Goal: Task Accomplishment & Management: Complete application form

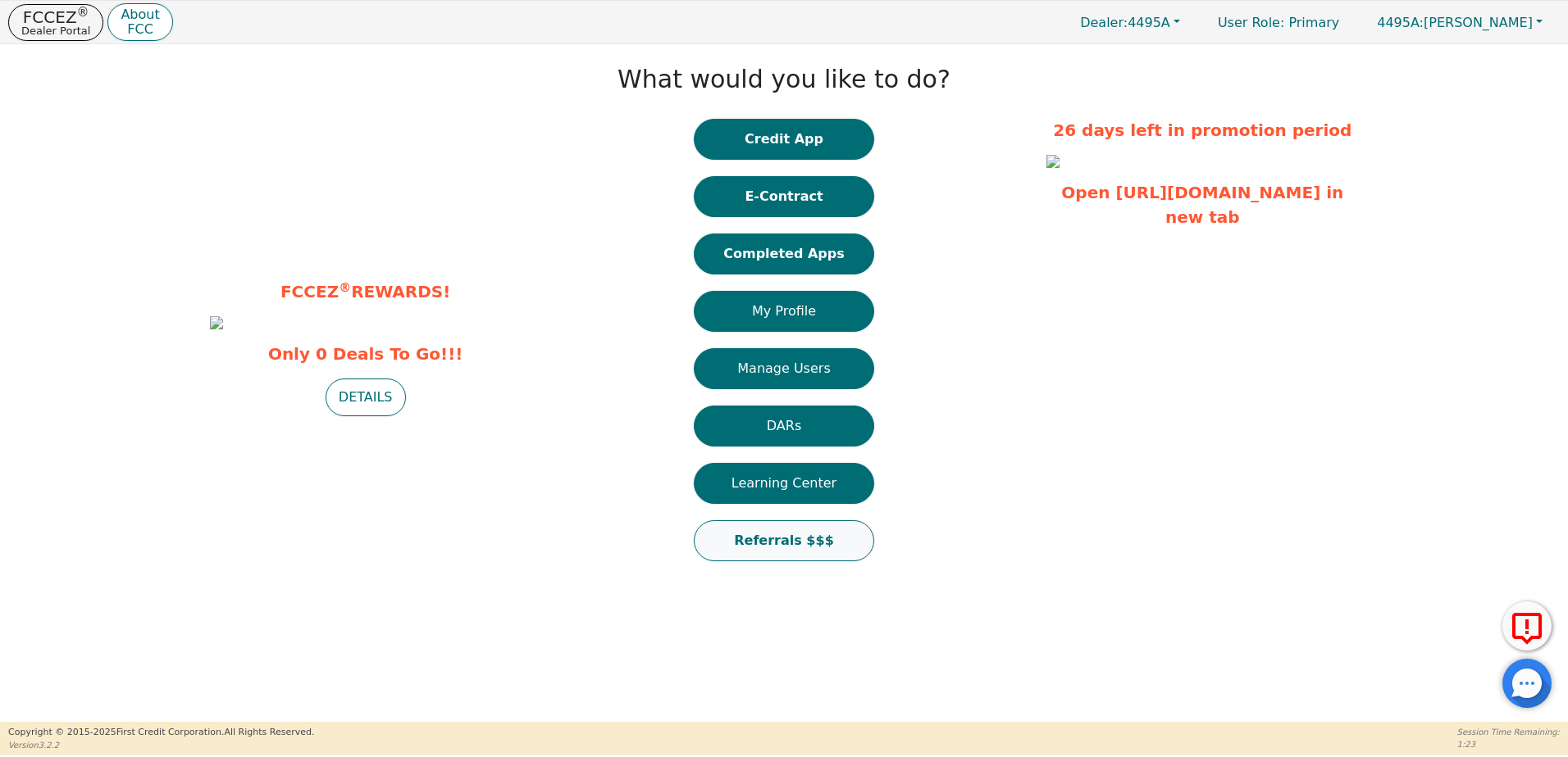
click at [805, 536] on button "Referrals $$$" at bounding box center [783, 540] width 180 height 41
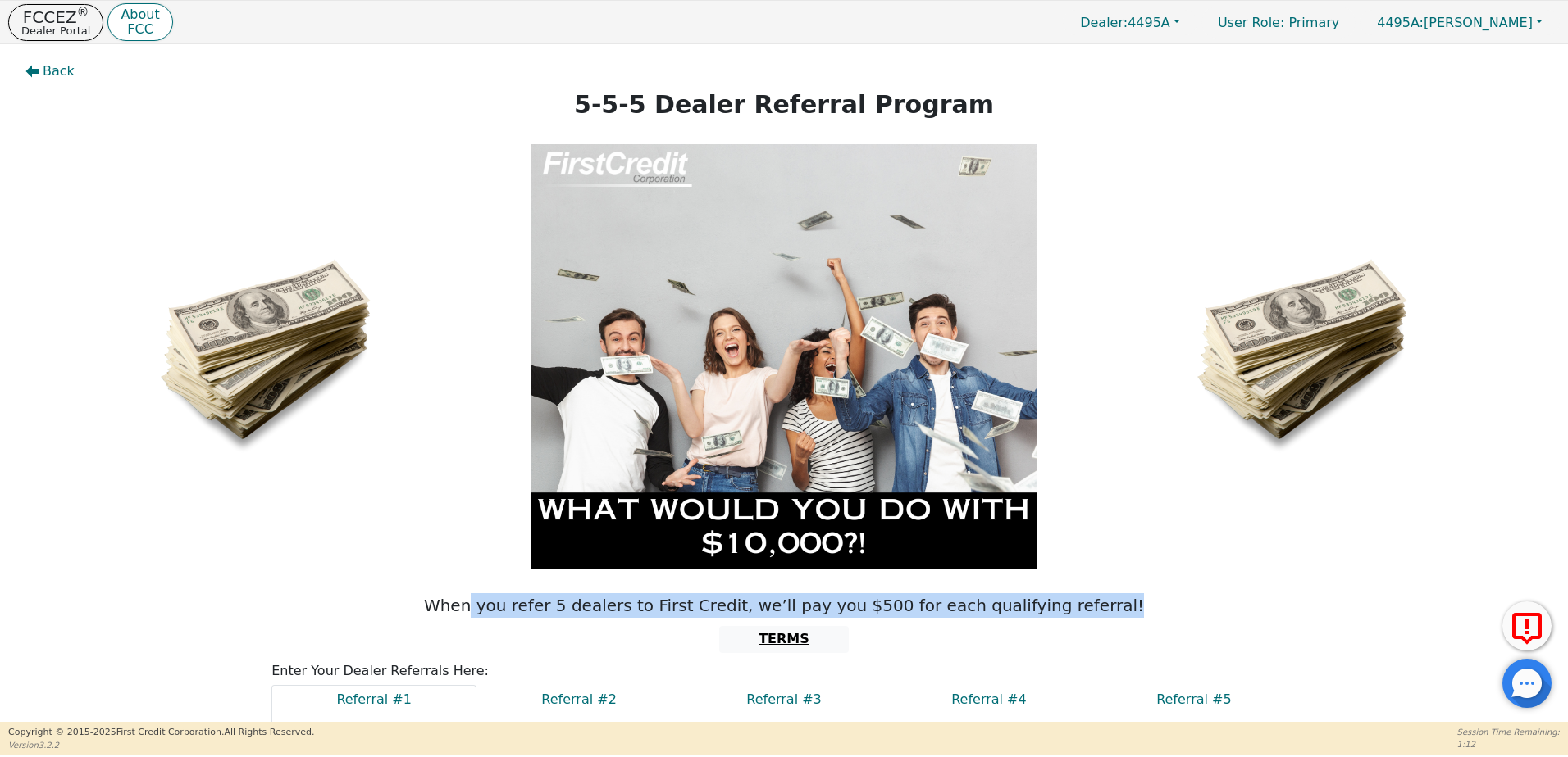
drag, startPoint x: 512, startPoint y: 604, endPoint x: 1106, endPoint y: 609, distance: 594.0
click at [1106, 609] on p "When you refer 5 dealers to First Credit, we’ll pay you $500 for each qualifyin…" at bounding box center [784, 606] width 1543 height 25
drag, startPoint x: 1106, startPoint y: 609, endPoint x: 1179, endPoint y: 594, distance: 74.5
click at [1179, 594] on p "When you refer 5 dealers to First Credit, we’ll pay you $500 for each qualifyin…" at bounding box center [784, 606] width 1543 height 25
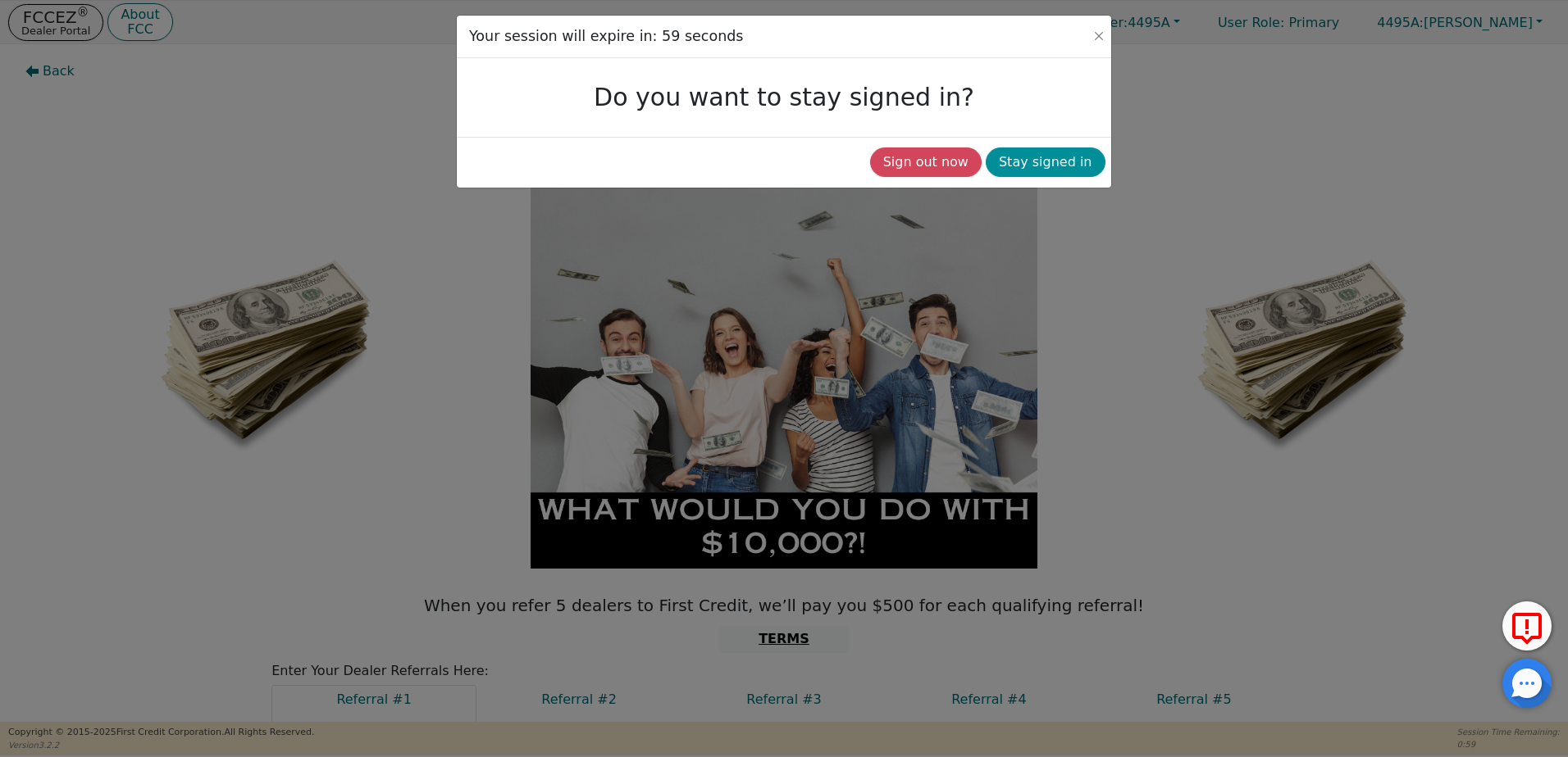
click at [1070, 158] on button "Stay signed in" at bounding box center [1045, 162] width 119 height 30
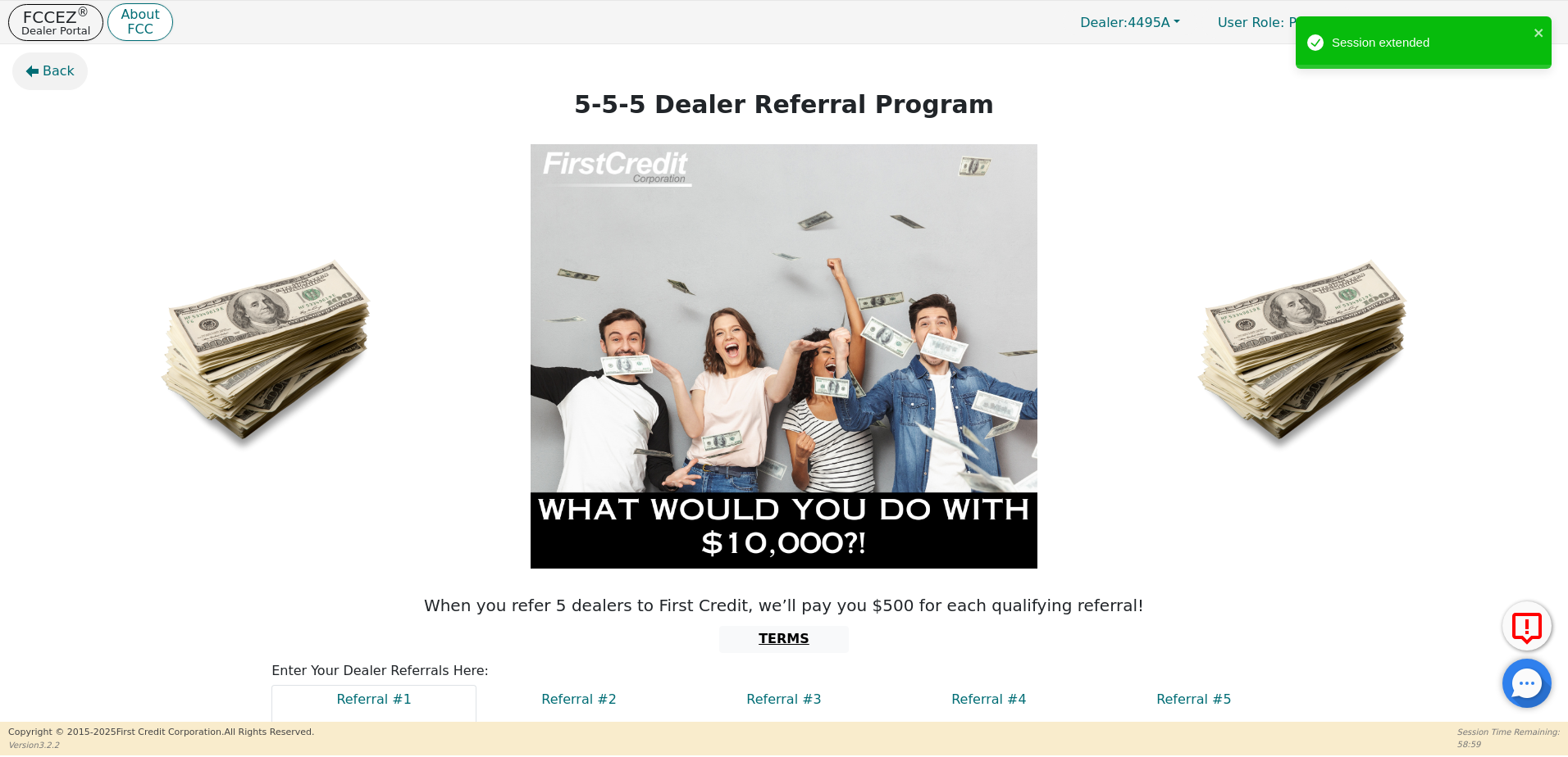
click at [62, 74] on span "Back" at bounding box center [58, 71] width 32 height 20
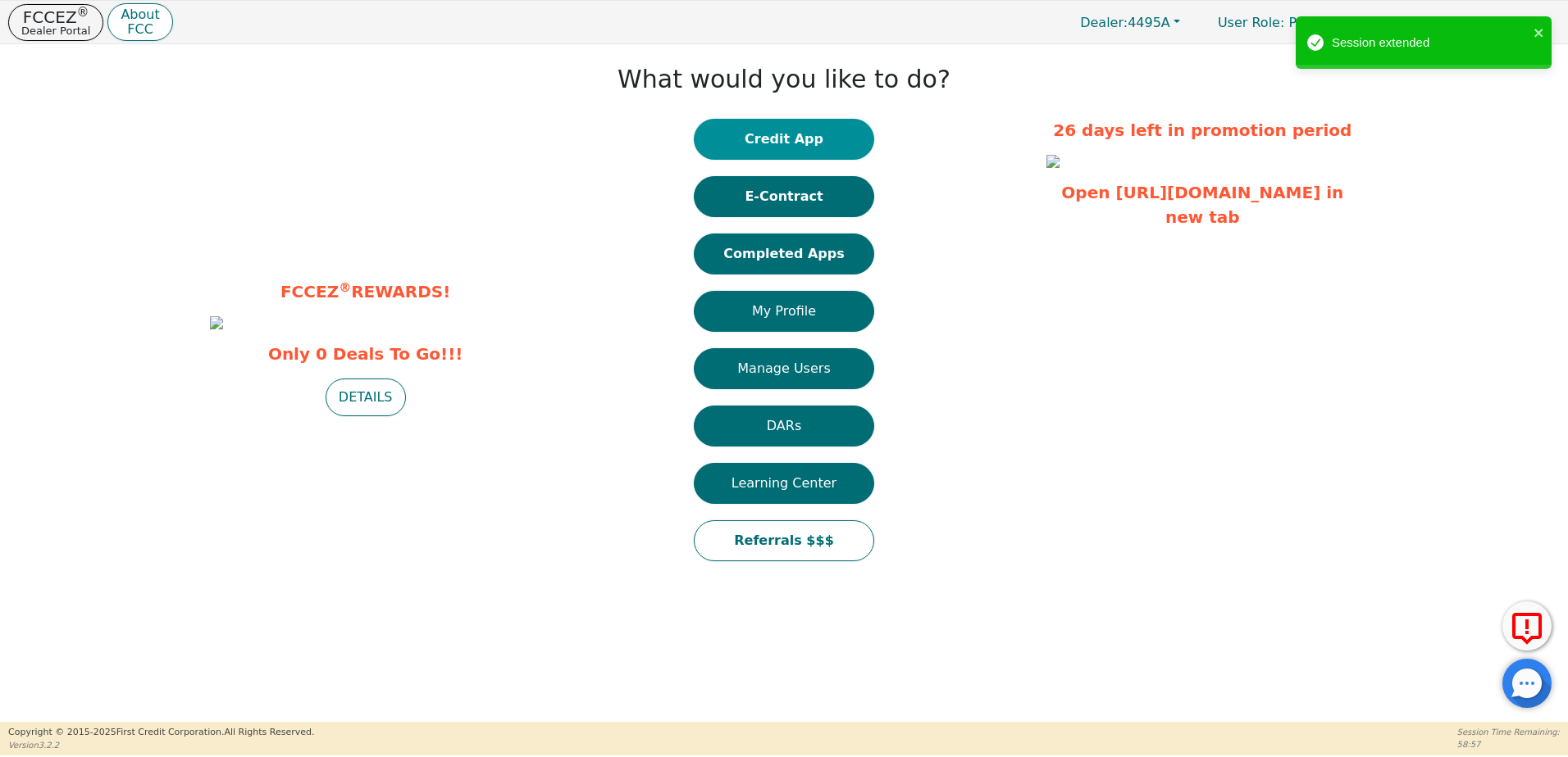
click at [832, 139] on button "Credit App" at bounding box center [783, 138] width 180 height 41
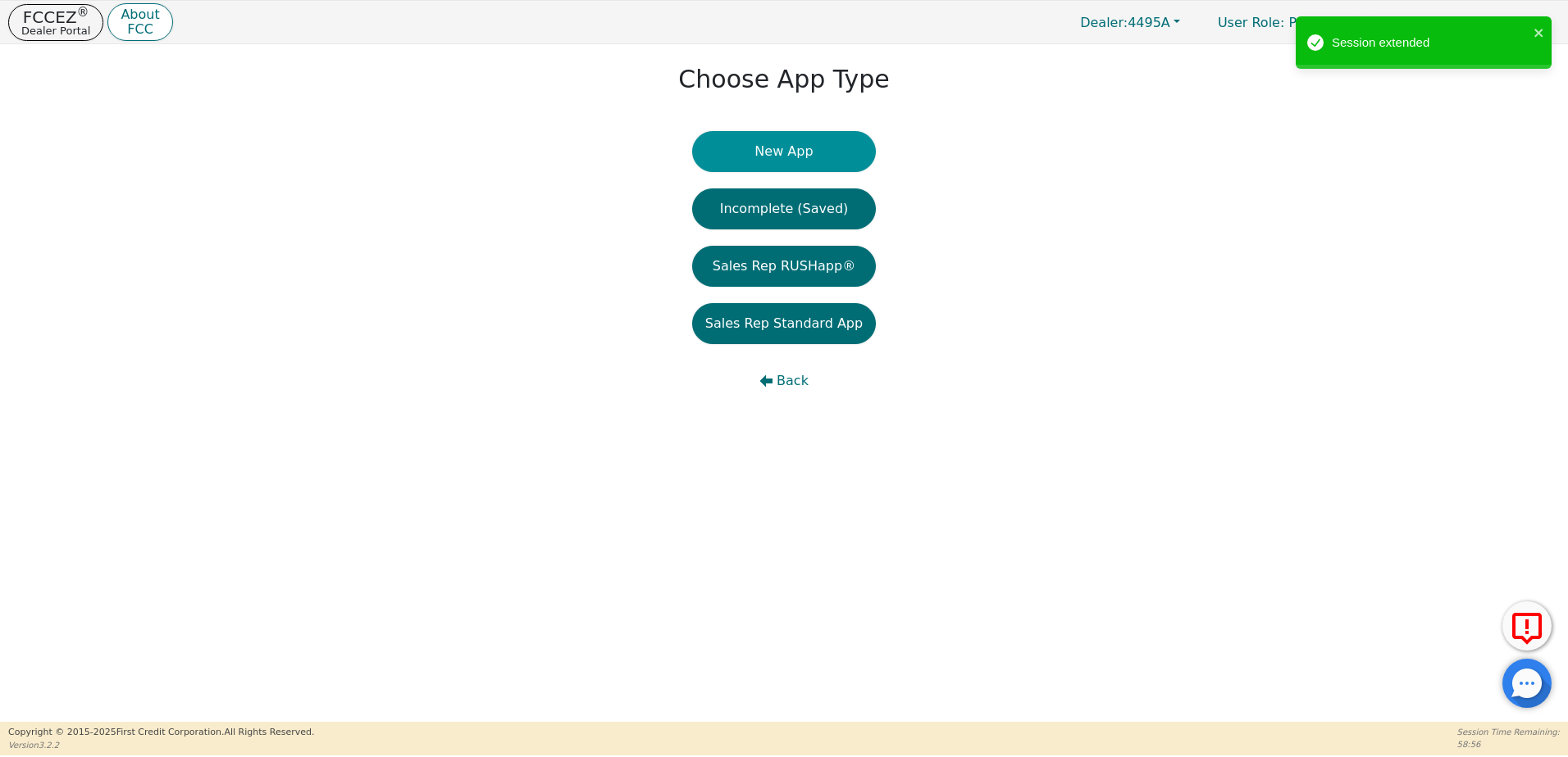
click at [806, 157] on button "New App" at bounding box center [784, 151] width 183 height 41
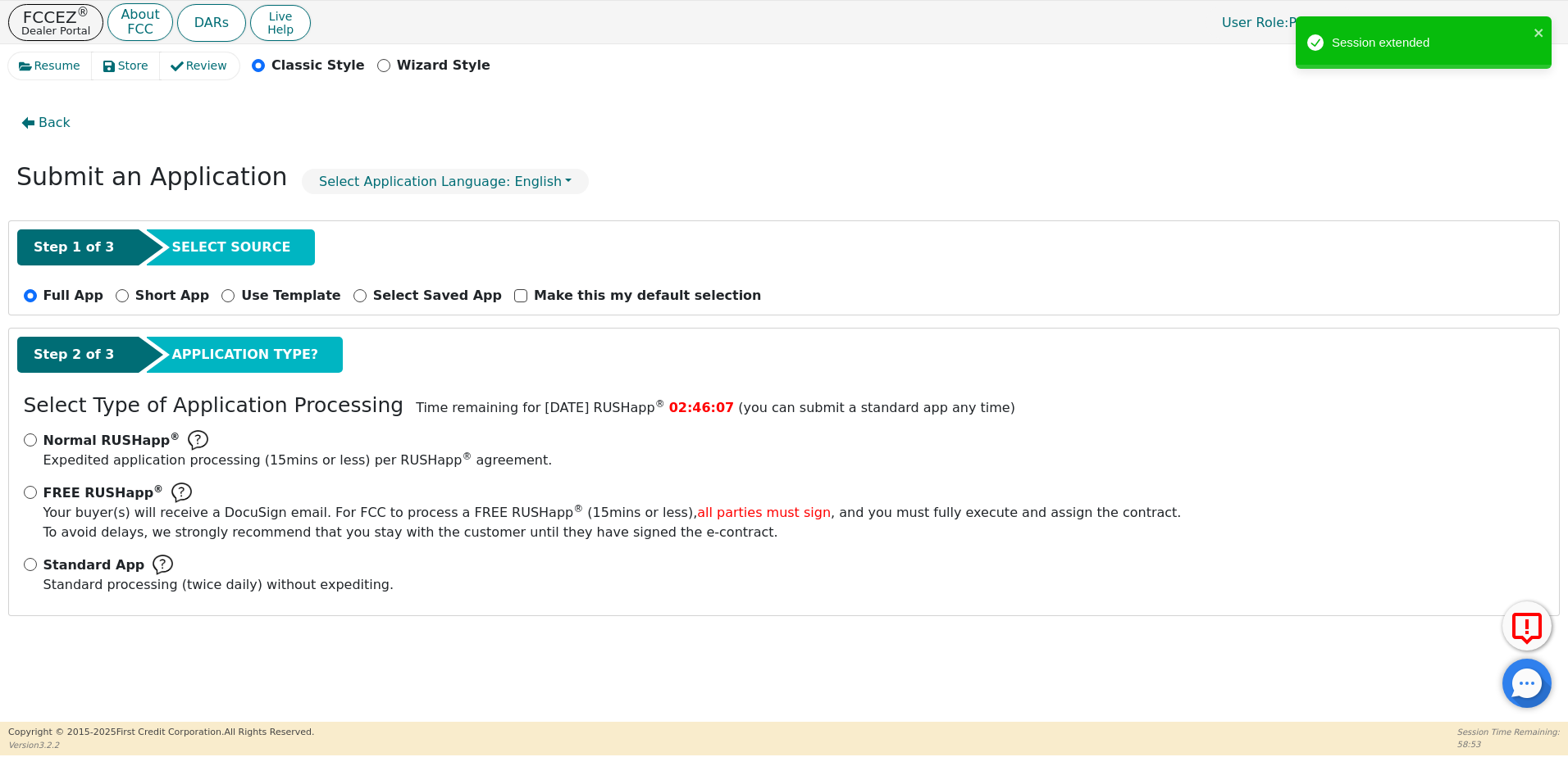
click at [413, 67] on p "Wizard Style" at bounding box center [444, 65] width 94 height 20
click at [391, 67] on input "Wizard Style" at bounding box center [384, 66] width 13 height 13
radio input "false"
radio input "true"
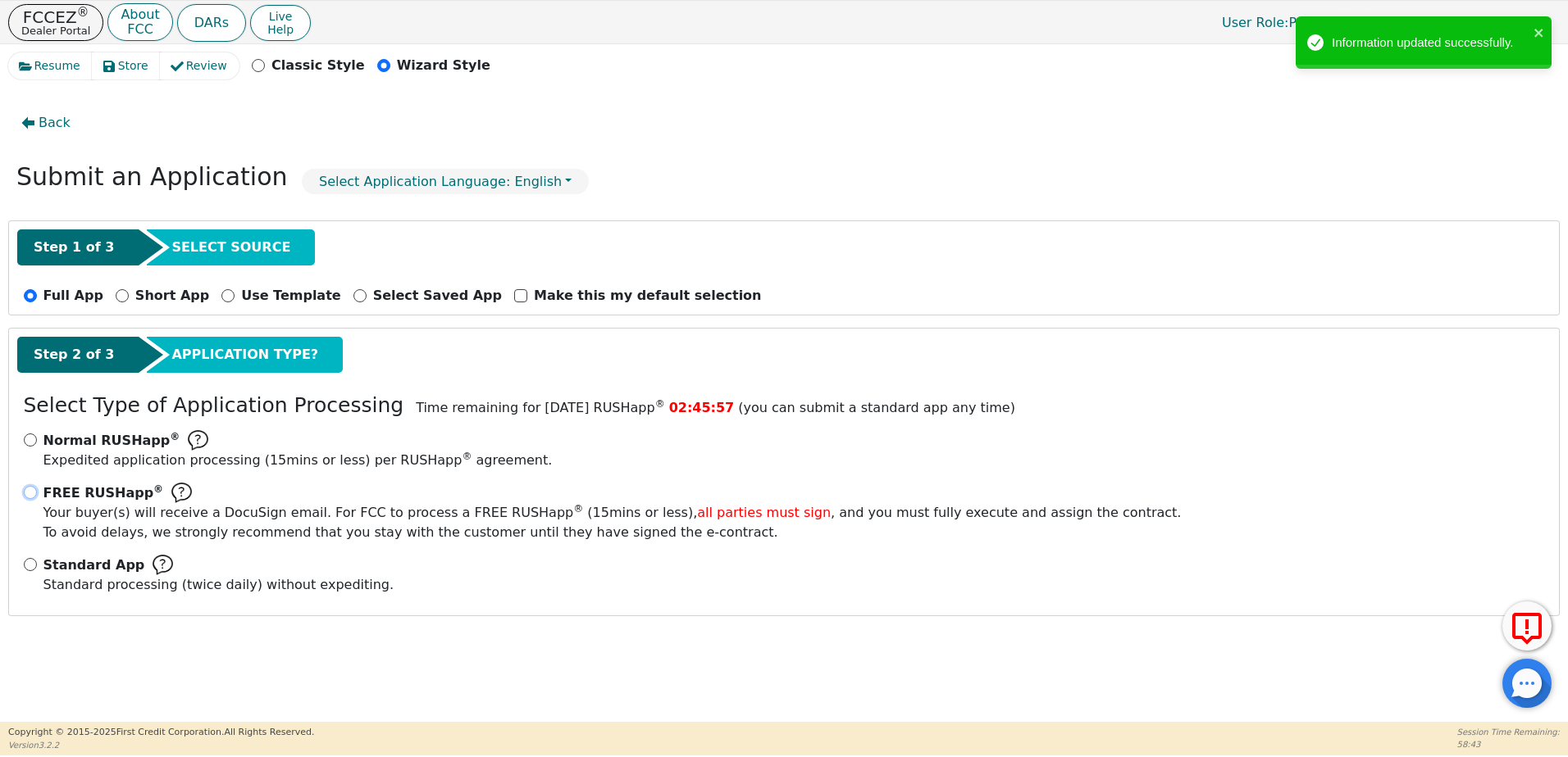
click at [32, 491] on input "FREE RUSHapp ® Your buyer(s) will receive a DocuSign email. For FCC to process …" at bounding box center [31, 493] width 13 height 13
radio input "true"
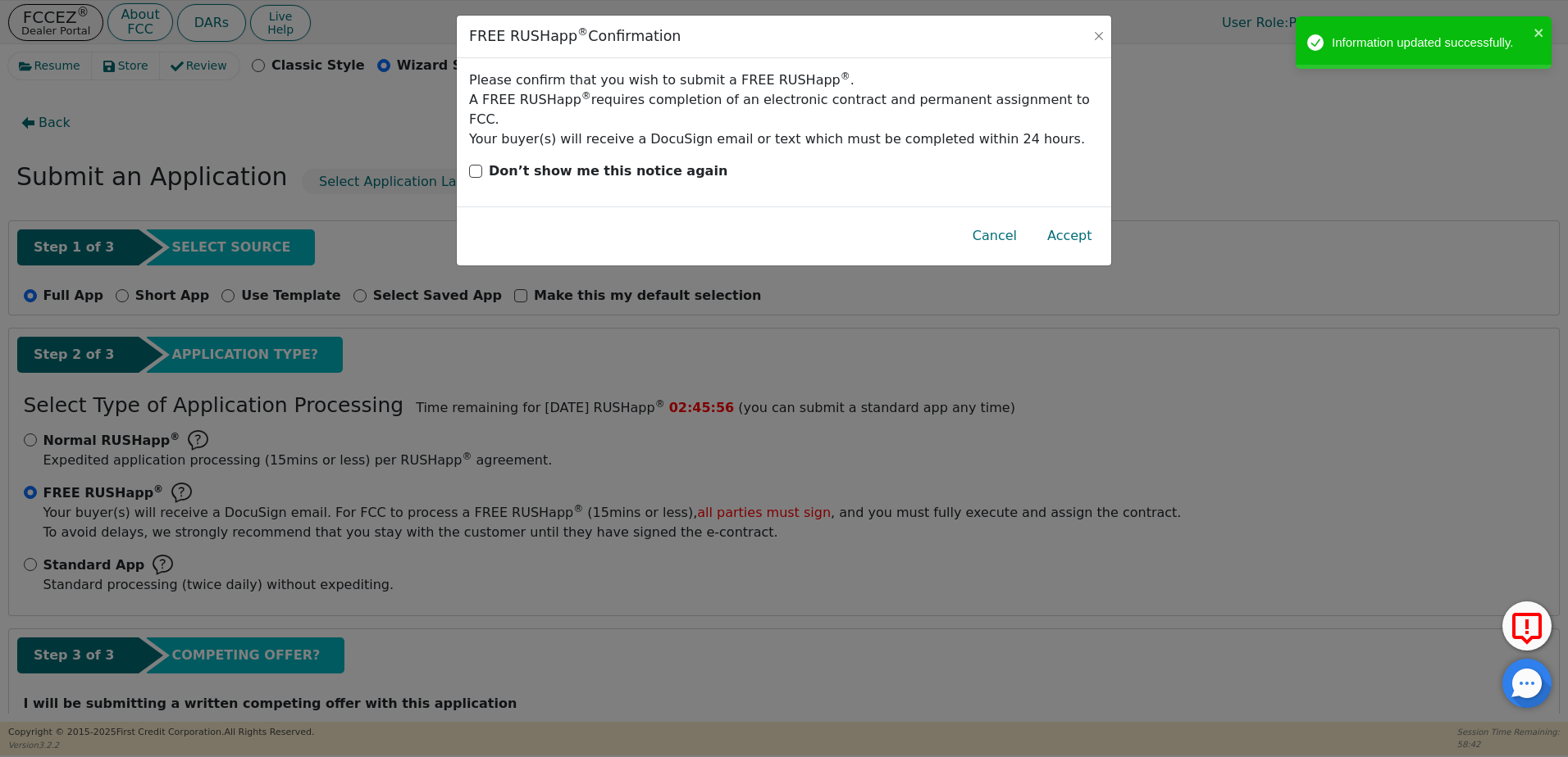
click at [646, 161] on p "Don’t show me this notice again" at bounding box center [608, 171] width 239 height 20
click at [482, 165] on input "Don’t show me this notice again" at bounding box center [476, 172] width 13 height 13
checkbox input "true"
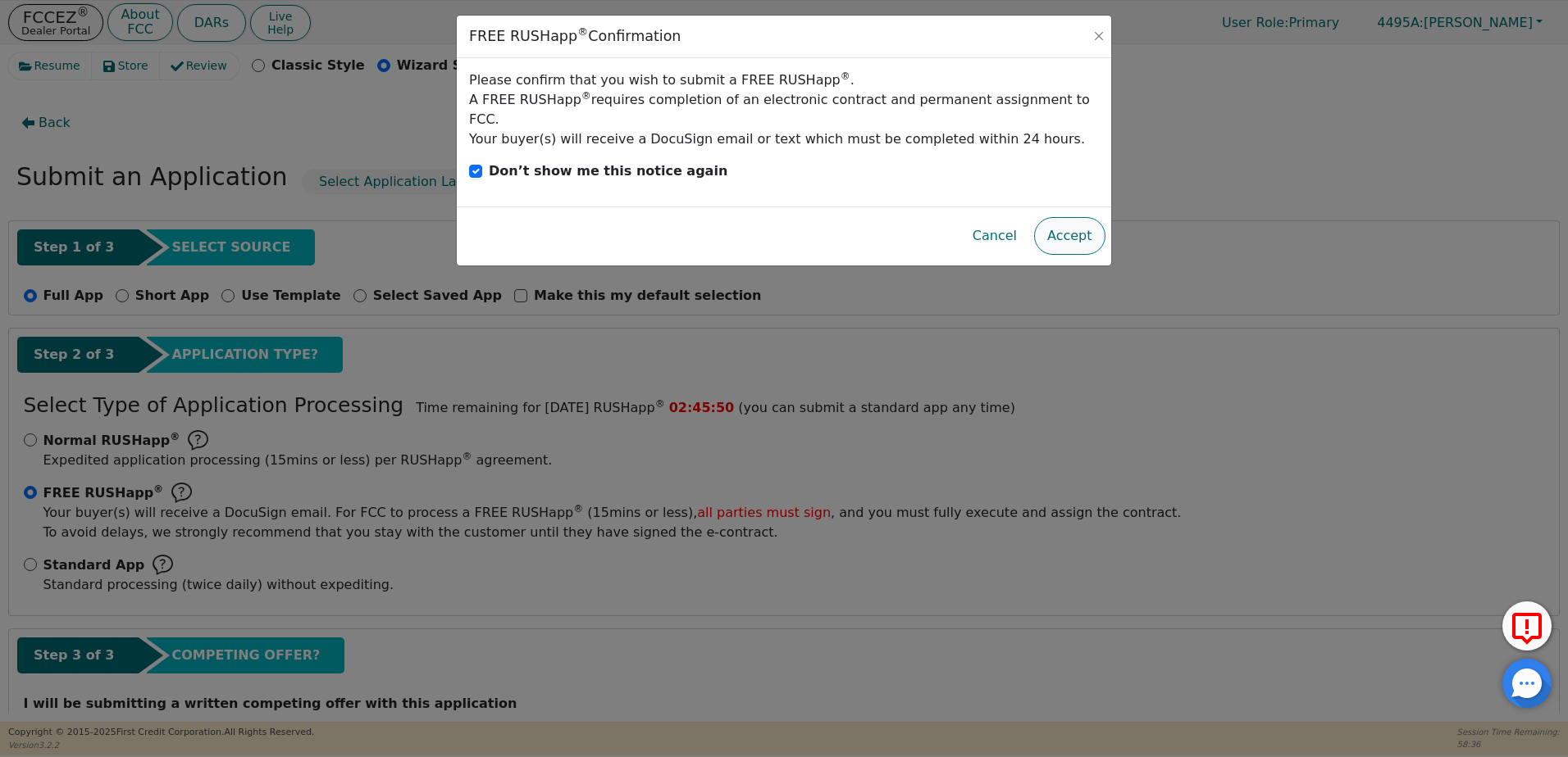
click at [1072, 218] on button "Accept" at bounding box center [1070, 236] width 72 height 37
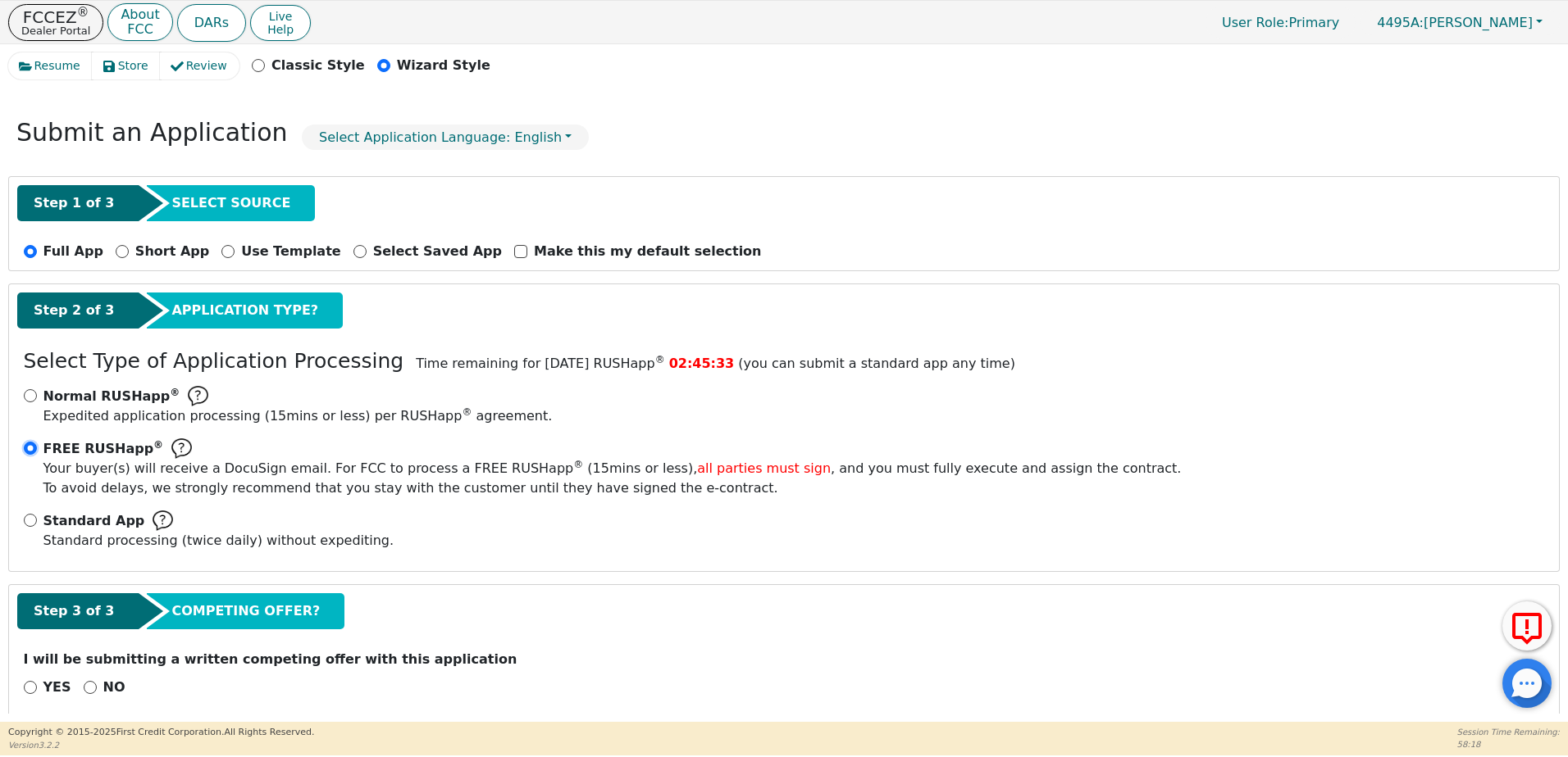
scroll to position [63, 0]
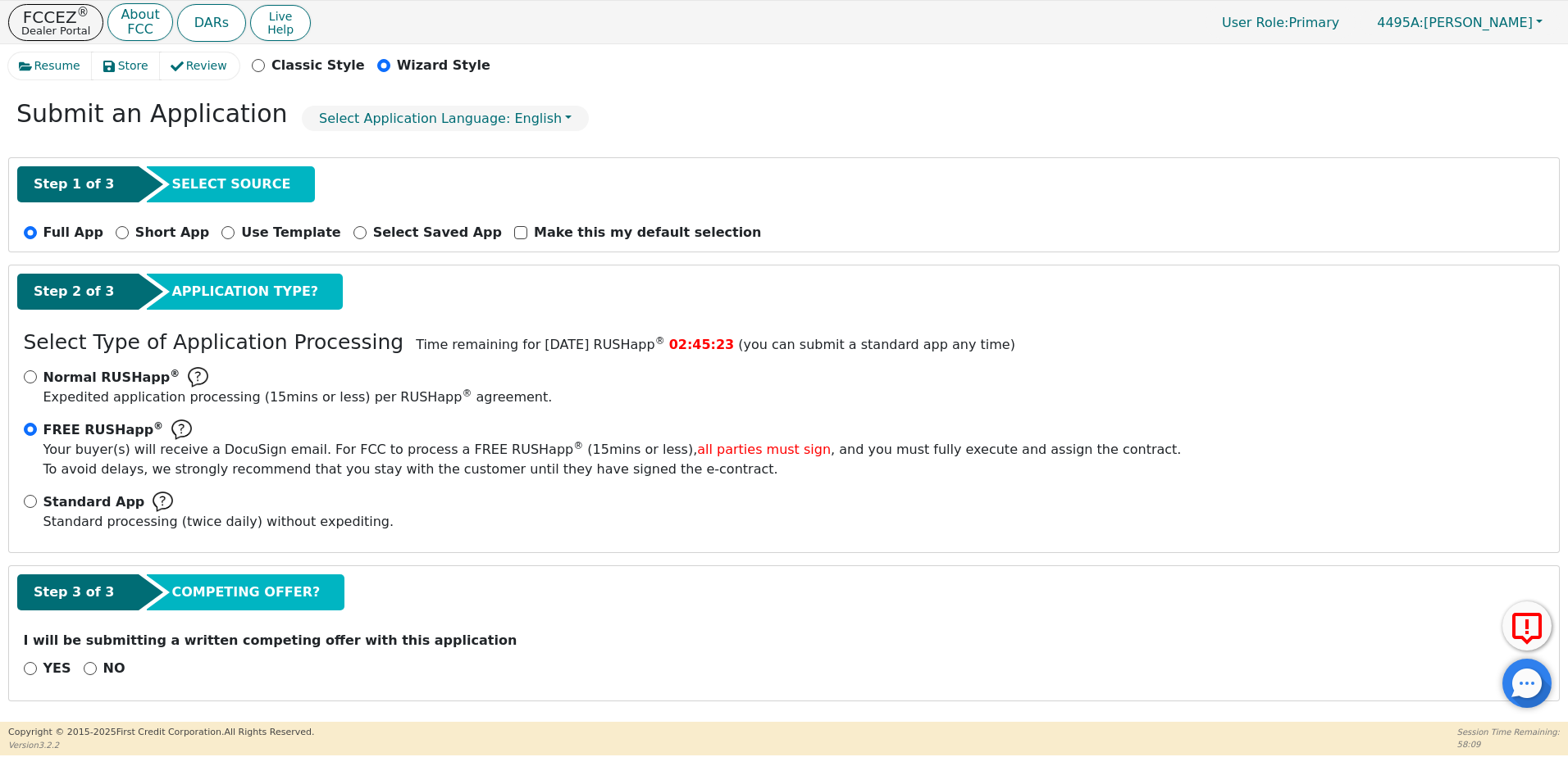
click at [196, 391] on span "Expedited application processing ( 15 mins or less) per RUSHapp ® agreement." at bounding box center [298, 397] width 509 height 15
click at [37, 384] on input "Normal RUSHapp ® Expedited application processing ( 15 mins or less) per RUSHap…" at bounding box center [31, 377] width 13 height 13
radio input "true"
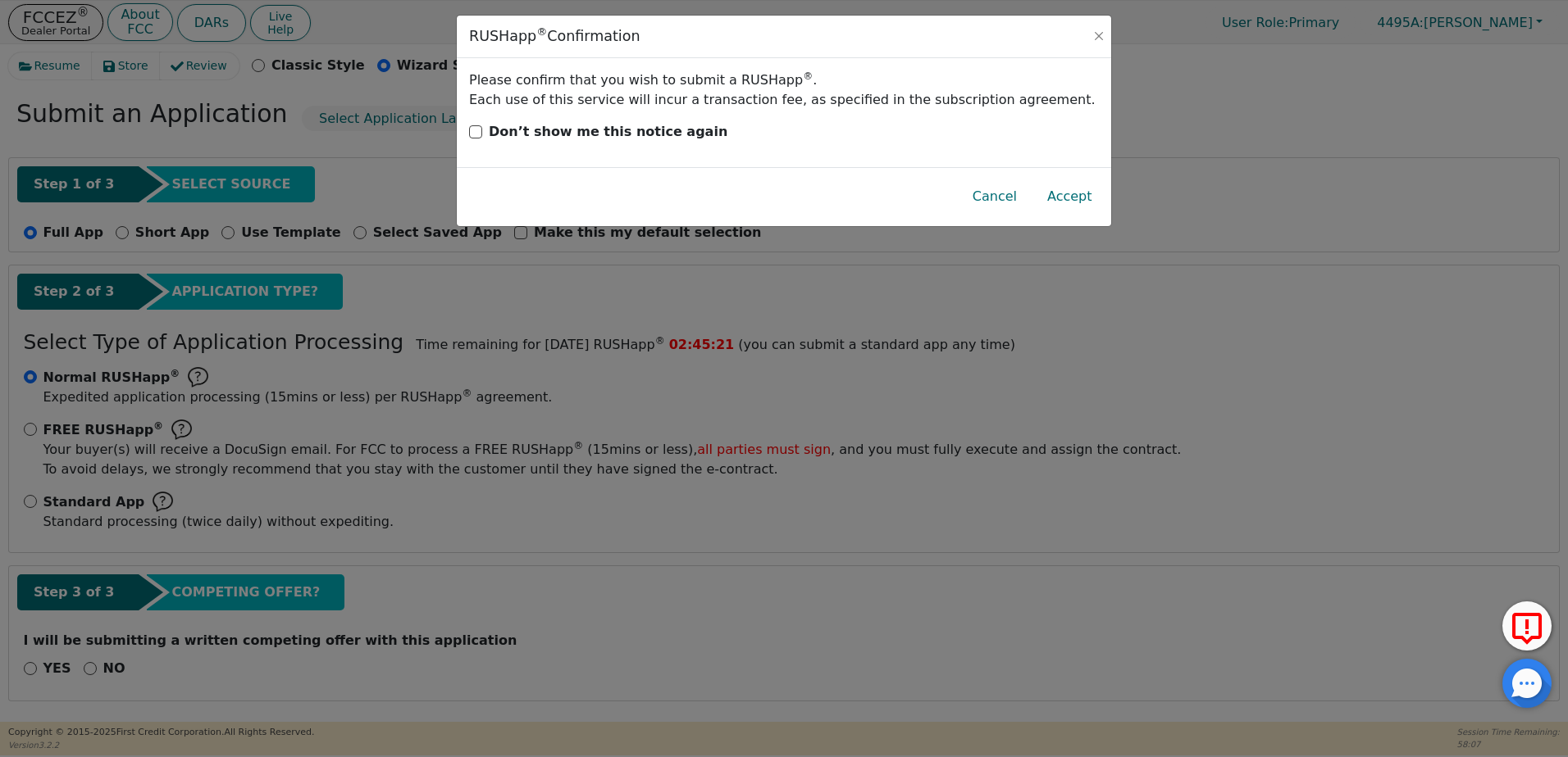
click at [626, 138] on p "Don’t show me this notice again" at bounding box center [608, 132] width 239 height 20
click at [482, 138] on input "Don’t show me this notice again" at bounding box center [476, 132] width 13 height 13
checkbox input "true"
click at [1060, 194] on button "Accept" at bounding box center [1070, 196] width 72 height 37
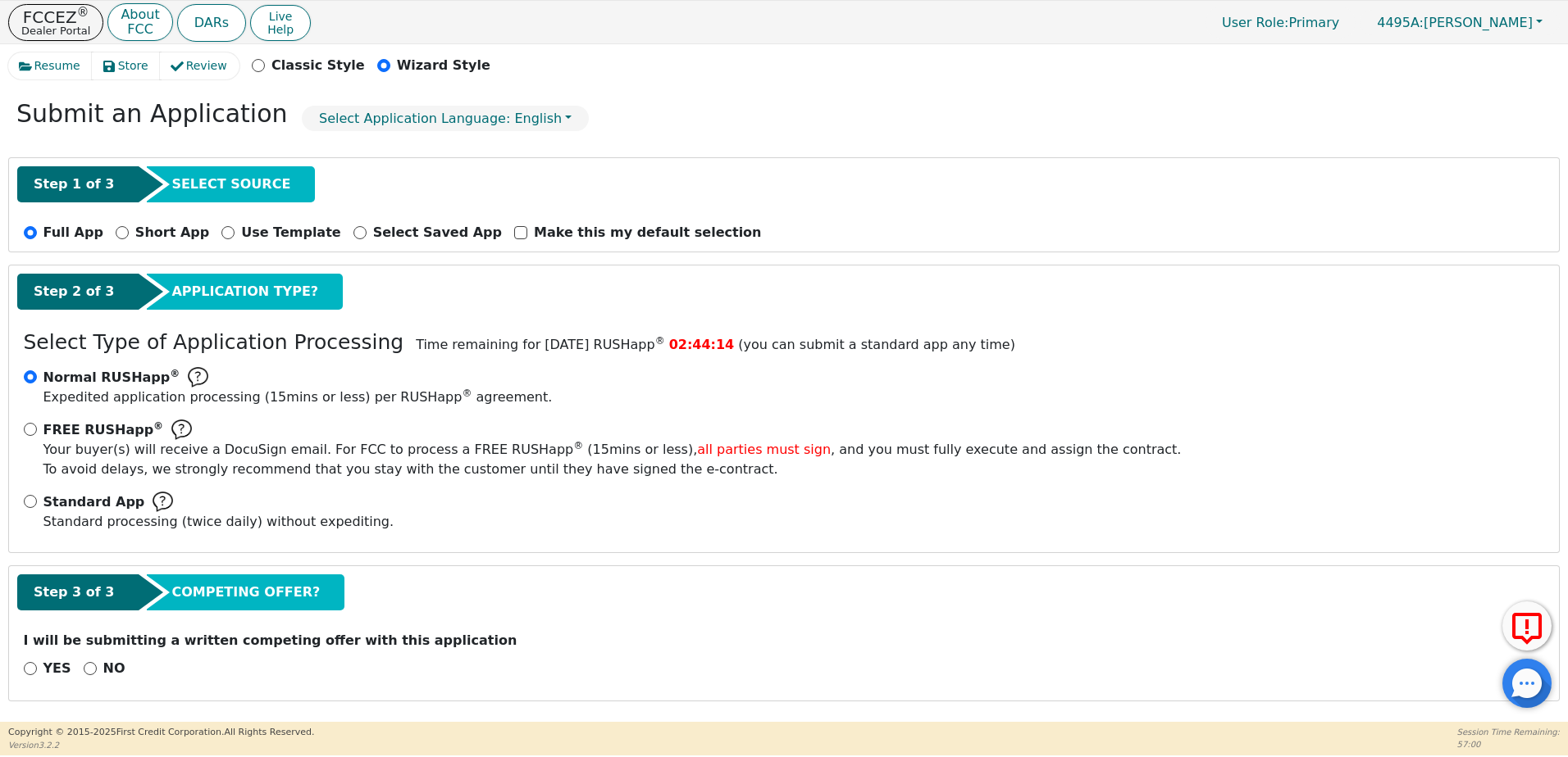
click at [103, 667] on p "NO" at bounding box center [114, 668] width 22 height 20
click at [96, 667] on input "NO" at bounding box center [91, 669] width 13 height 13
radio input "true"
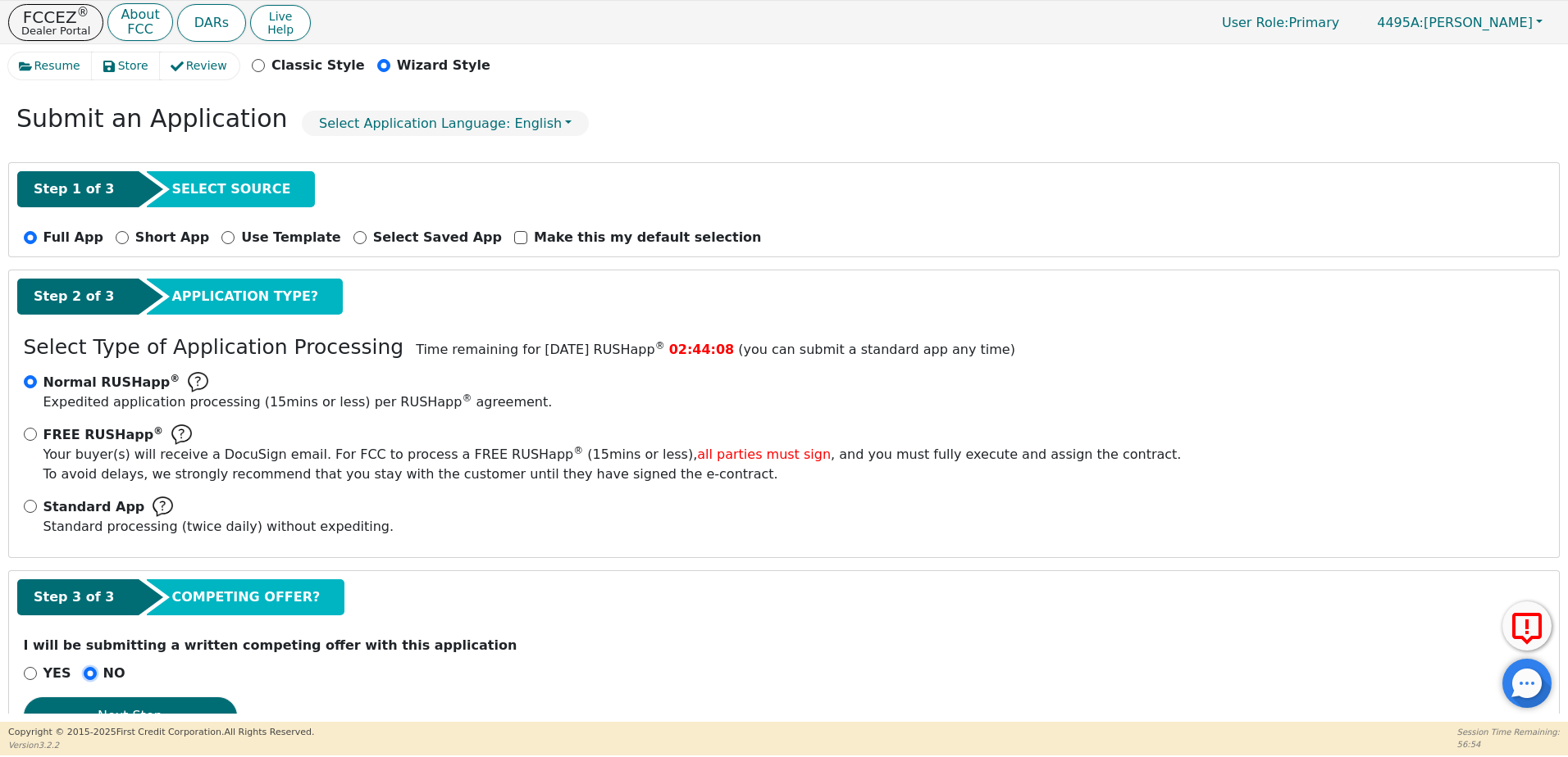
scroll to position [113, 0]
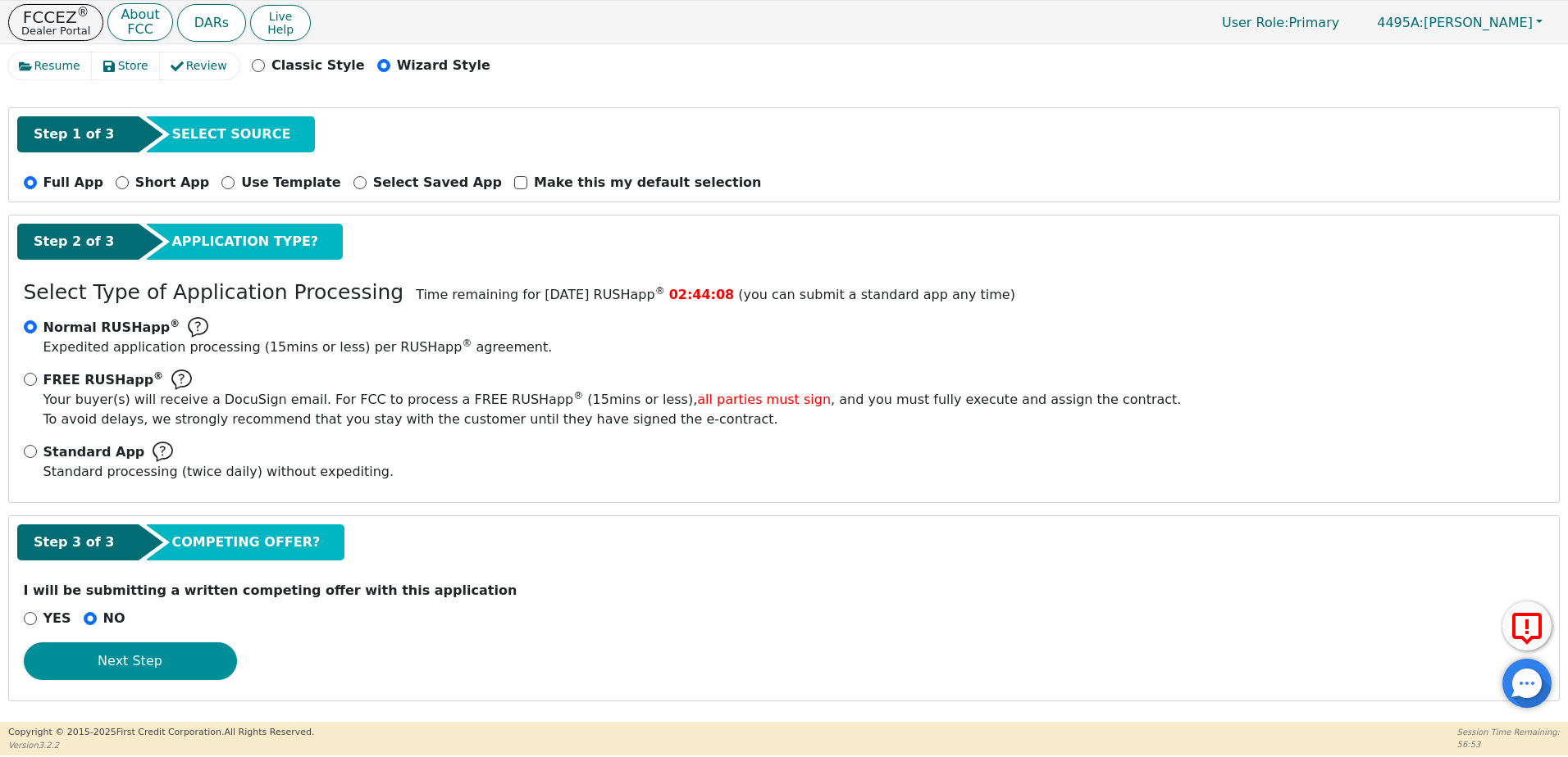
click at [164, 668] on button "Next Step" at bounding box center [130, 661] width 213 height 37
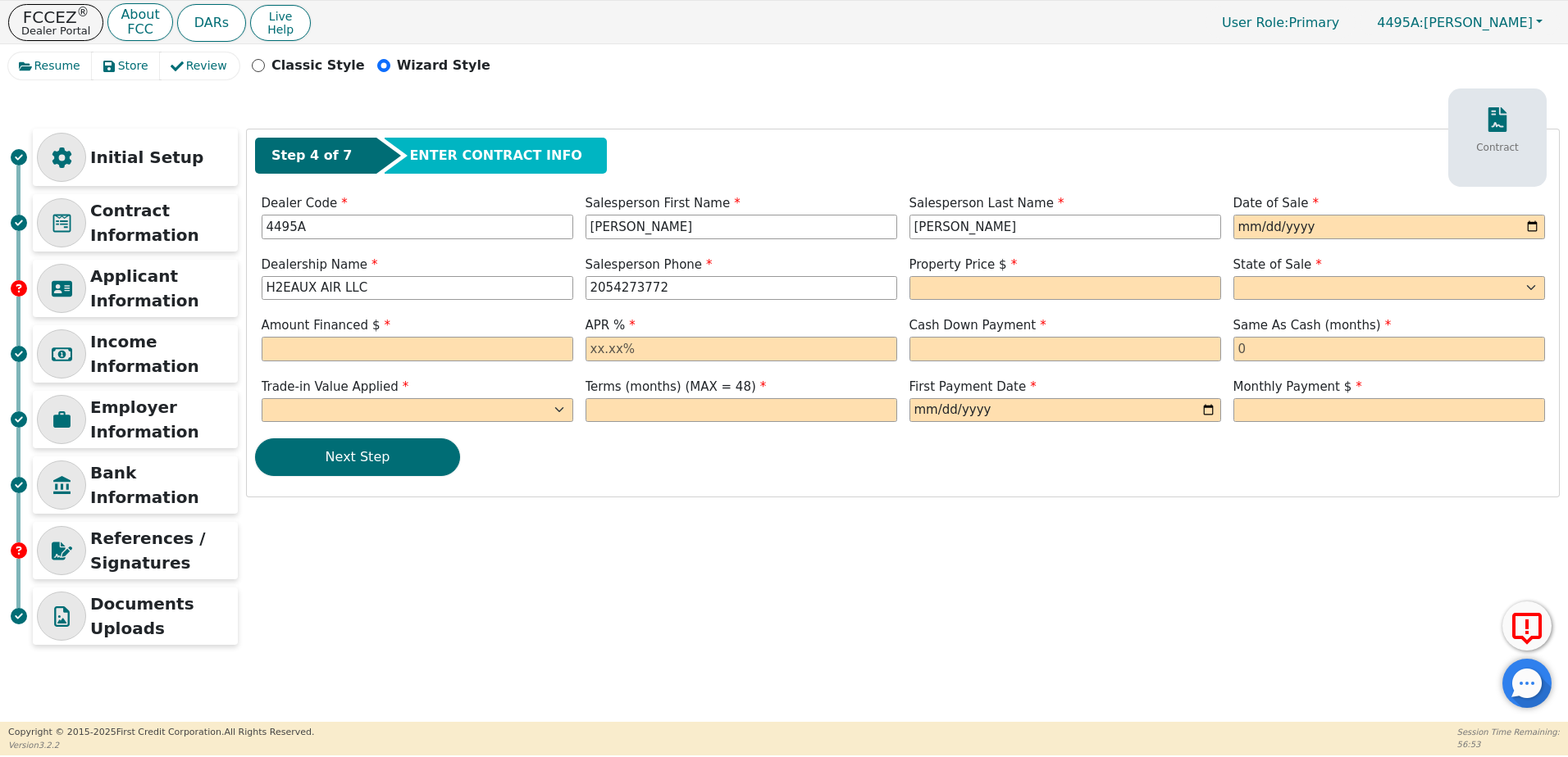
scroll to position [0, 0]
click at [598, 452] on div "Next Step" at bounding box center [902, 456] width 1296 height 37
click at [1536, 234] on input "date" at bounding box center [1388, 227] width 311 height 25
type input "2025-09-05"
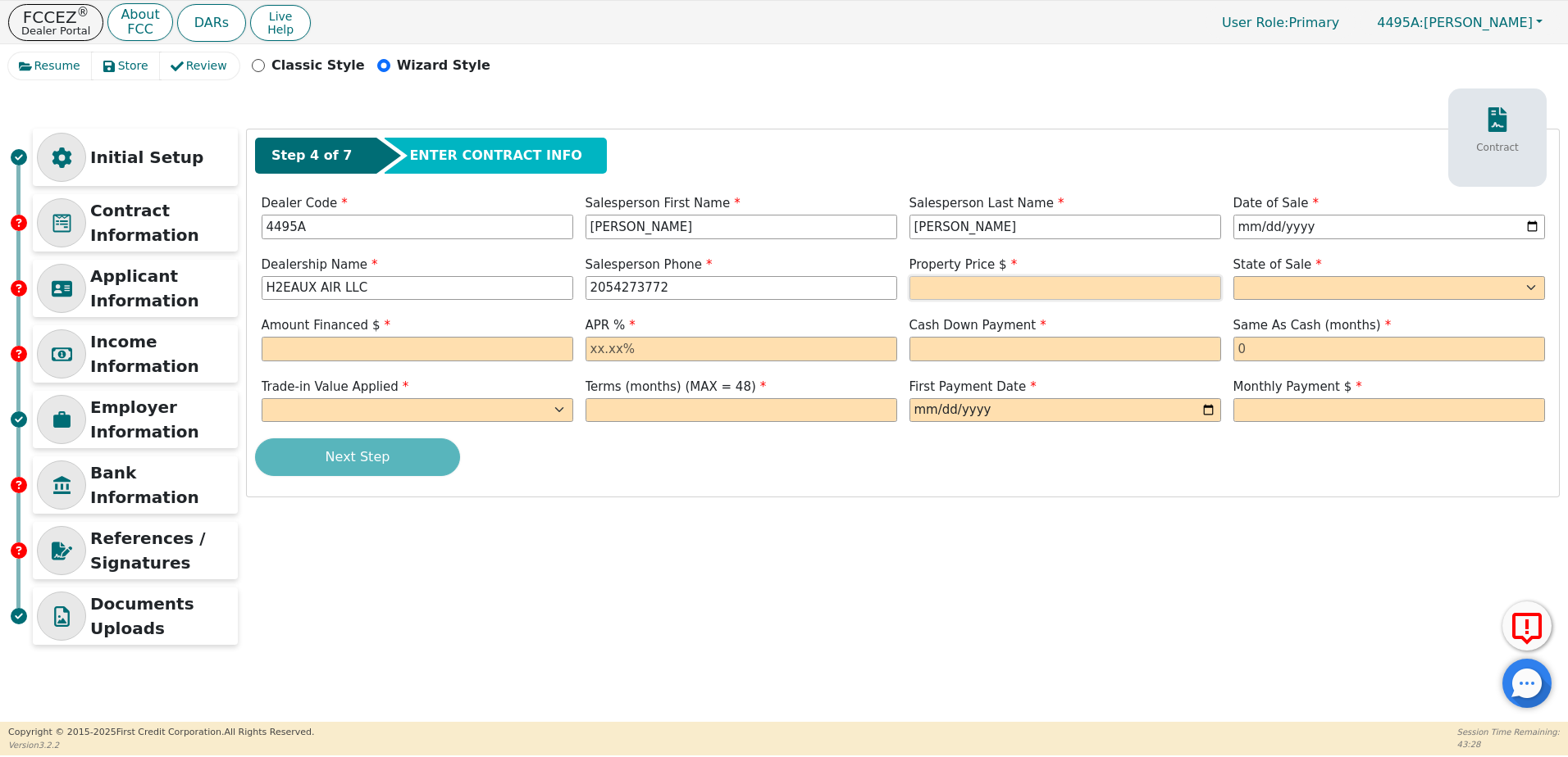
click at [1075, 291] on input "text" at bounding box center [1065, 288] width 311 height 25
type input "3699.00"
click at [1291, 285] on select "AK AL AR AZ CA CO CT DC DE FL GA HI IA ID IL IN KS KY LA MA MD ME MI MN MO MS M…" at bounding box center [1388, 288] width 311 height 25
select select "TX"
click at [1233, 276] on select "AK AL AR AZ CA CO CT DC DE FL GA HI IA ID IL IN KS KY LA MA MD ME MI MN MO MS M…" at bounding box center [1388, 288] width 311 height 25
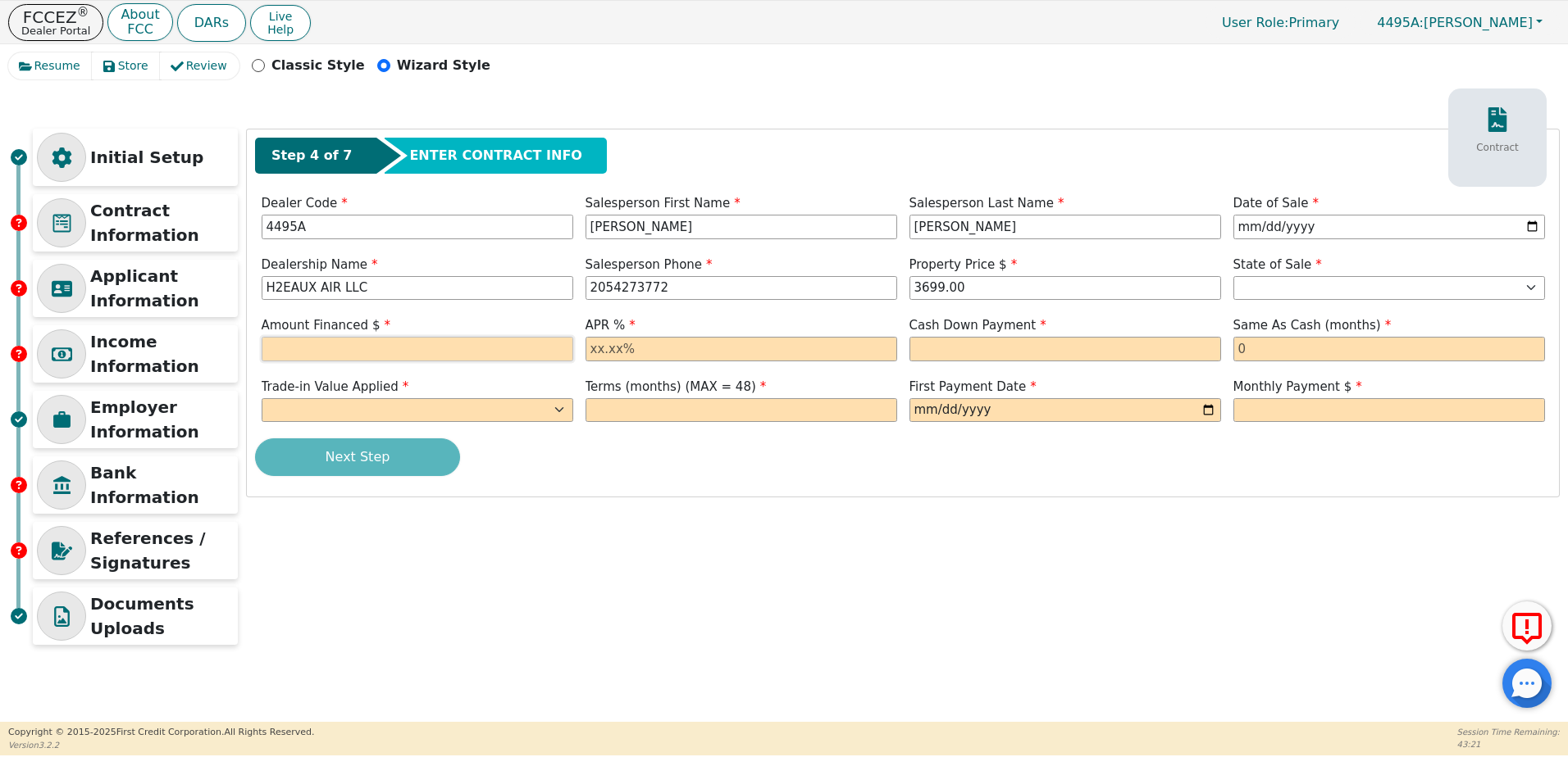
click at [447, 346] on input "text" at bounding box center [417, 349] width 311 height 25
type input "4004.17"
drag, startPoint x: 656, startPoint y: 350, endPoint x: 474, endPoint y: 349, distance: 182.0
click at [501, 375] on div "Step 4 of 7 ENTER CONTRACT INFO Contract Dealer Code 4495A Salesperson First Na…" at bounding box center [902, 313] width 1312 height 368
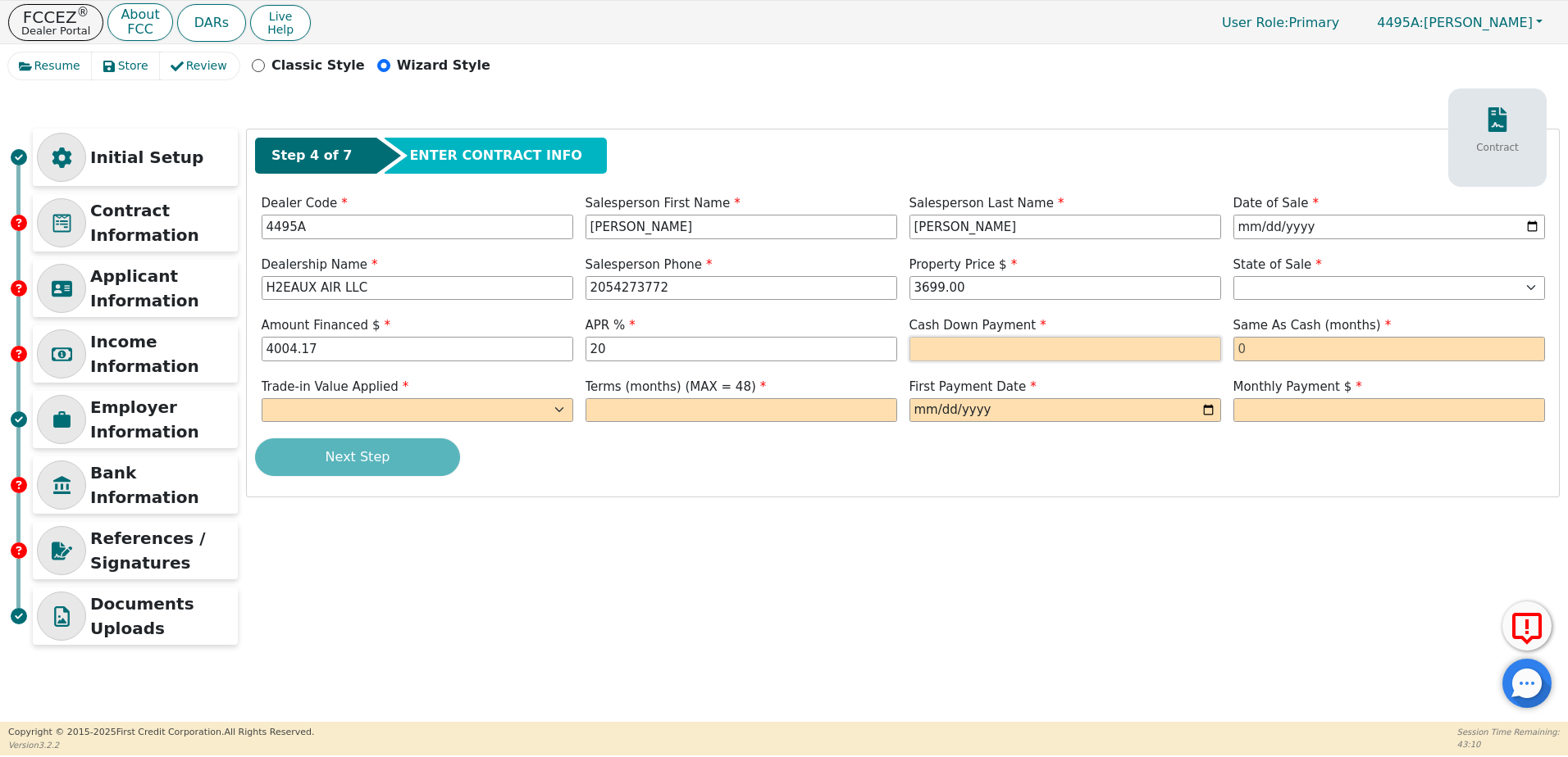
type input "20.00"
click at [1024, 352] on input "text" at bounding box center [1065, 349] width 311 height 25
type input "0.00"
click at [1318, 346] on input "text" at bounding box center [1388, 349] width 311 height 25
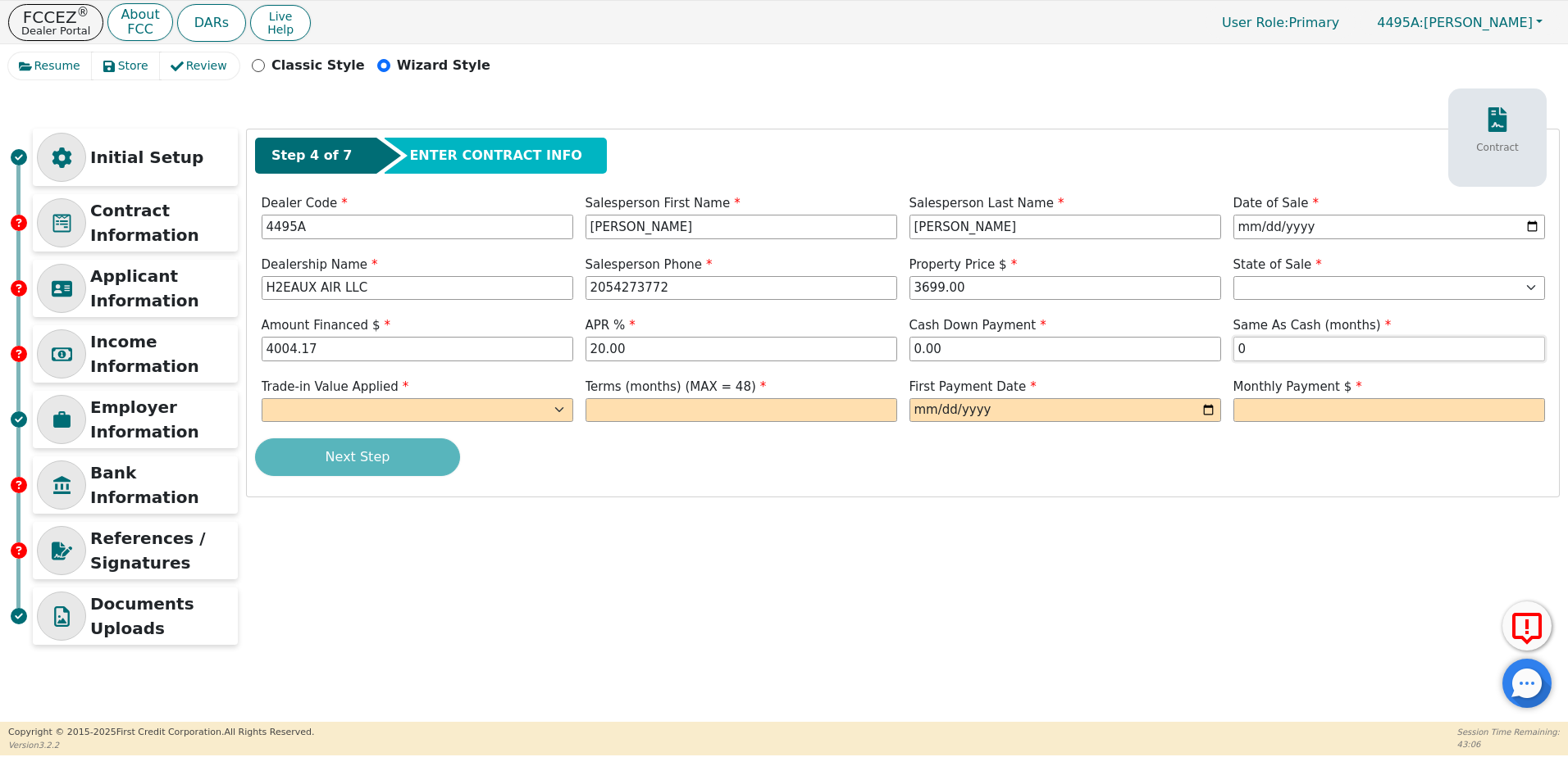
type input "0"
click at [552, 403] on select "Yes No" at bounding box center [417, 410] width 311 height 25
select select "n"
click at [262, 398] on select "Yes No" at bounding box center [417, 410] width 311 height 25
click at [643, 412] on input "text" at bounding box center [741, 410] width 311 height 25
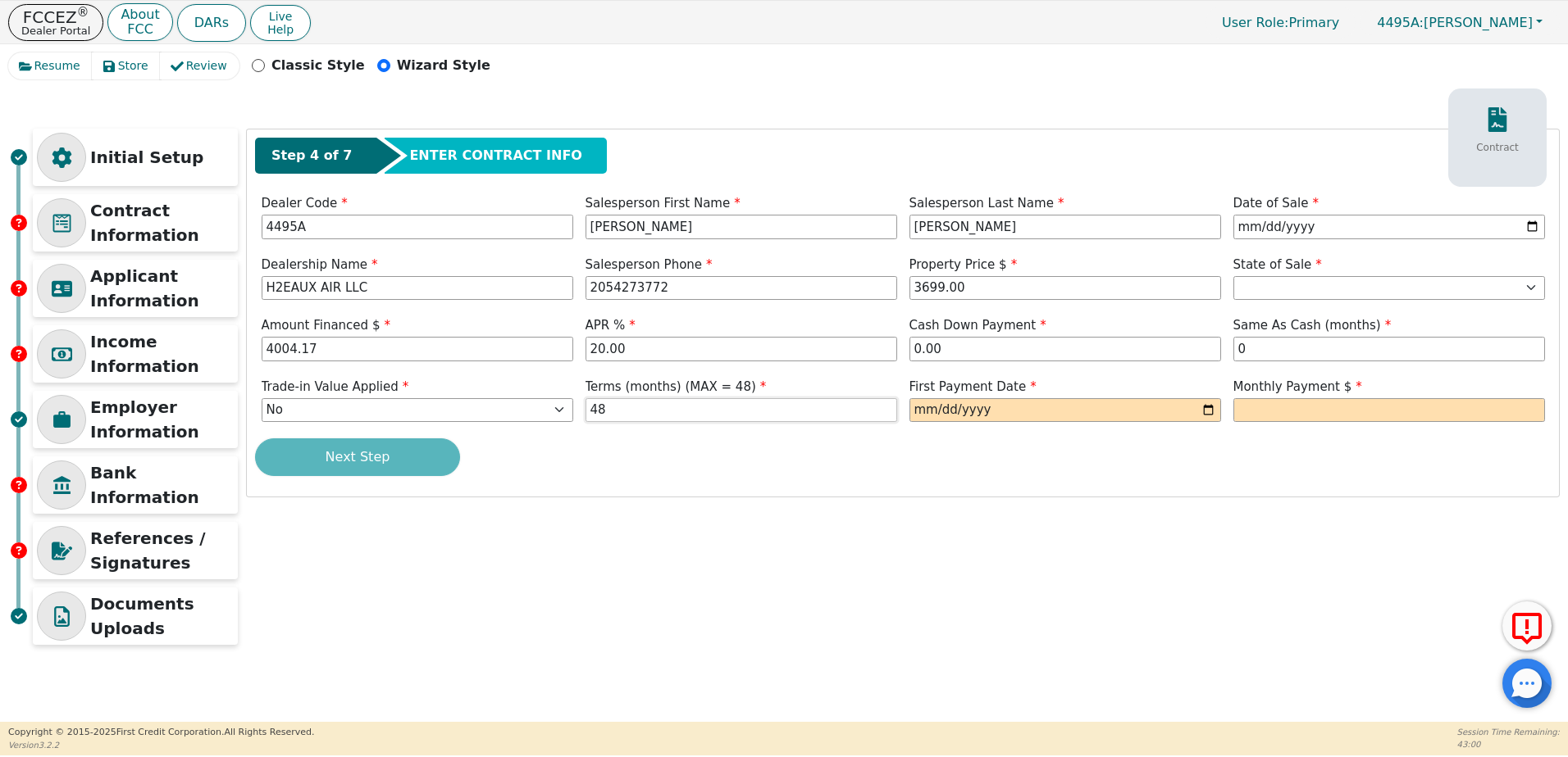
type input "48"
click at [1212, 409] on input "date" at bounding box center [1065, 410] width 311 height 25
type input "2025-10-05"
click at [1347, 419] on input "text" at bounding box center [1388, 410] width 311 height 25
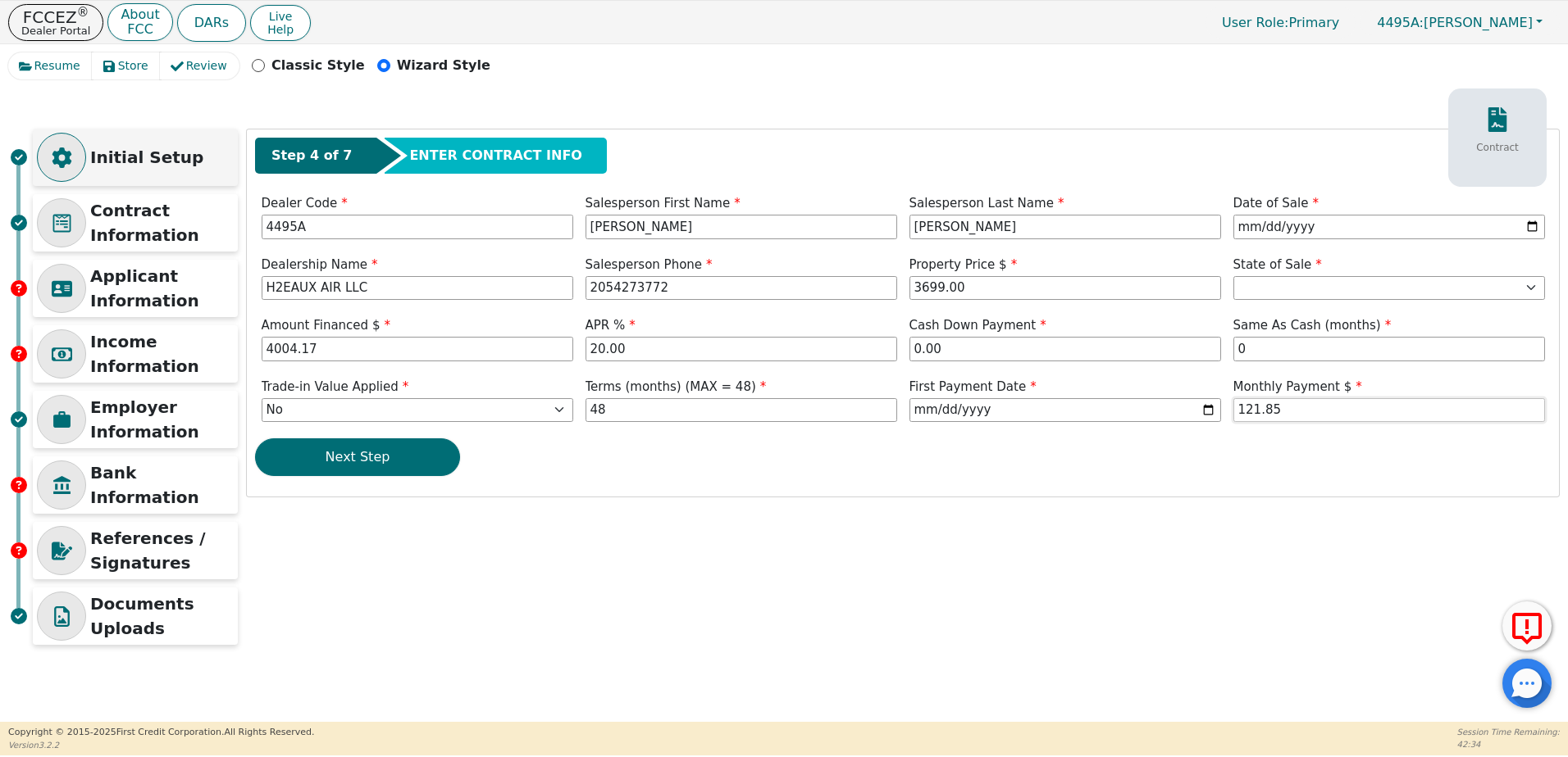
type input "121.85"
click at [127, 156] on p "Initial Setup" at bounding box center [161, 158] width 143 height 25
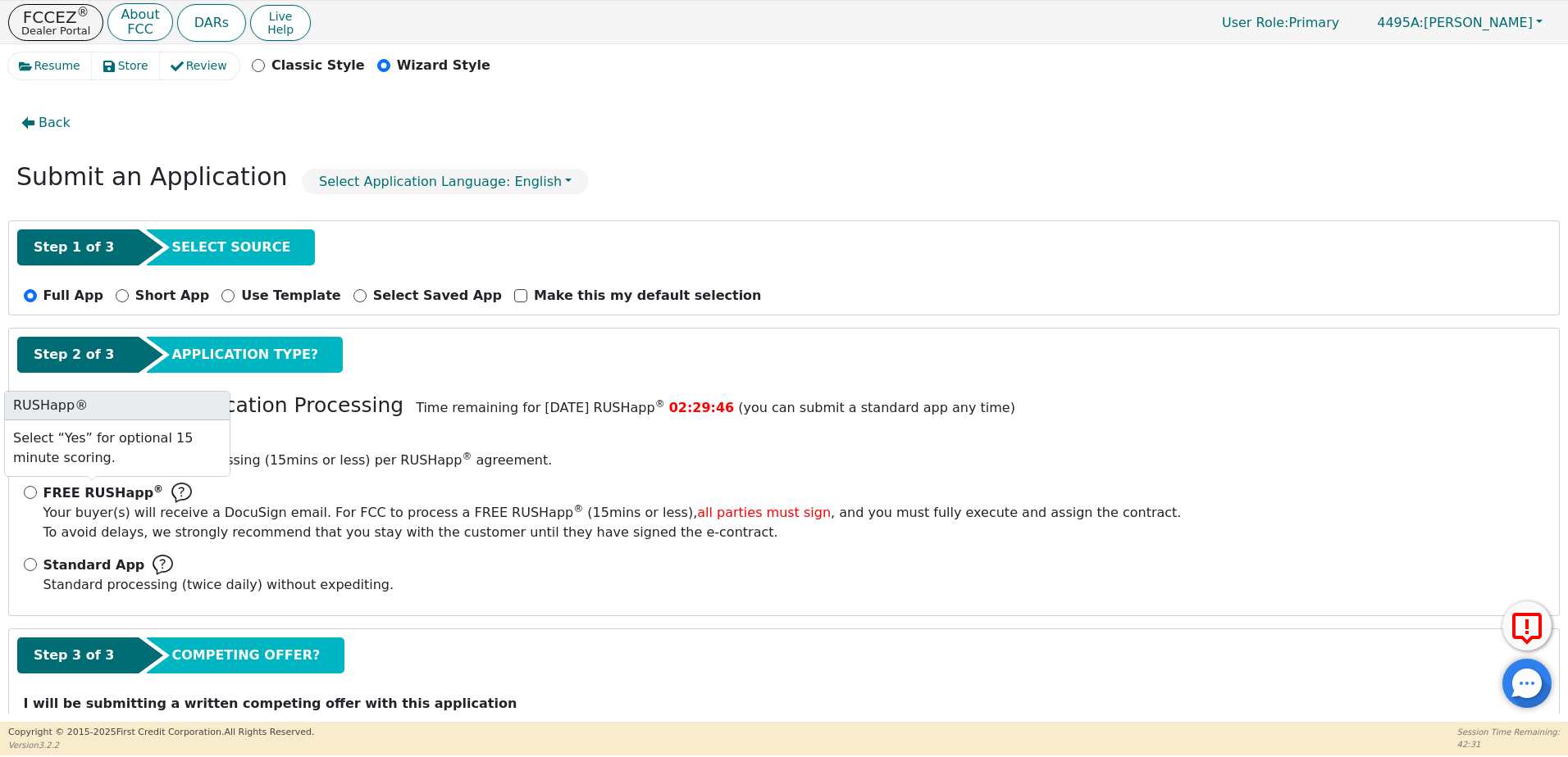
click at [117, 491] on span "FREE RUSHapp ®" at bounding box center [104, 493] width 120 height 15
click at [37, 491] on input "FREE RUSHapp ® Your buyer(s) will receive a DocuSign email. For FCC to process …" at bounding box center [31, 493] width 13 height 13
radio input "true"
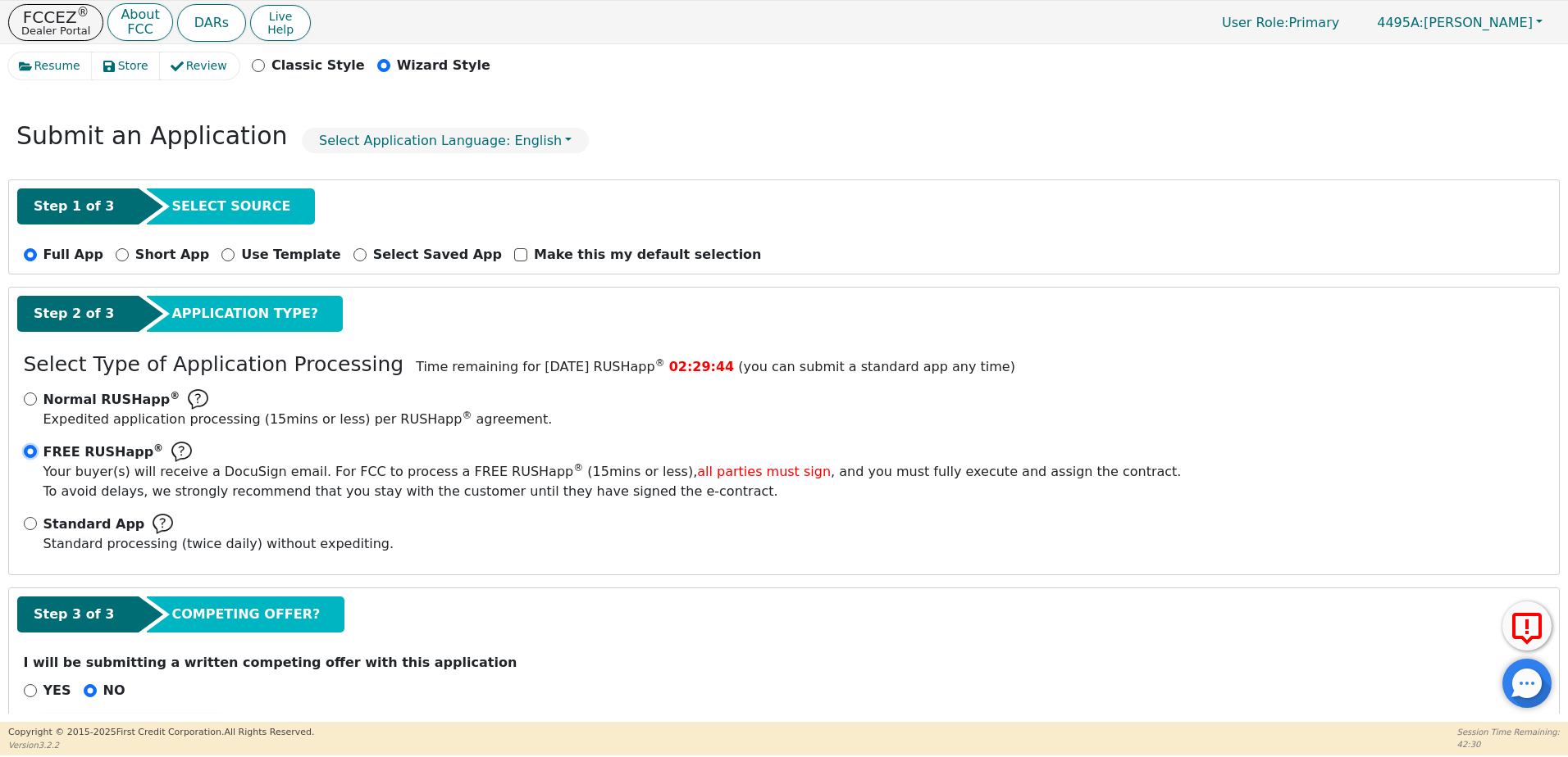
scroll to position [113, 0]
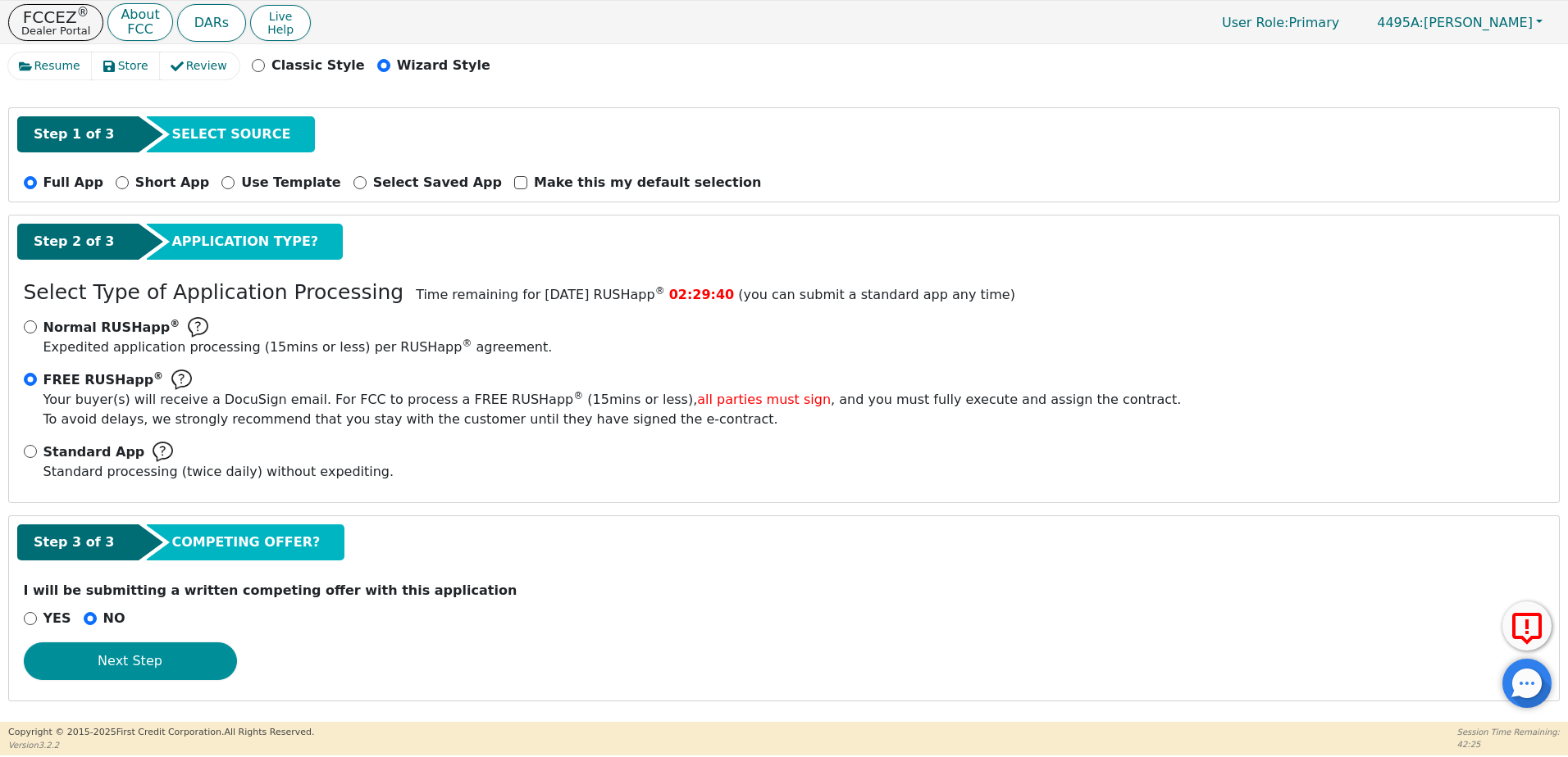
click at [154, 655] on button "Next Step" at bounding box center [130, 661] width 213 height 37
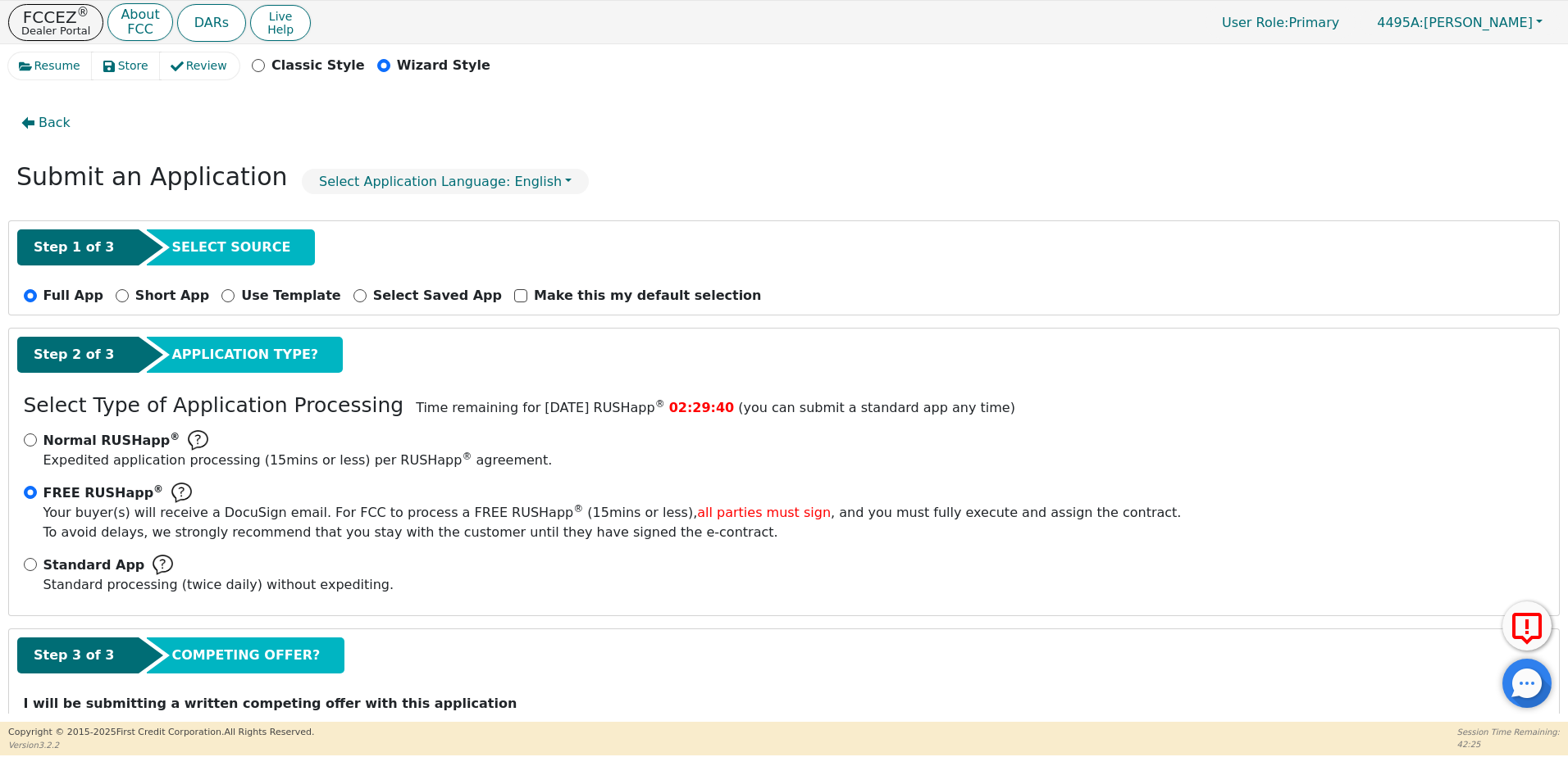
select select "TX"
select select "n"
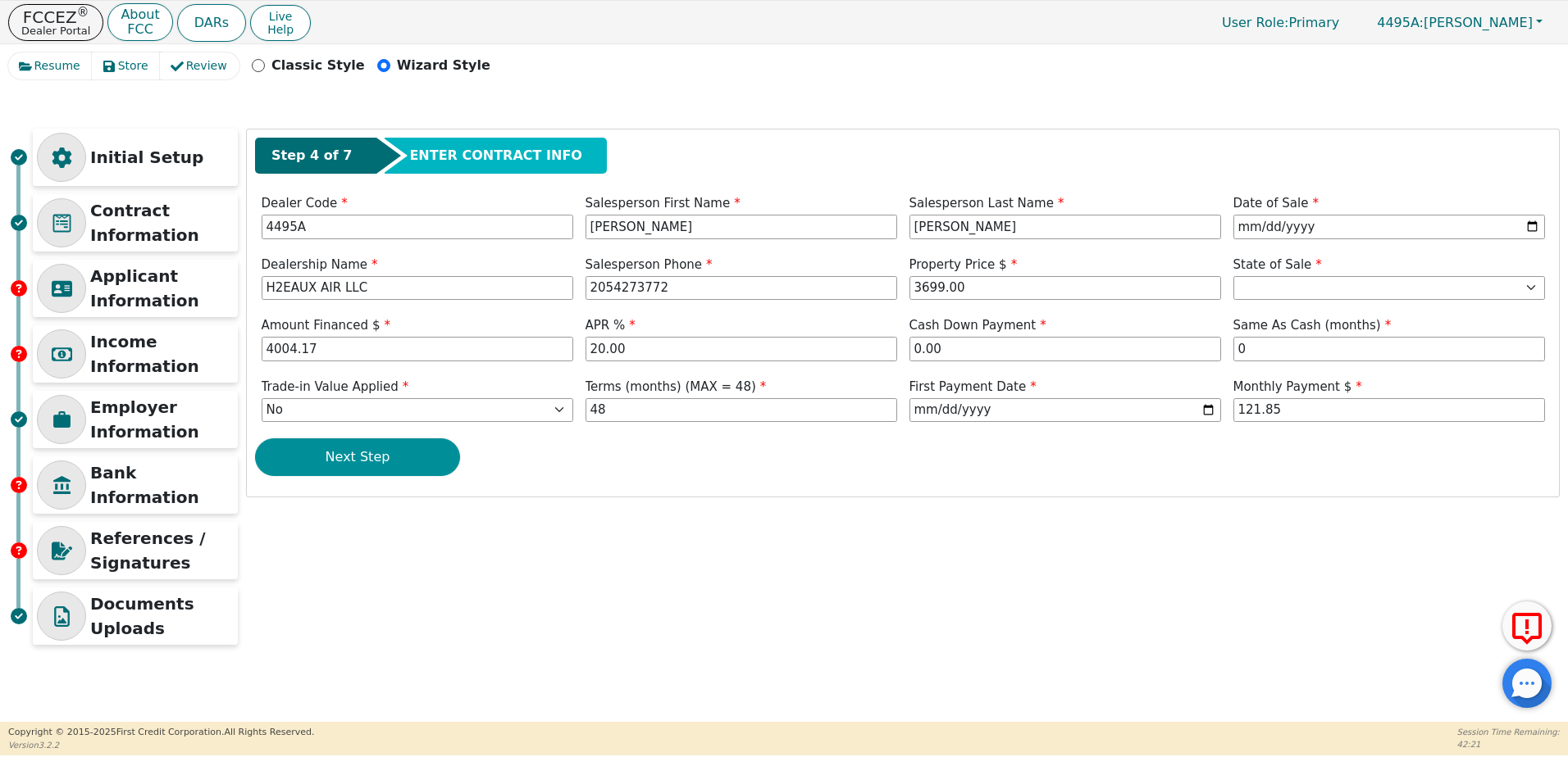
click at [396, 452] on button "Next Step" at bounding box center [357, 456] width 205 height 37
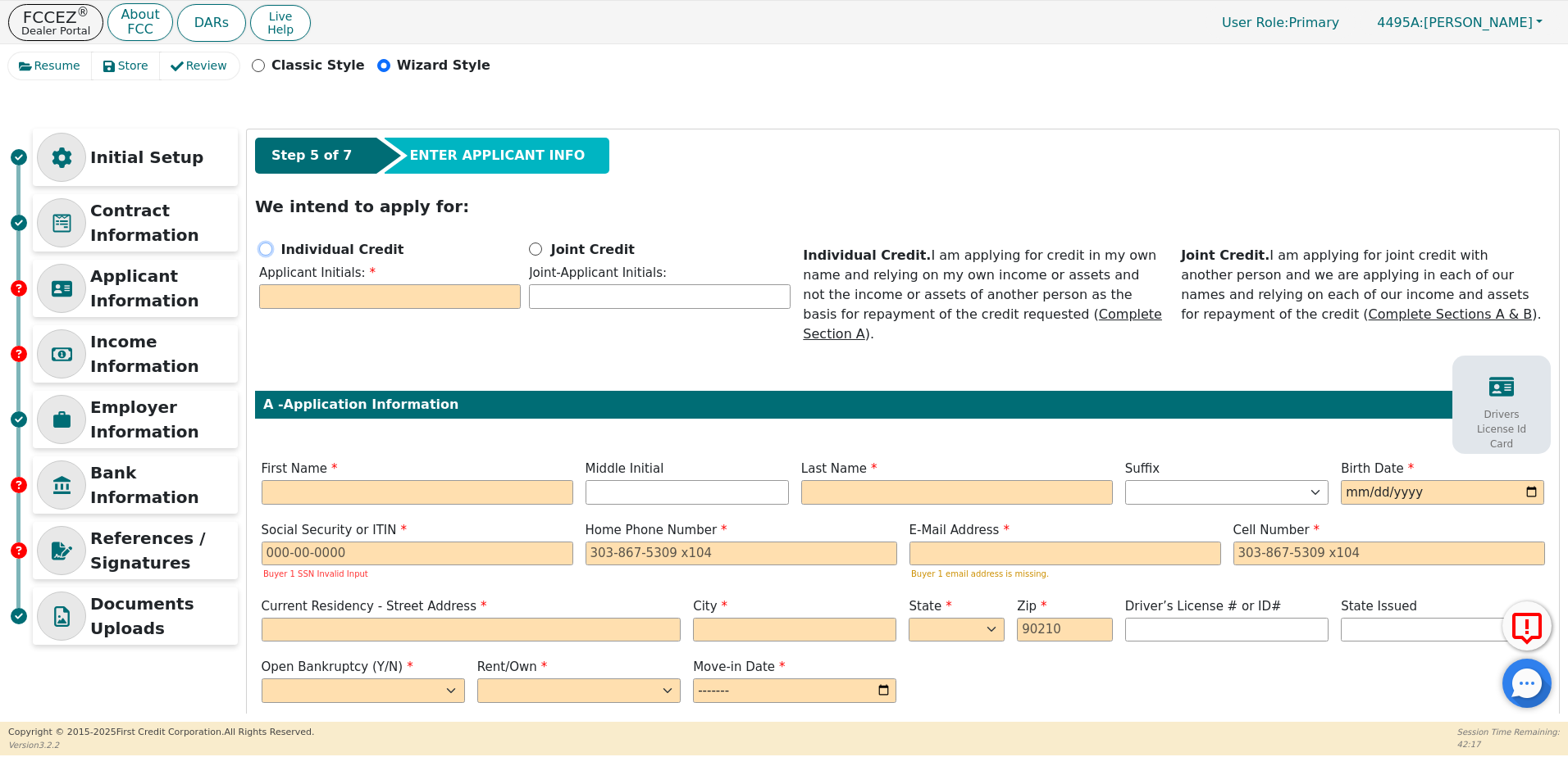
click at [260, 252] on input "Individual Credit" at bounding box center [265, 249] width 13 height 13
radio input "true"
click at [318, 295] on input "text" at bounding box center [390, 297] width 262 height 25
type input "s"
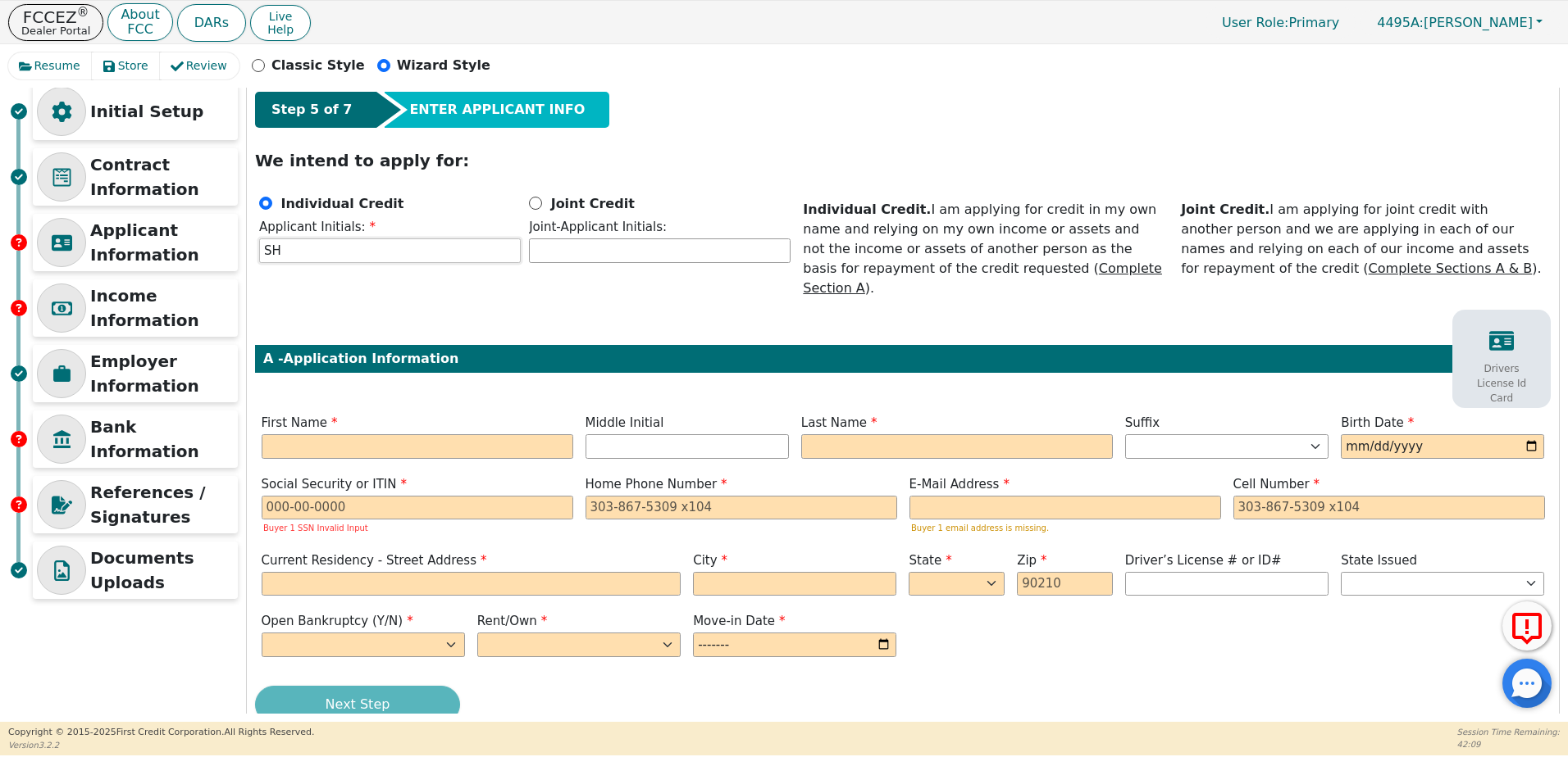
scroll to position [70, 0]
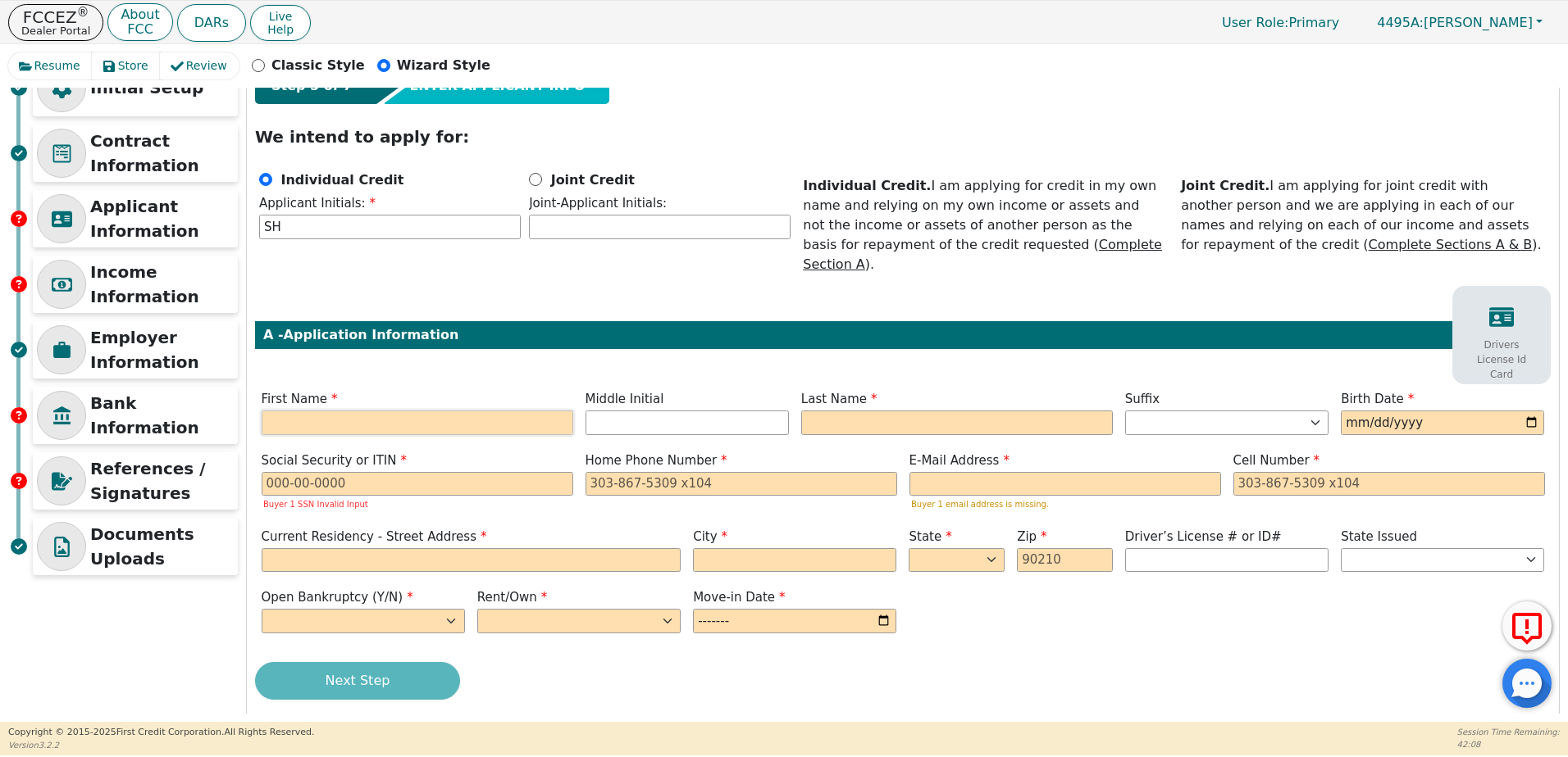
click at [423, 410] on input "text" at bounding box center [417, 423] width 311 height 25
type input "S"
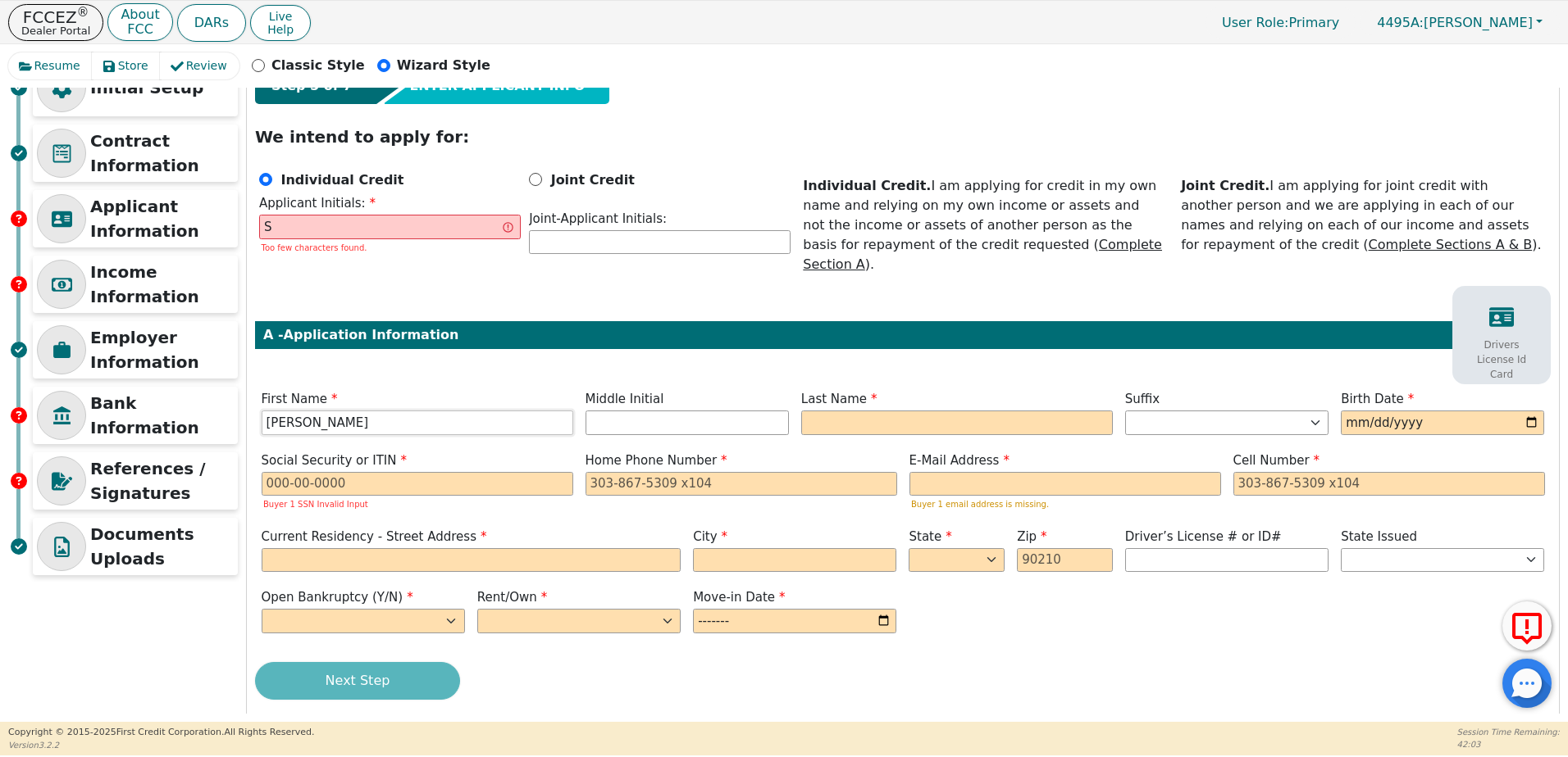
type input "[PERSON_NAME]"
type input "SH"
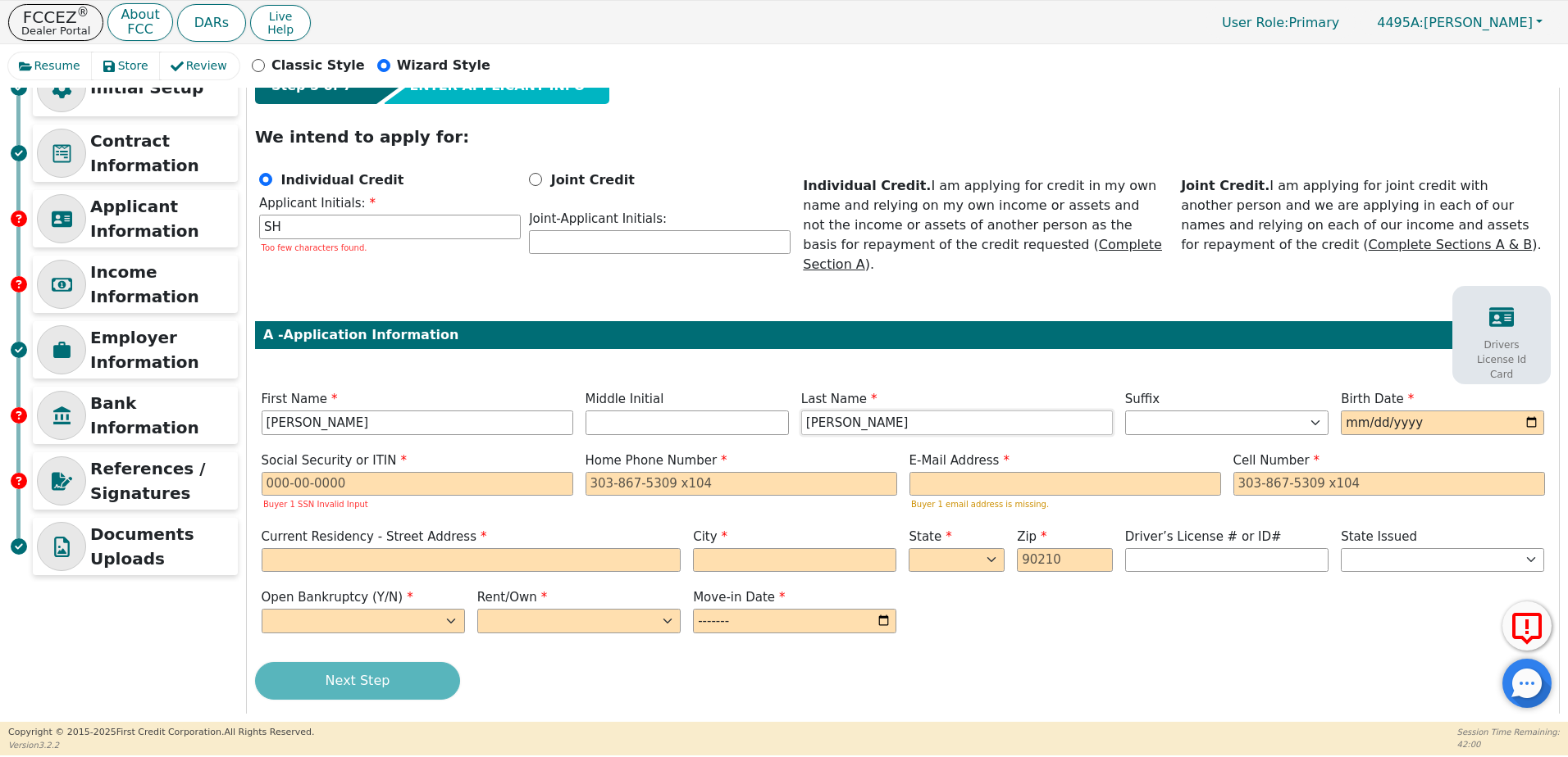
type input "[PERSON_NAME]"
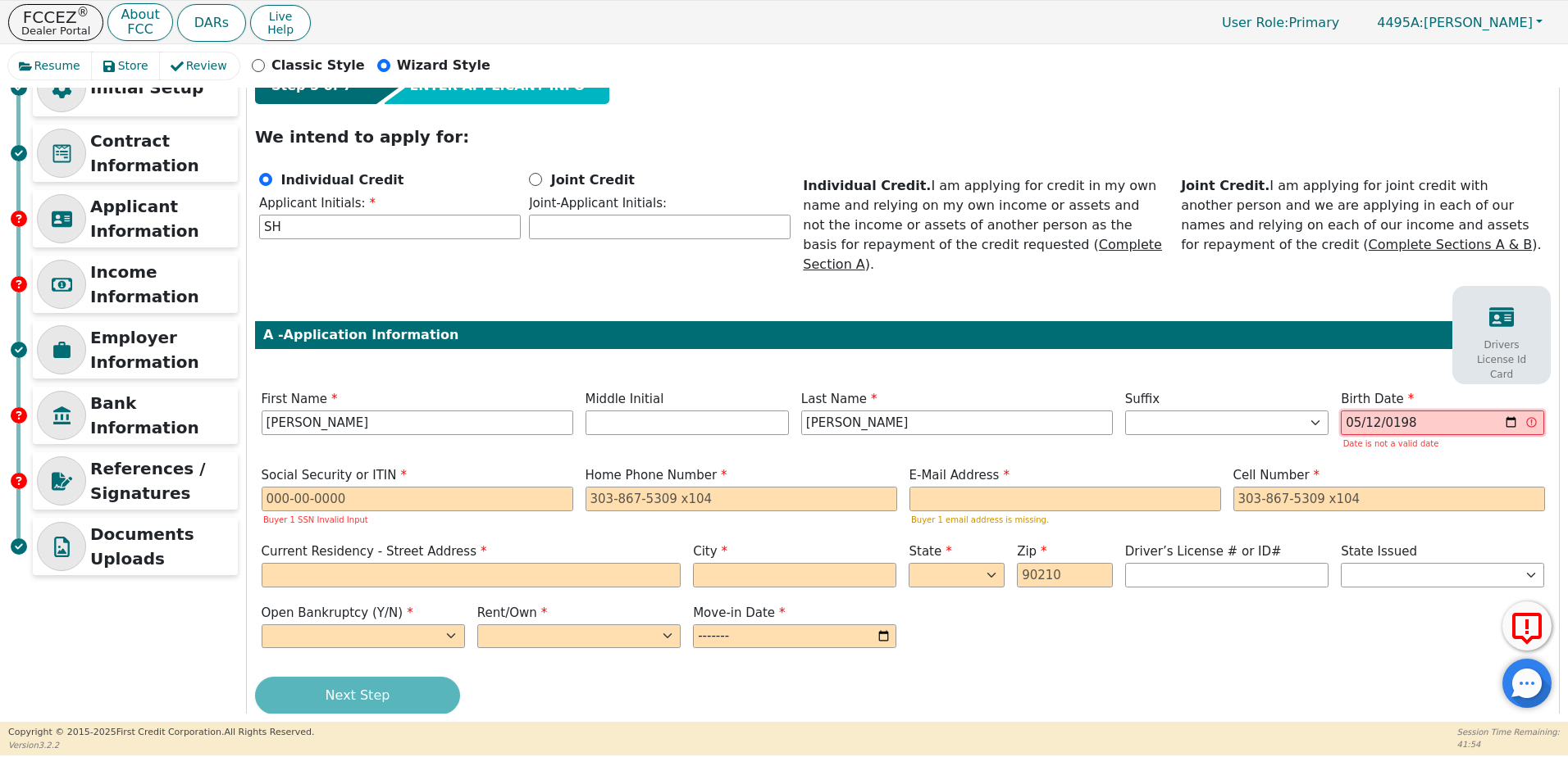
type input "1984-05-12"
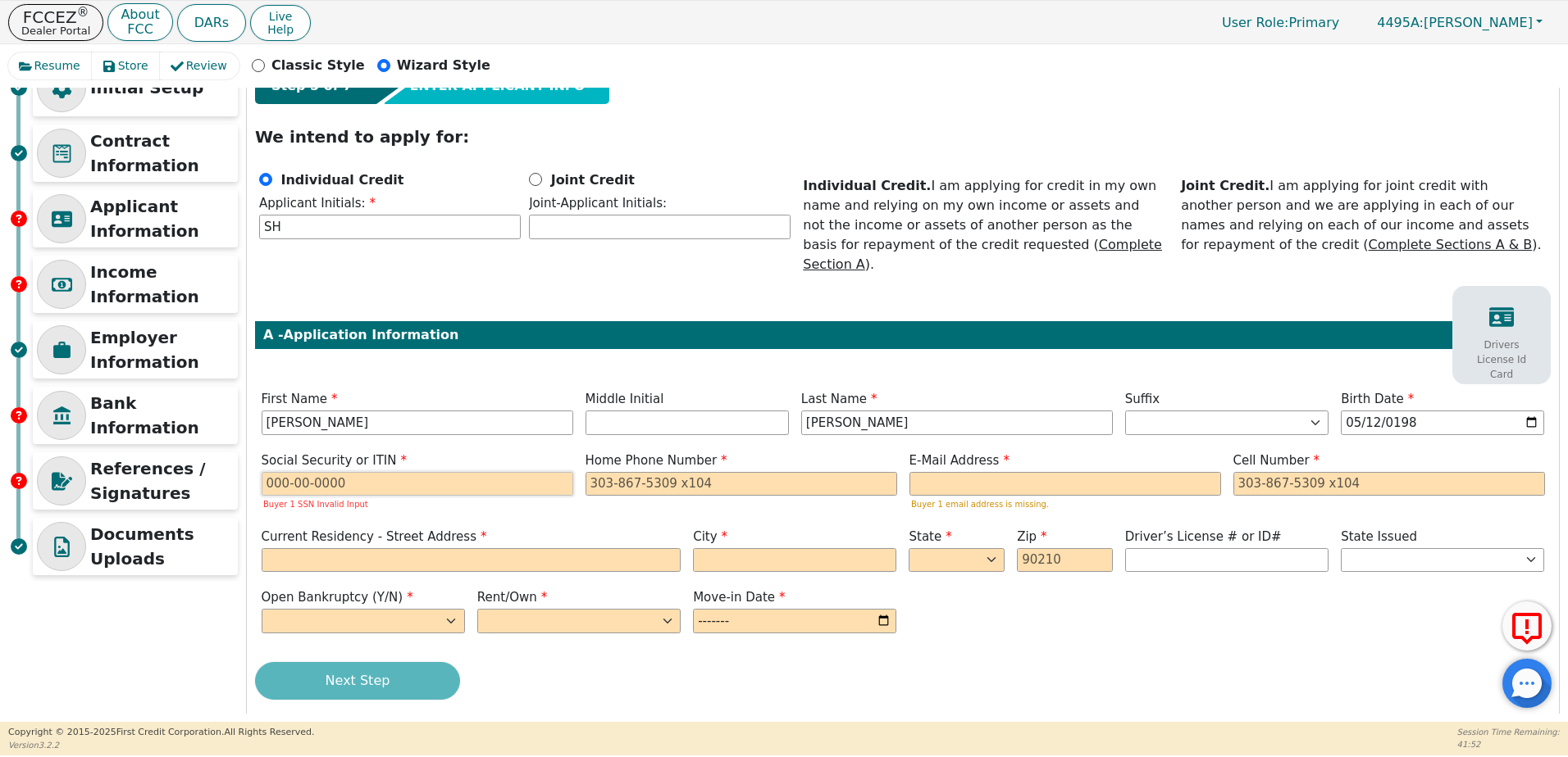
click at [300, 473] on input "text" at bounding box center [417, 485] width 311 height 25
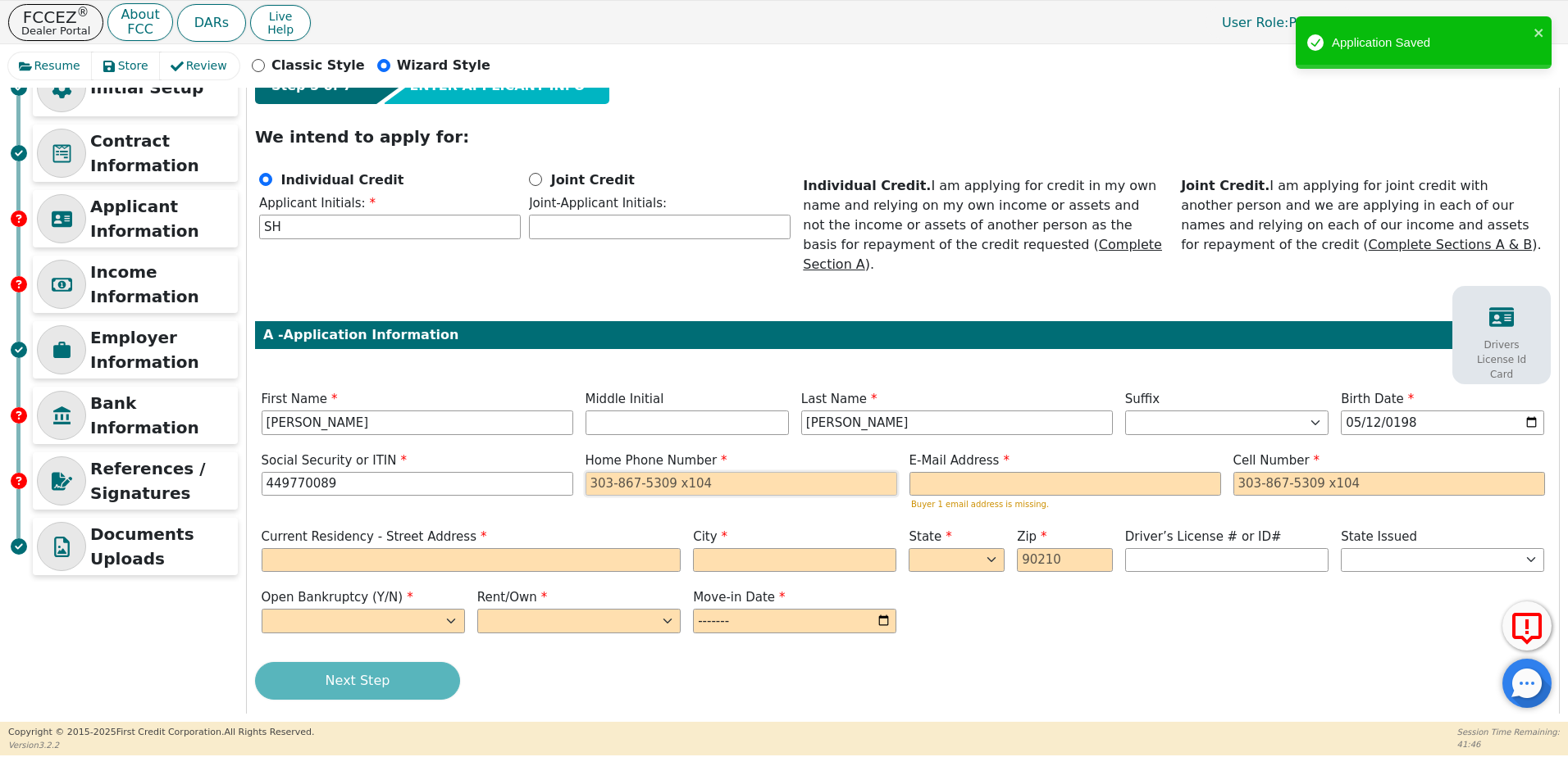
type input "***-**-0089"
click at [683, 473] on input "tel" at bounding box center [741, 485] width 311 height 25
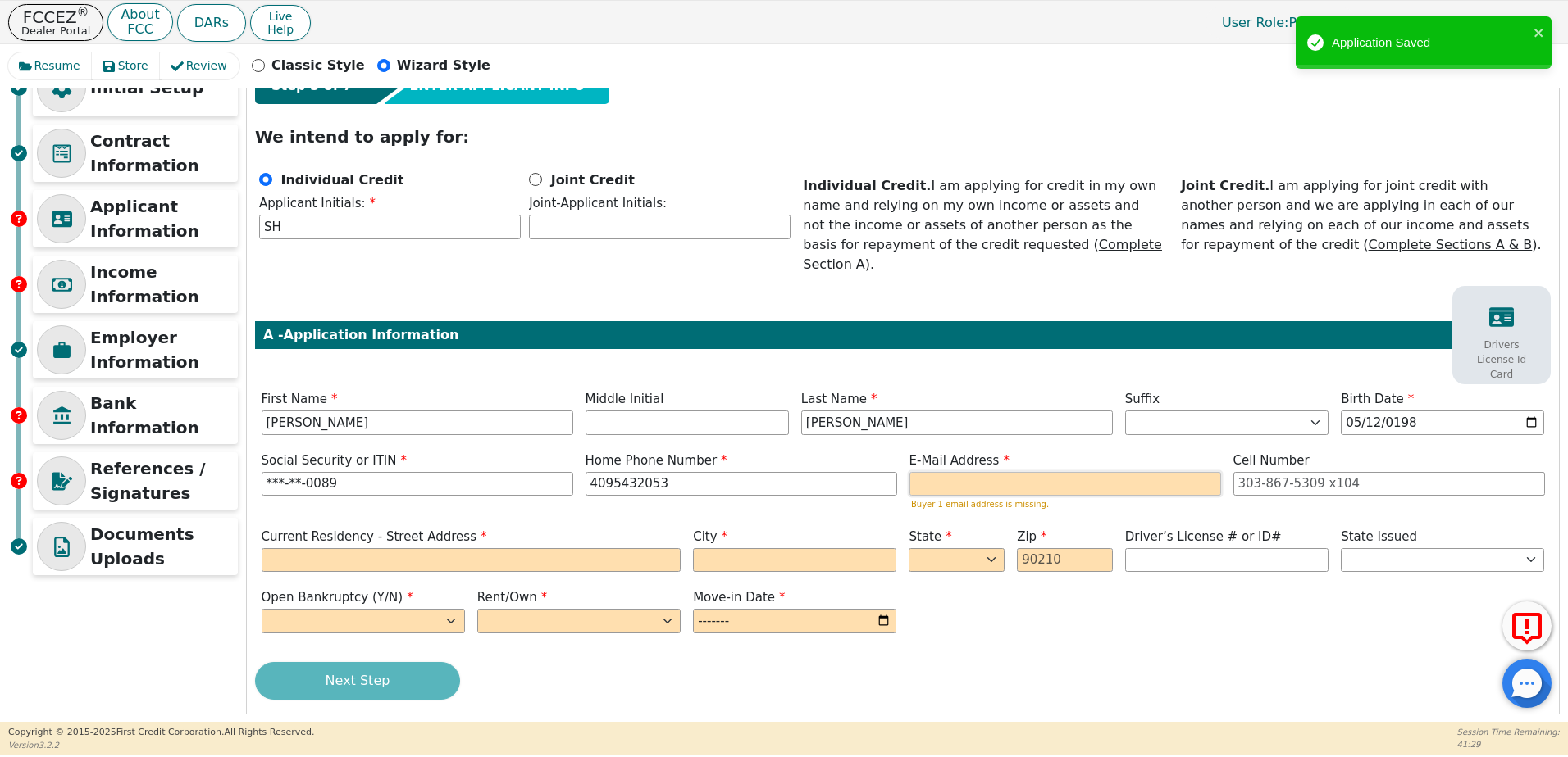
type input "409-543-2053"
click at [968, 473] on input "email" at bounding box center [1065, 485] width 311 height 25
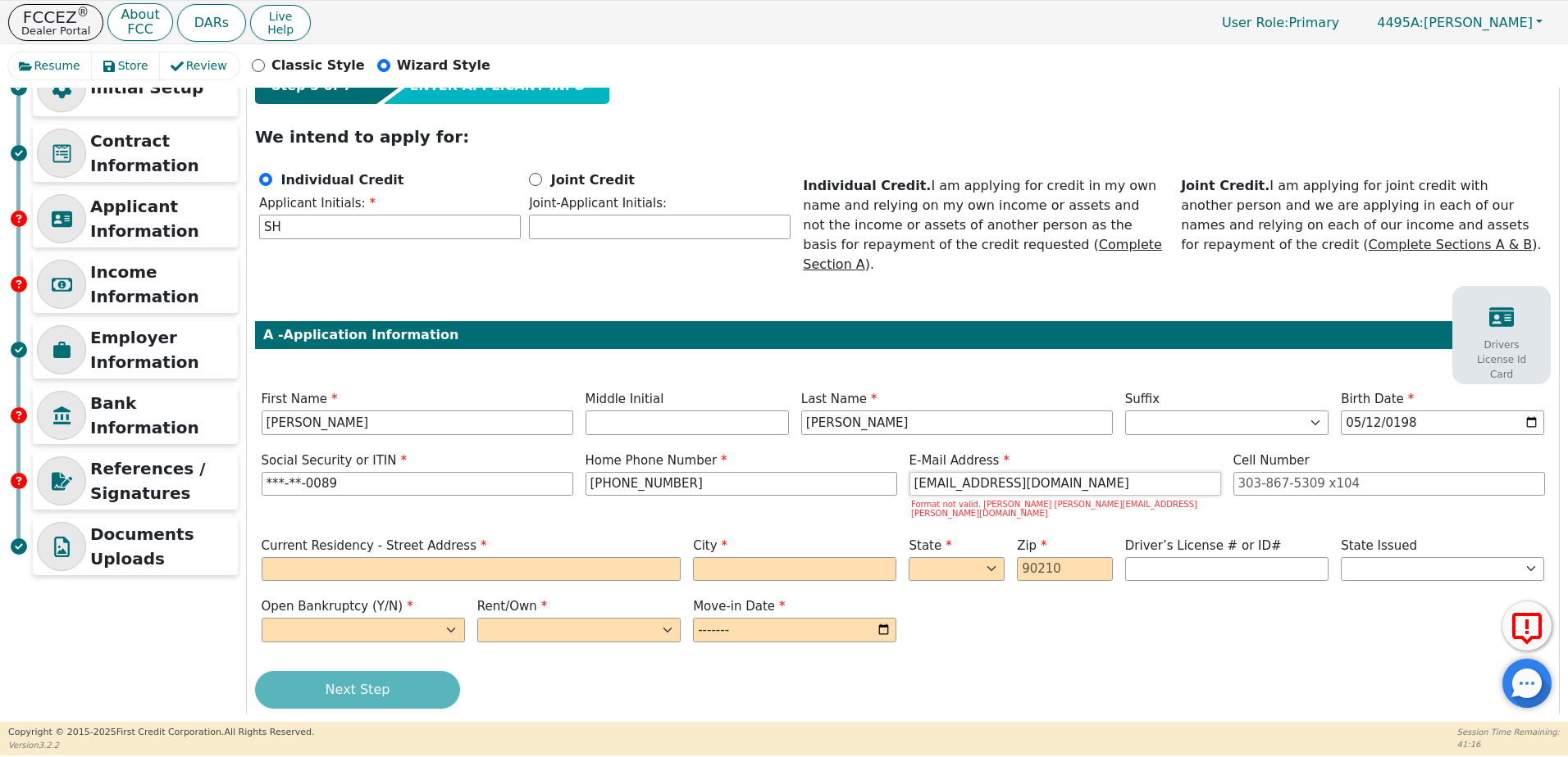
type input "STEPHENHARTMANTPLI@GMAIL.COM"
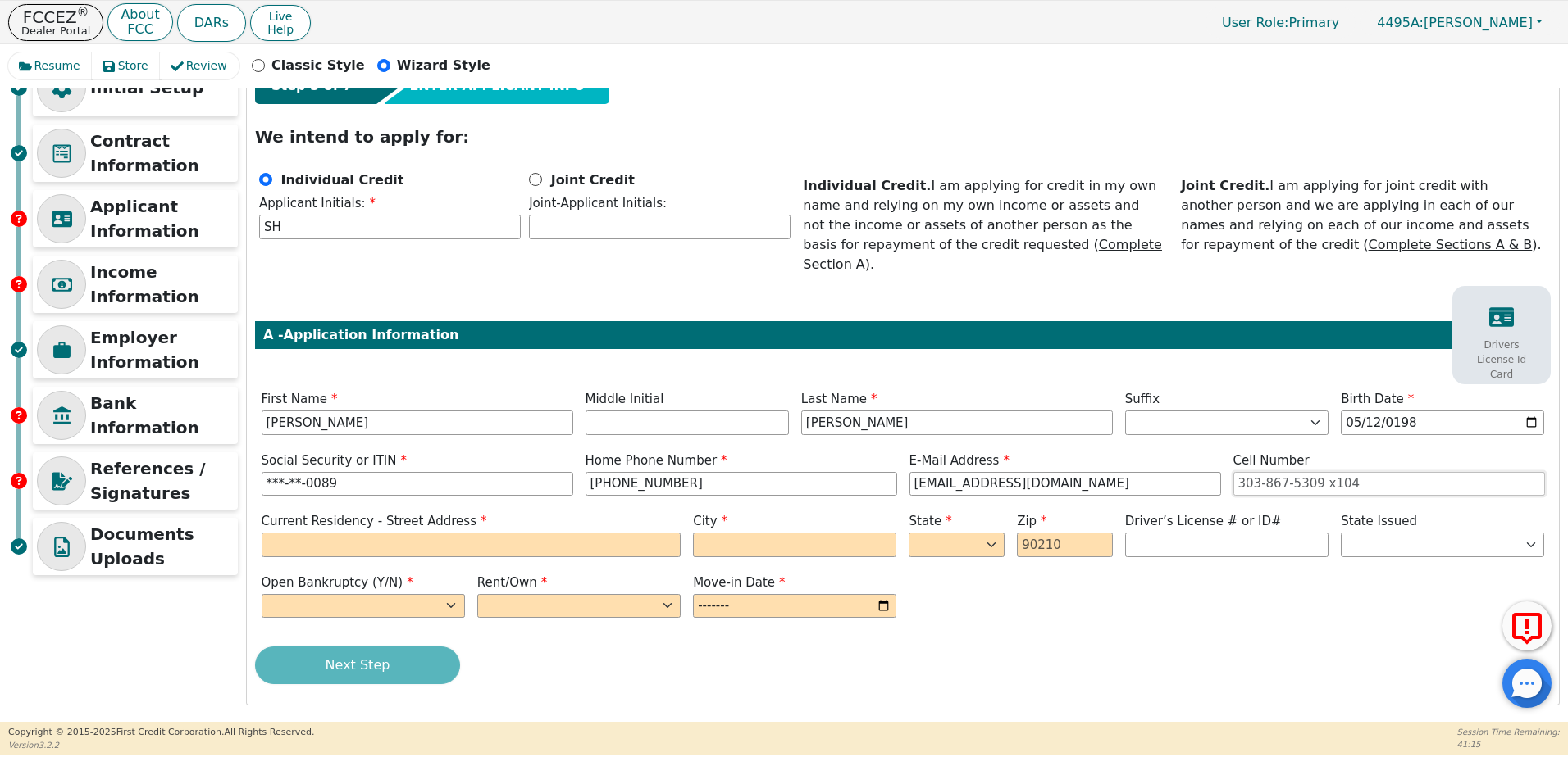
scroll to position [54, 0]
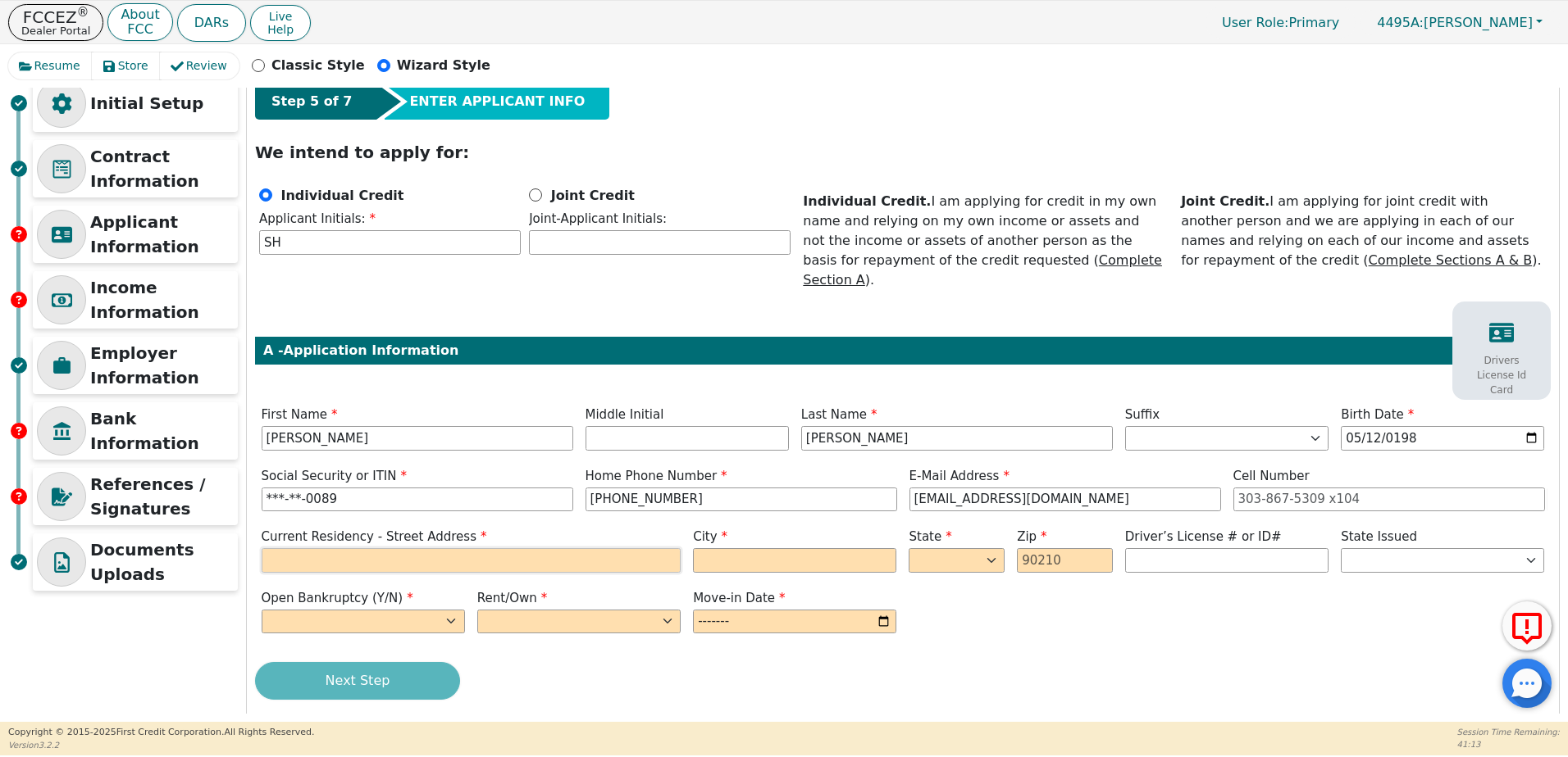
click at [588, 548] on input "text" at bounding box center [472, 560] width 420 height 25
type input "4089 COUNTY ROAD 716"
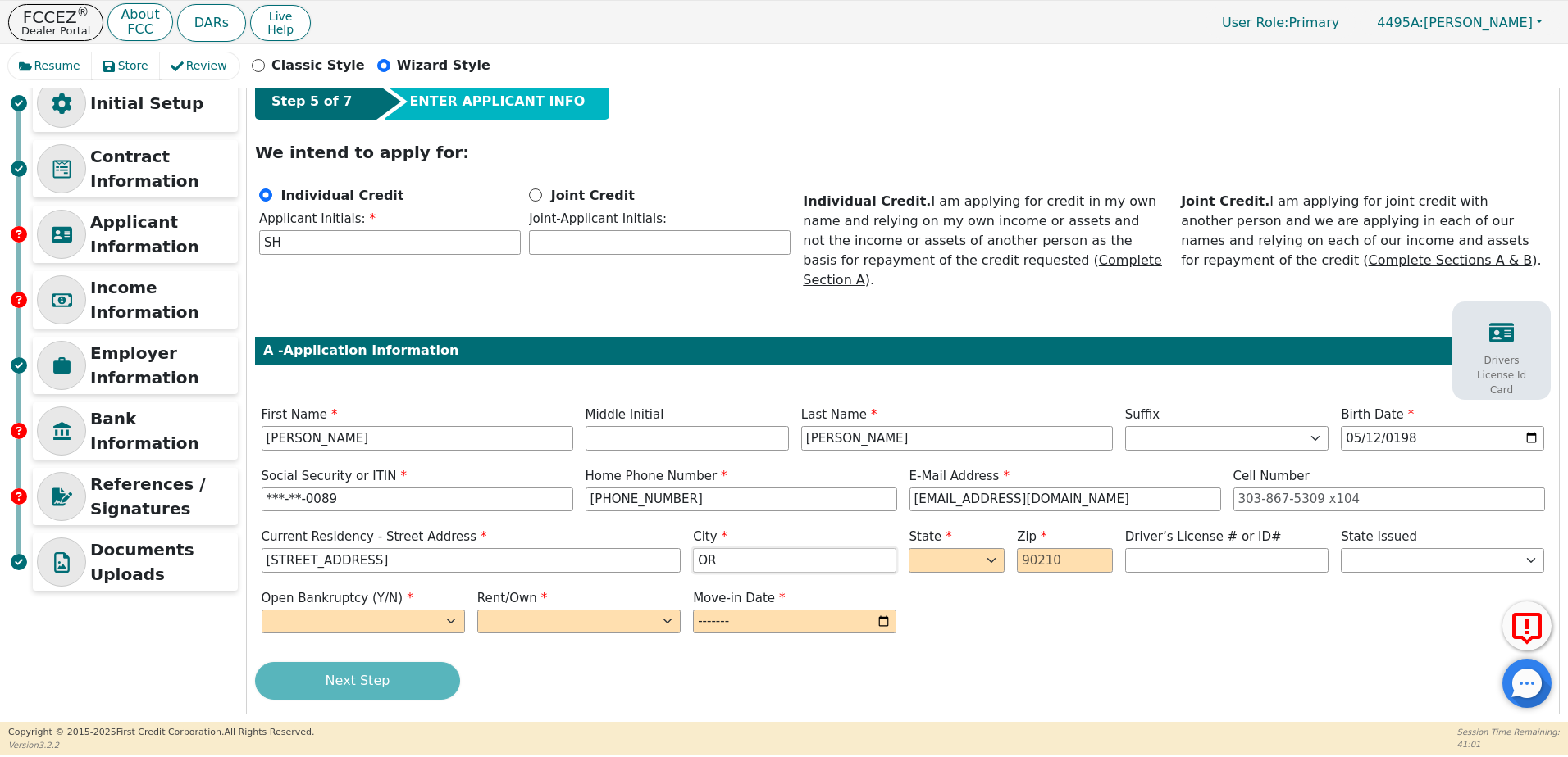
type input "O"
type input "BUNA"
select select "TX"
type input "77612"
type input "********"
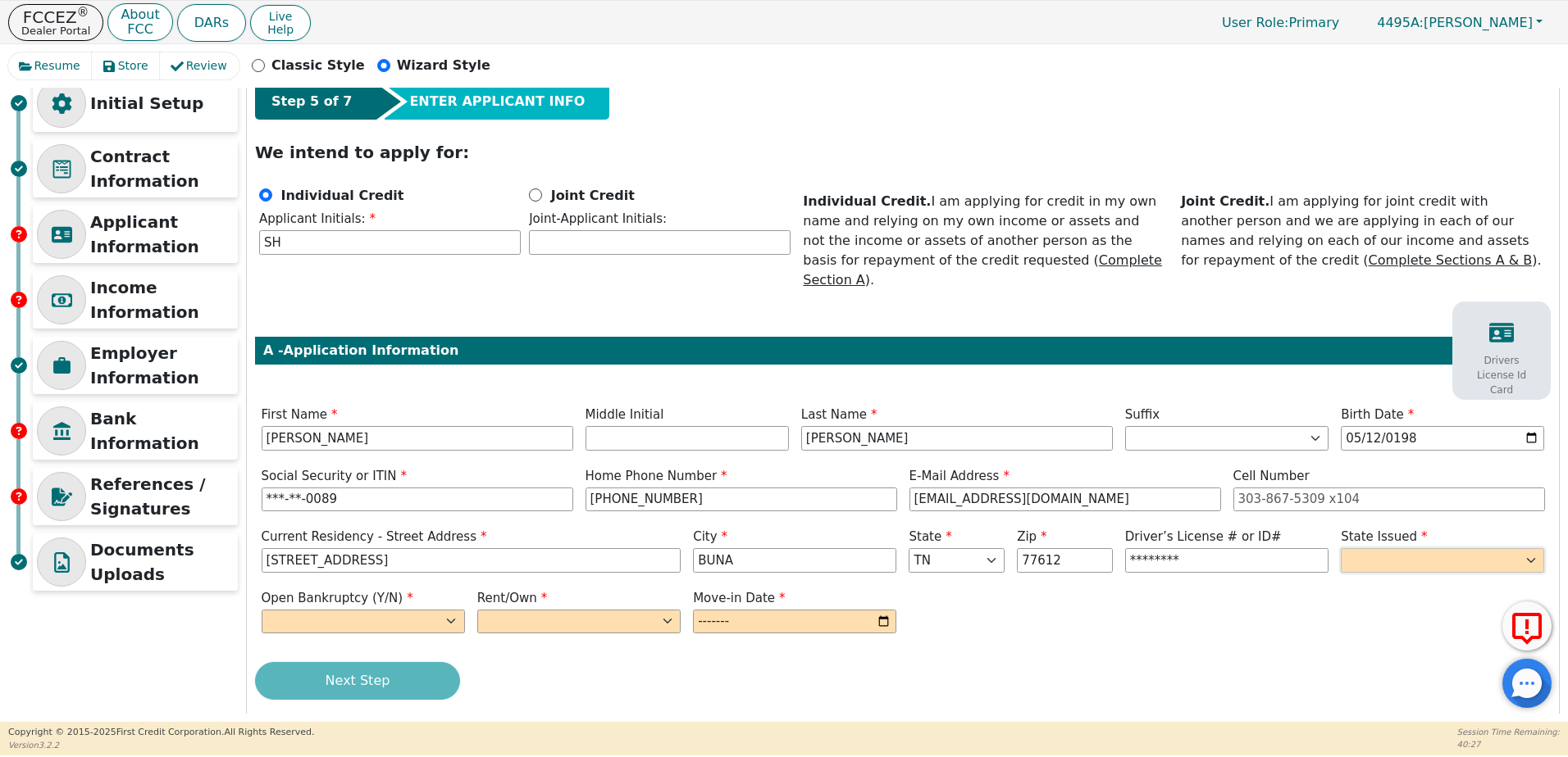
click at [1446, 548] on select "AK AL AR AZ CA CO CT DC DE FL GA HI IA ID IL IN KS KY LA MA MD ME MI MN MO MS M…" at bounding box center [1442, 560] width 203 height 25
select select "TX"
click at [1341, 548] on select "AK AL AR AZ CA CO CT DC DE FL GA HI IA ID IL IN KS KY LA MA MD ME MI MN MO MS M…" at bounding box center [1442, 560] width 203 height 25
click at [438, 610] on select "Yes No" at bounding box center [363, 622] width 203 height 25
select select "n"
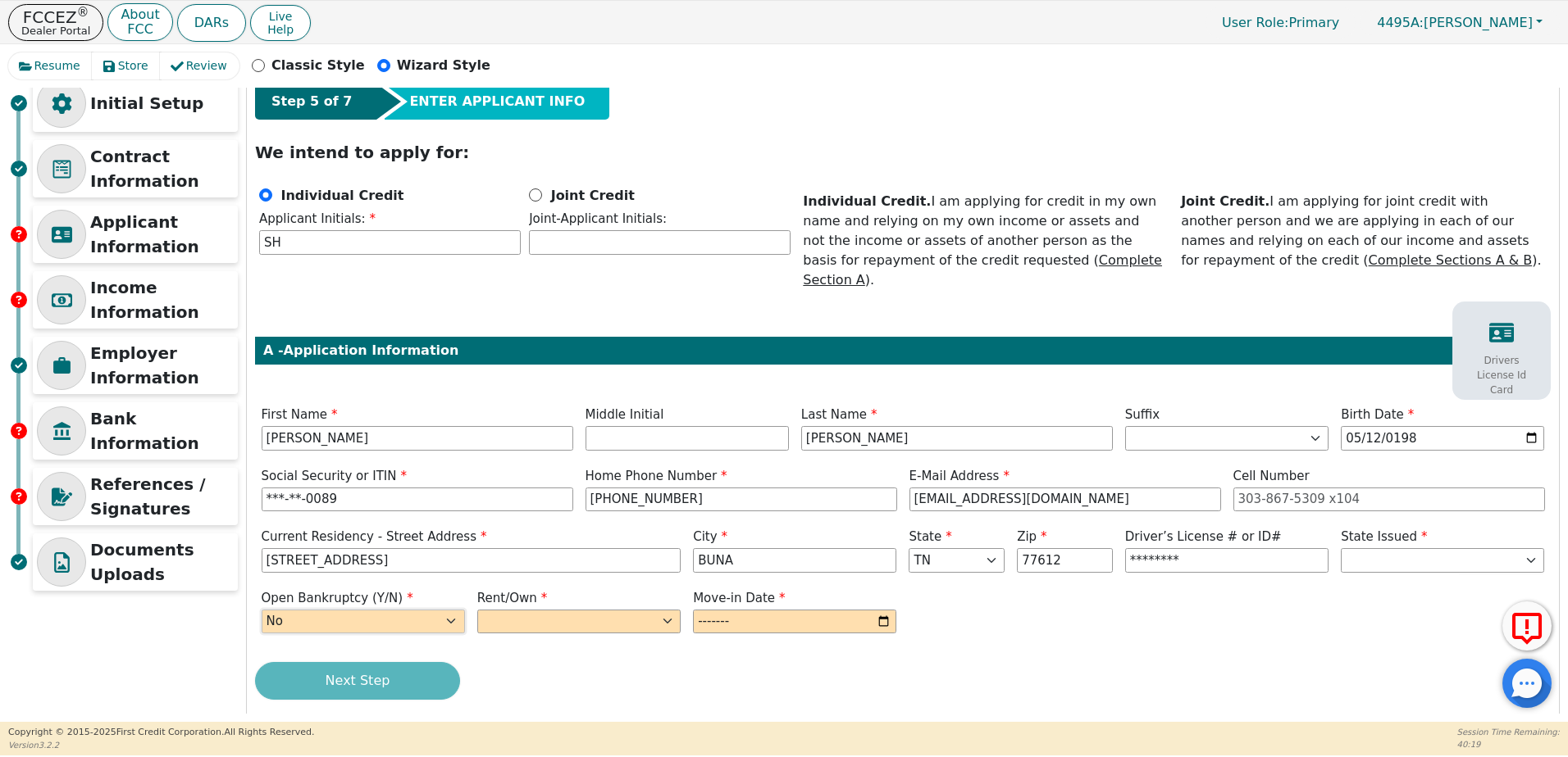
click at [262, 610] on select "Yes No" at bounding box center [363, 622] width 203 height 25
click at [544, 610] on select "Rent Own" at bounding box center [579, 622] width 203 height 25
select select "Own"
click at [477, 610] on select "Rent Own" at bounding box center [579, 622] width 203 height 25
click at [885, 610] on input "month" at bounding box center [794, 622] width 203 height 25
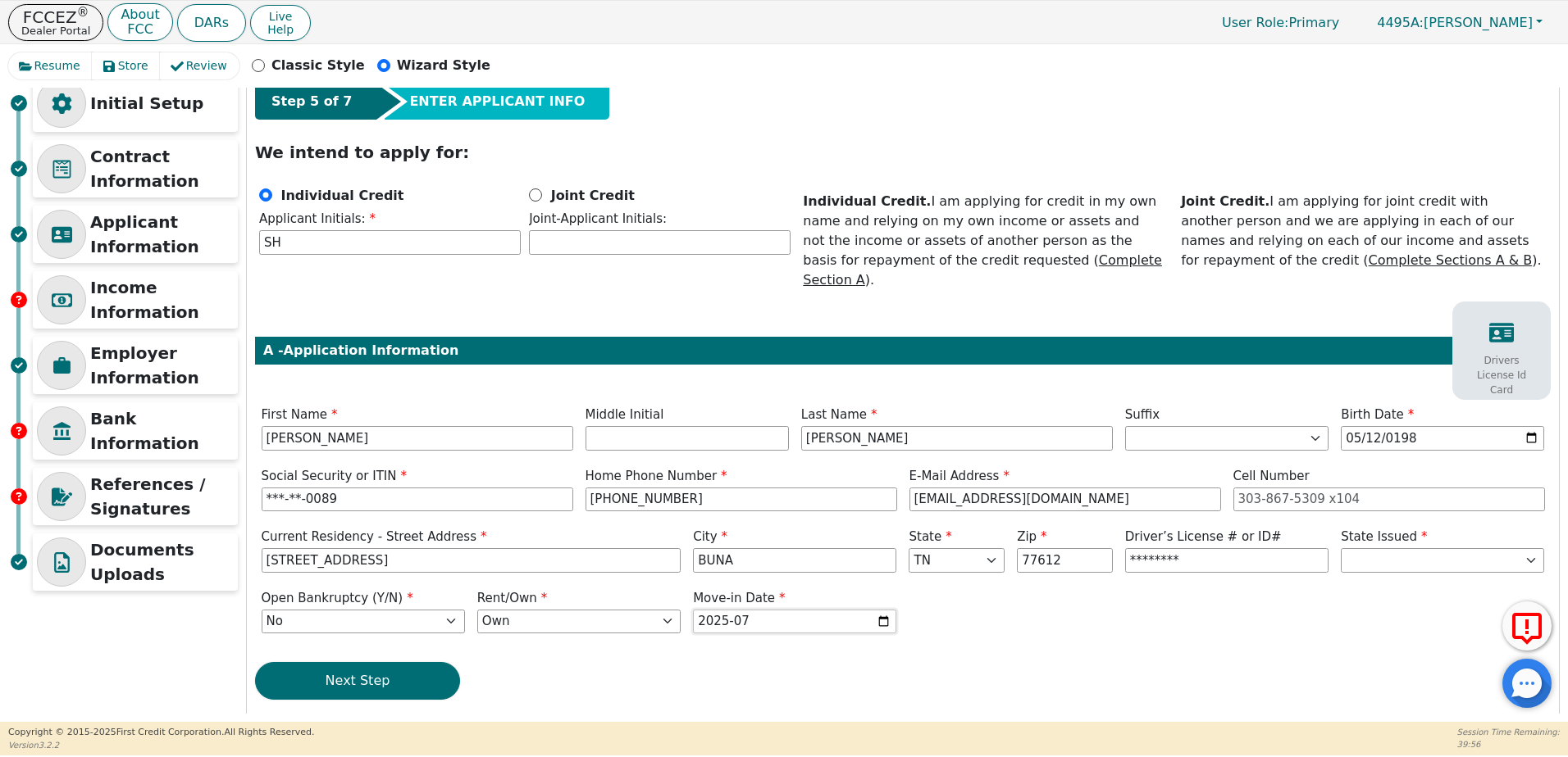
click at [881, 610] on input "2025-07" at bounding box center [794, 622] width 203 height 25
type input "2023-07"
click at [392, 669] on button "Next Step" at bounding box center [357, 681] width 205 height 37
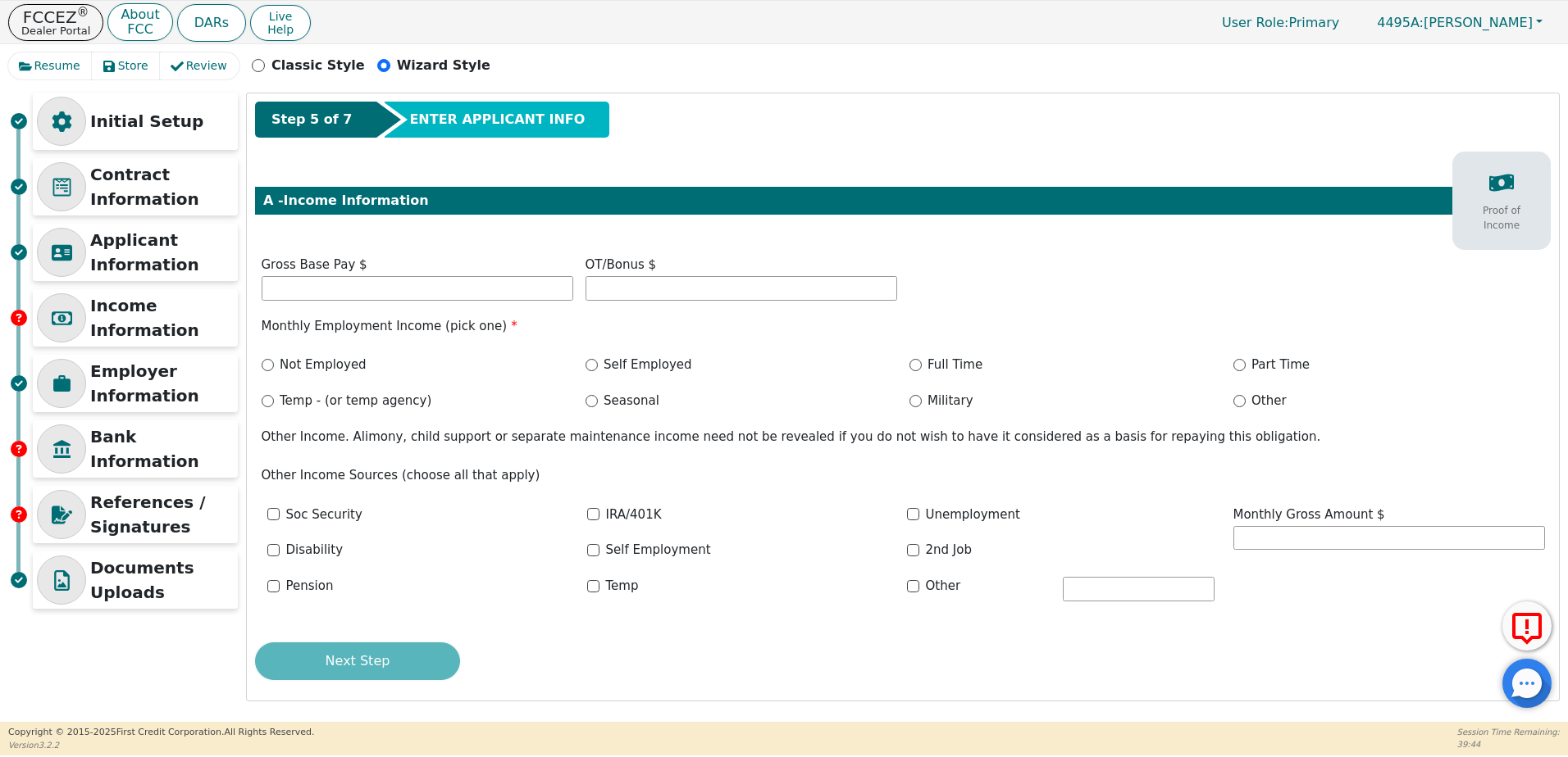
scroll to position [36, 0]
click at [390, 284] on input "text" at bounding box center [417, 288] width 311 height 25
click at [293, 289] on input "text" at bounding box center [417, 288] width 311 height 25
type input "4596.00"
click at [749, 283] on input "text" at bounding box center [741, 288] width 311 height 25
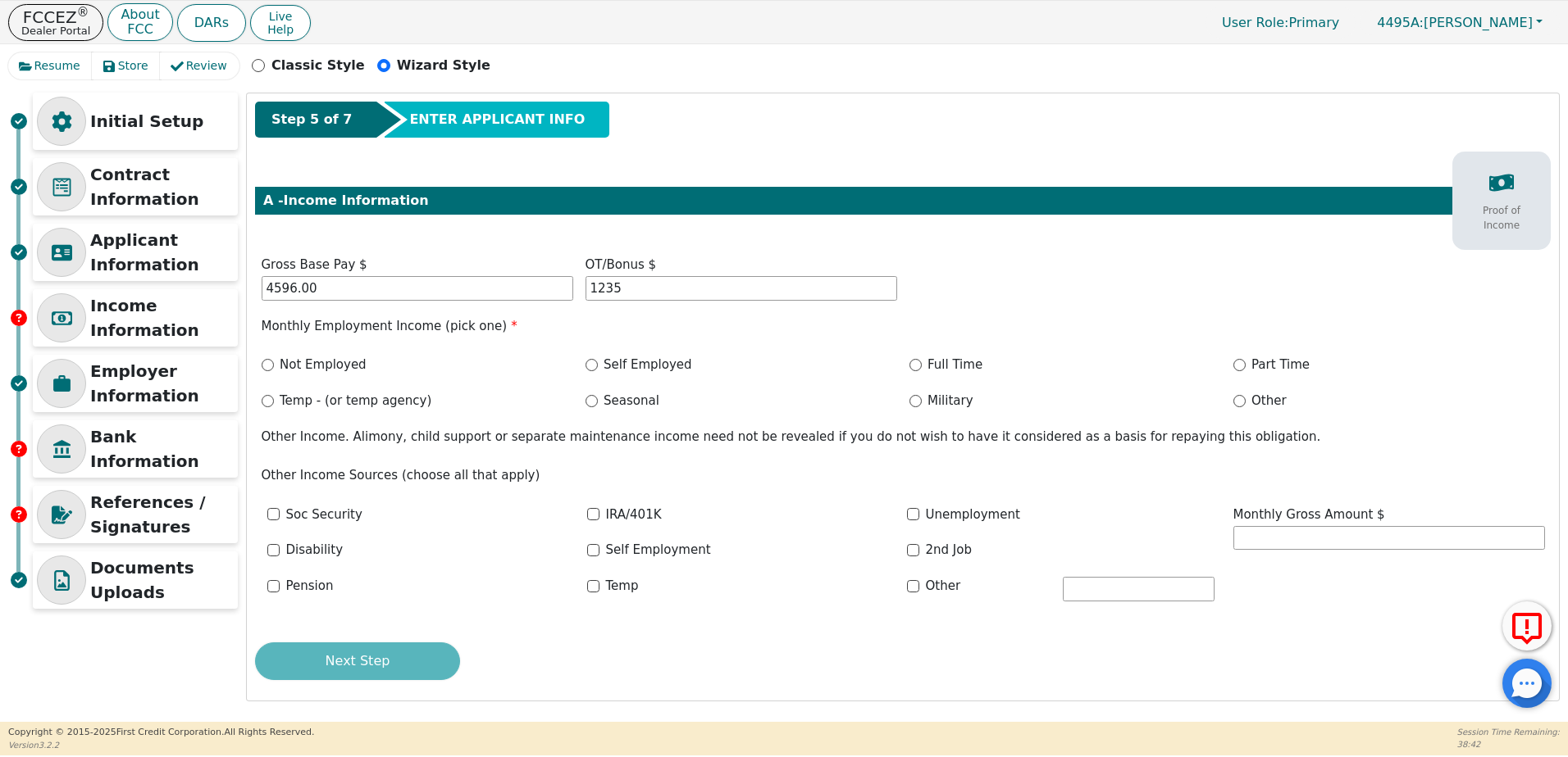
type input "1235.00"
click at [437, 251] on div "Step 5 of 7 ENTER APPLICANT INFO A - Income Information Proof of Income Gross B…" at bounding box center [902, 397] width 1312 height 607
drag, startPoint x: 472, startPoint y: 299, endPoint x: 121, endPoint y: 293, distance: 351.1
click at [121, 293] on div "Initial Setup Contract Information Applicant Information Income Information Emp…" at bounding box center [784, 397] width 1551 height 609
type input "9192.00"
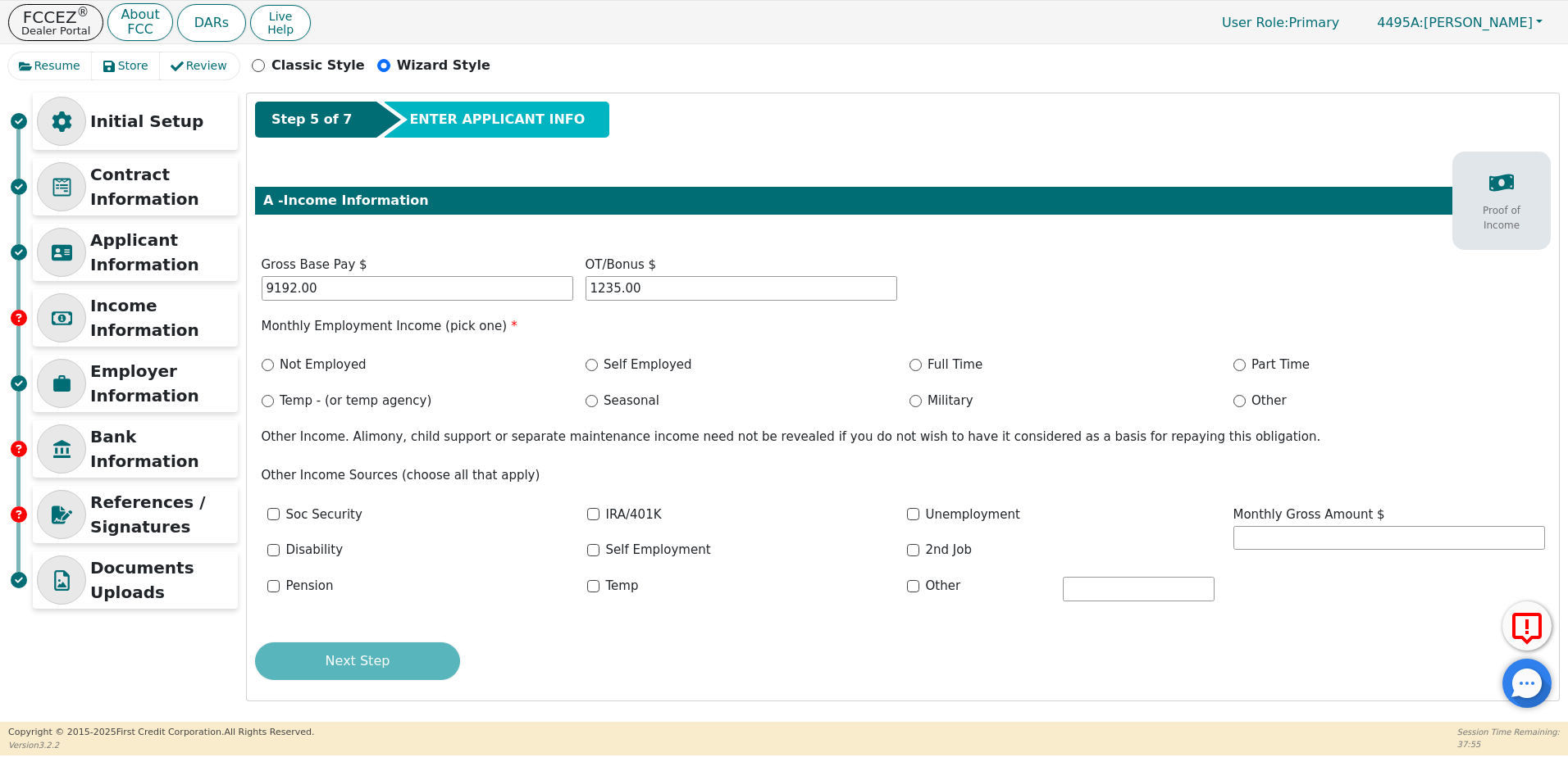
click at [420, 242] on div "Step 5 of 7 ENTER APPLICANT INFO A - Income Information Proof of Income Gross B…" at bounding box center [902, 397] width 1312 height 607
click at [934, 371] on label "Full Time" at bounding box center [955, 366] width 55 height 19
click at [922, 371] on input "Full Time" at bounding box center [915, 365] width 12 height 12
radio input "true"
click at [434, 660] on button "Next Step" at bounding box center [357, 661] width 205 height 37
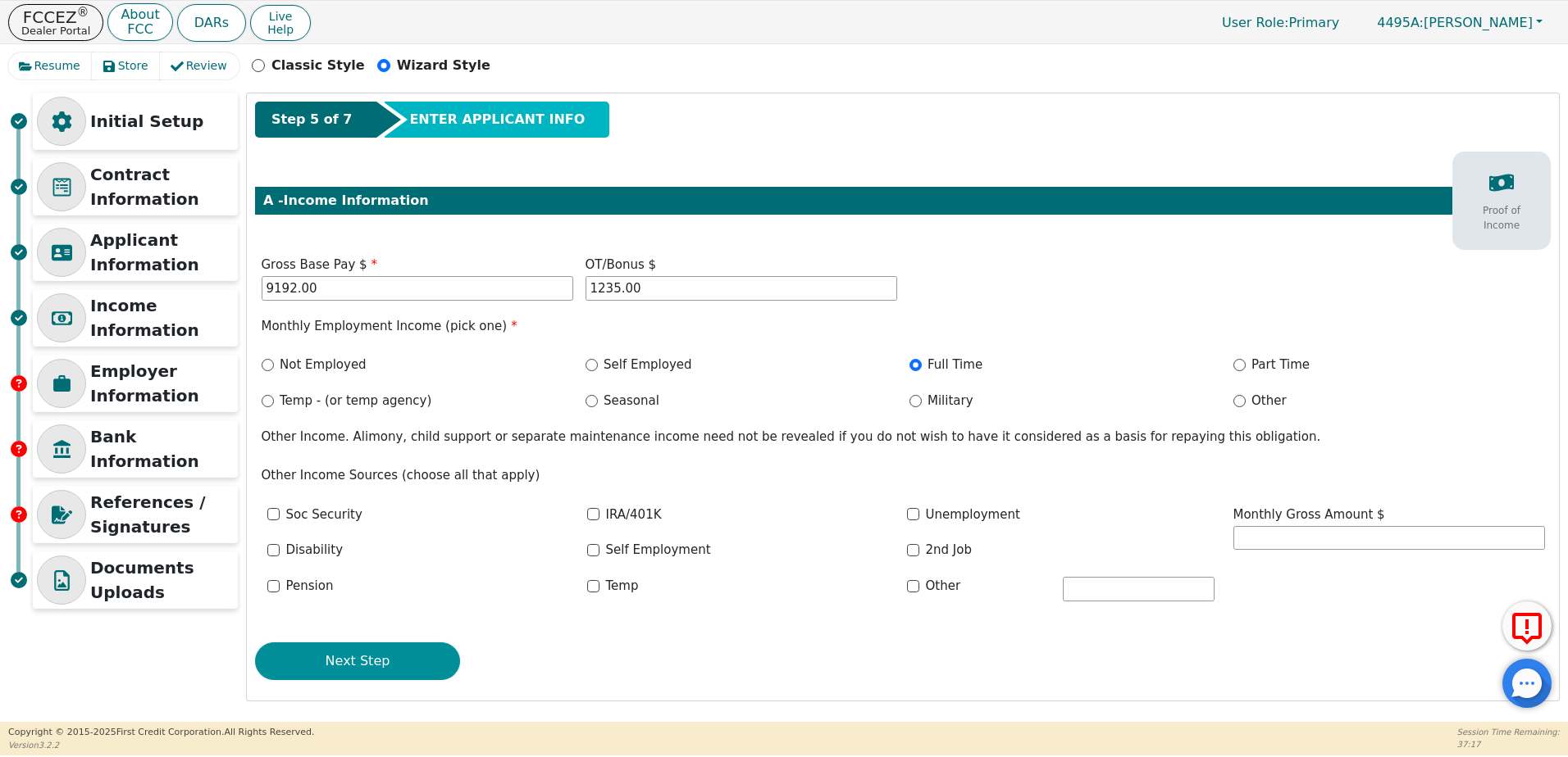
scroll to position [0, 0]
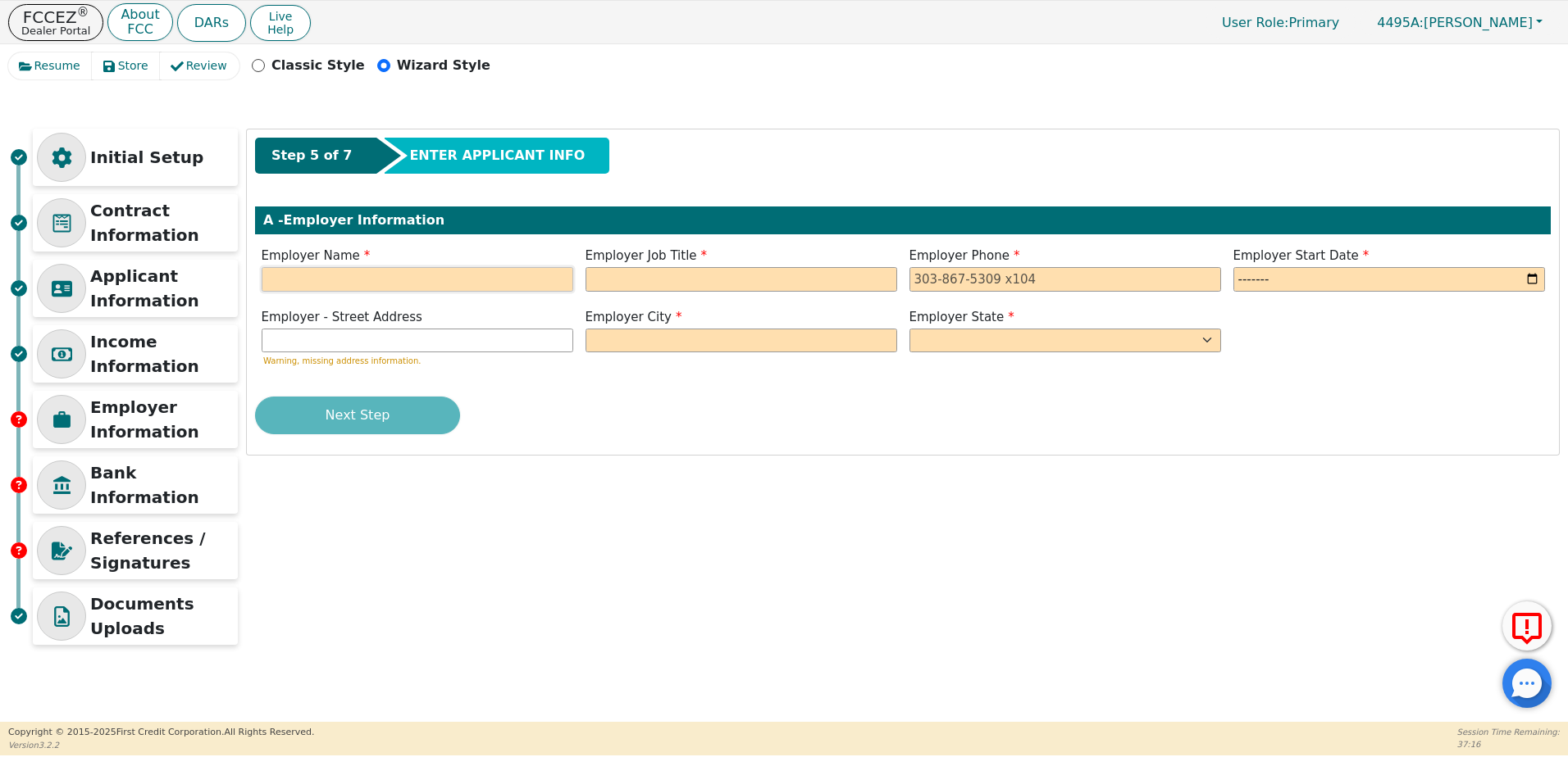
click at [374, 278] on input "text" at bounding box center [417, 280] width 311 height 25
type input "ECOLAB"
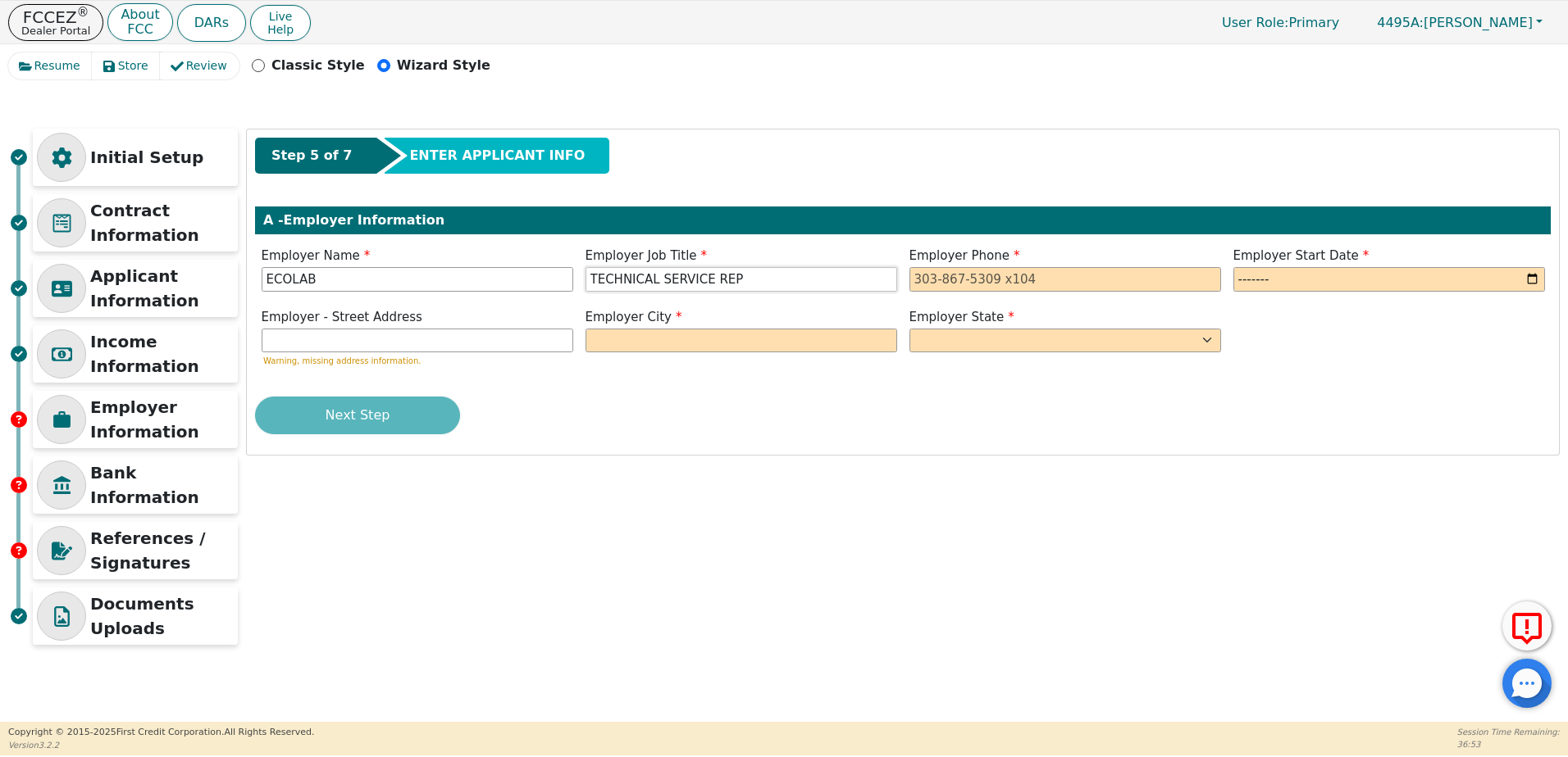
type input "TECHNICAL SERVICE REP"
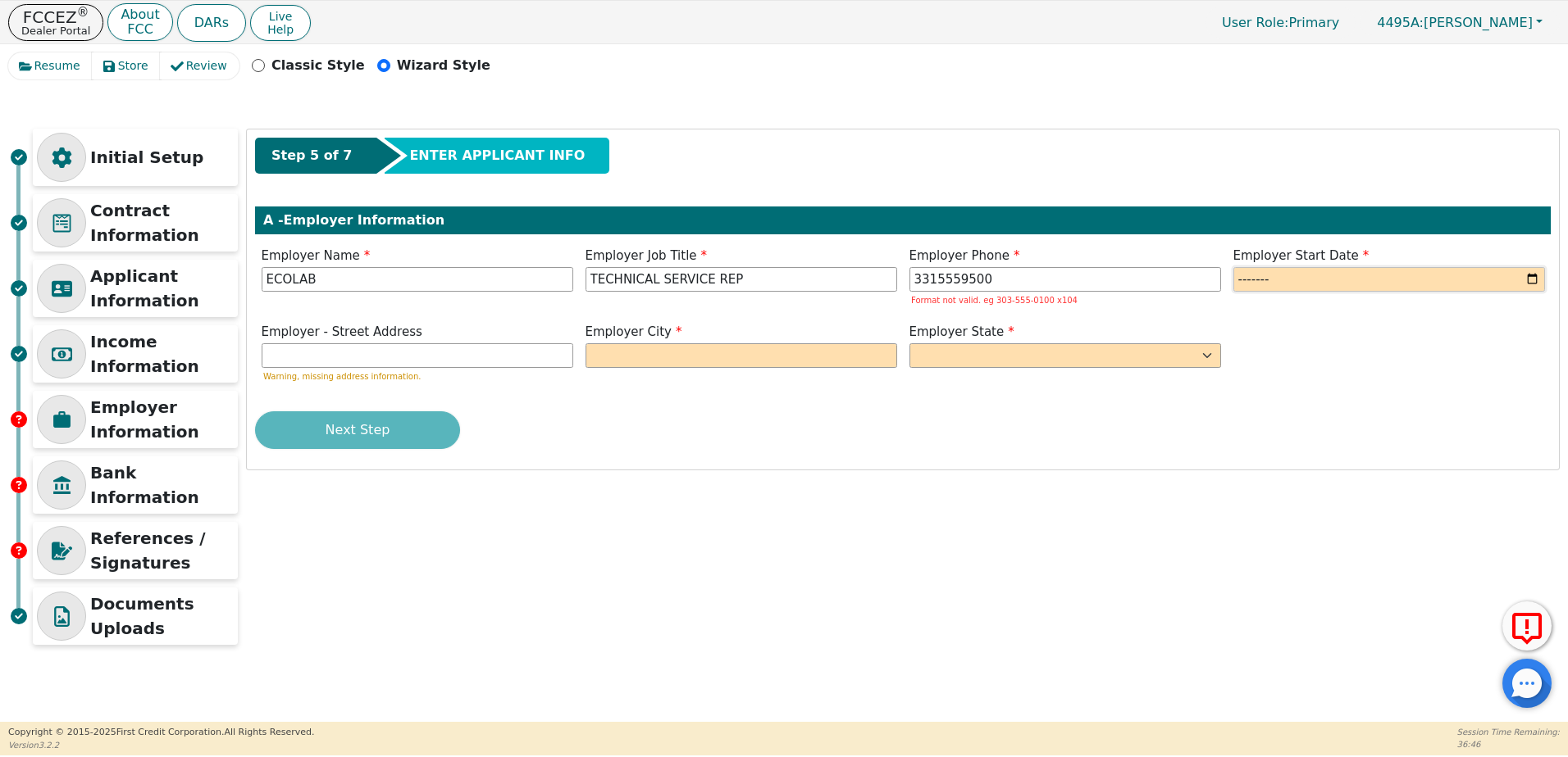
type input "331-555-9500"
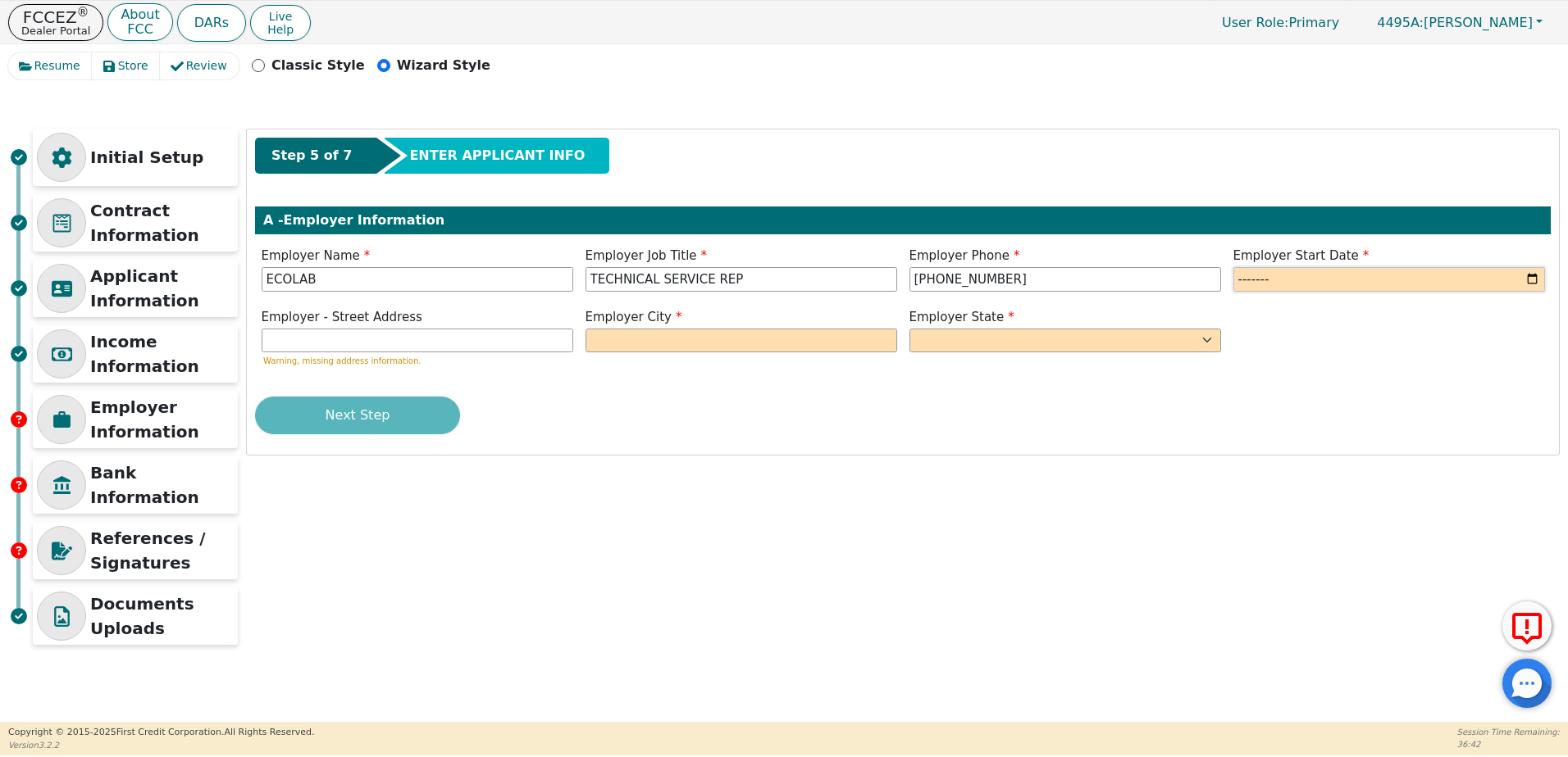
click at [1534, 284] on input "month" at bounding box center [1388, 280] width 311 height 25
type input "2022-06"
click at [467, 339] on input "text" at bounding box center [417, 341] width 311 height 25
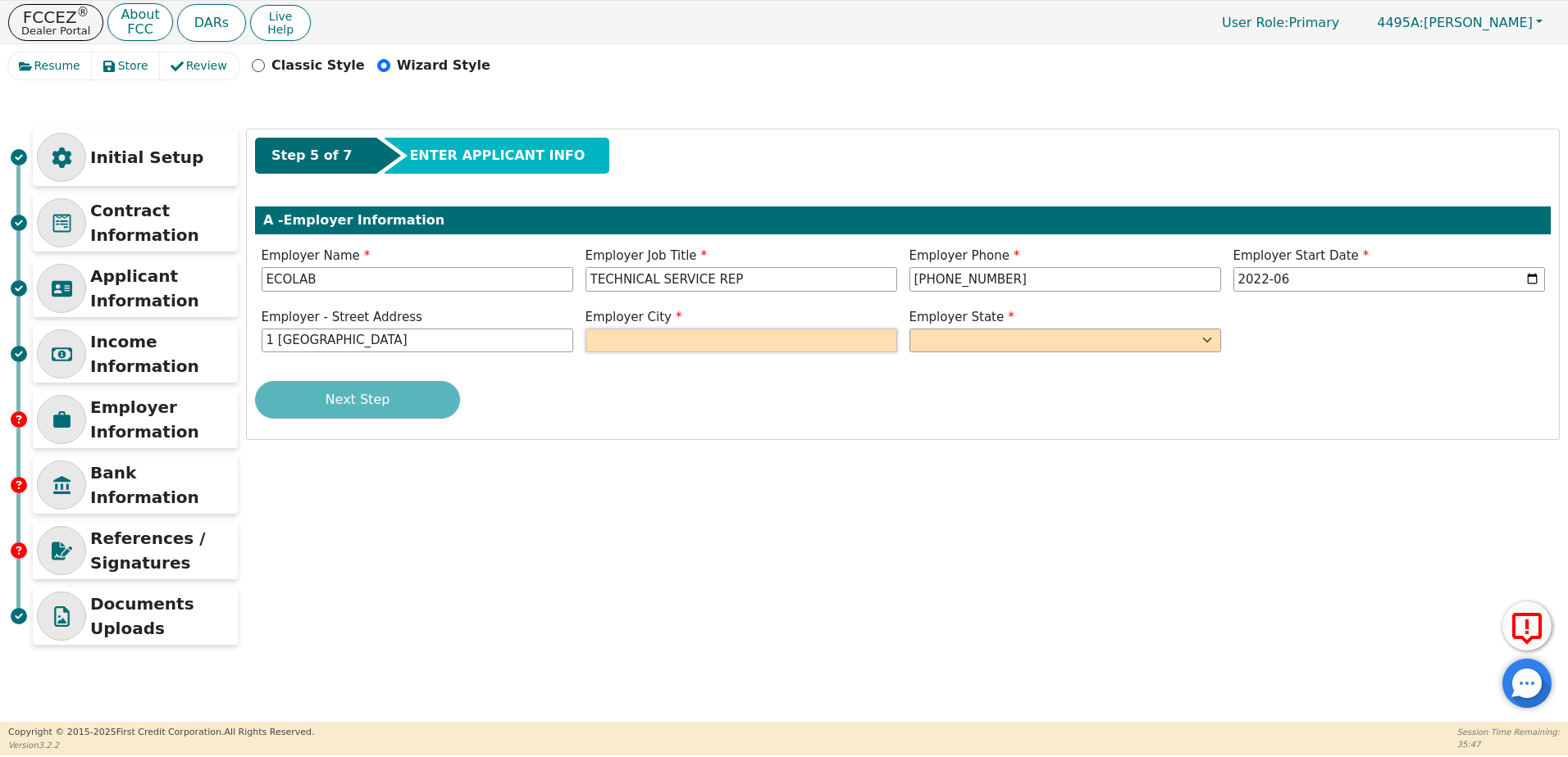
type input "1 ECOLAB PLACE ST"
click at [702, 333] on input "text" at bounding box center [741, 341] width 311 height 25
type input "ST PAUL"
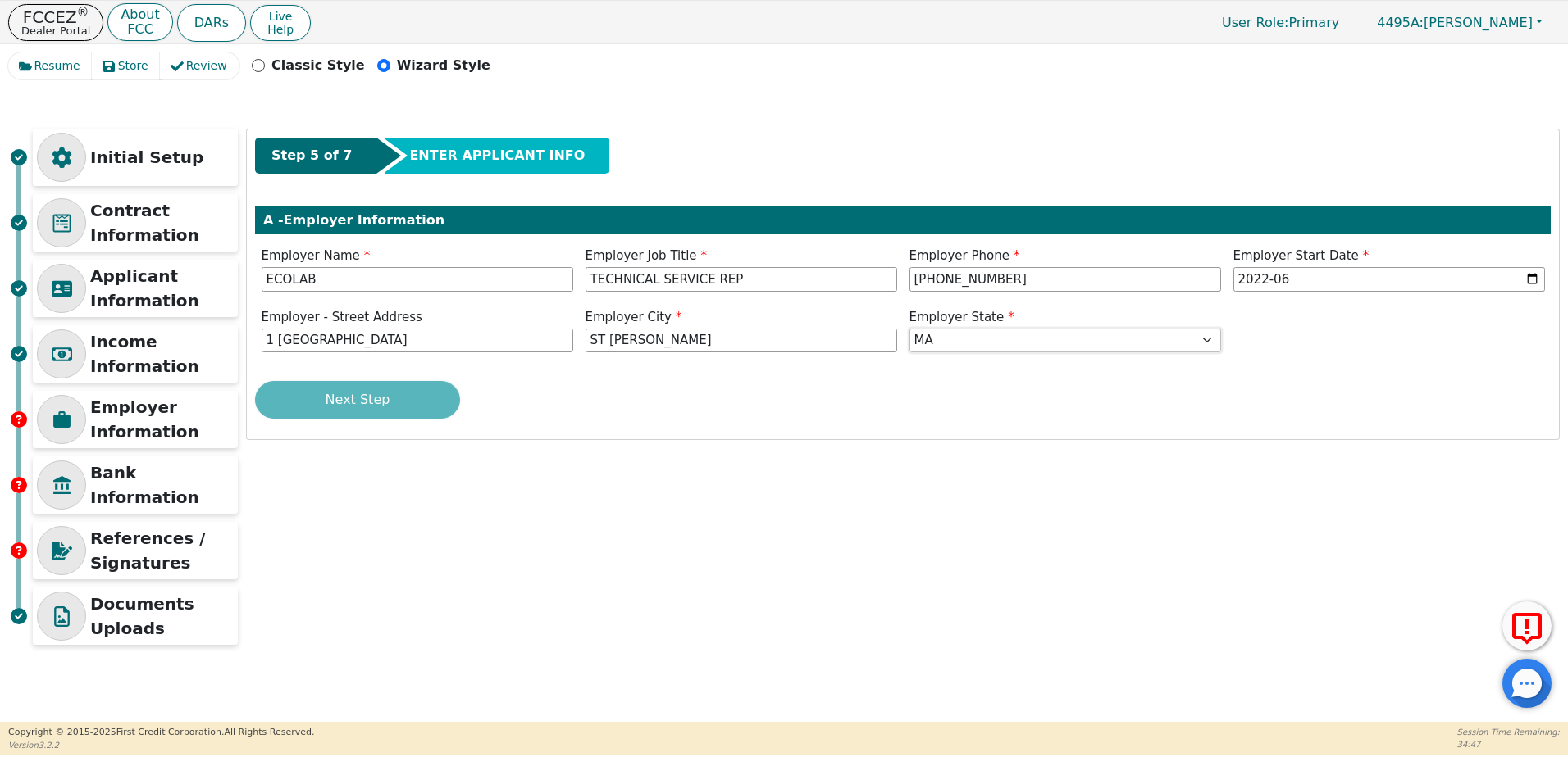
select select "MN"
click at [418, 412] on button "Next Step" at bounding box center [357, 399] width 205 height 37
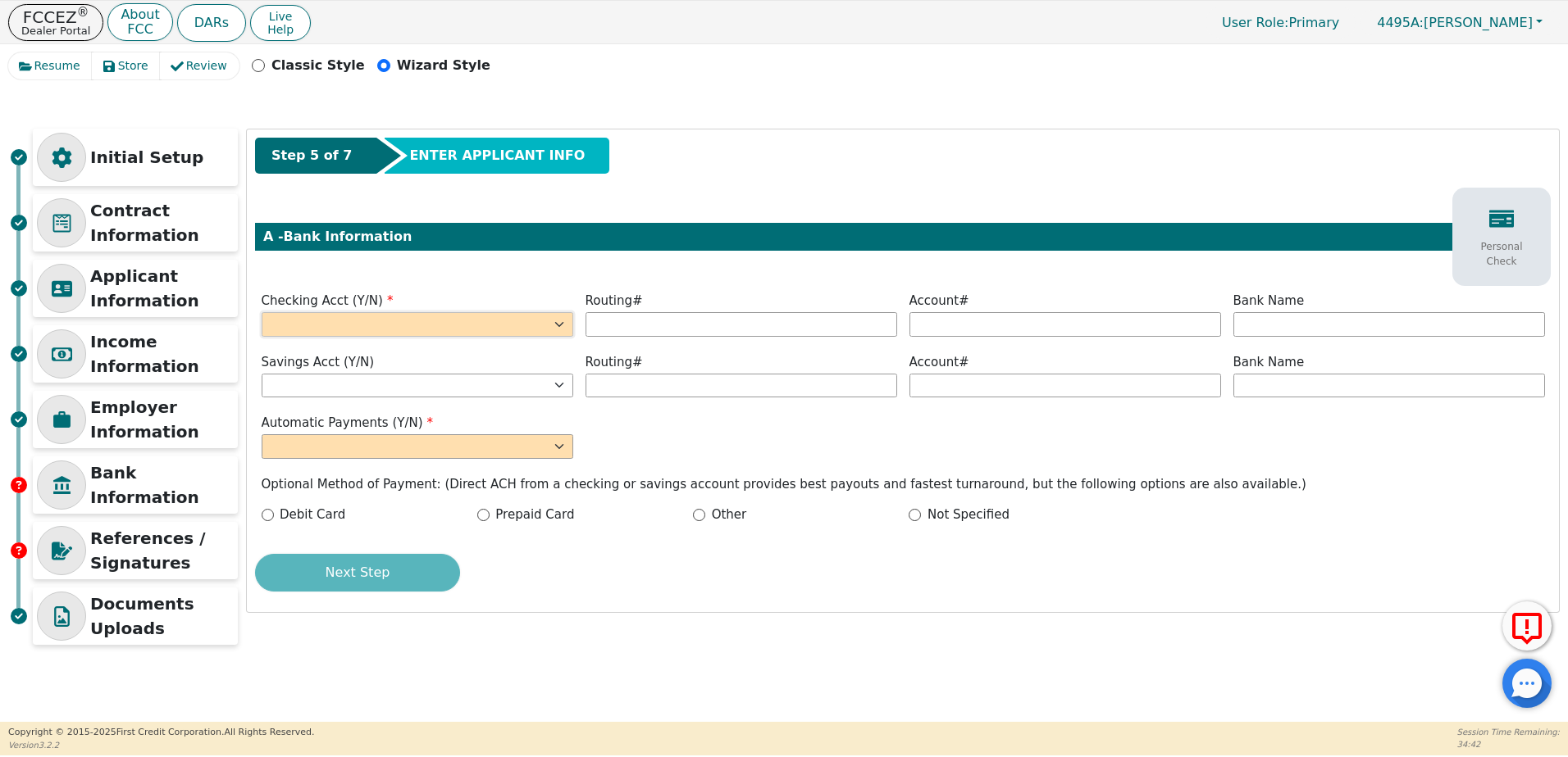
click at [374, 322] on select "Yes No" at bounding box center [417, 325] width 311 height 25
select select "y"
click at [262, 312] on select "Yes No" at bounding box center [417, 325] width 311 height 25
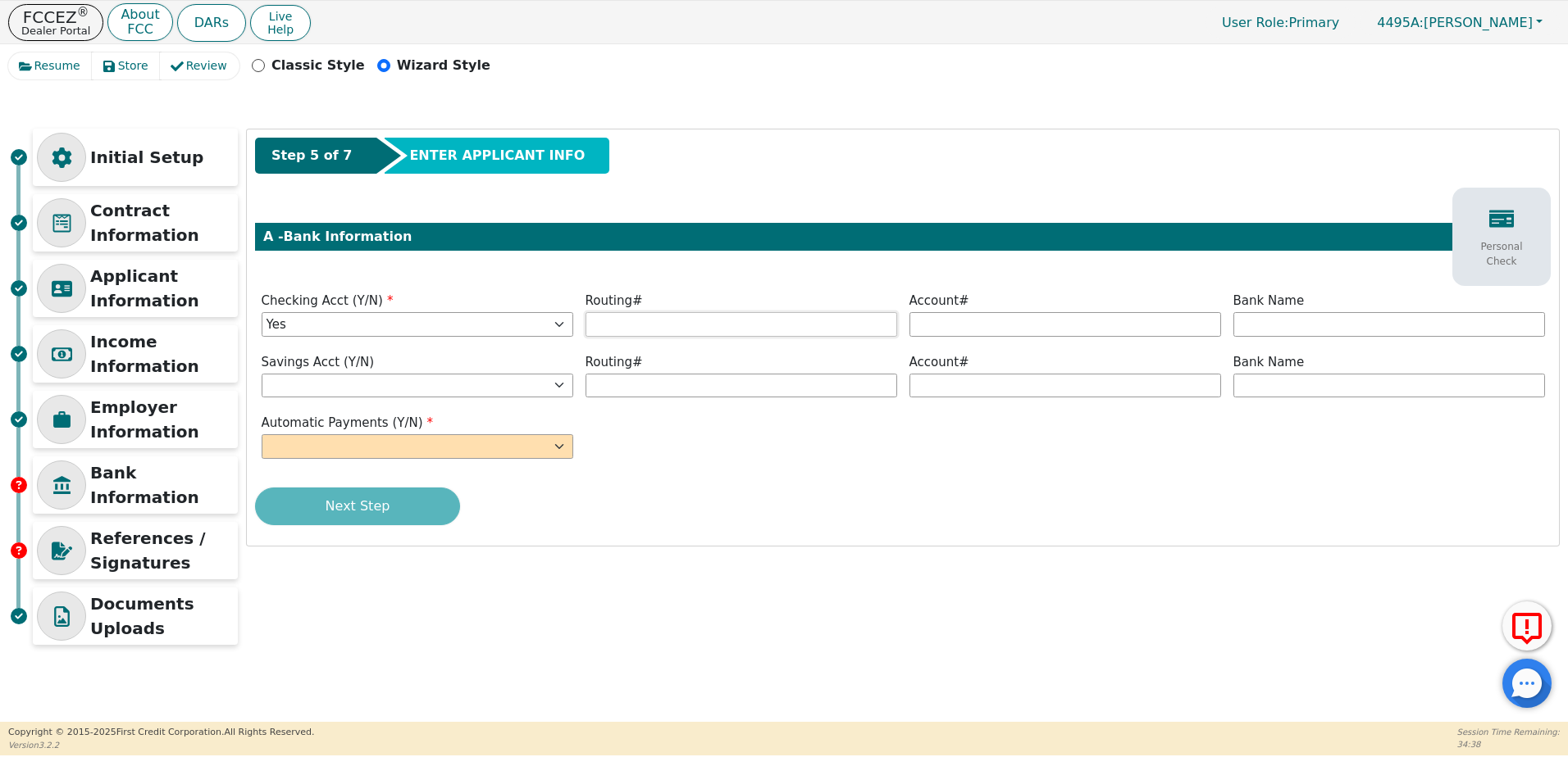
click at [673, 316] on input "text" at bounding box center [741, 325] width 311 height 25
type input "*********"
click at [961, 323] on input "text" at bounding box center [1065, 325] width 311 height 25
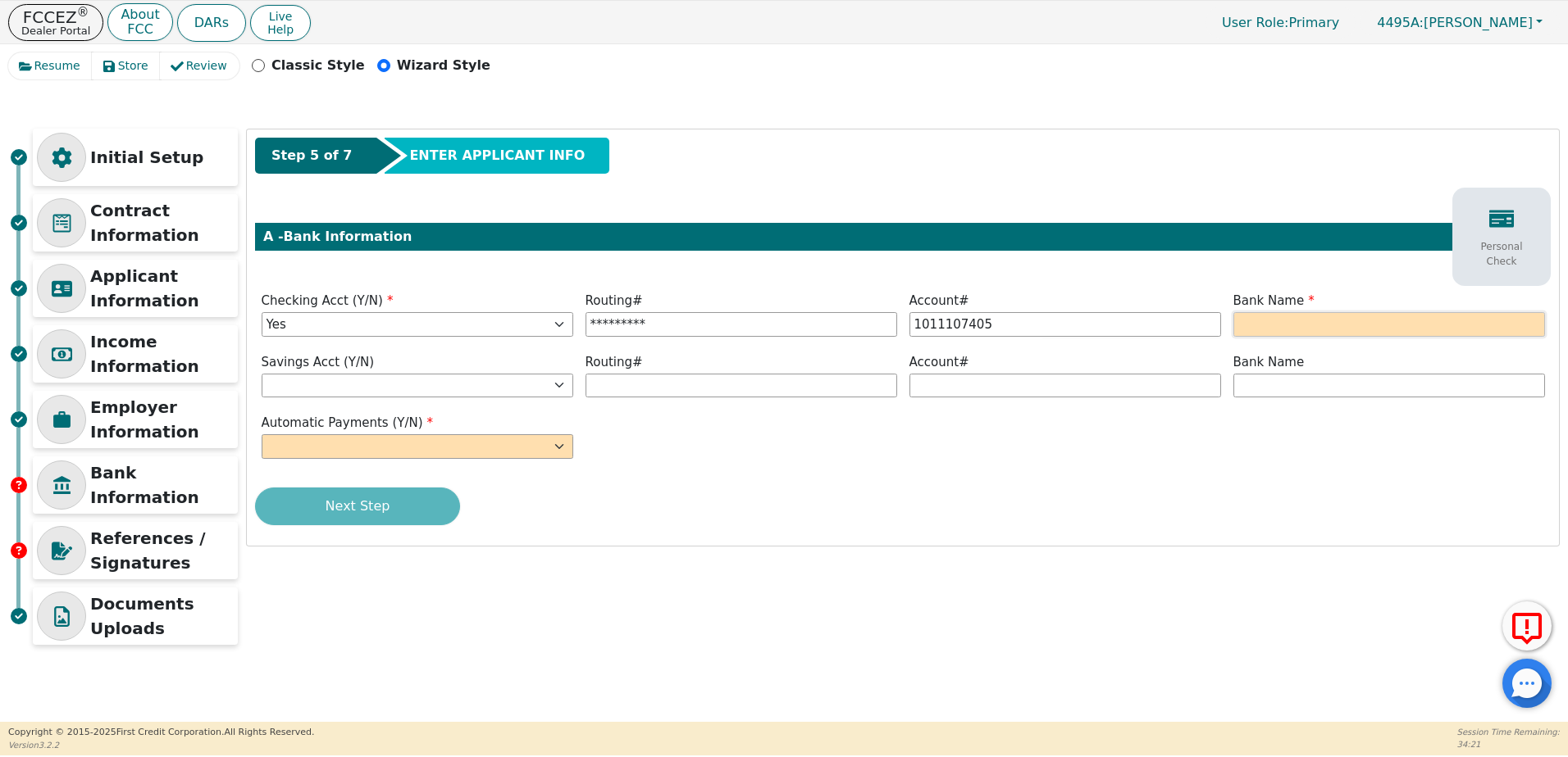
type input "**********"
click at [1303, 331] on input "text" at bounding box center [1388, 325] width 311 height 25
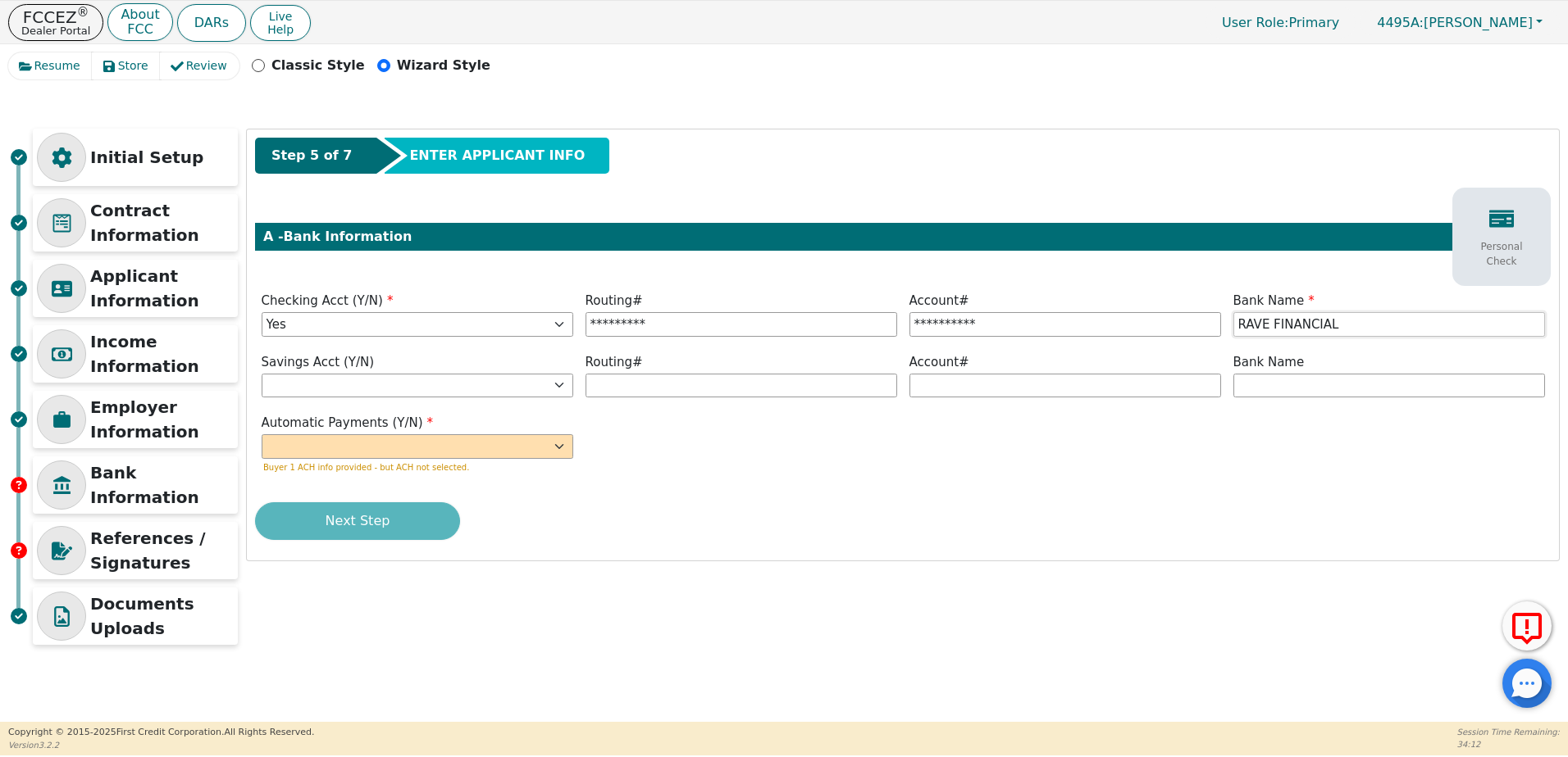
type input "RAVE FINANCIAL"
click at [555, 457] on select "Yes No" at bounding box center [417, 447] width 311 height 25
select select "y"
click at [262, 434] on select "Yes No" at bounding box center [417, 447] width 311 height 25
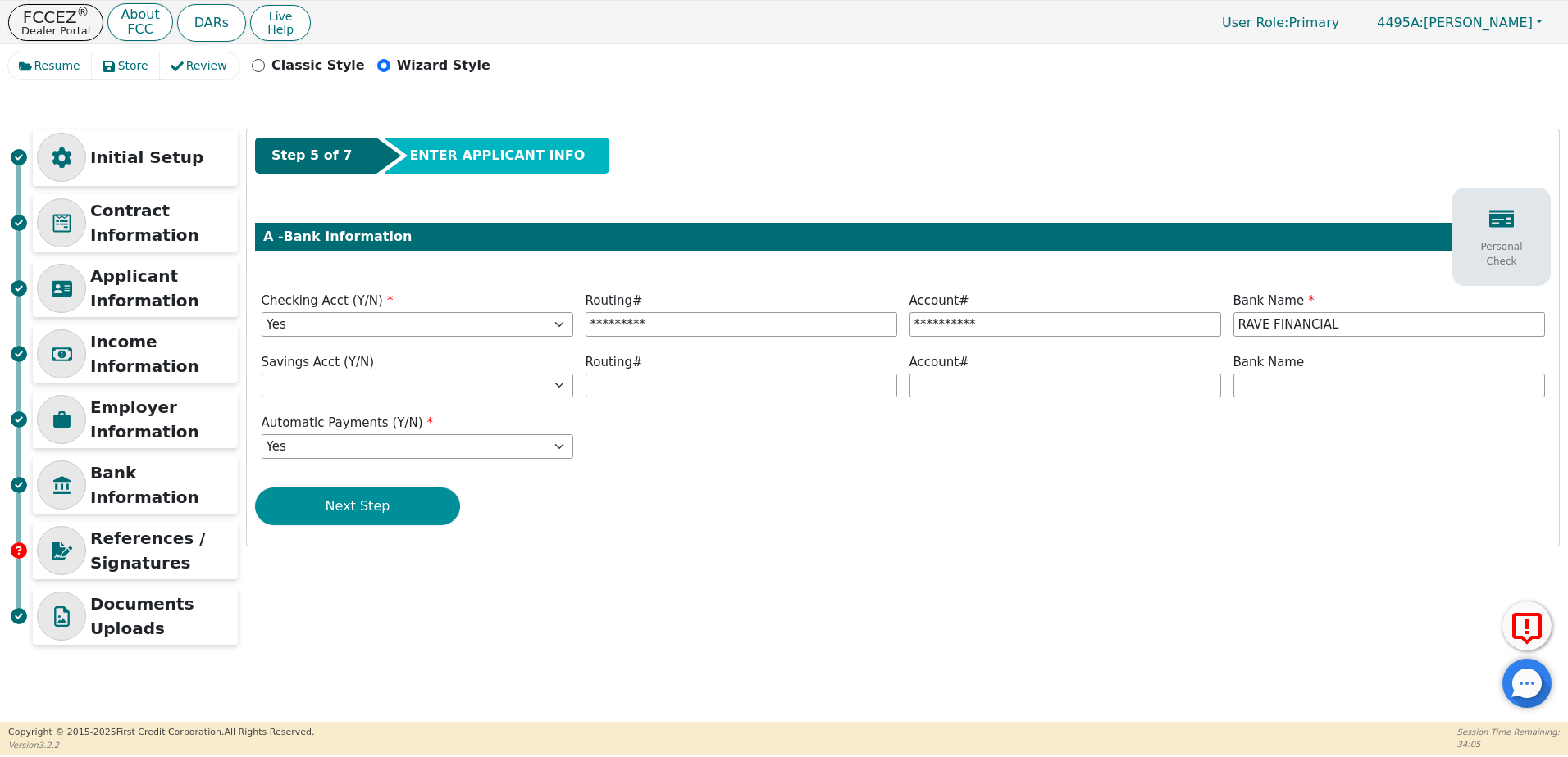
click at [388, 506] on button "Next Step" at bounding box center [357, 506] width 205 height 37
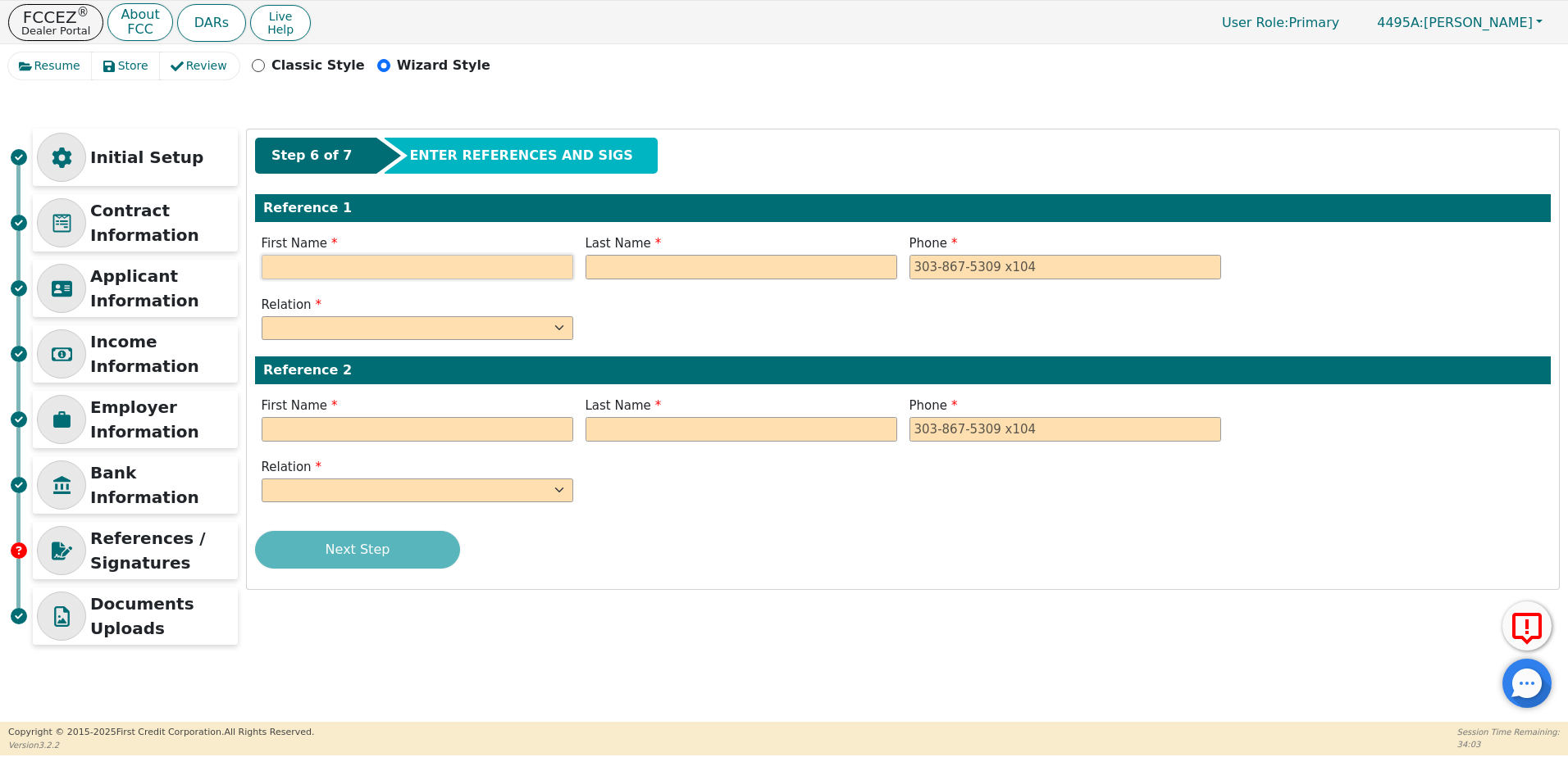
click at [372, 267] on input "text" at bounding box center [417, 267] width 311 height 25
type input "RACHEL"
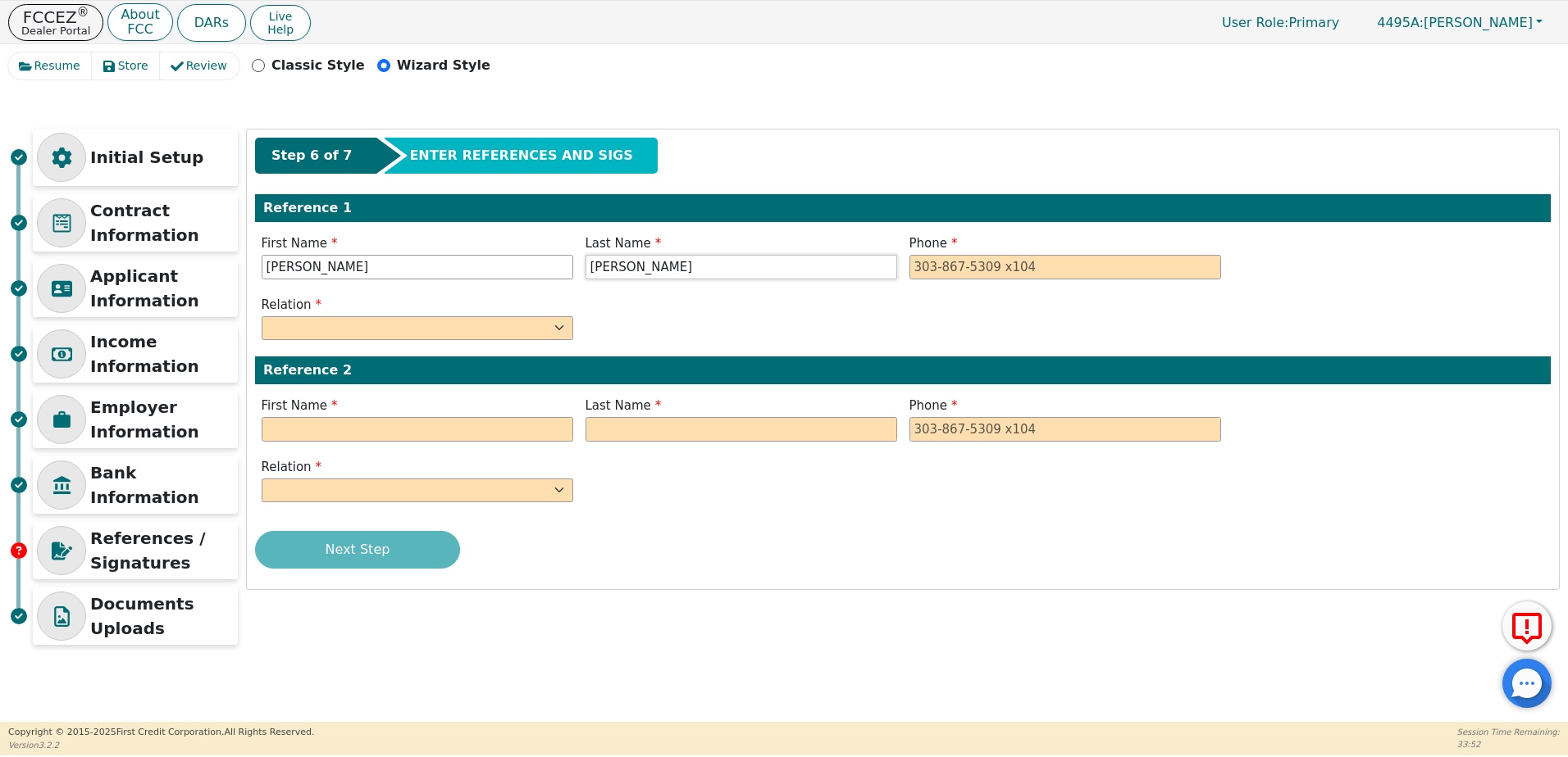
type input "COMEAUX"
type input "409-719-3816"
click at [392, 324] on select "FATHER MOTHER SISTER BROTHER DAUGHTER SON CO-WORKER NEIGHBOR FRIEND COUSIN G-MO…" at bounding box center [417, 328] width 311 height 25
select select "MOTHER"
click at [262, 316] on select "FATHER MOTHER SISTER BROTHER DAUGHTER SON CO-WORKER NEIGHBOR FRIEND COUSIN G-MO…" at bounding box center [417, 328] width 311 height 25
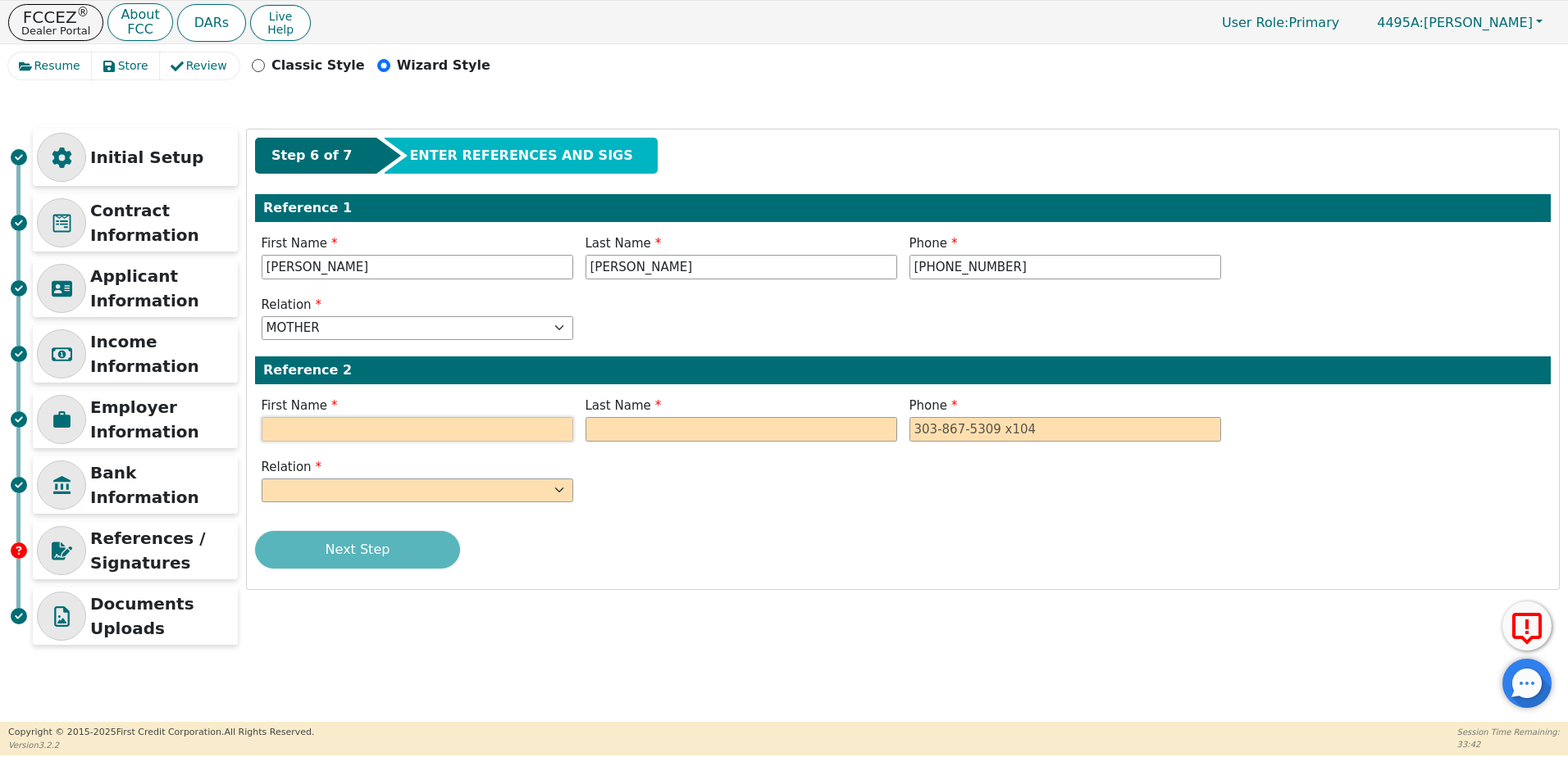
click at [341, 422] on input "text" at bounding box center [417, 430] width 311 height 25
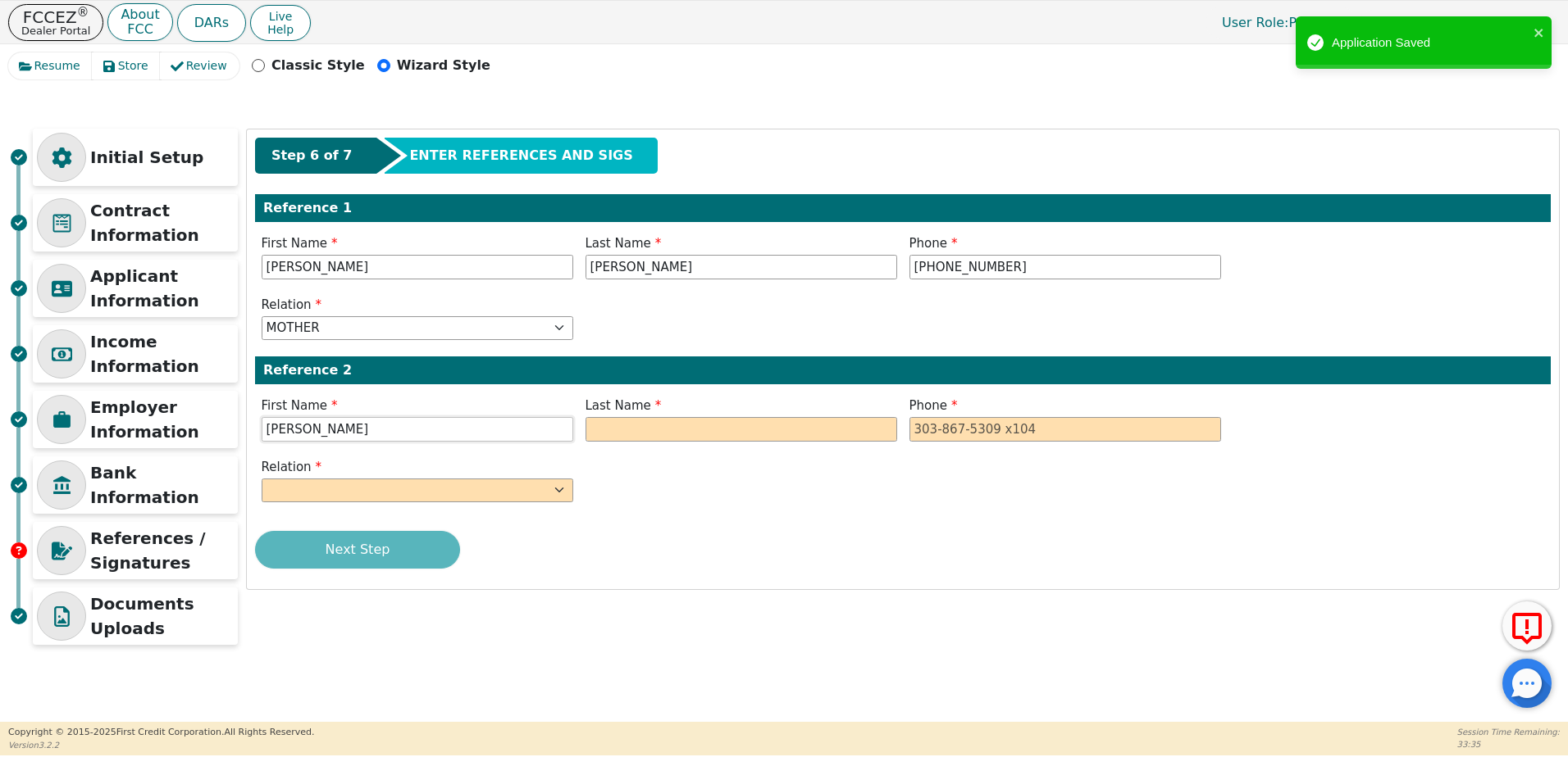
type input "AMANDA"
type input "DOBBS"
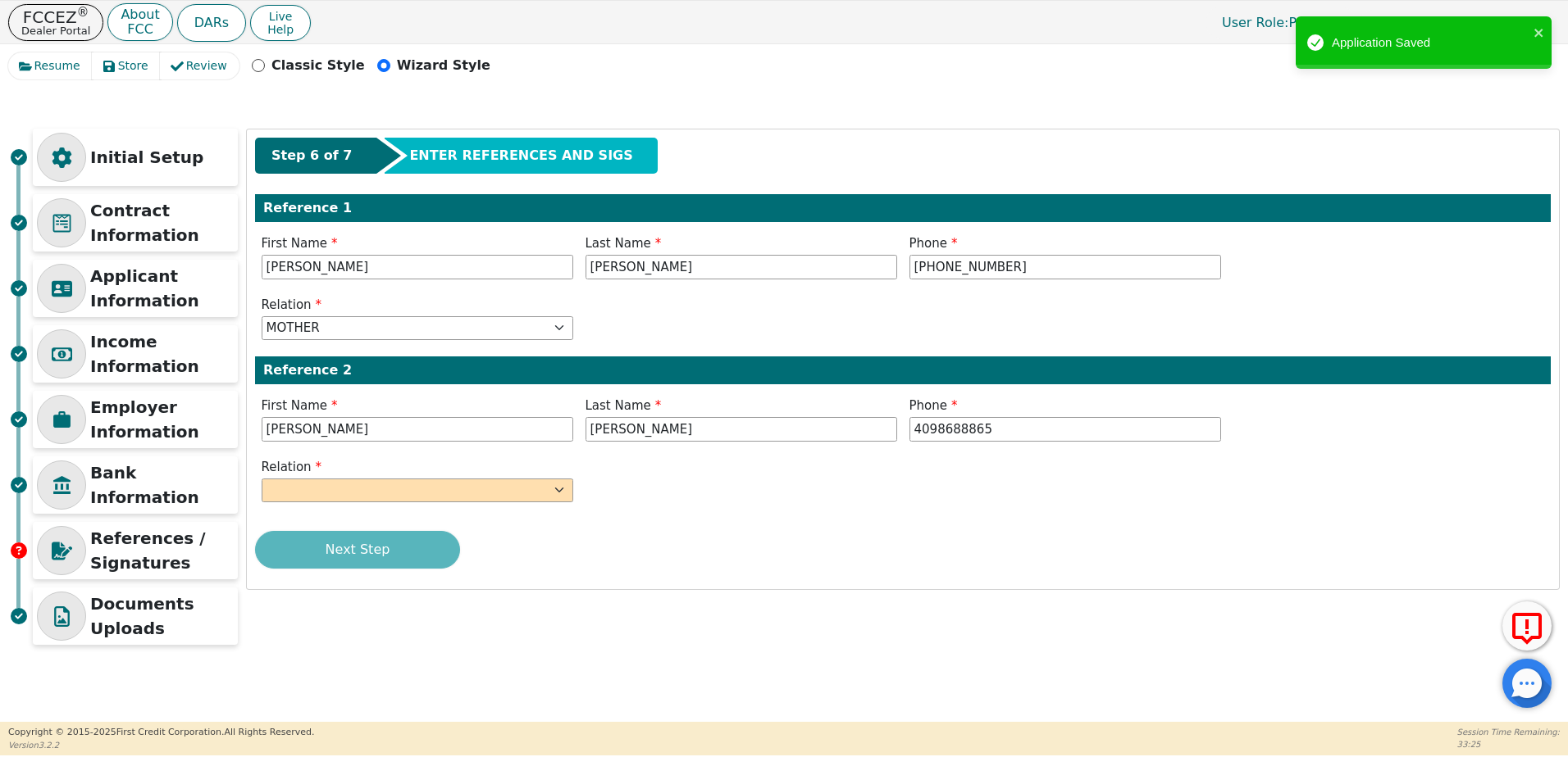
type input "409-868-8865"
click at [507, 510] on div "Step 6 of 7 ENTER REFERENCES AND SIGS Reference 1 First Name RACHEL Last Name C…" at bounding box center [902, 360] width 1312 height 460
click at [500, 490] on select "FATHER MOTHER SISTER BROTHER DAUGHTER SON CO-WORKER NEIGHBOR FRIEND COUSIN G-MO…" at bounding box center [417, 491] width 311 height 25
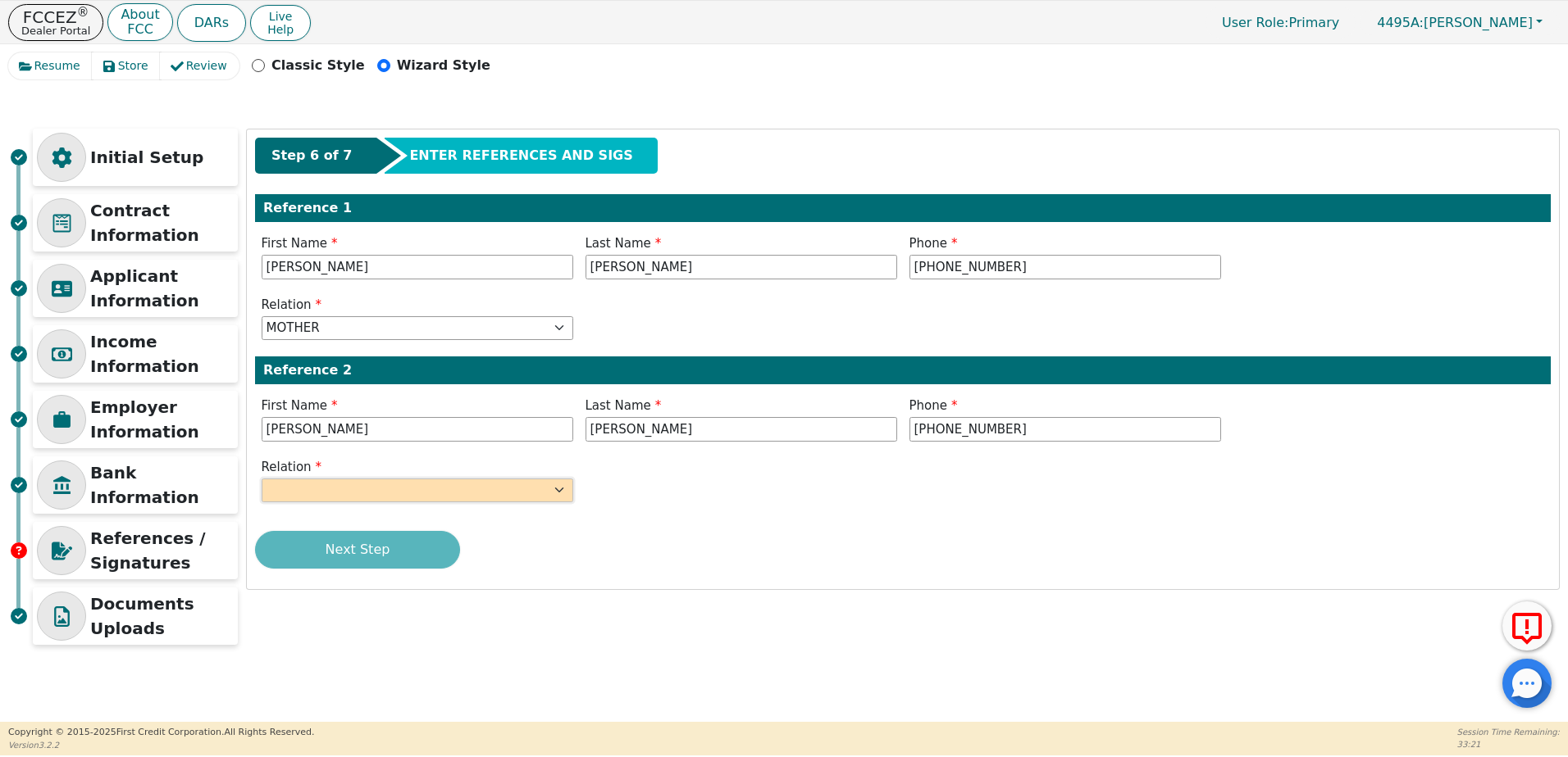
select select "FRIEND"
click at [262, 478] on select "FATHER MOTHER SISTER BROTHER DAUGHTER SON CO-WORKER NEIGHBOR FRIEND COUSIN G-MO…" at bounding box center [417, 491] width 311 height 25
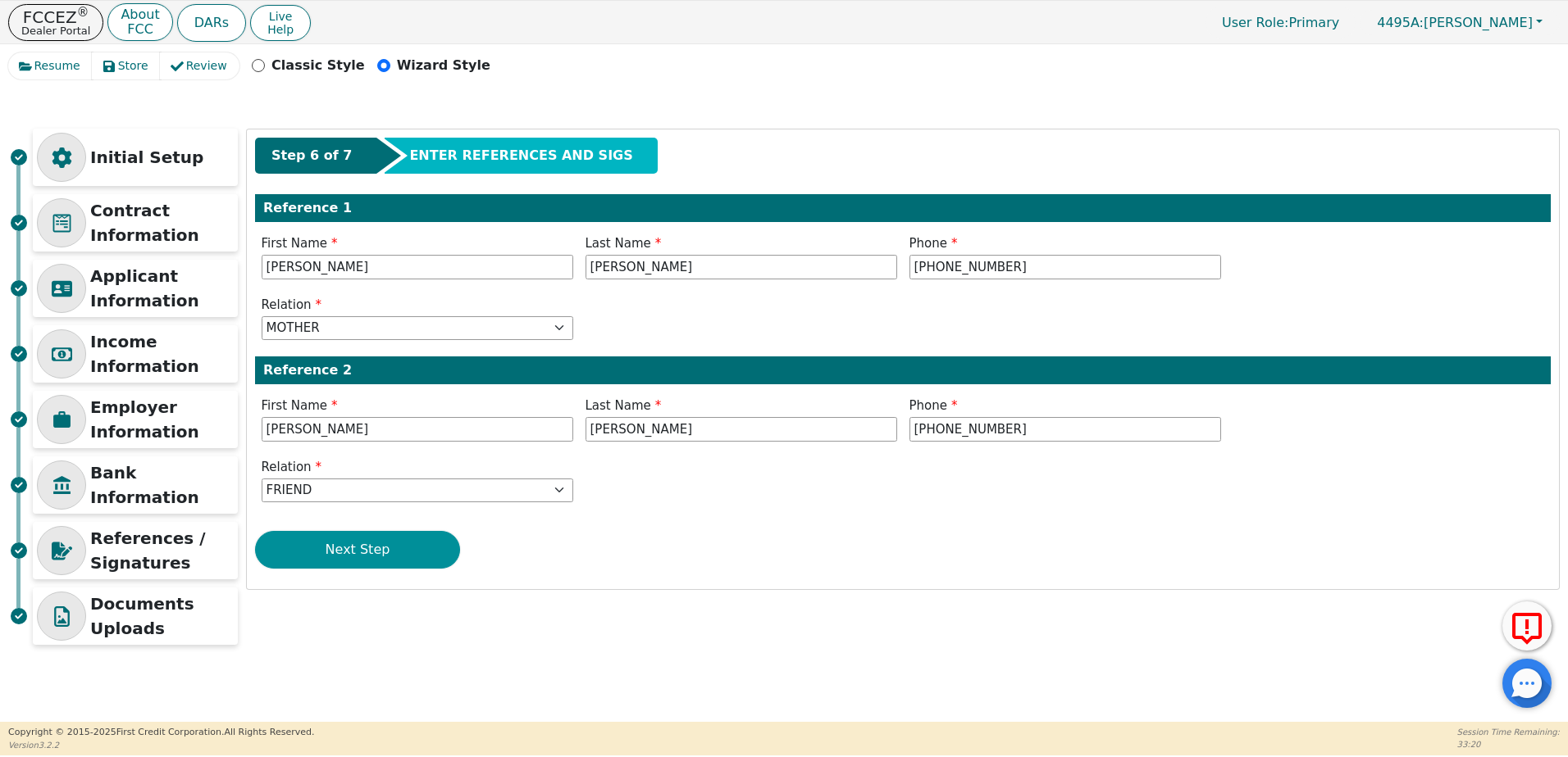
click at [385, 543] on button "Next Step" at bounding box center [357, 549] width 205 height 37
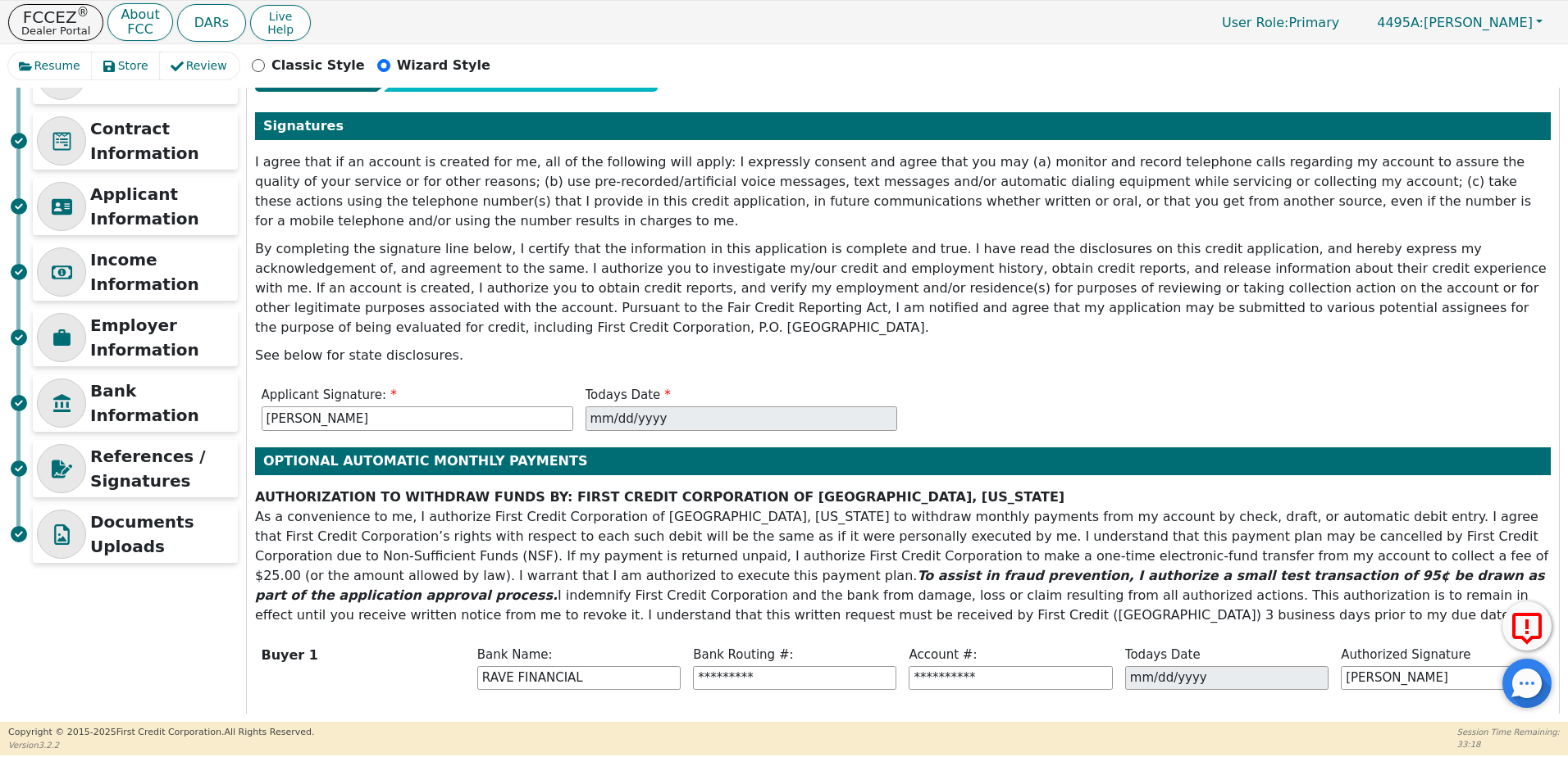
scroll to position [118, 0]
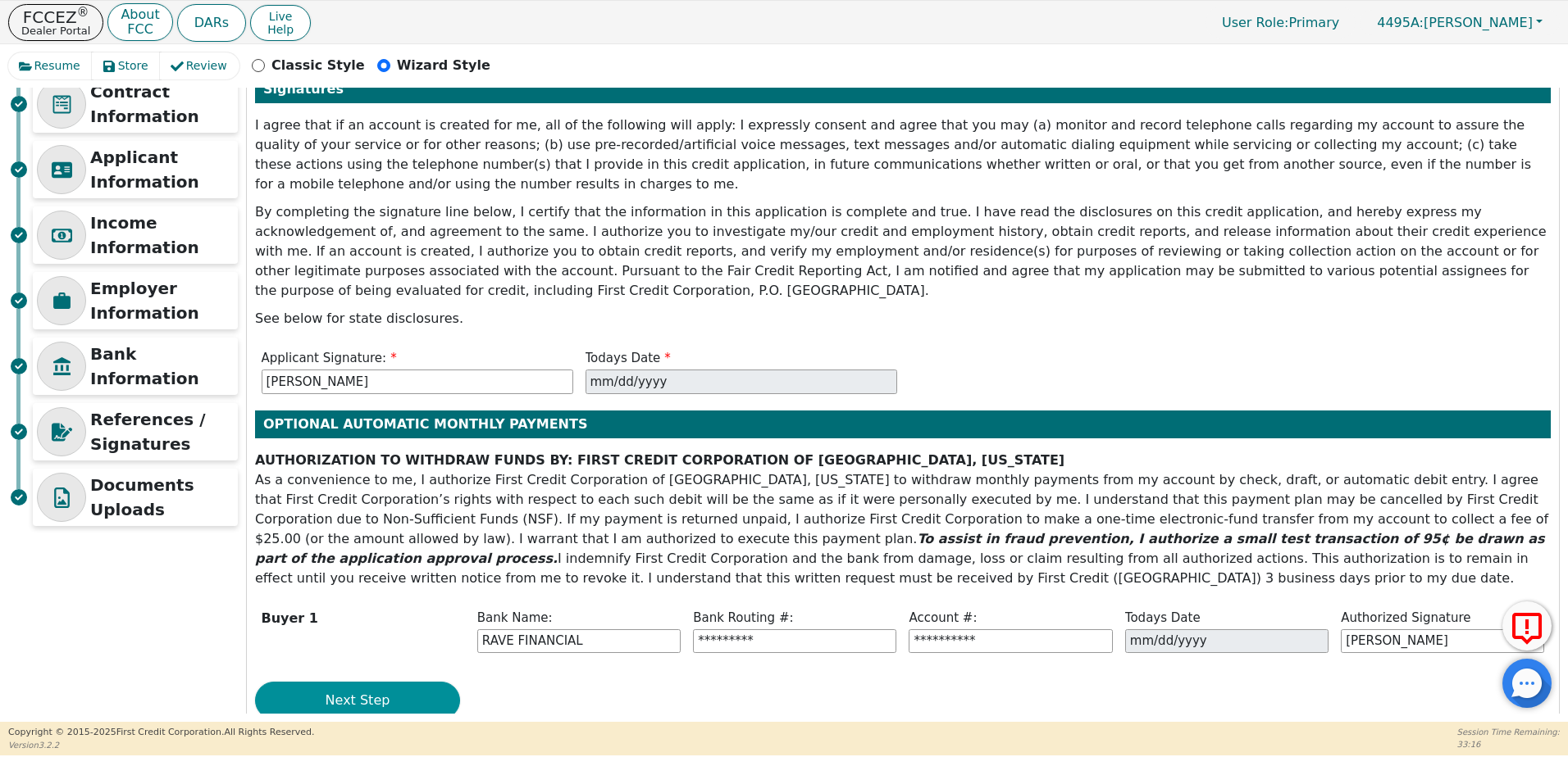
click at [331, 682] on button "Next Step" at bounding box center [357, 700] width 205 height 37
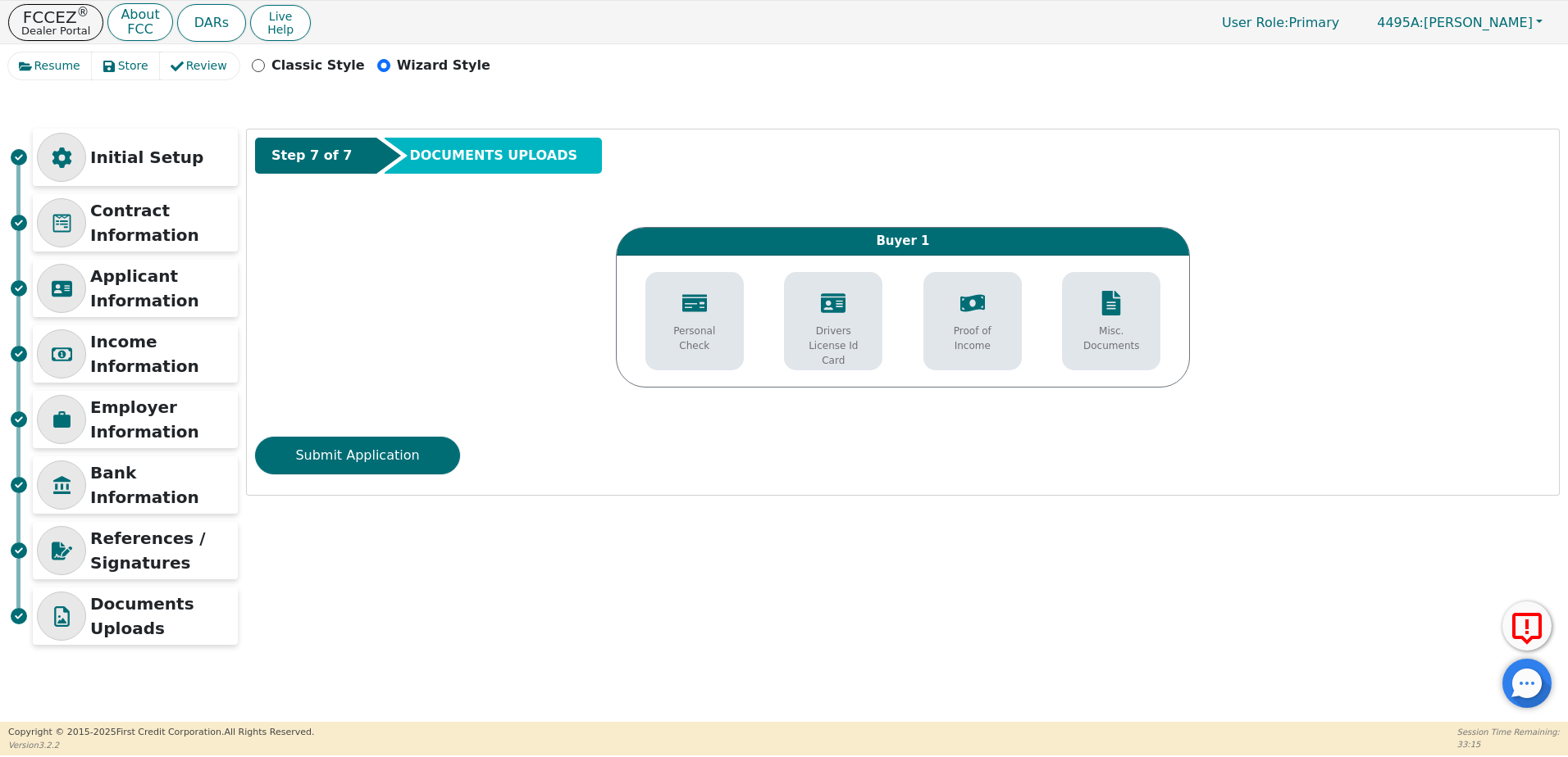
scroll to position [0, 0]
click at [840, 345] on p "Drivers License Id Card" at bounding box center [833, 346] width 74 height 44
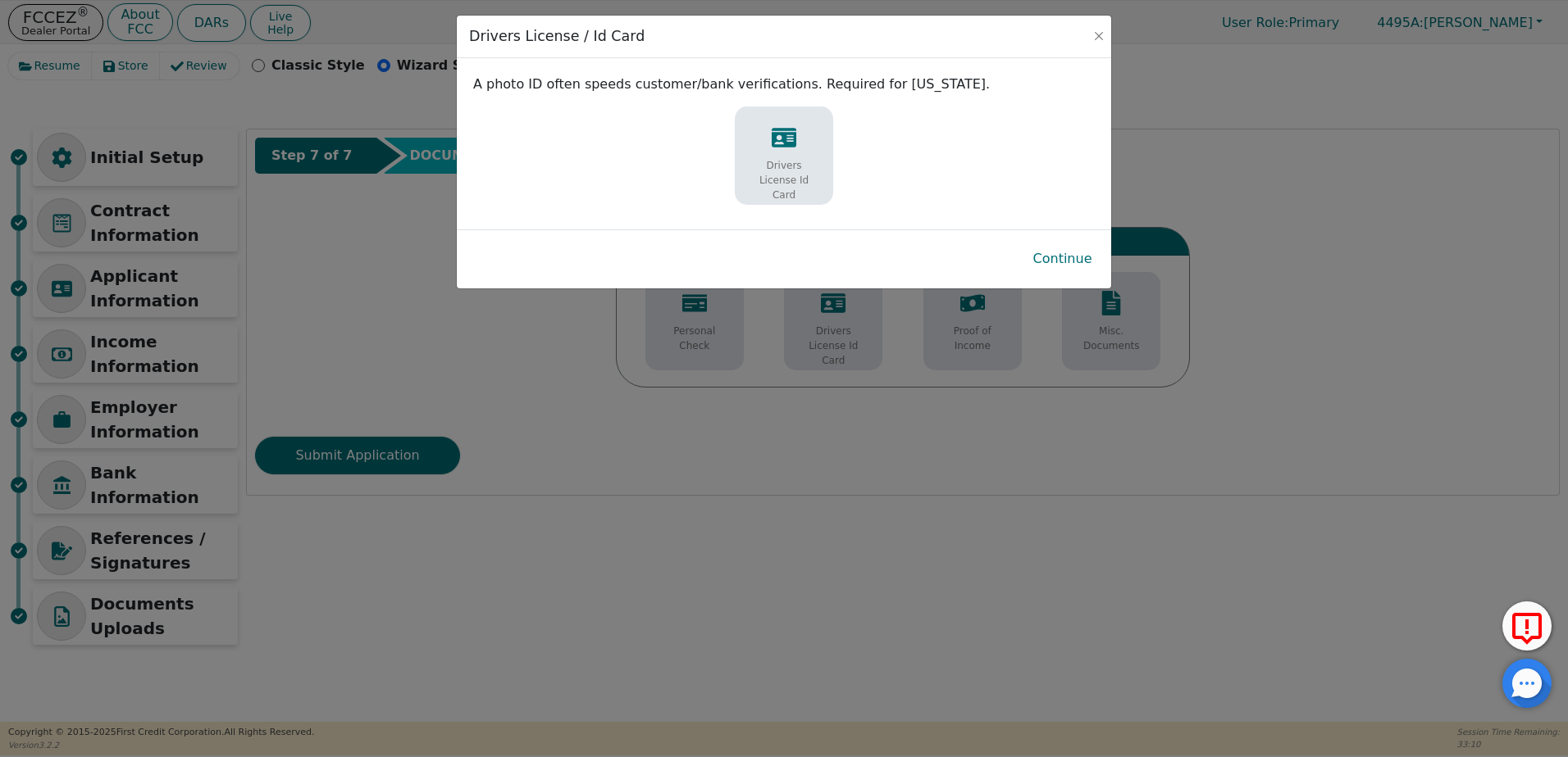
click at [816, 154] on div "Drivers License Id Card" at bounding box center [784, 164] width 90 height 94
click at [1054, 257] on button "Continue" at bounding box center [1062, 259] width 85 height 37
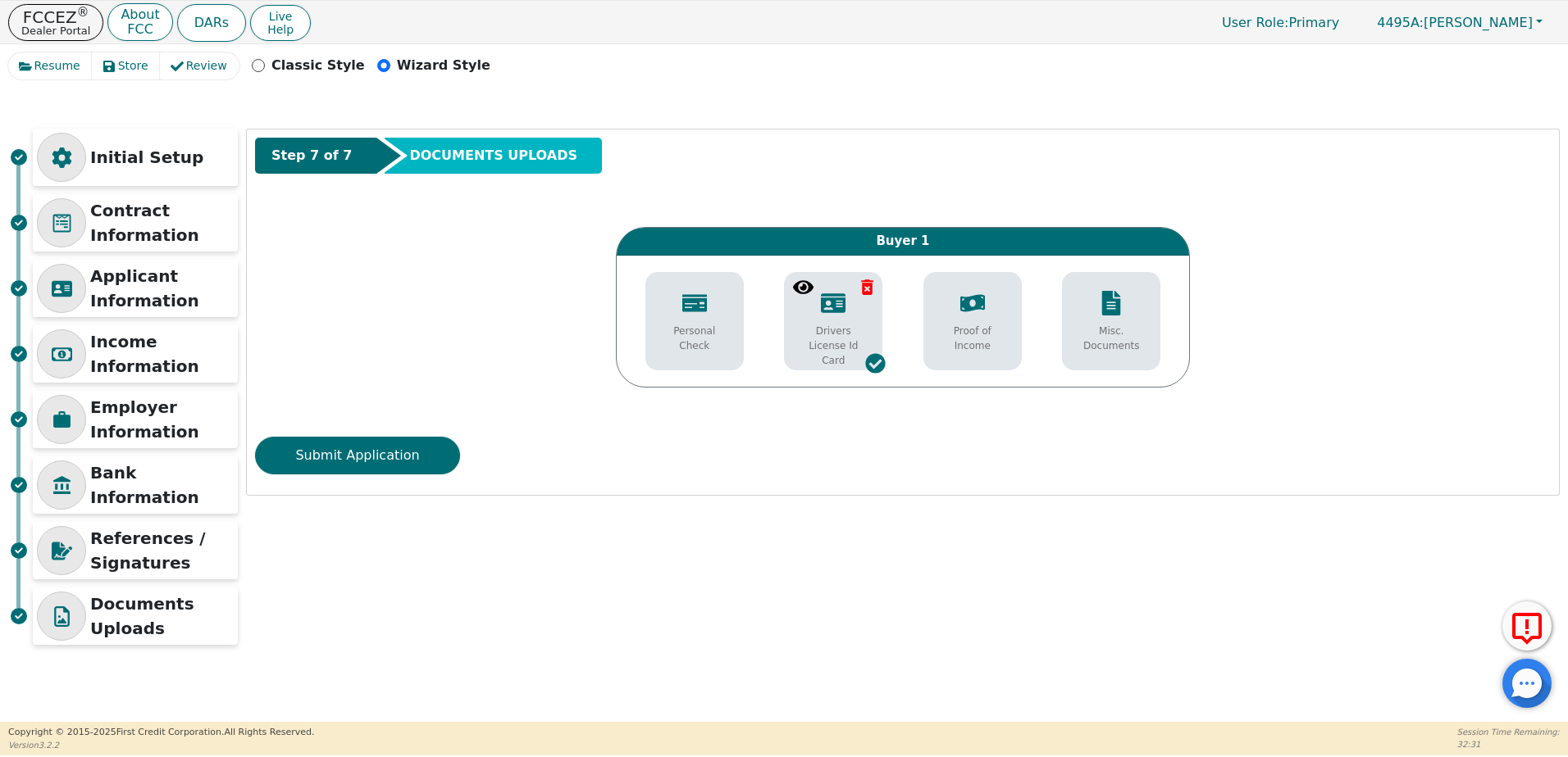
click at [977, 305] on icon at bounding box center [972, 303] width 25 height 17
click at [356, 465] on button "Submit Application" at bounding box center [357, 455] width 205 height 37
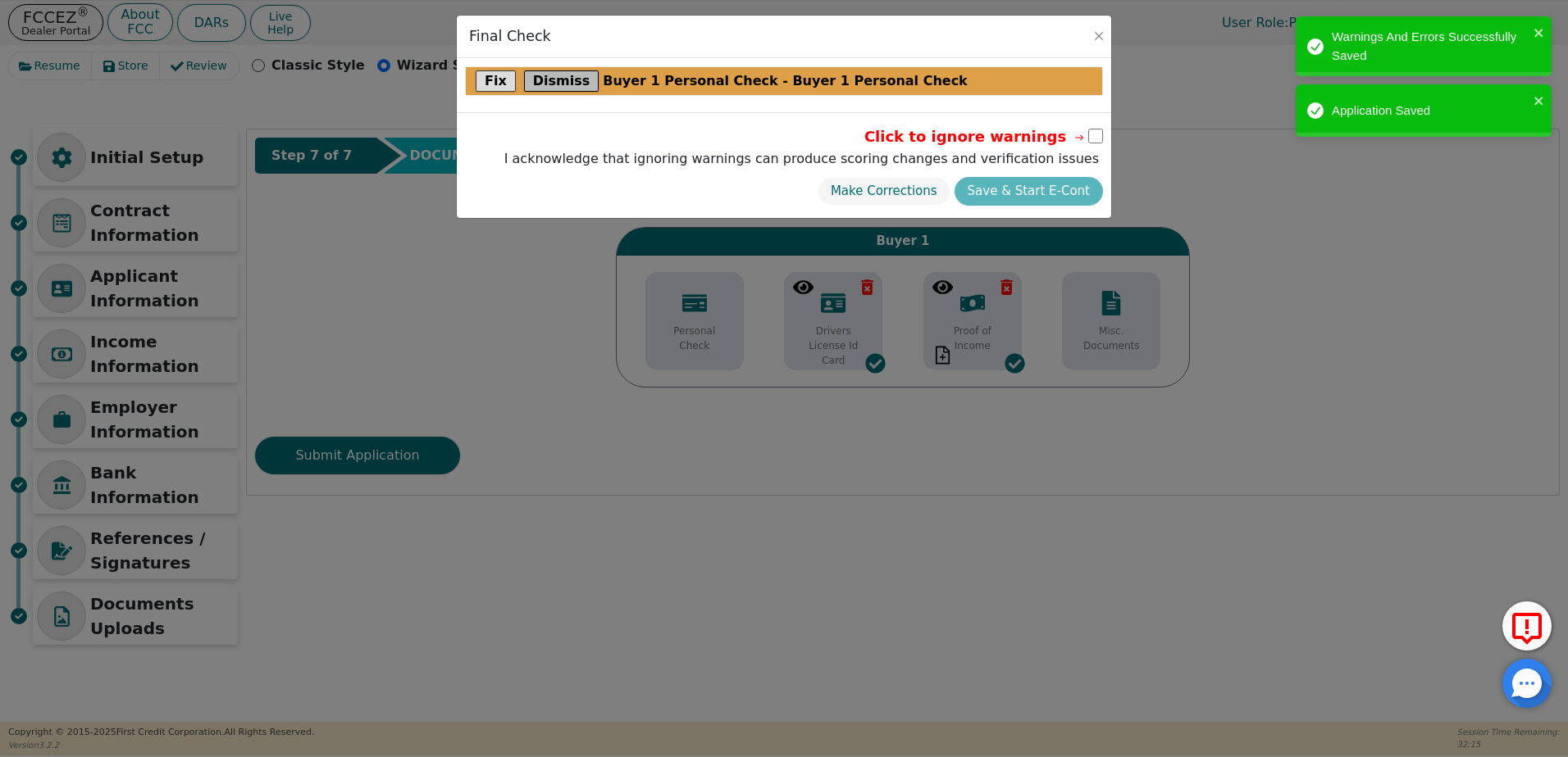
click at [549, 83] on button "Dismiss" at bounding box center [562, 81] width 75 height 21
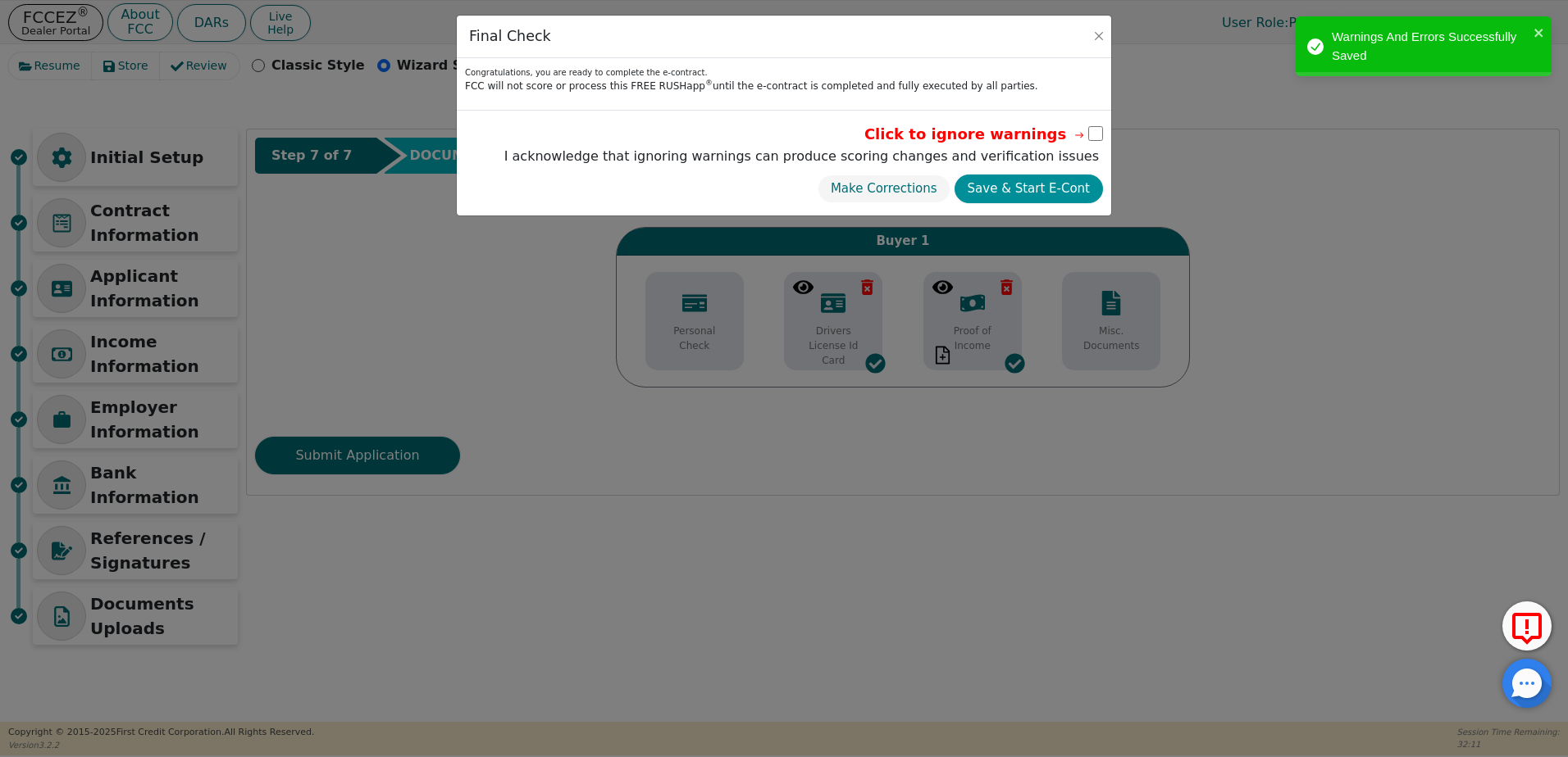
click at [1034, 193] on button "Save & Start E-Cont" at bounding box center [1028, 189] width 148 height 29
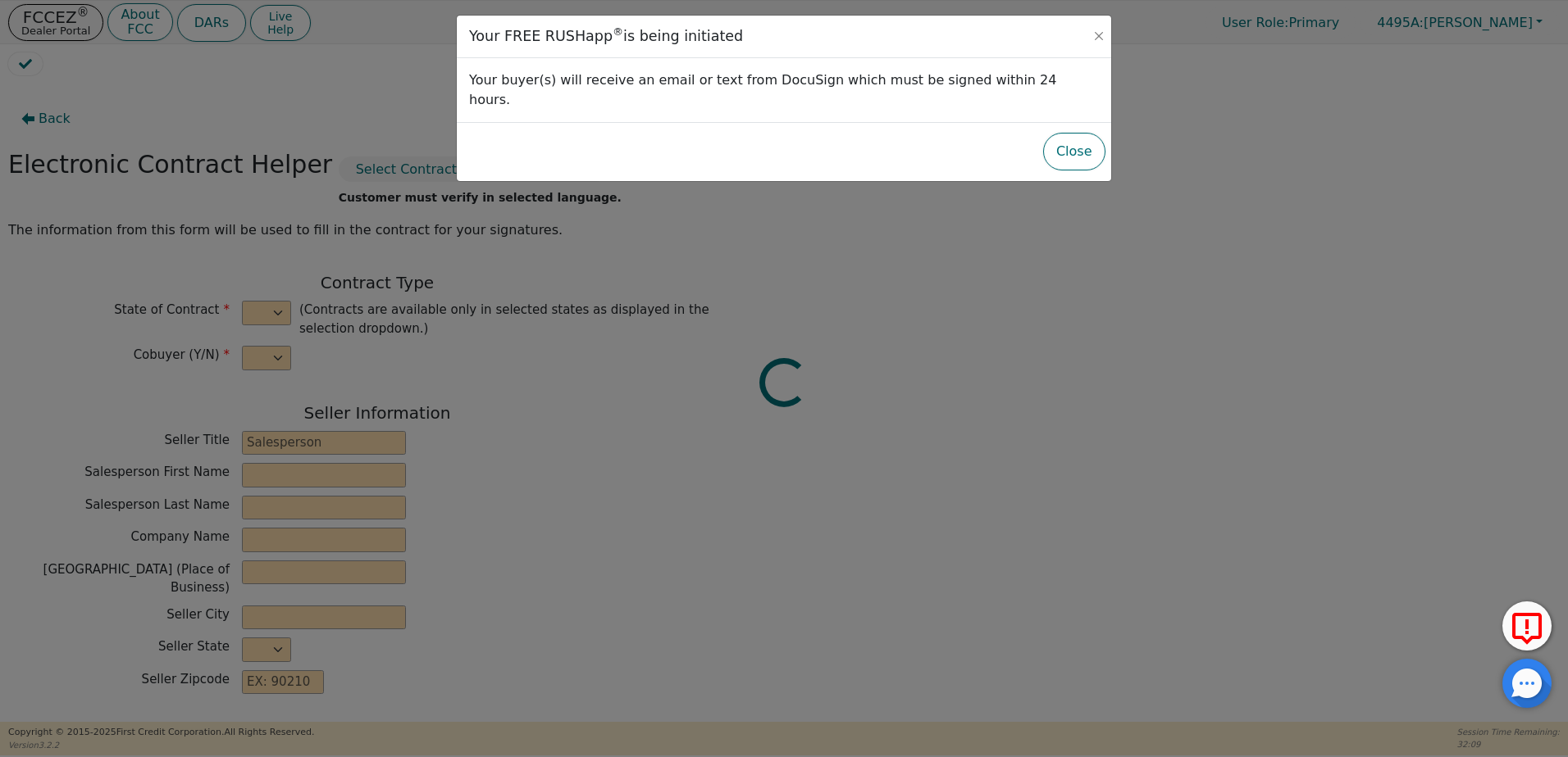
select select "n"
type input "Satellite Distributor"
type input "Alex"
type input "Ewing"
type input "H2EAUX AIR LLC"
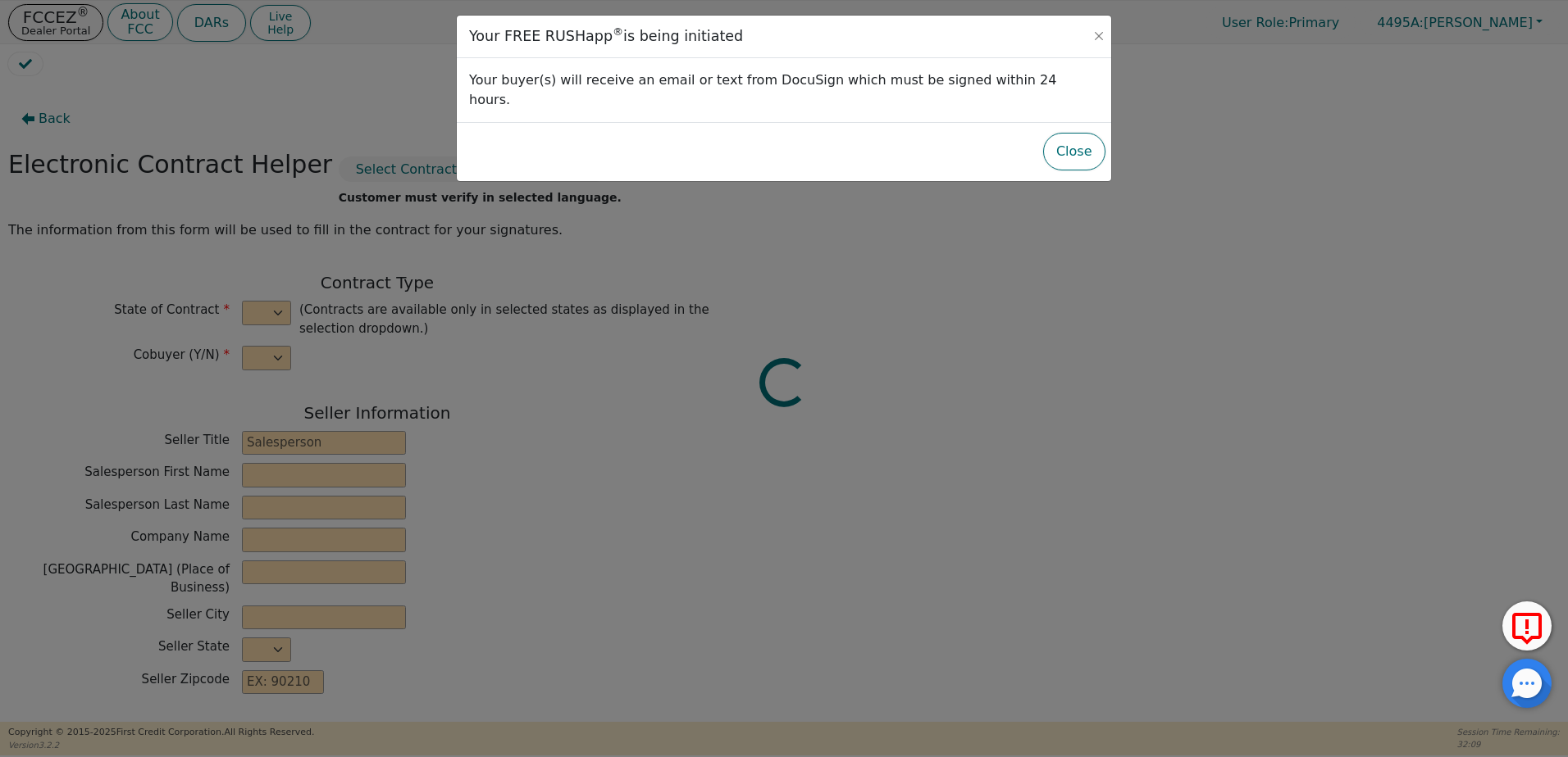
type input "6446 CONCORD RD"
type input "BEAUMONT"
select select "TX"
type input "77708"
type input "[PERSON_NAME]"
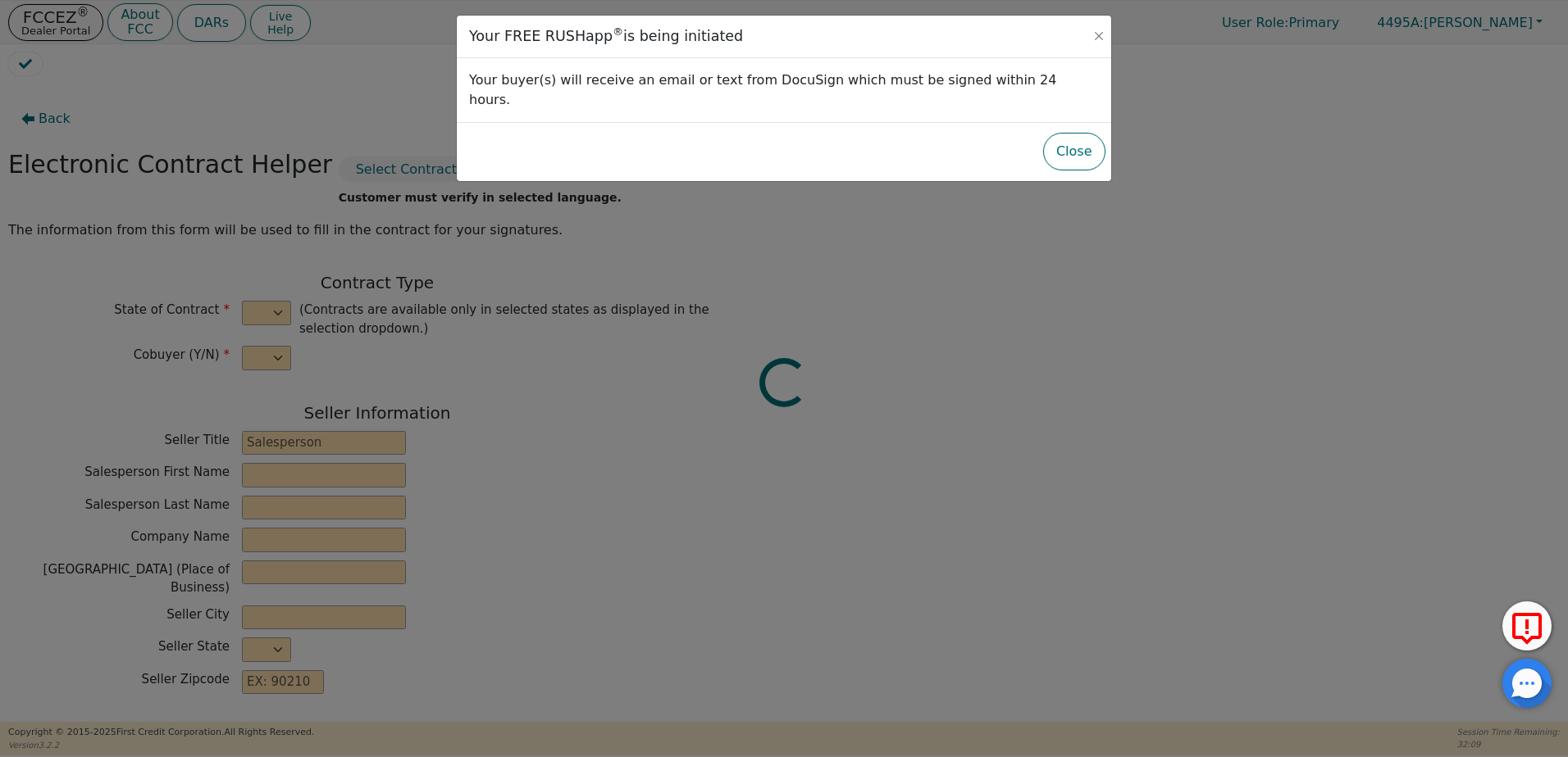
type input "[PERSON_NAME]"
type input "STEPHENHARTMANTPLI@GMAIL.COM"
type input "4089 COUNTY ROAD 716"
type input "BUNA"
select select "TX"
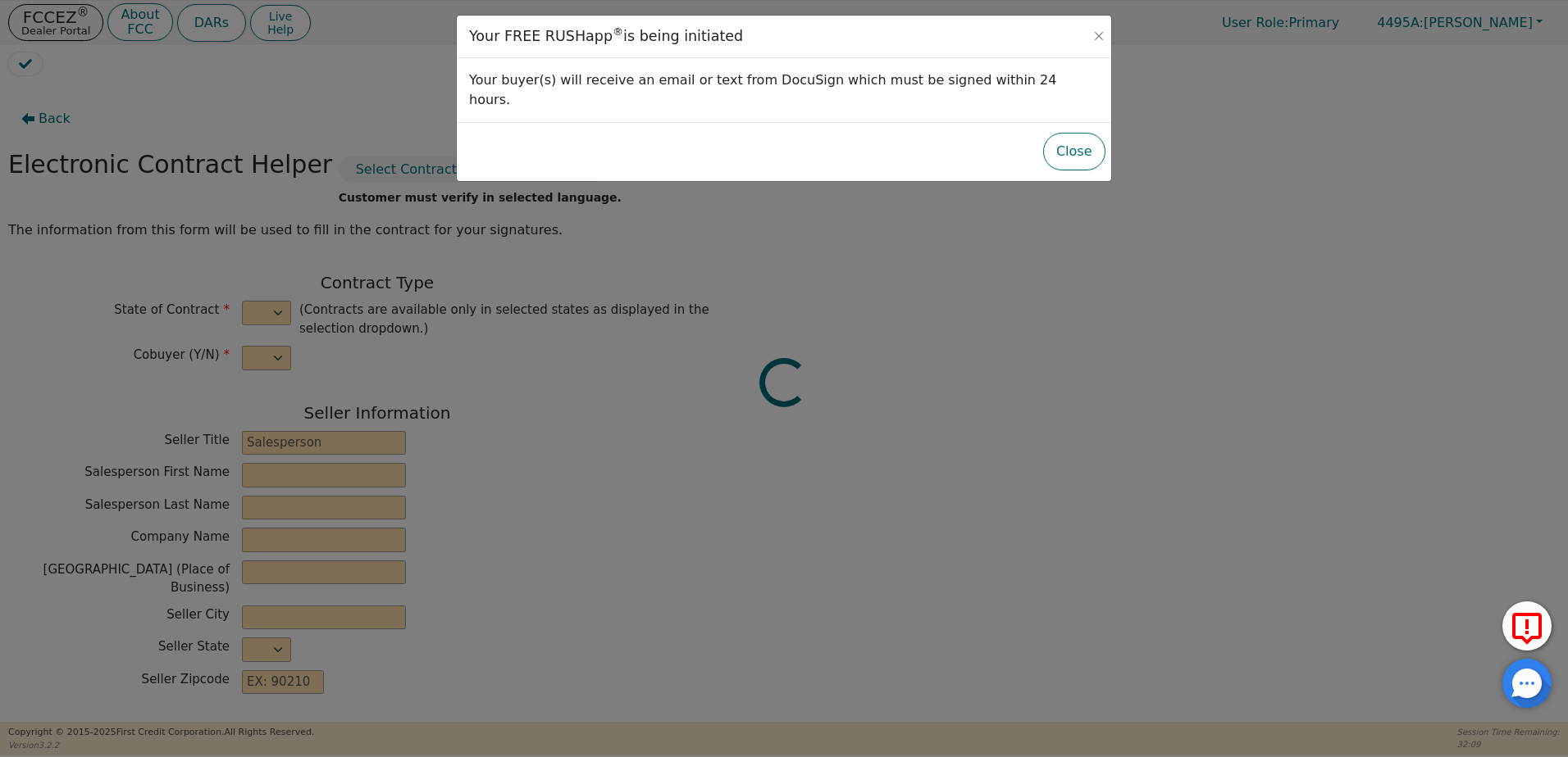
type input "77612"
type input "2025-09-05"
type input "20.00"
type input "2025-10-05"
type input "48"
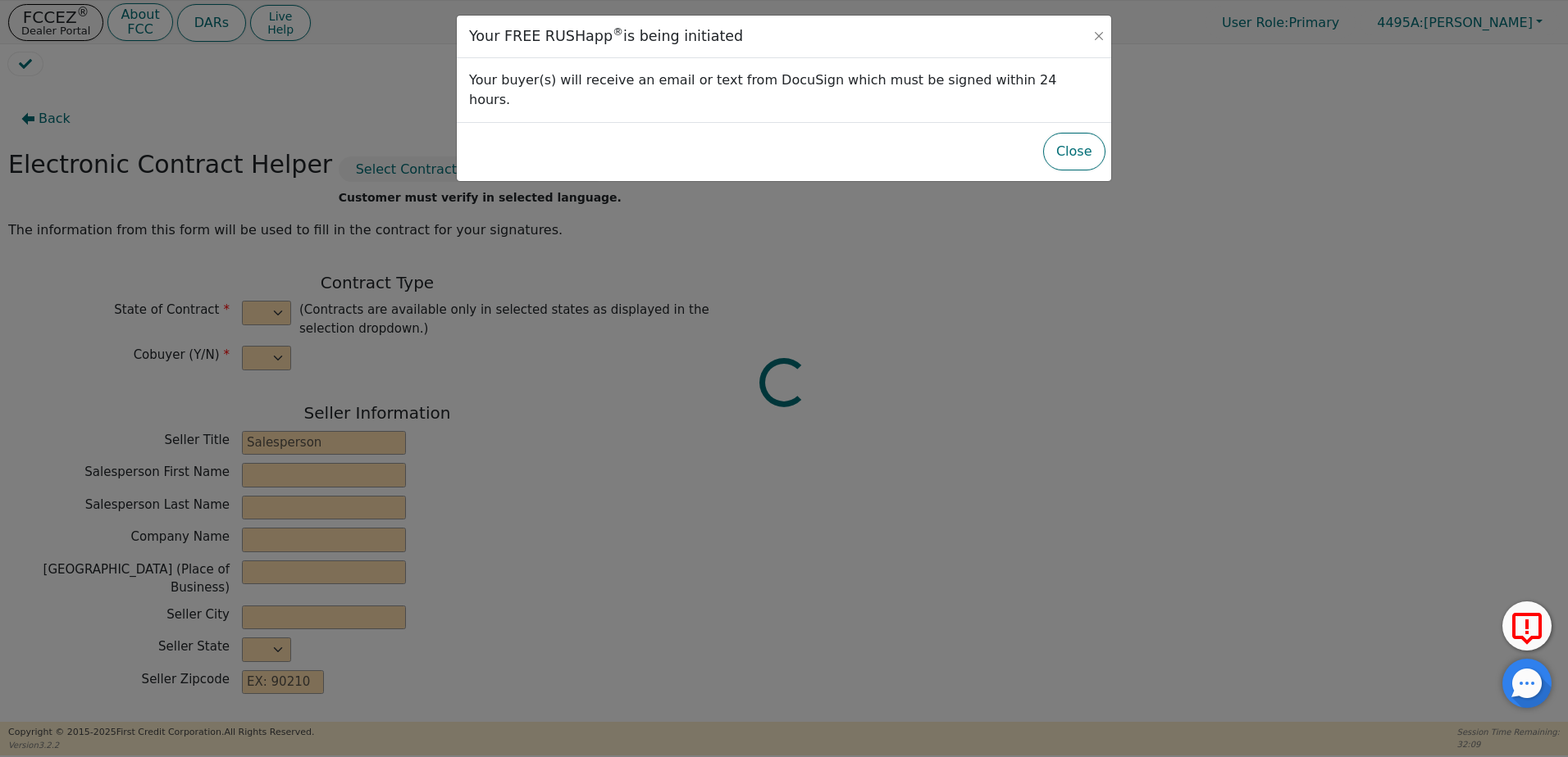
type input "0"
type input "3699.00"
type input "0.00"
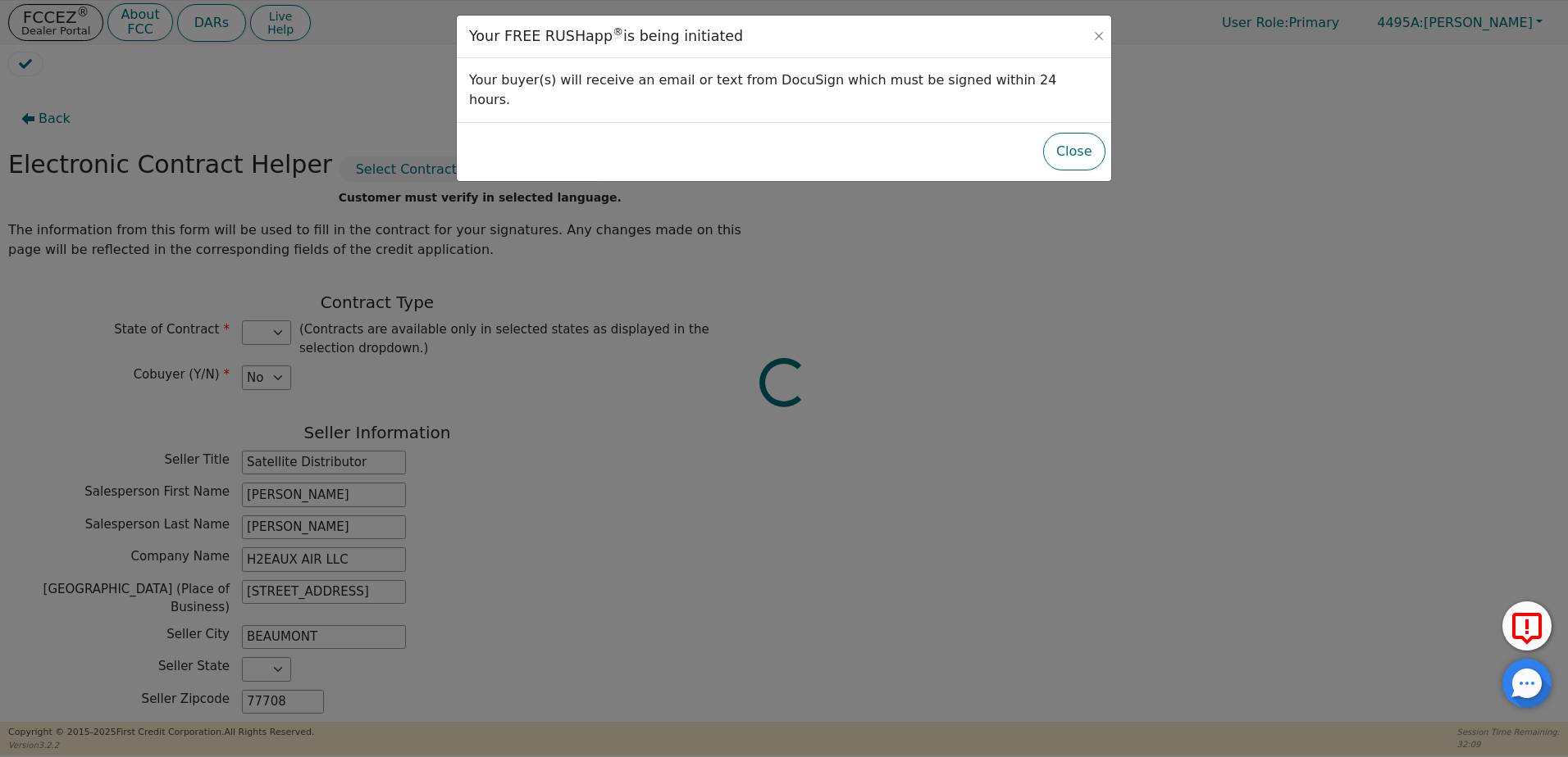
type input "3699.00"
select select "TX"
click at [1081, 133] on button "Close" at bounding box center [1073, 151] width 62 height 37
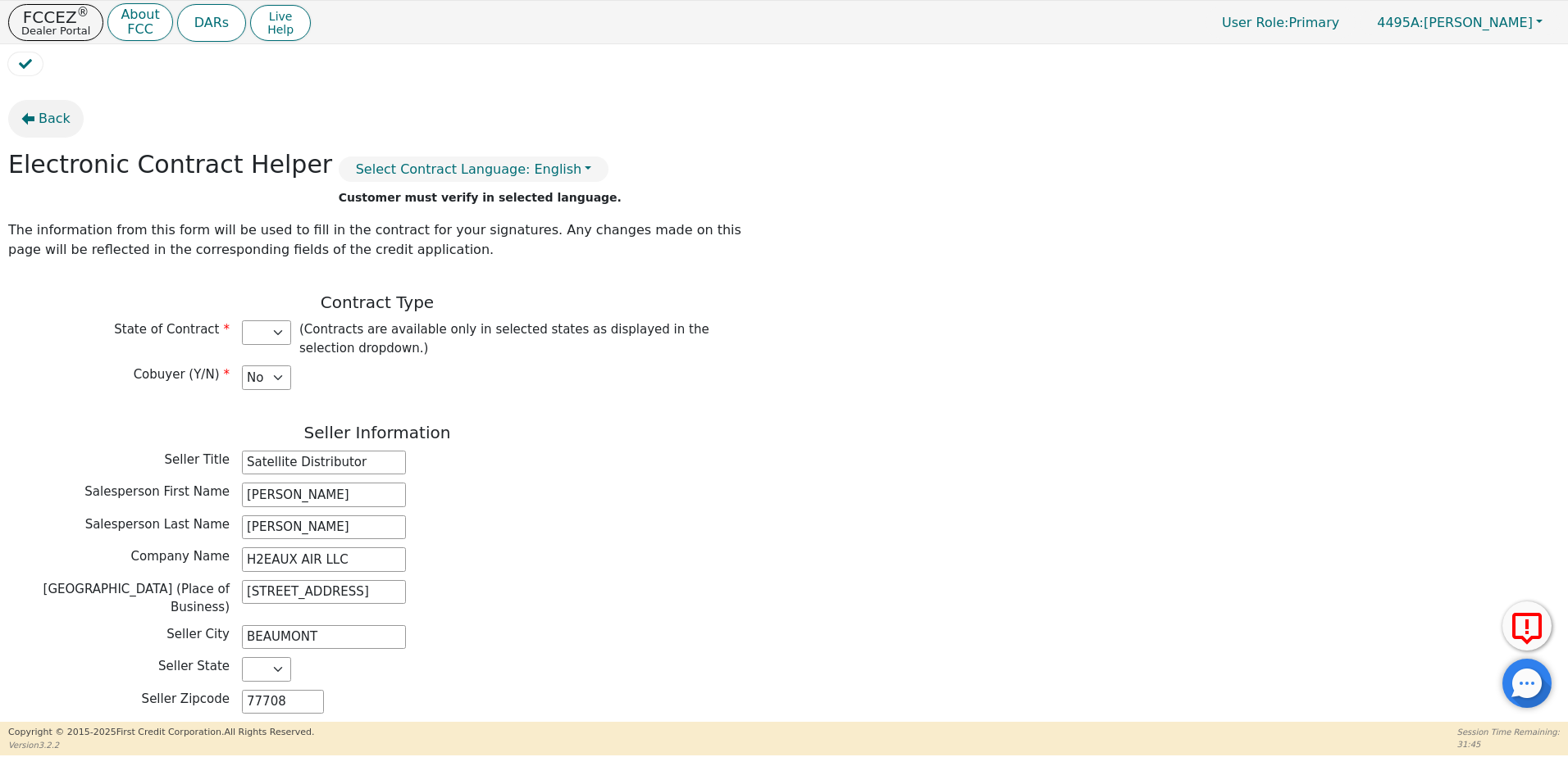
click at [39, 118] on span "Back" at bounding box center [53, 118] width 32 height 20
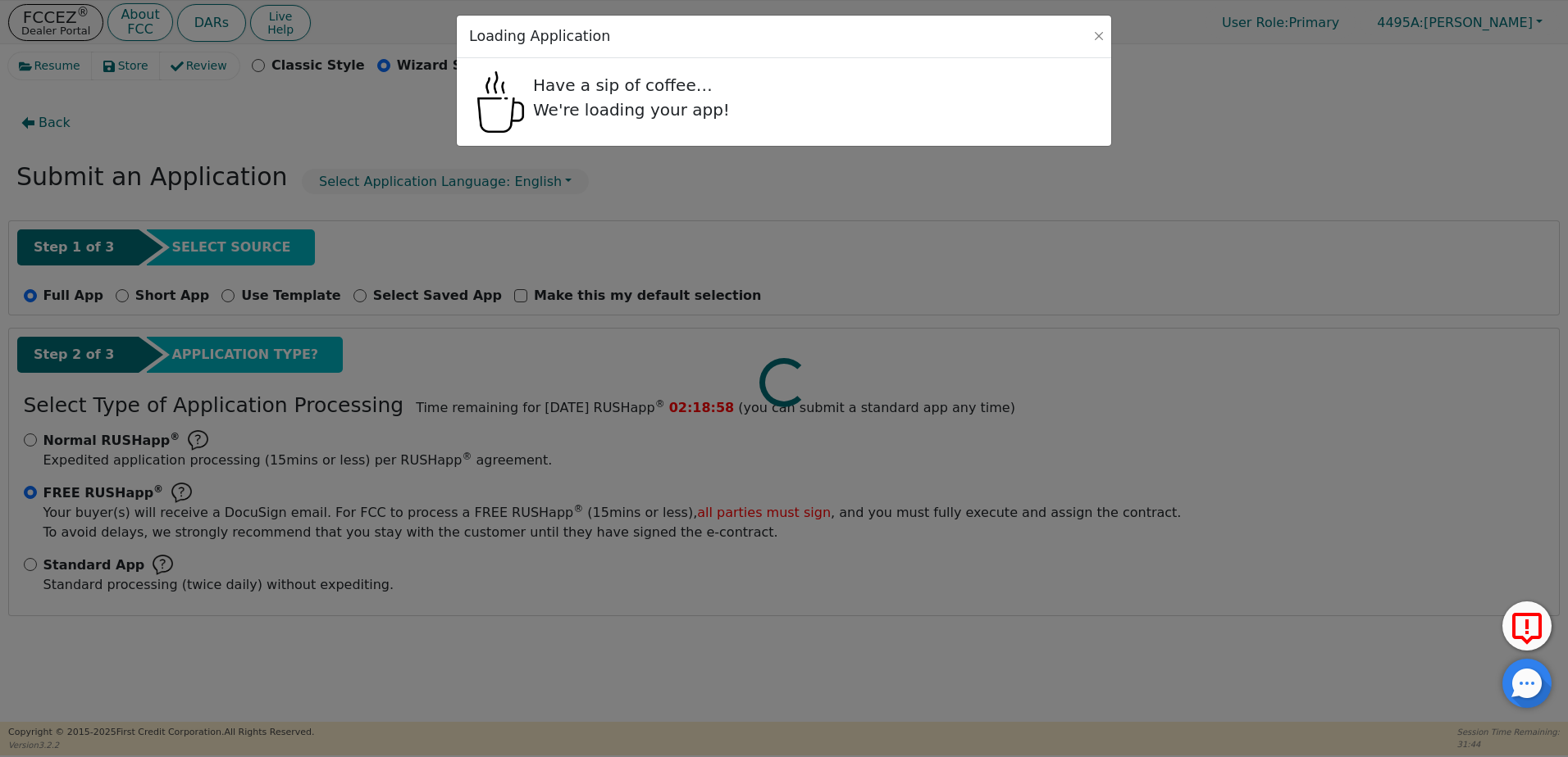
radio input "true"
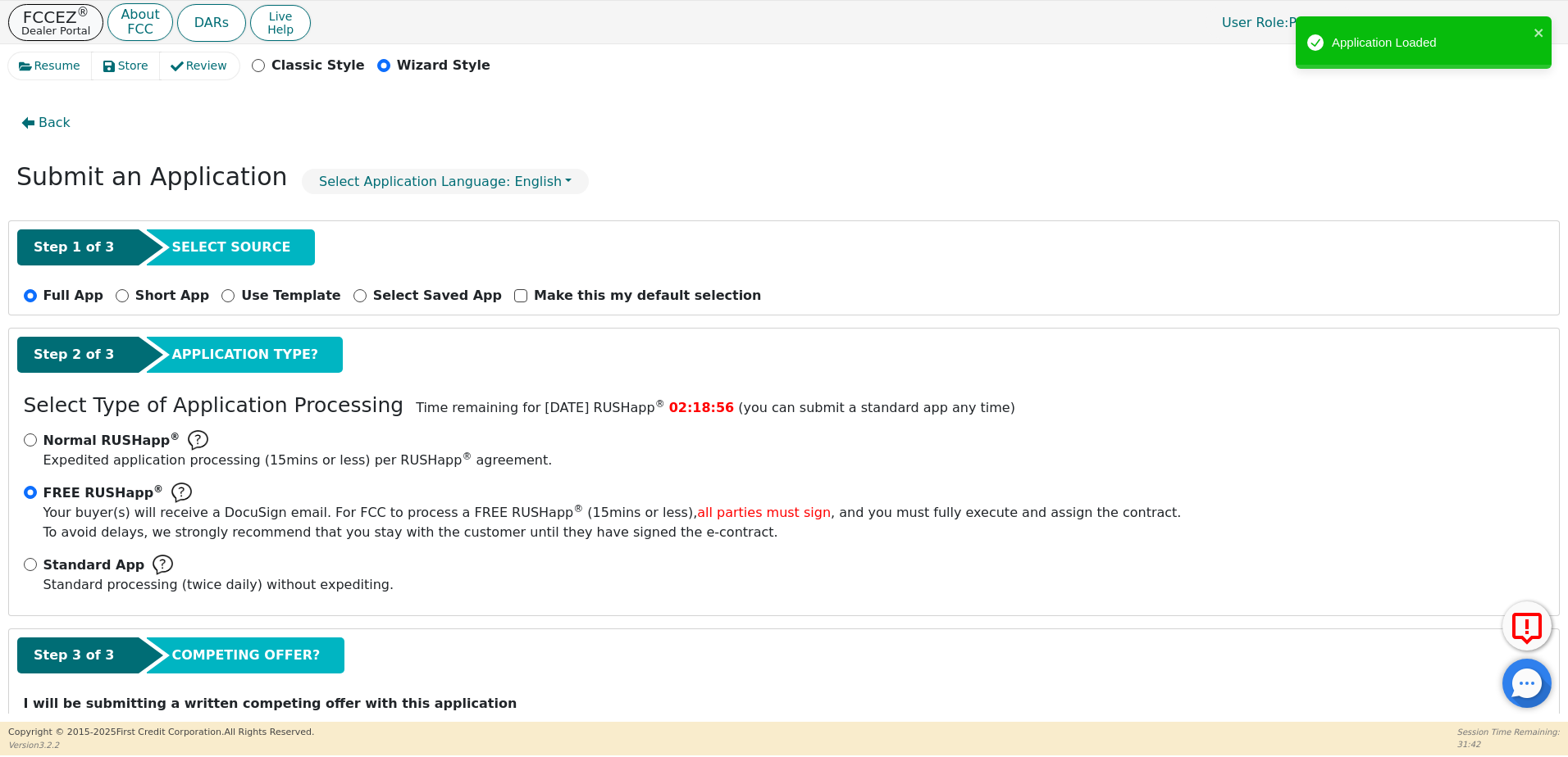
click at [60, 18] on p "FCCEZ ®" at bounding box center [55, 16] width 69 height 16
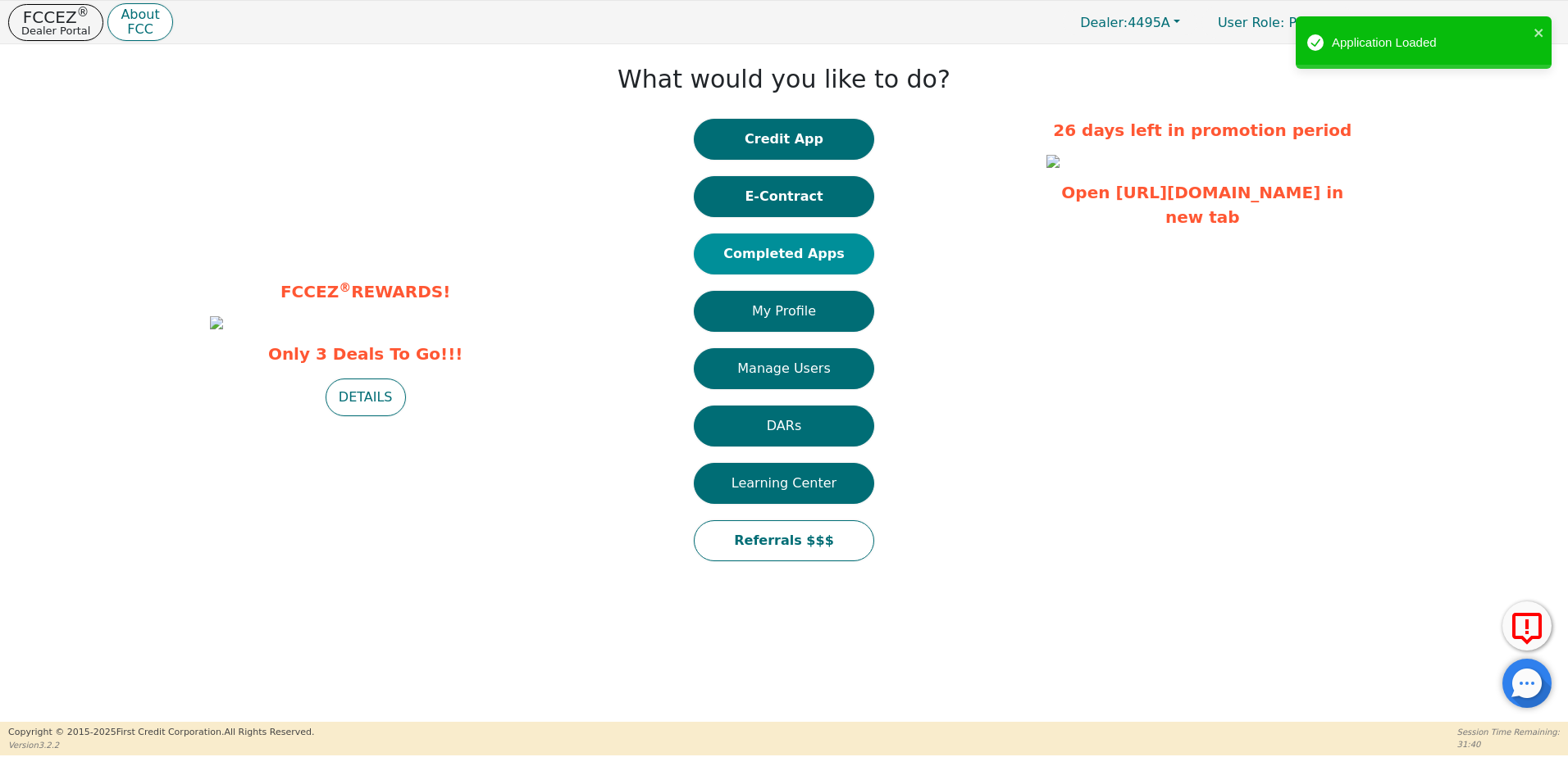
click at [821, 256] on button "Completed Apps" at bounding box center [783, 254] width 180 height 41
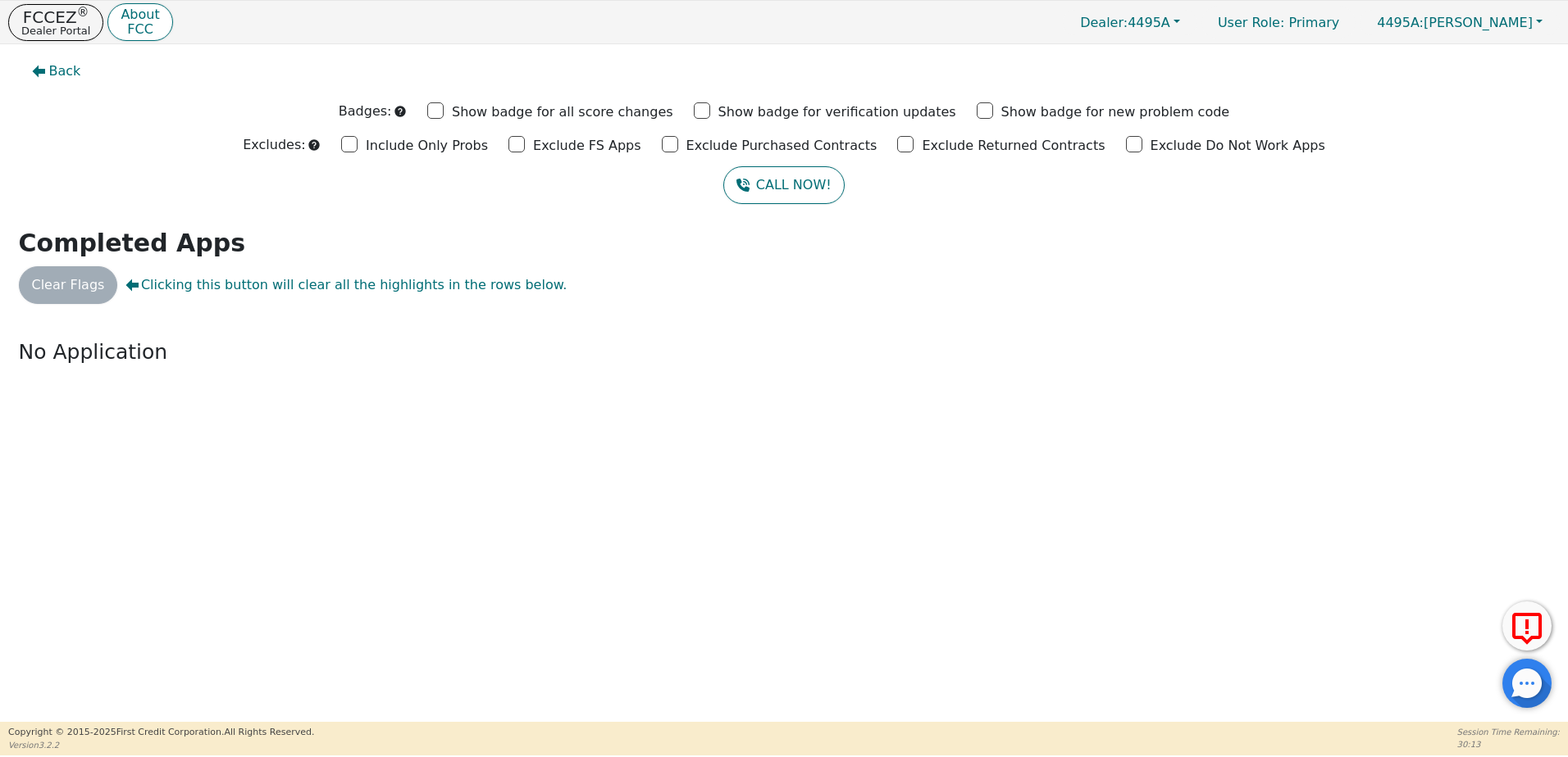
click at [716, 474] on div "Back Badges: Show badge for all score changes Show badge for verification updat…" at bounding box center [784, 383] width 1568 height 678
drag, startPoint x: 234, startPoint y: 389, endPoint x: 220, endPoint y: 358, distance: 34.0
click at [234, 389] on div "Back Badges: Show badge for all score changes Show badge for verification updat…" at bounding box center [784, 383] width 1568 height 678
click at [61, 78] on span "Back" at bounding box center [65, 71] width 32 height 20
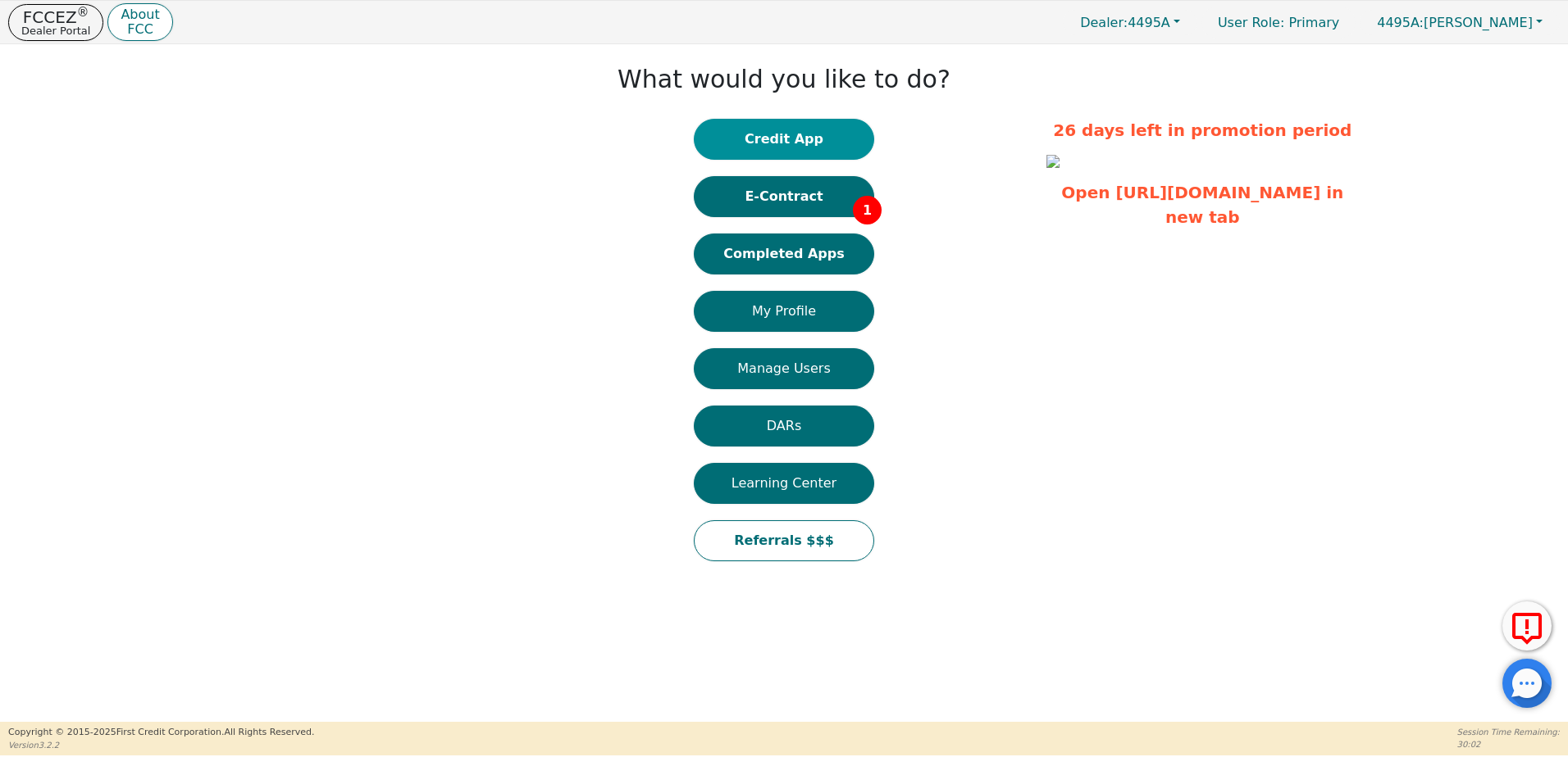
click at [815, 150] on button "Credit App" at bounding box center [783, 138] width 180 height 41
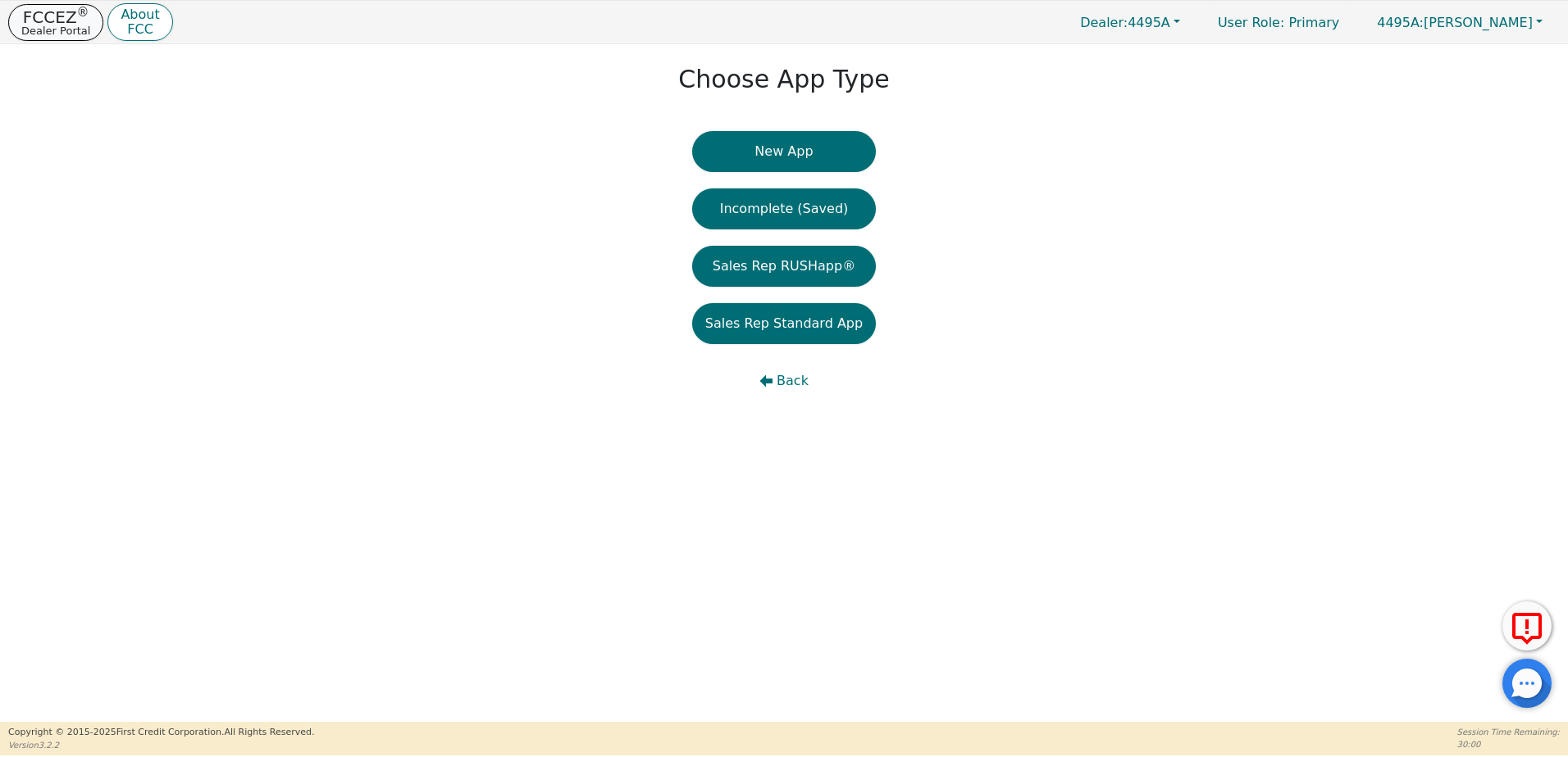
click at [71, 20] on p "FCCEZ ®" at bounding box center [55, 16] width 69 height 16
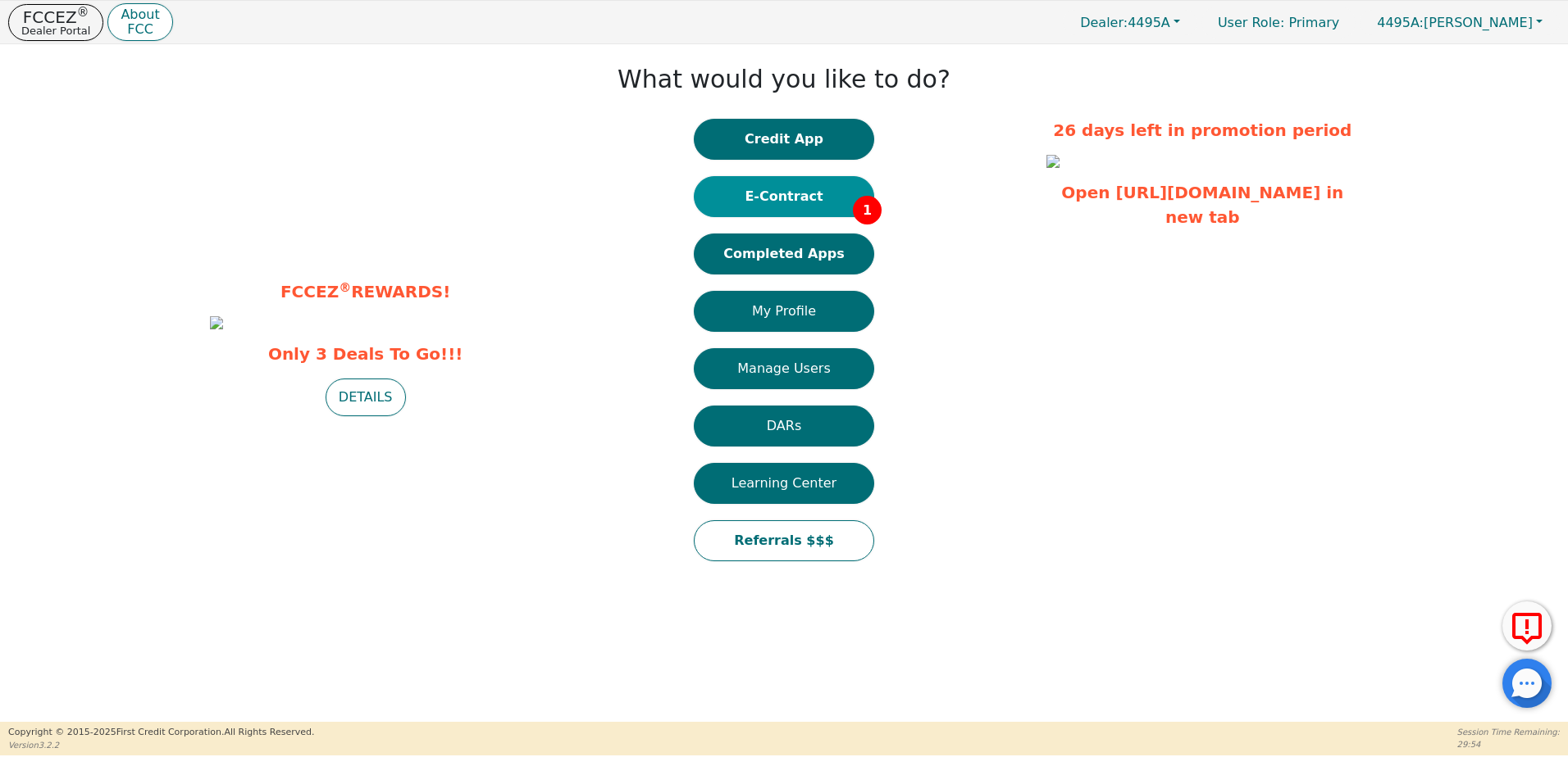
click at [806, 191] on button "E-Contract 1" at bounding box center [783, 197] width 180 height 41
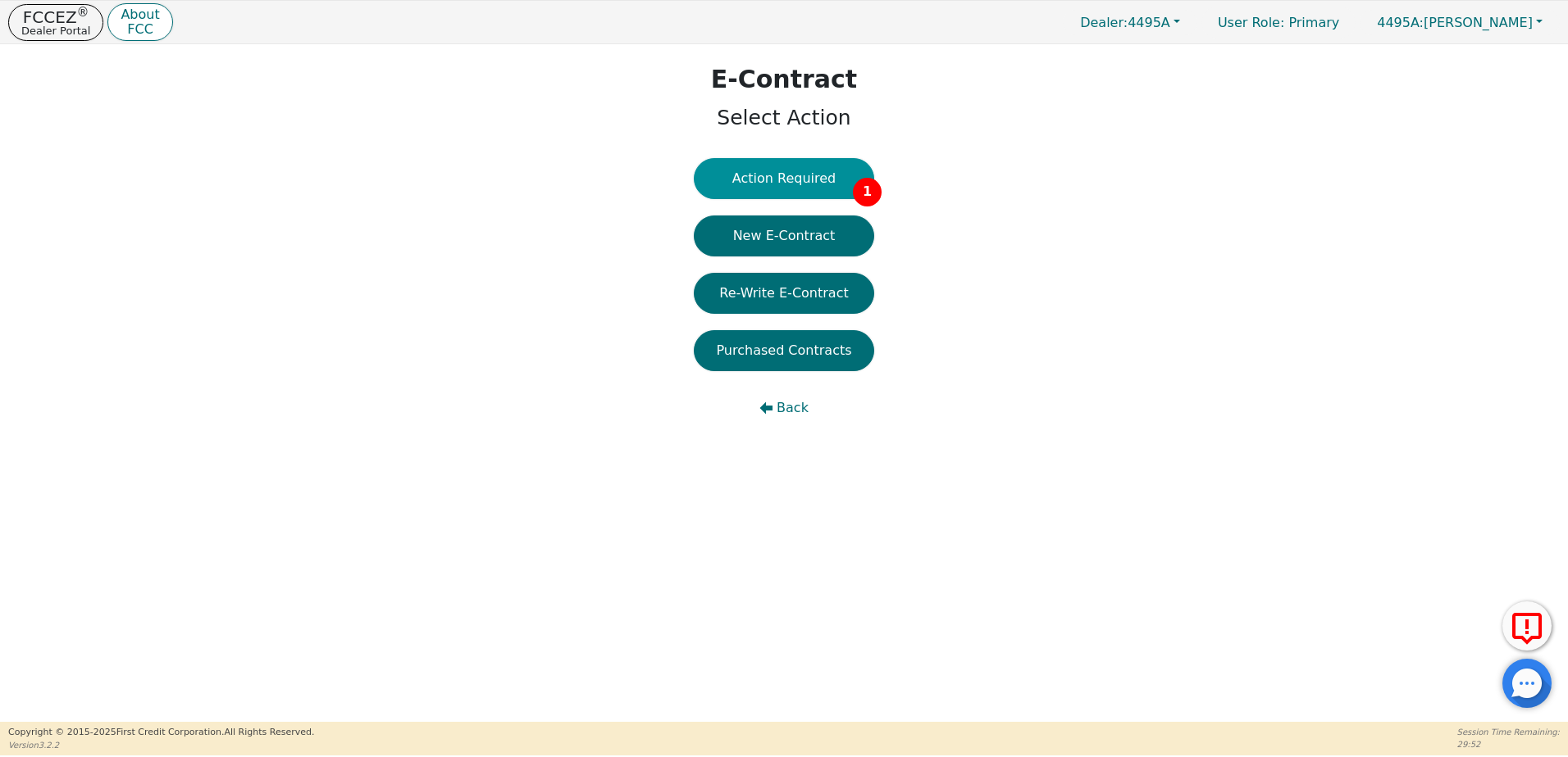
click at [800, 199] on button "Action Required 1" at bounding box center [783, 179] width 180 height 41
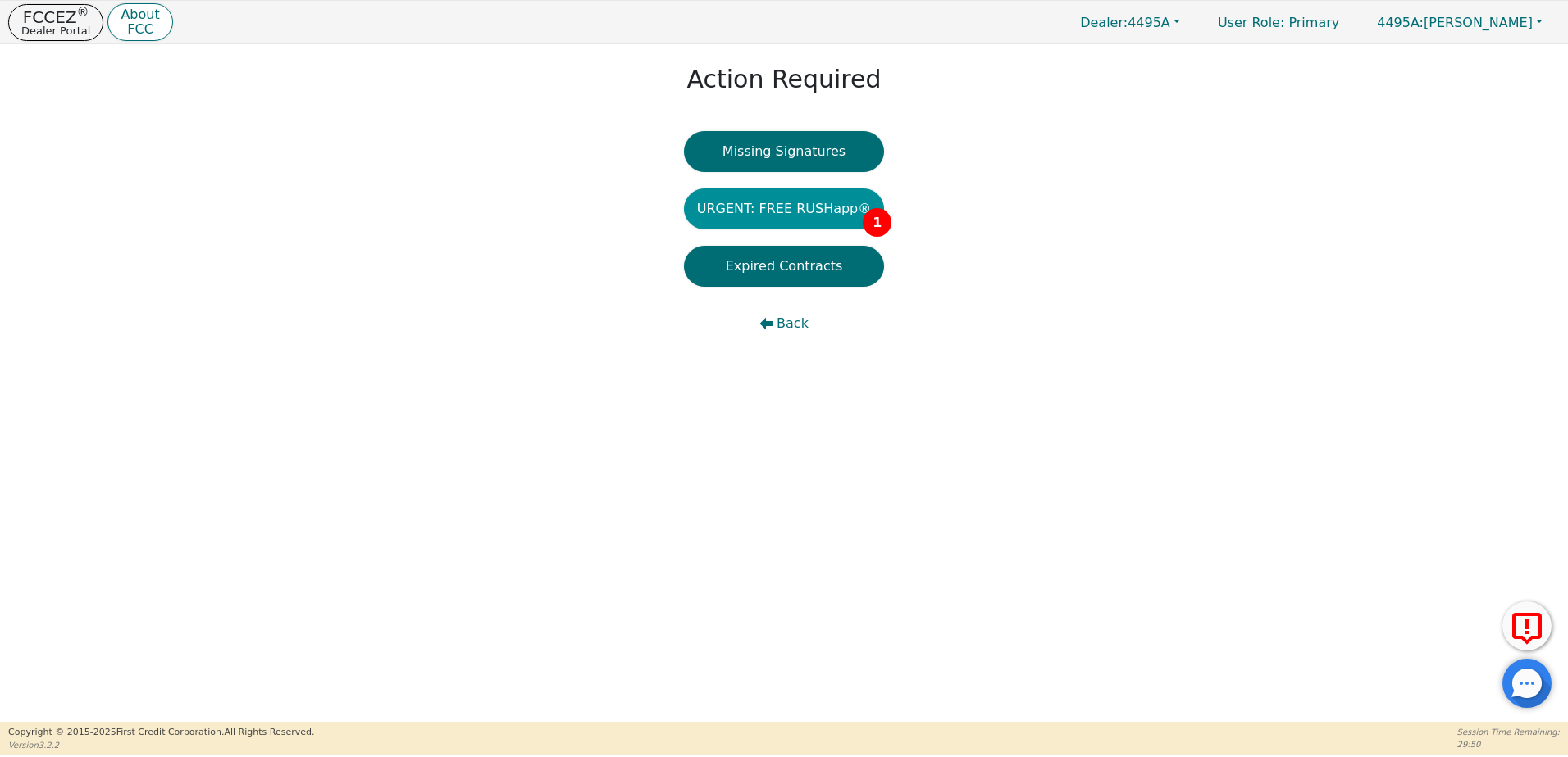
click at [783, 218] on button "URGENT: FREE RUSHapp® 1" at bounding box center [784, 208] width 201 height 41
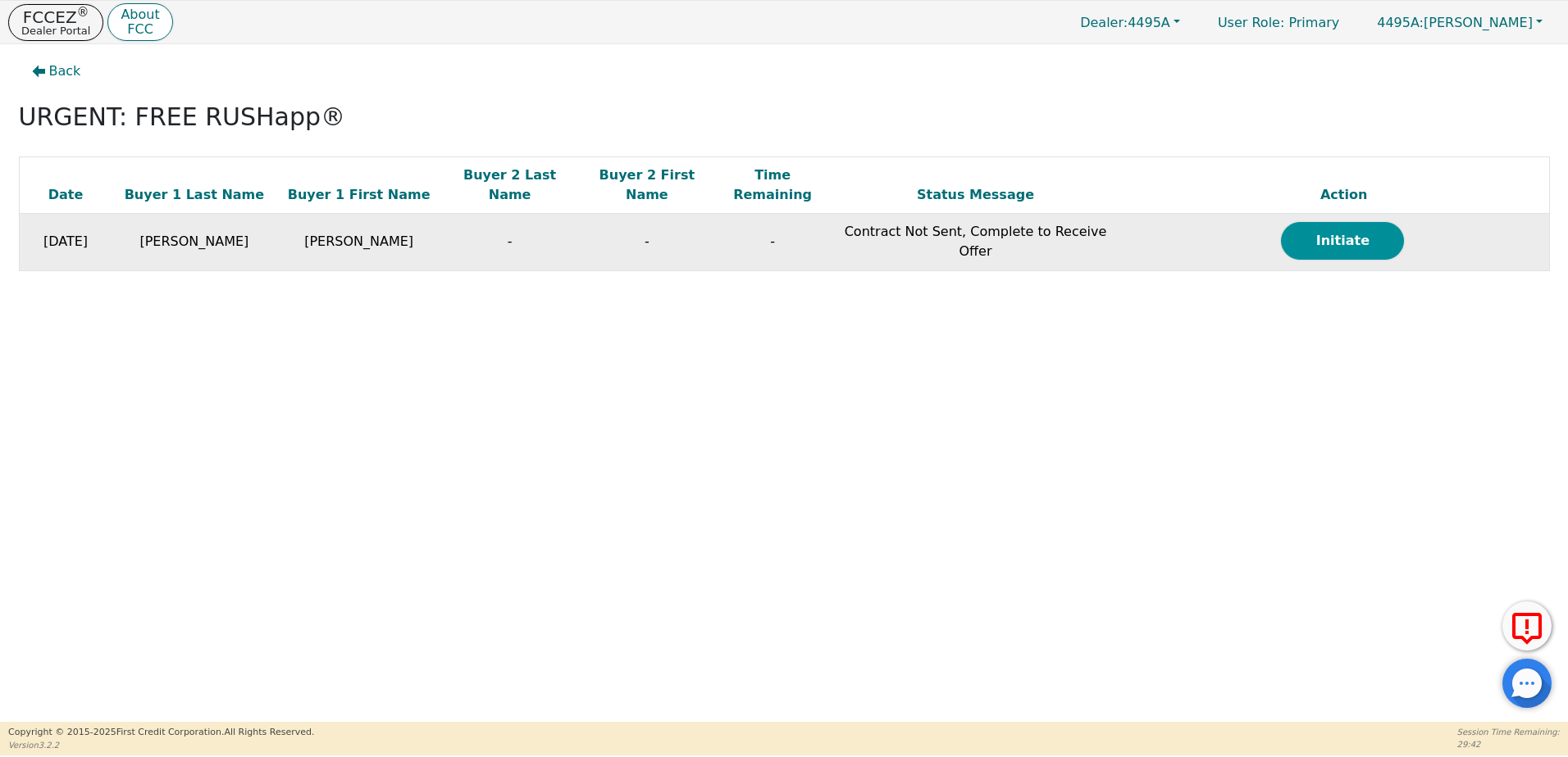
click at [1336, 224] on button "Initiate" at bounding box center [1342, 241] width 123 height 37
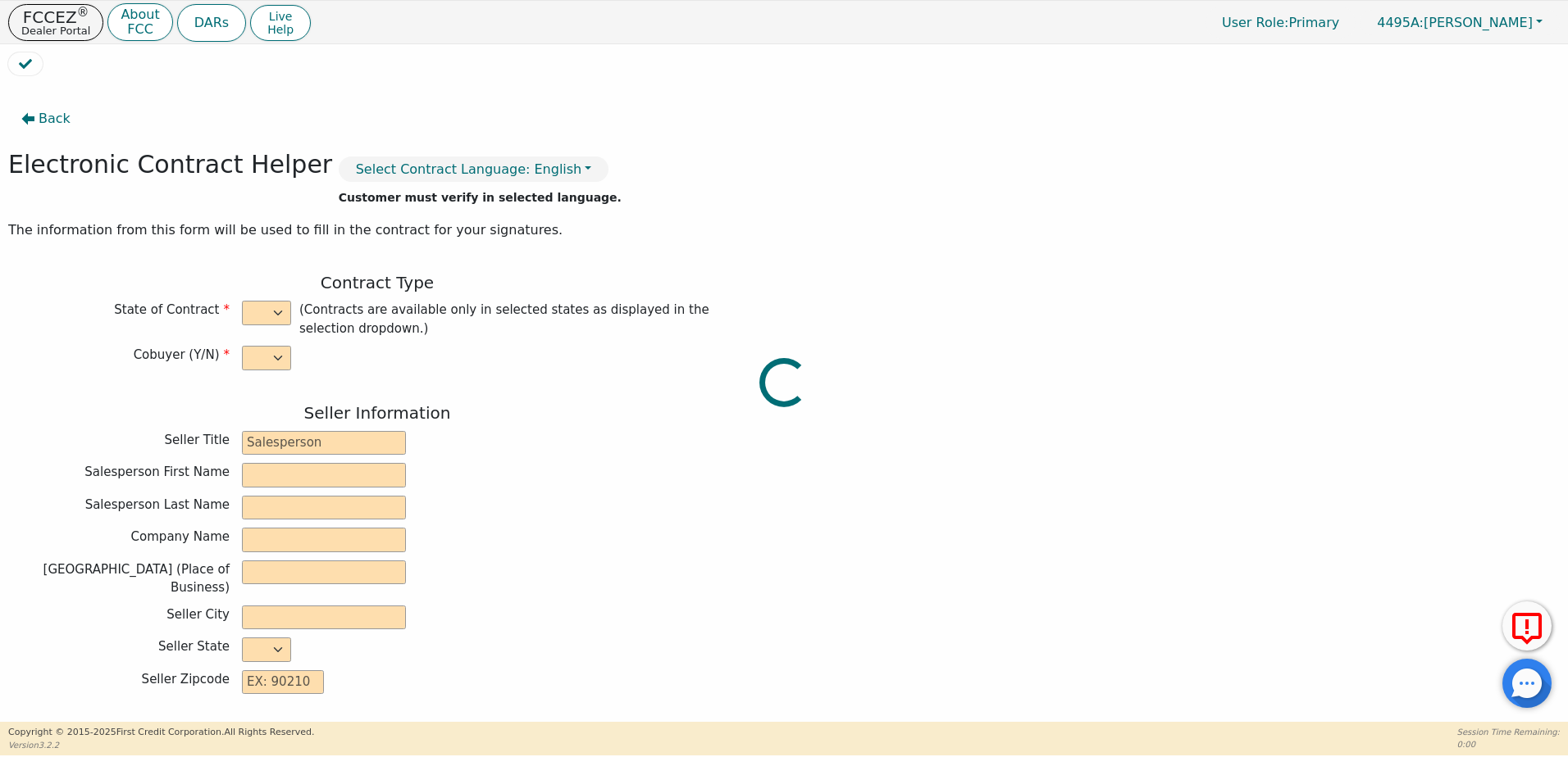
select select "n"
type input "Satellite Distributor"
type input "[PERSON_NAME]"
type input "H2EAUX AIR LLC"
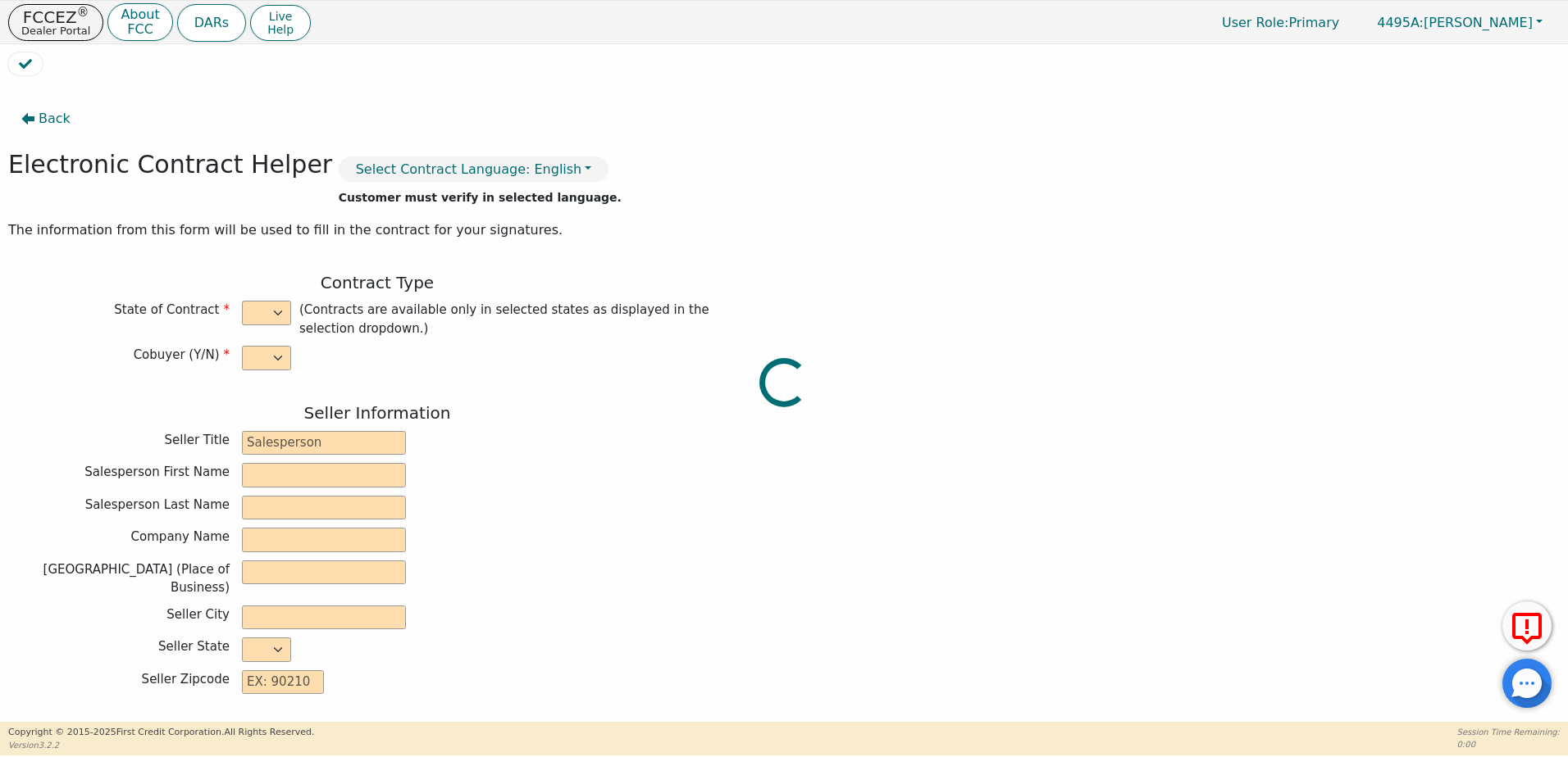
type input "[STREET_ADDRESS]"
type input "BEAUMONT"
select select "[GEOGRAPHIC_DATA]"
type input "77708"
type input "[PERSON_NAME]"
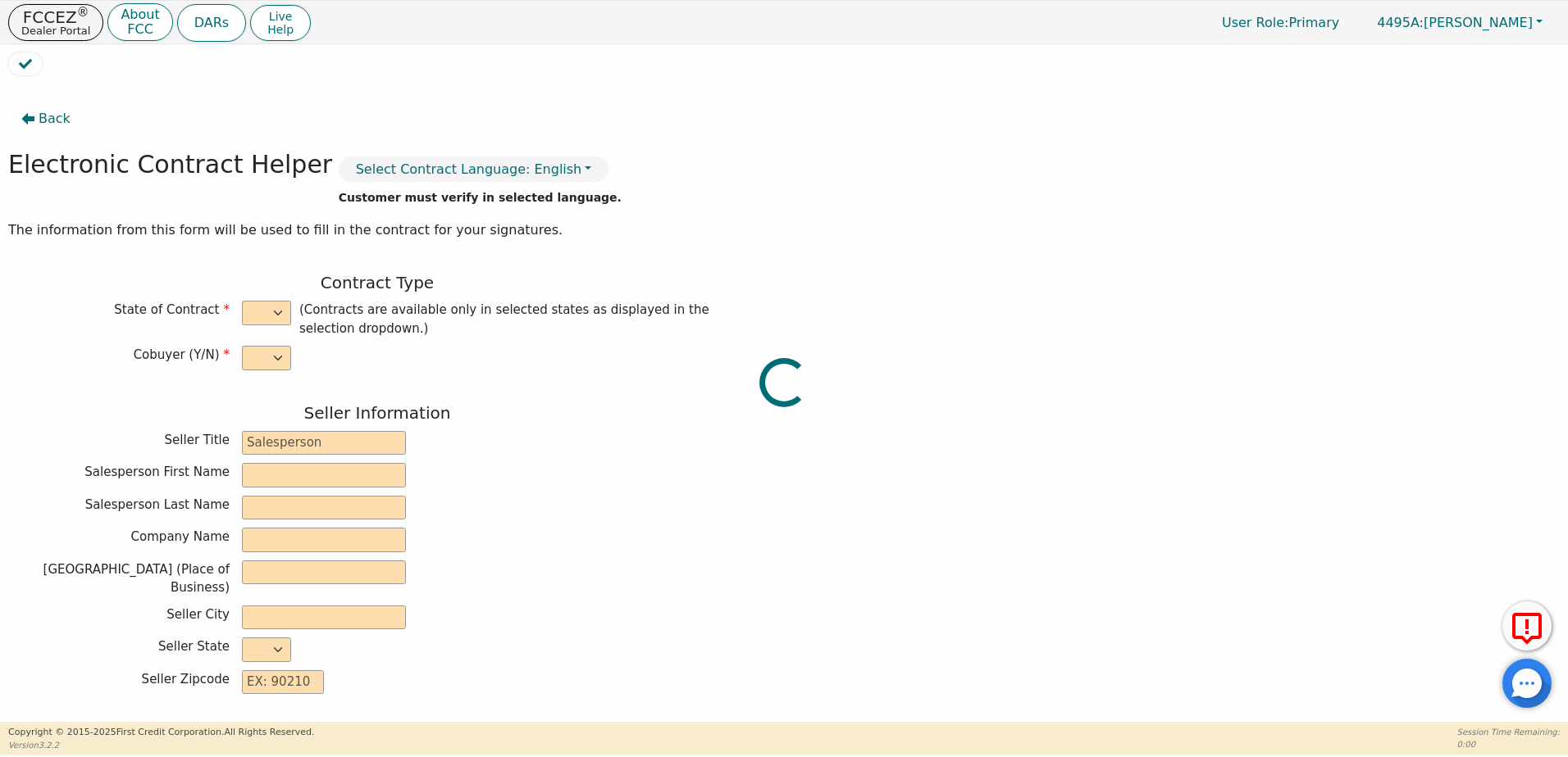
type input "[PERSON_NAME]"
type input "[EMAIL_ADDRESS][DOMAIN_NAME]"
type input "[STREET_ADDRESS]"
type input "BUNA"
select select "[GEOGRAPHIC_DATA]"
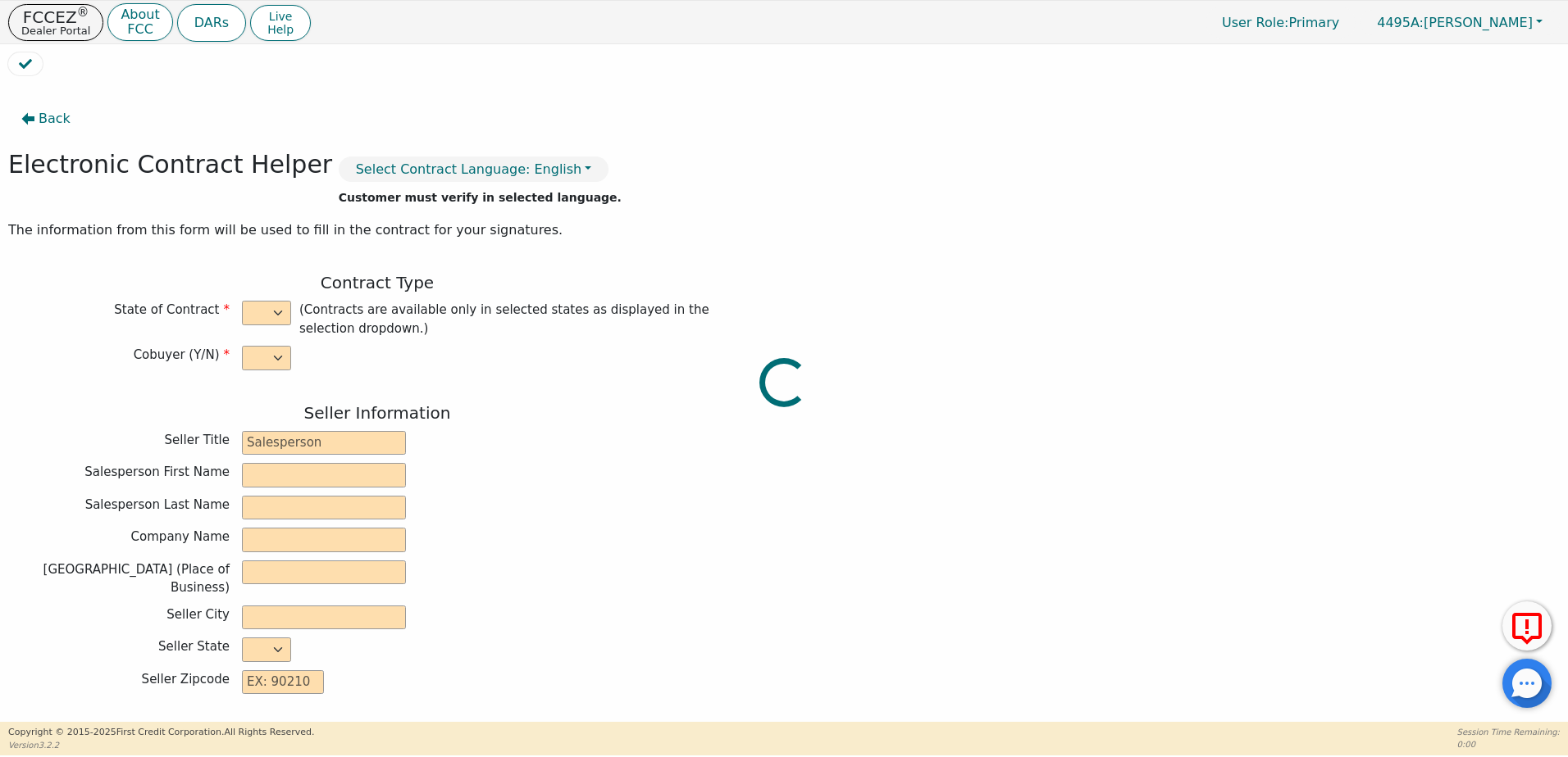
type input "77612"
type input "[DATE]"
type input "20.00"
type input "[DATE]"
type input "48"
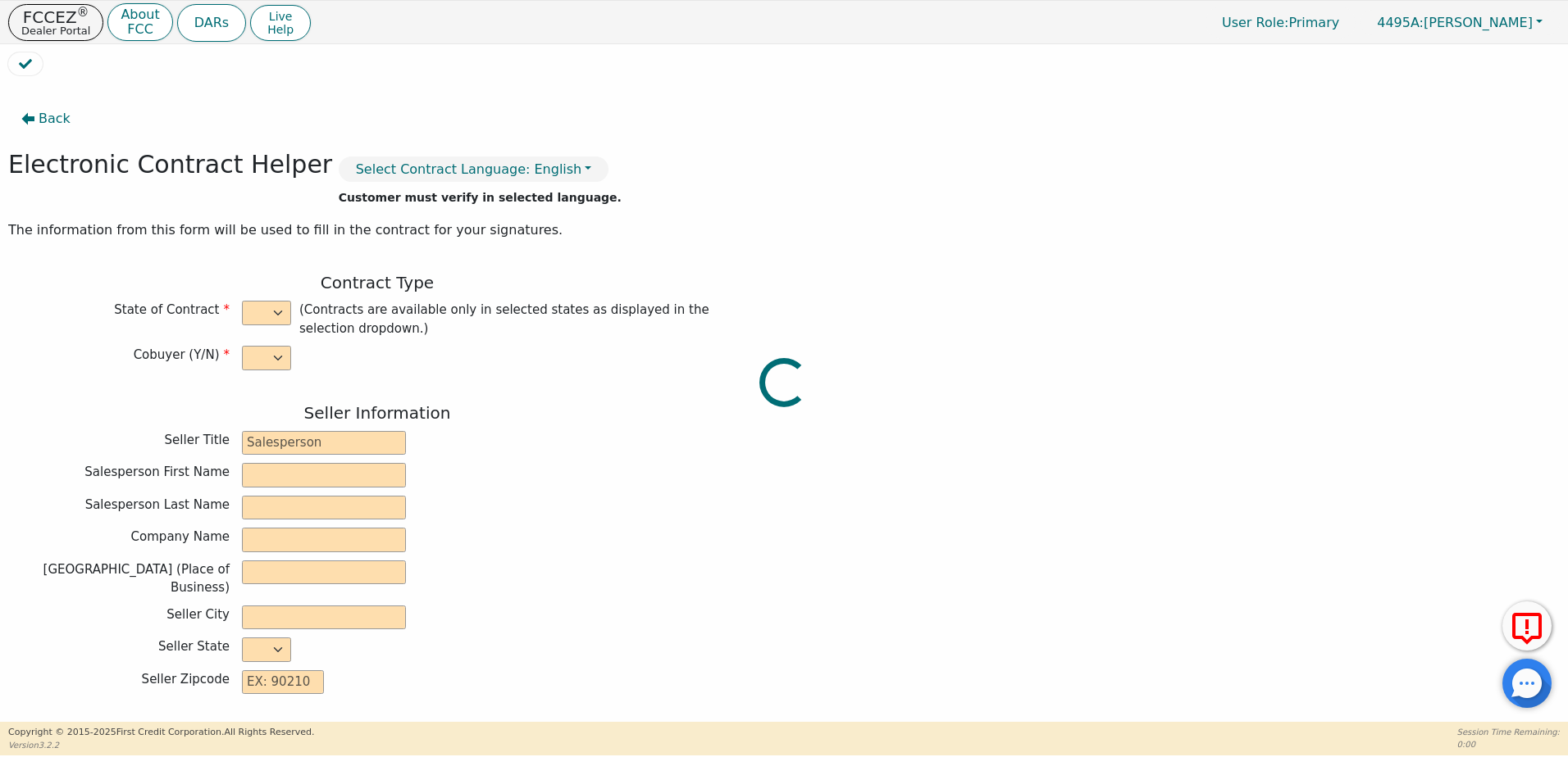
type input "0"
type input "3699.00"
type input "0.00"
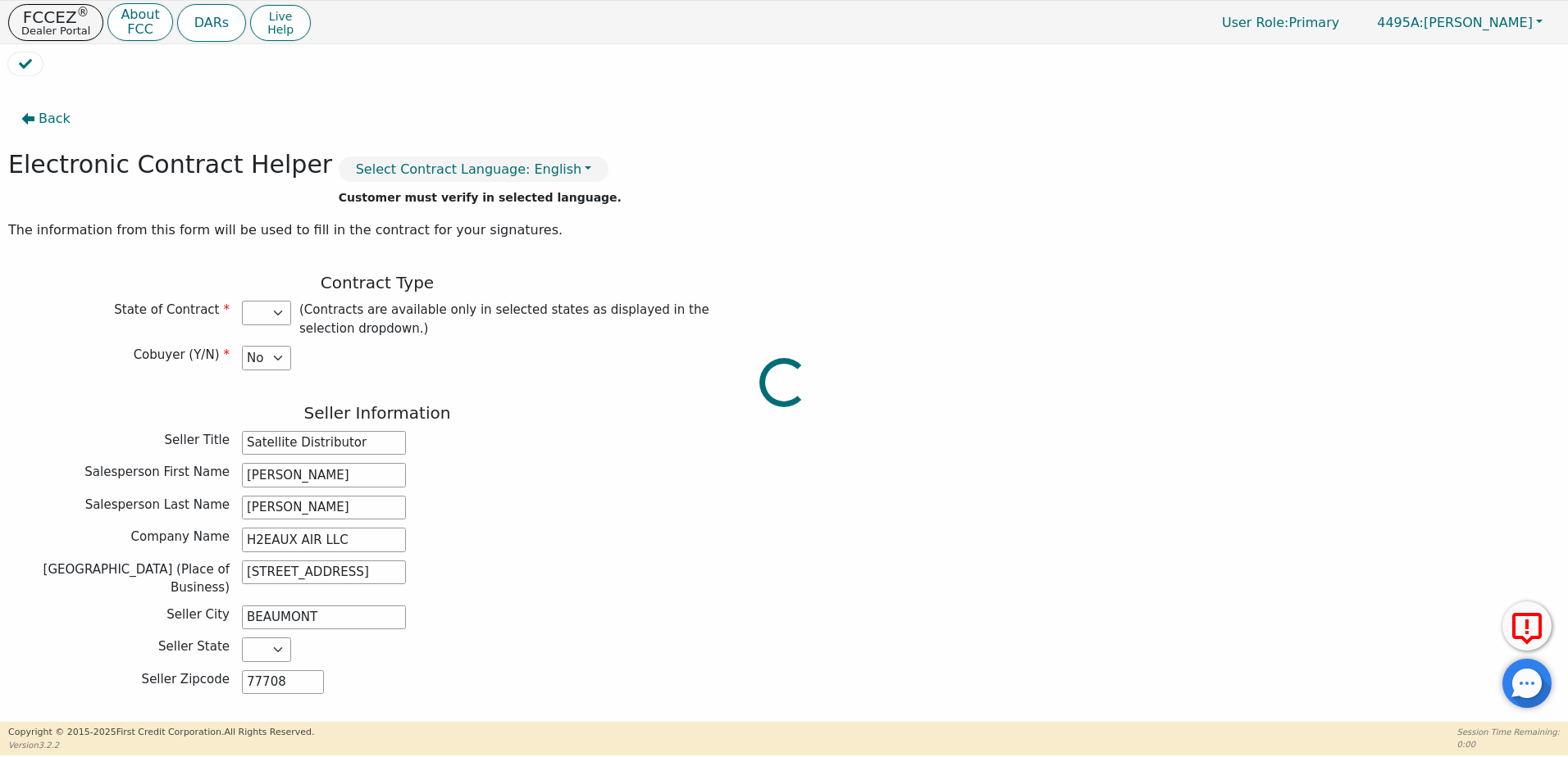
type input "3699.00"
select select "[GEOGRAPHIC_DATA]"
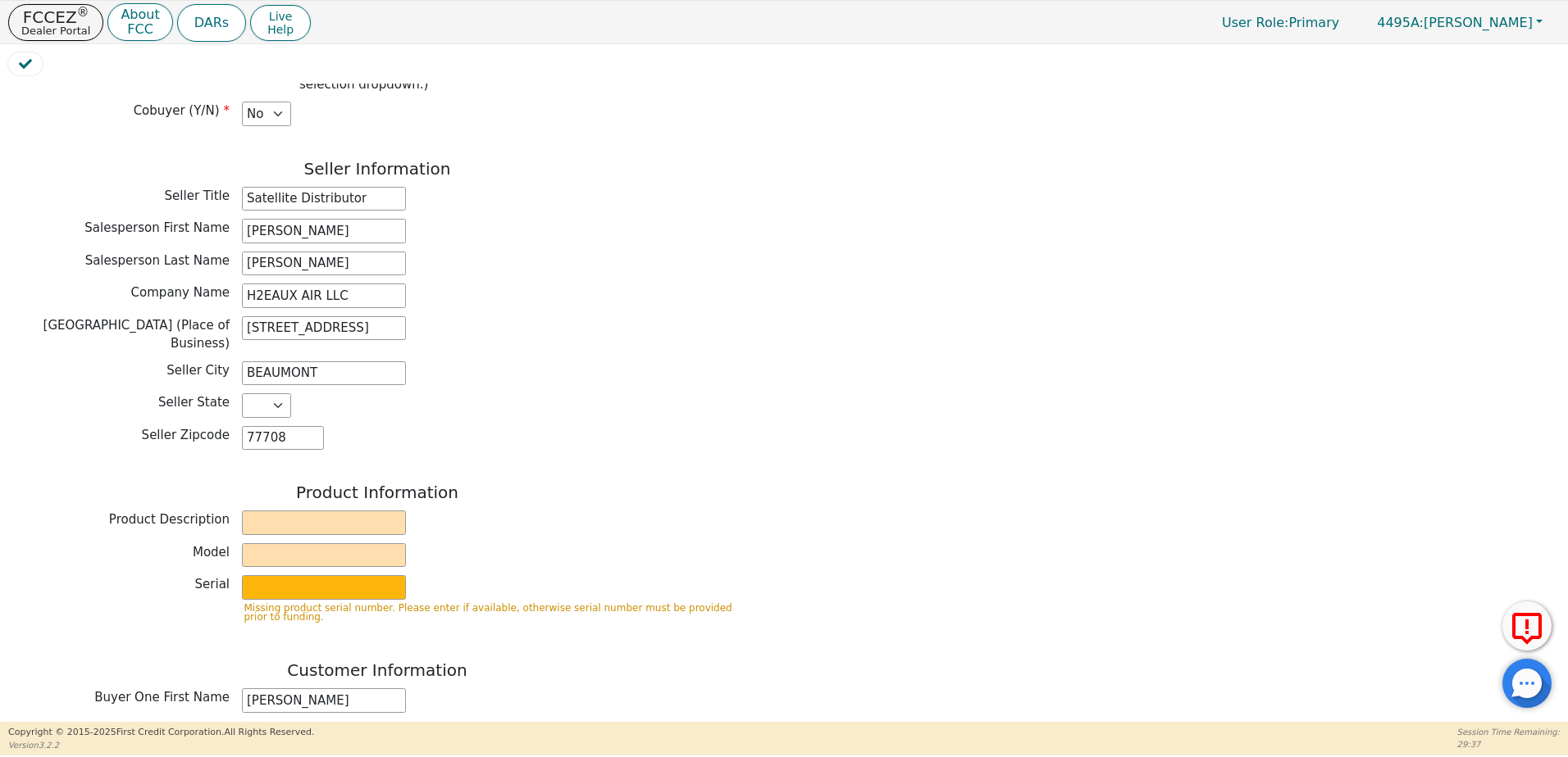
scroll to position [246, 0]
click at [365, 511] on input "text" at bounding box center [324, 521] width 164 height 25
type input "Rainbow"
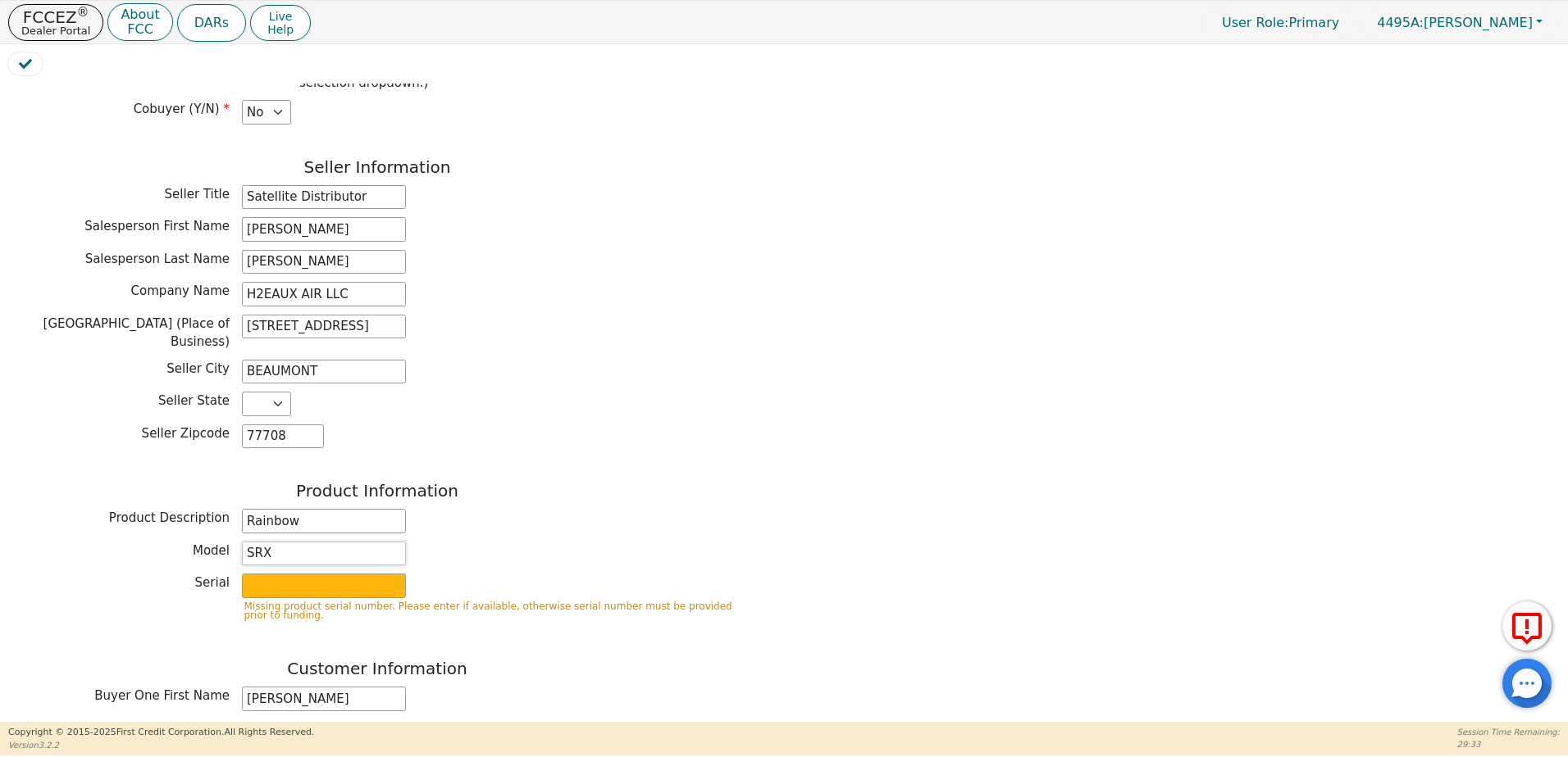
type input "SRX"
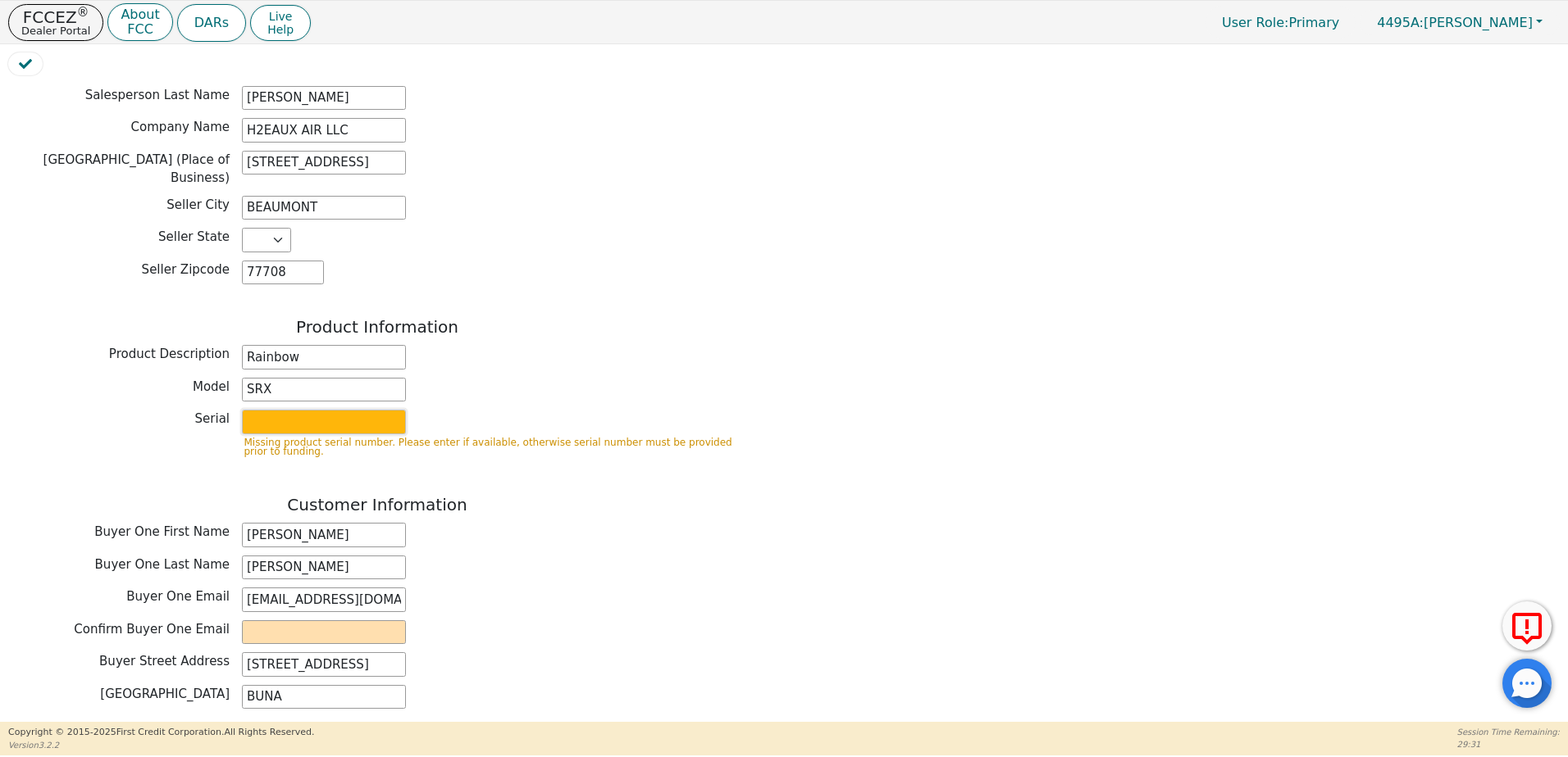
scroll to position [738, 0]
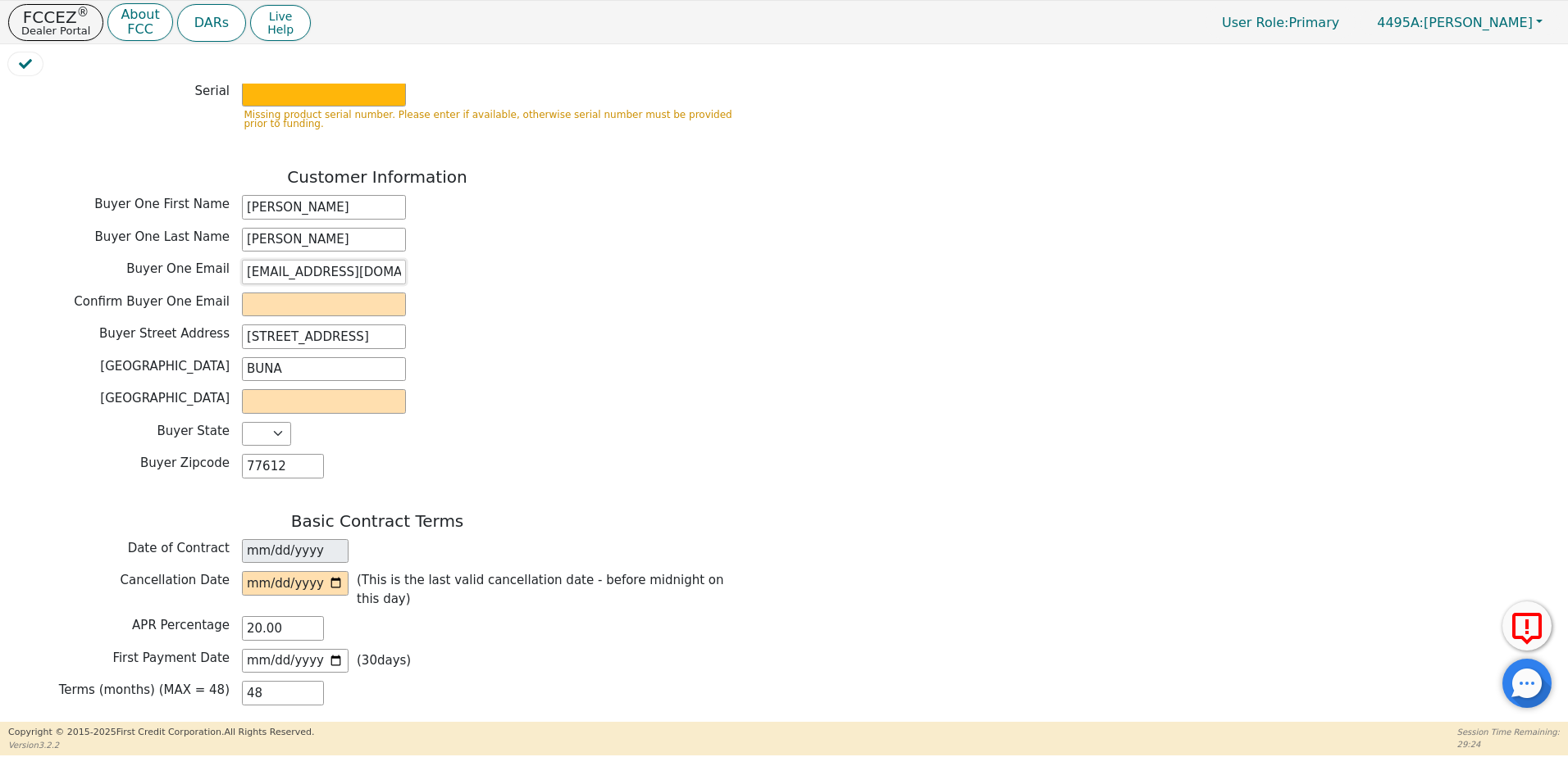
click at [247, 260] on input "[EMAIL_ADDRESS][DOMAIN_NAME]" at bounding box center [324, 272] width 164 height 25
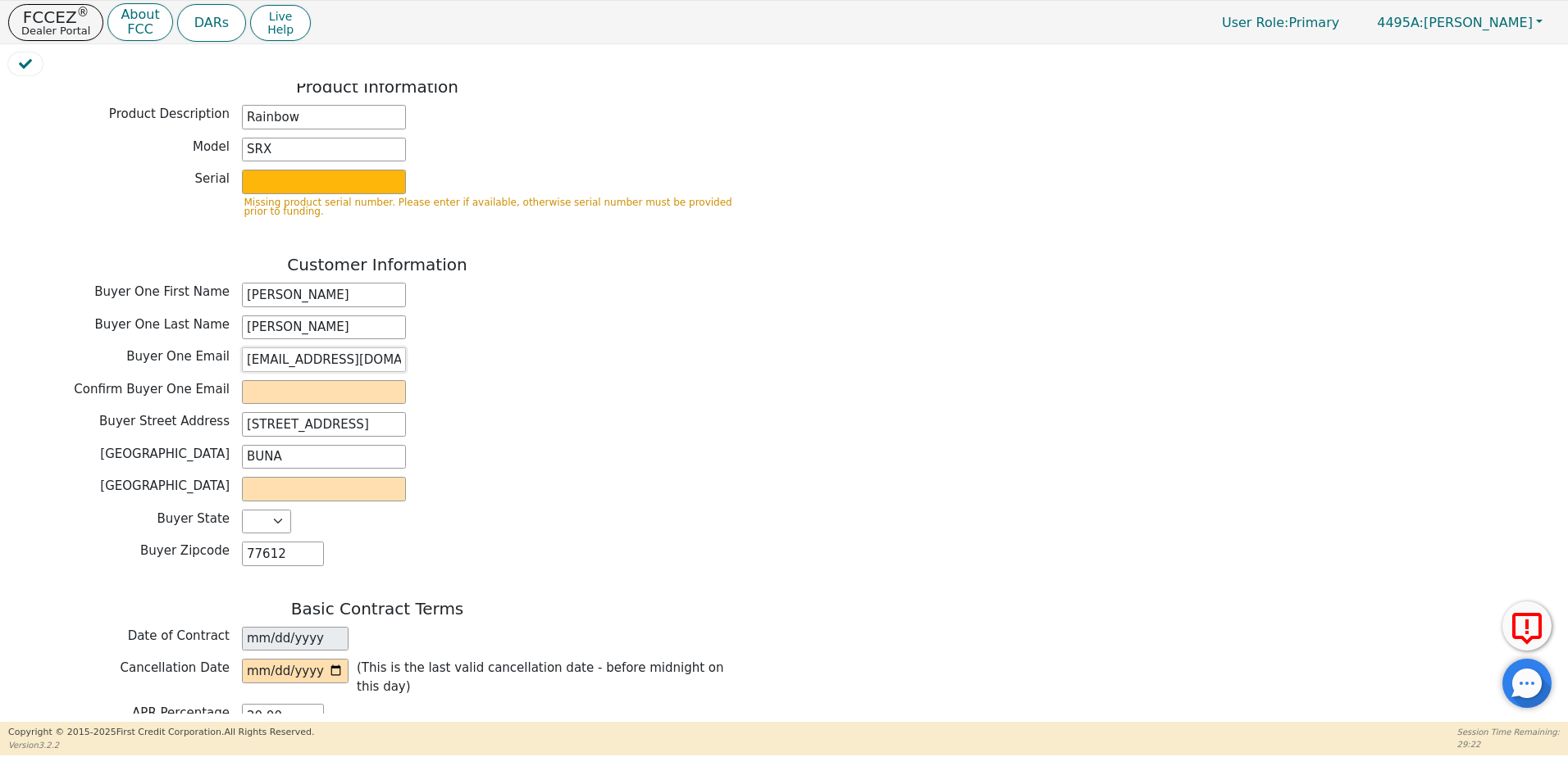
scroll to position [492, 0]
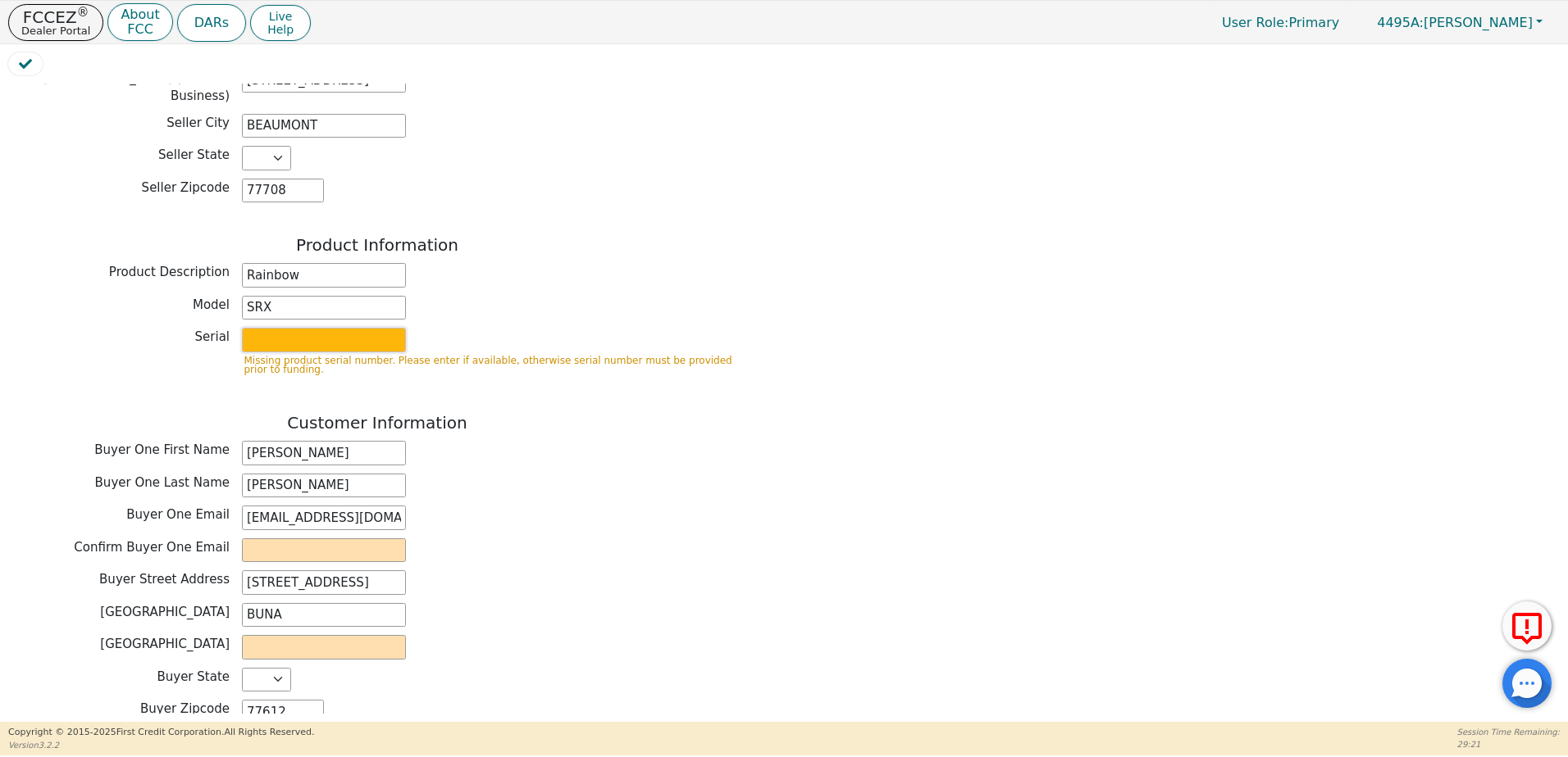
click at [265, 327] on input "text" at bounding box center [324, 340] width 164 height 25
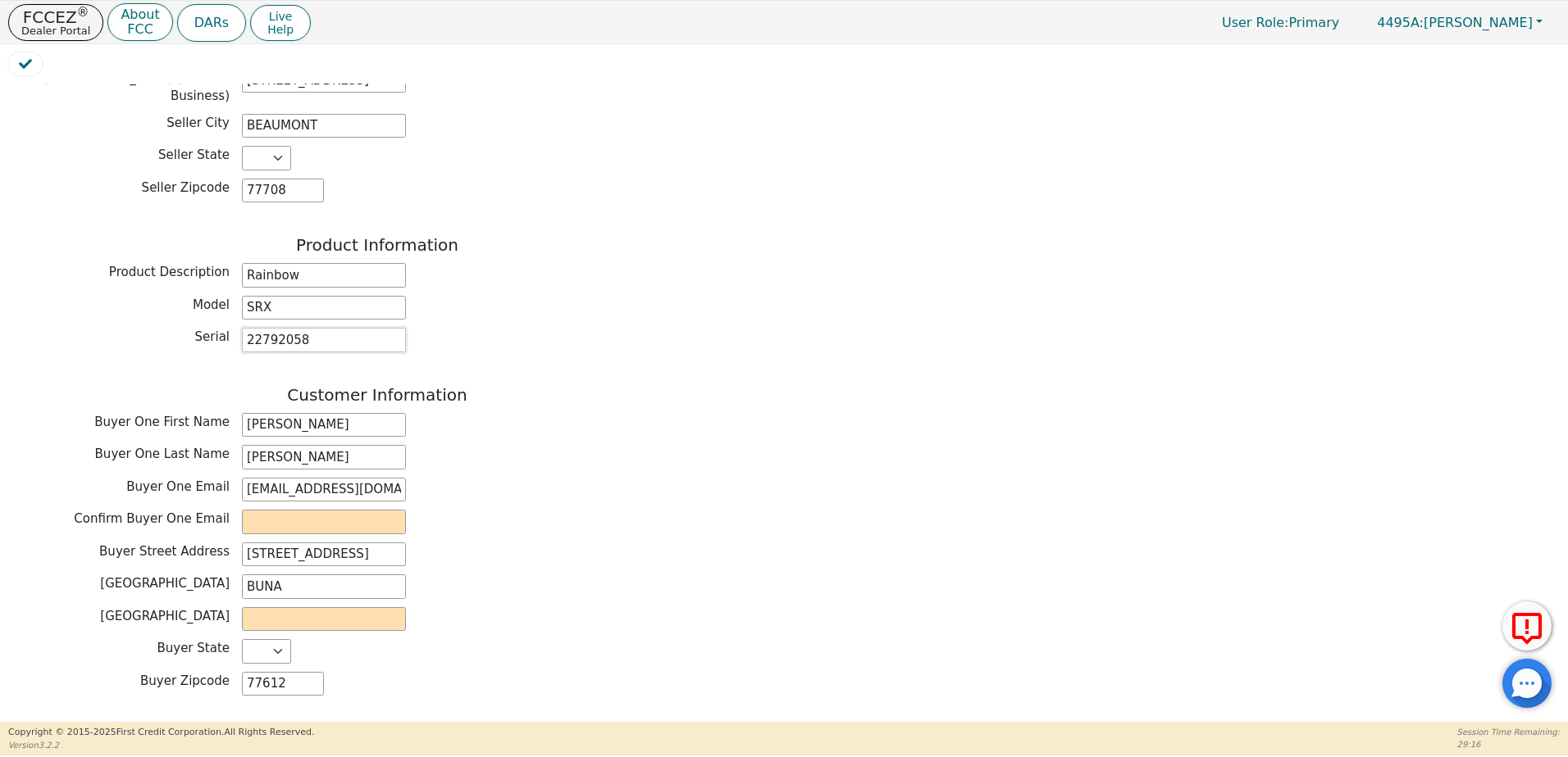
click at [367, 327] on input "22792058" at bounding box center [324, 340] width 164 height 25
type input "22792058"
click at [260, 478] on input "[EMAIL_ADDRESS][DOMAIN_NAME]" at bounding box center [324, 491] width 164 height 25
click at [268, 517] on input "email" at bounding box center [324, 522] width 164 height 25
paste input "[EMAIL_ADDRESS][DOMAIN_NAME]"
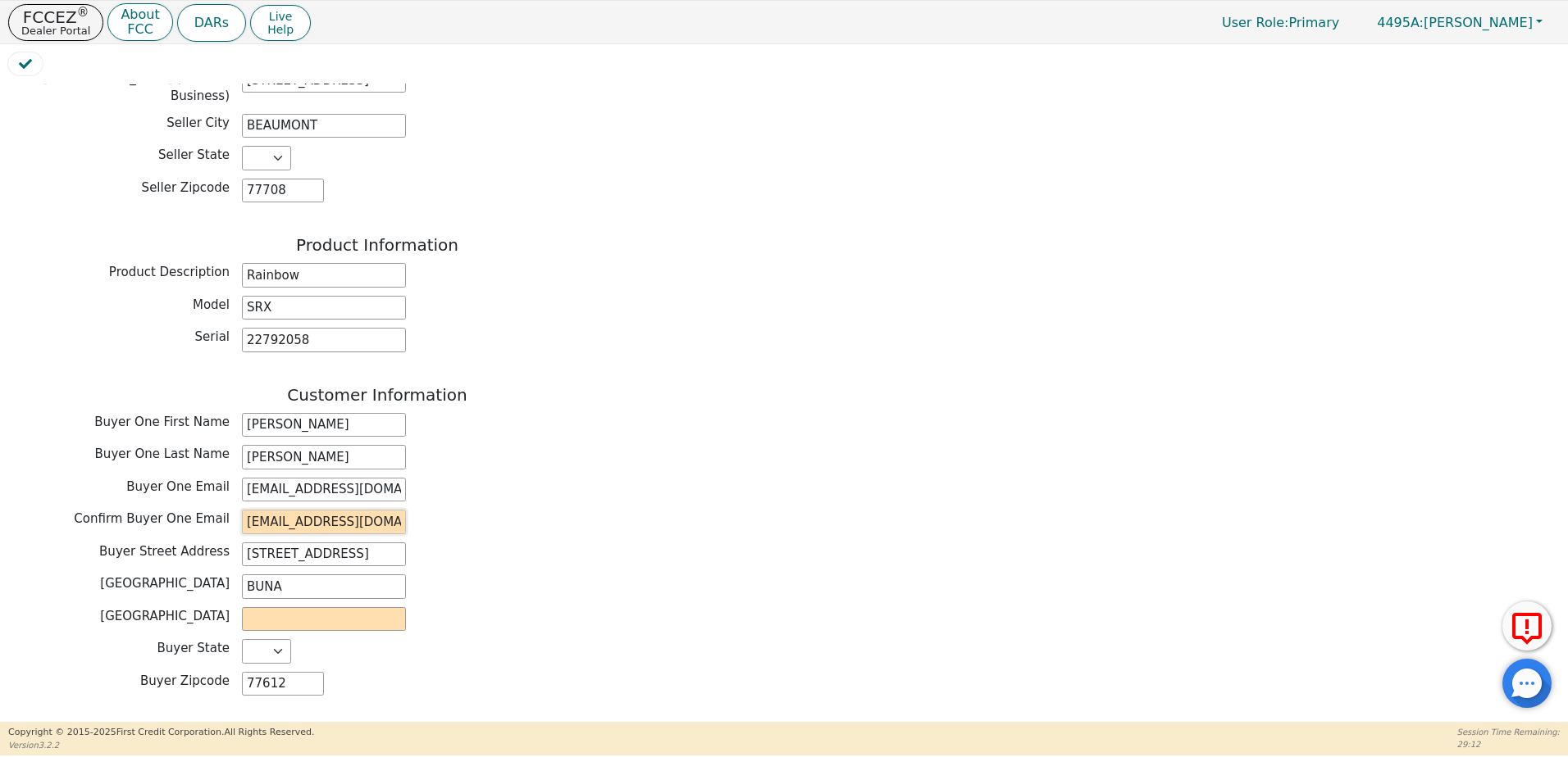
scroll to position [0, 55]
type input "[EMAIL_ADDRESS][DOMAIN_NAME]"
click at [624, 493] on div "Buyer One Email STEPHENHARTMANTPLI@GMAIL.COM" at bounding box center [377, 493] width 738 height 29
click at [346, 610] on input "text" at bounding box center [324, 620] width 164 height 25
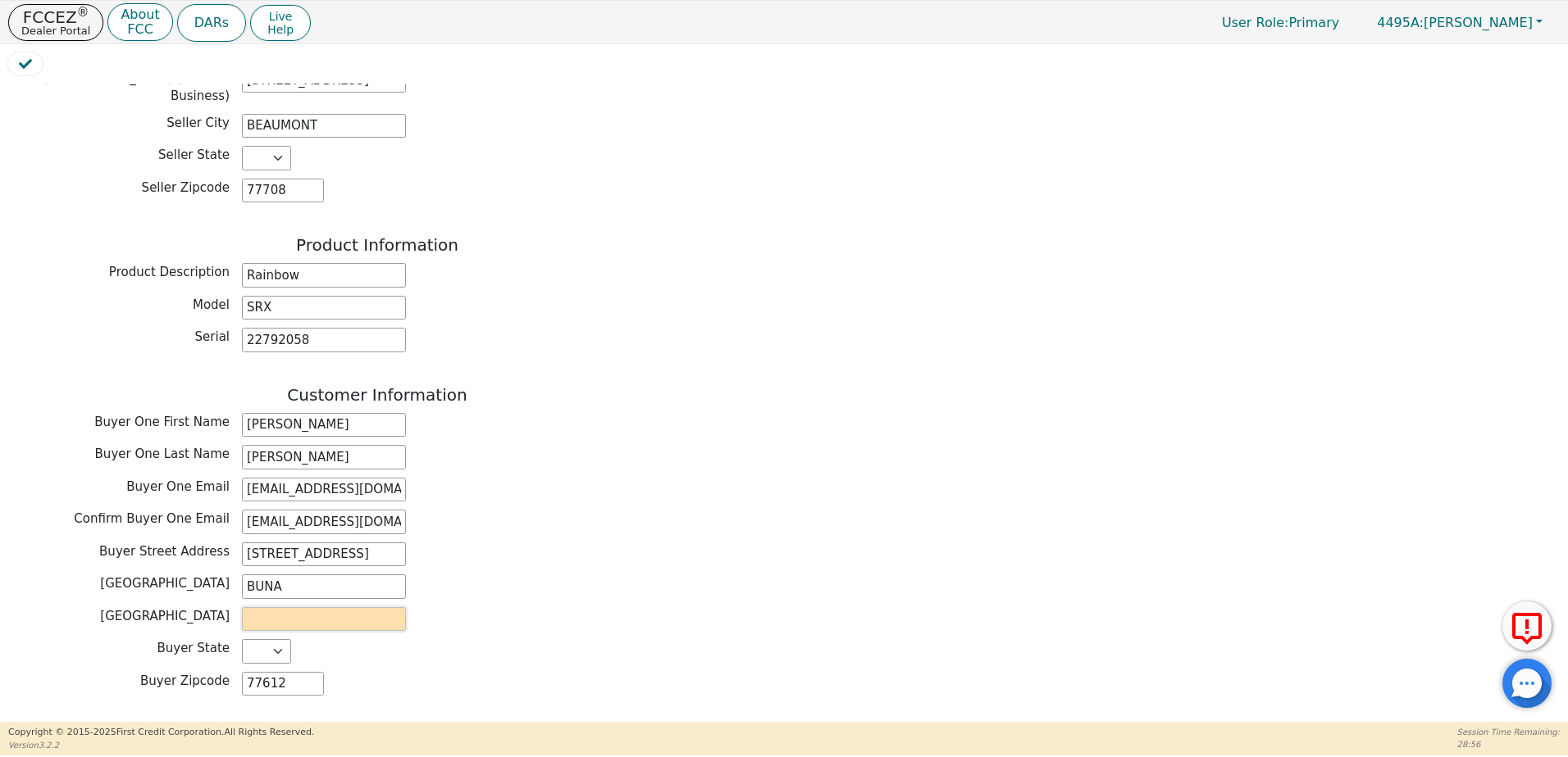
click at [353, 614] on input "text" at bounding box center [324, 620] width 164 height 25
type input "j"
type input "JASPER"
click at [728, 510] on div "Confirm Buyer One Email STEPHENHARTMANTPLI@GMAIL.COM" at bounding box center [377, 522] width 738 height 25
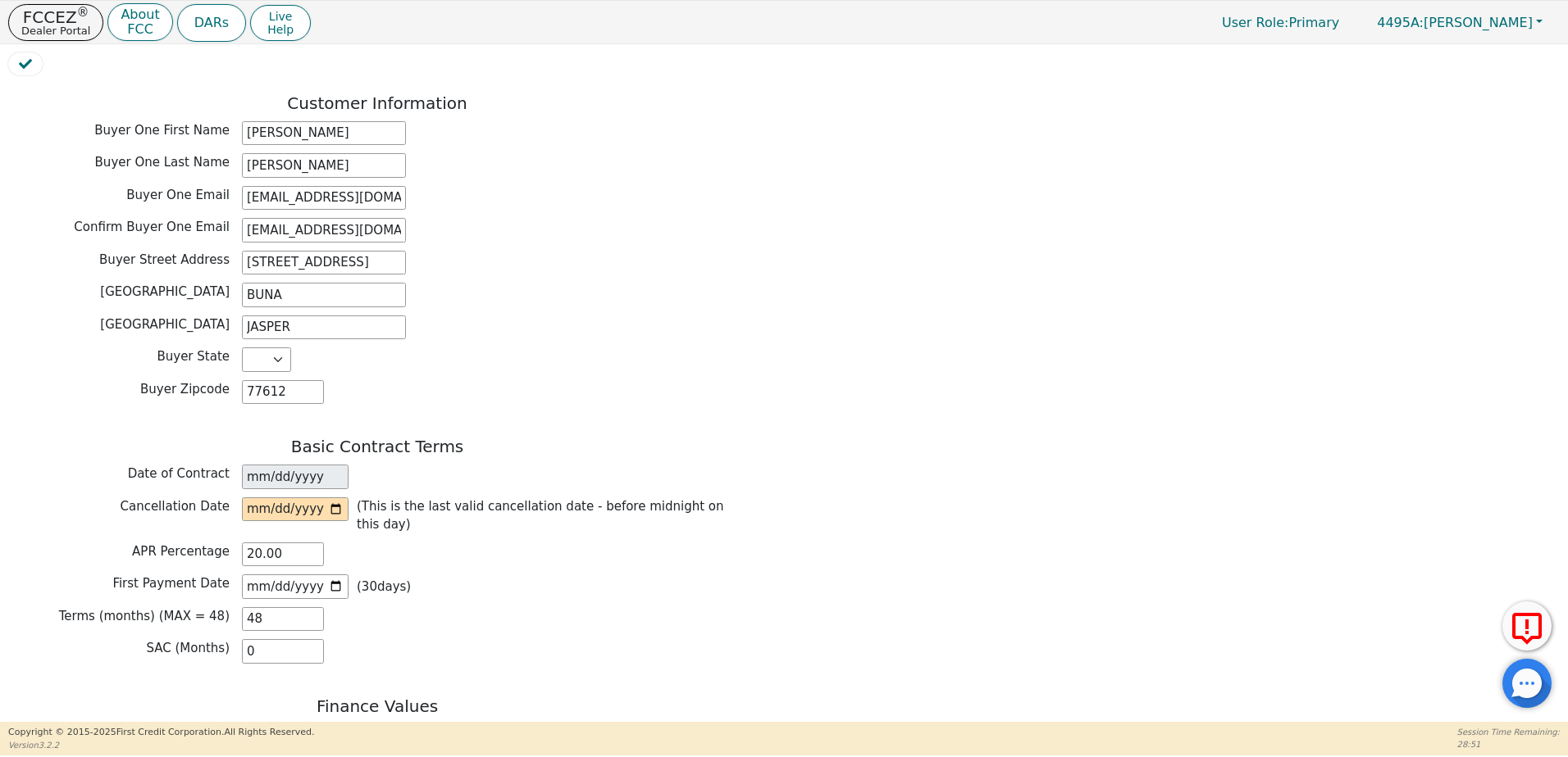
scroll to position [820, 0]
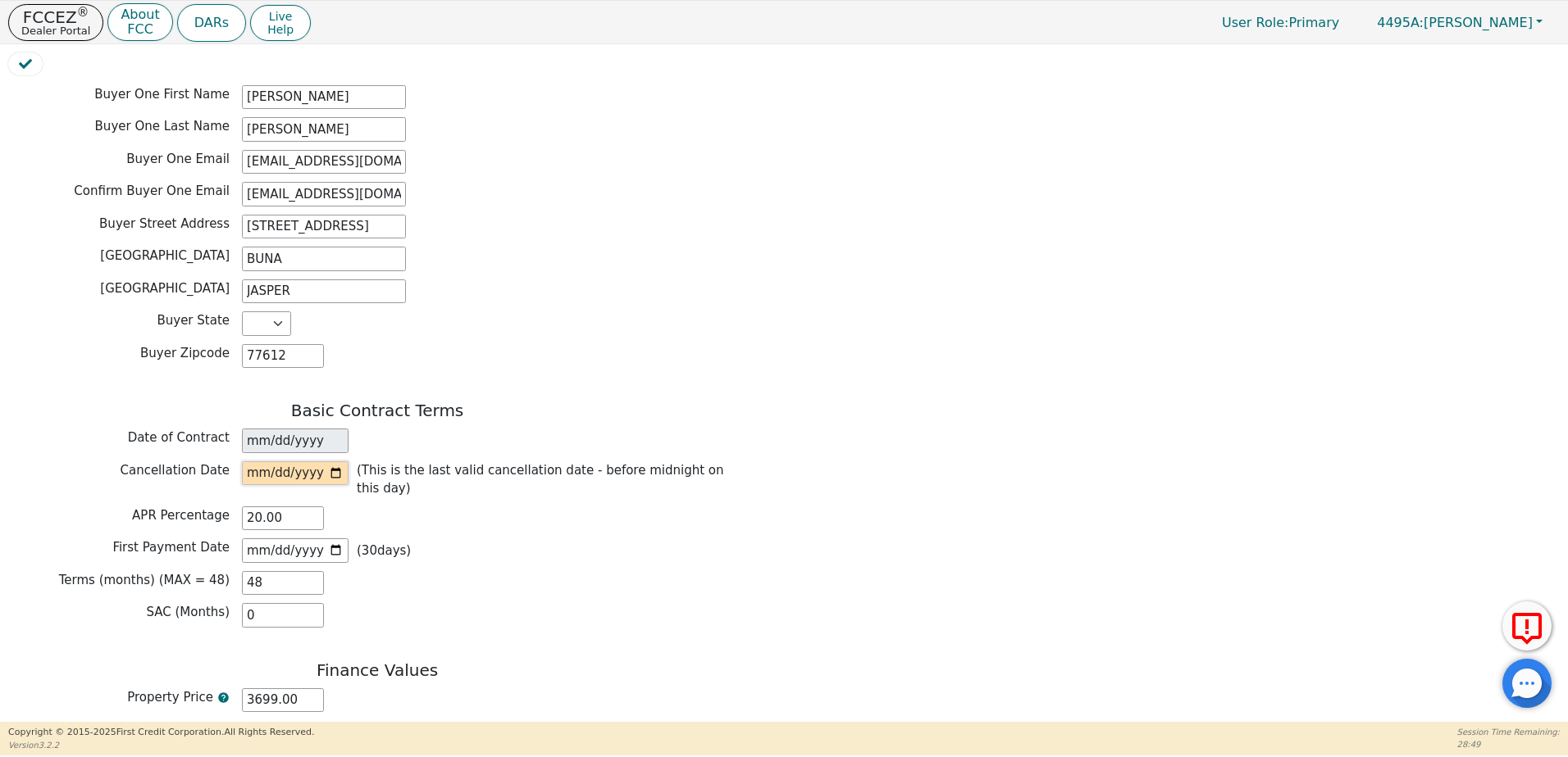
click at [339, 465] on input "date" at bounding box center [295, 473] width 107 height 25
type input "2025-09-09"
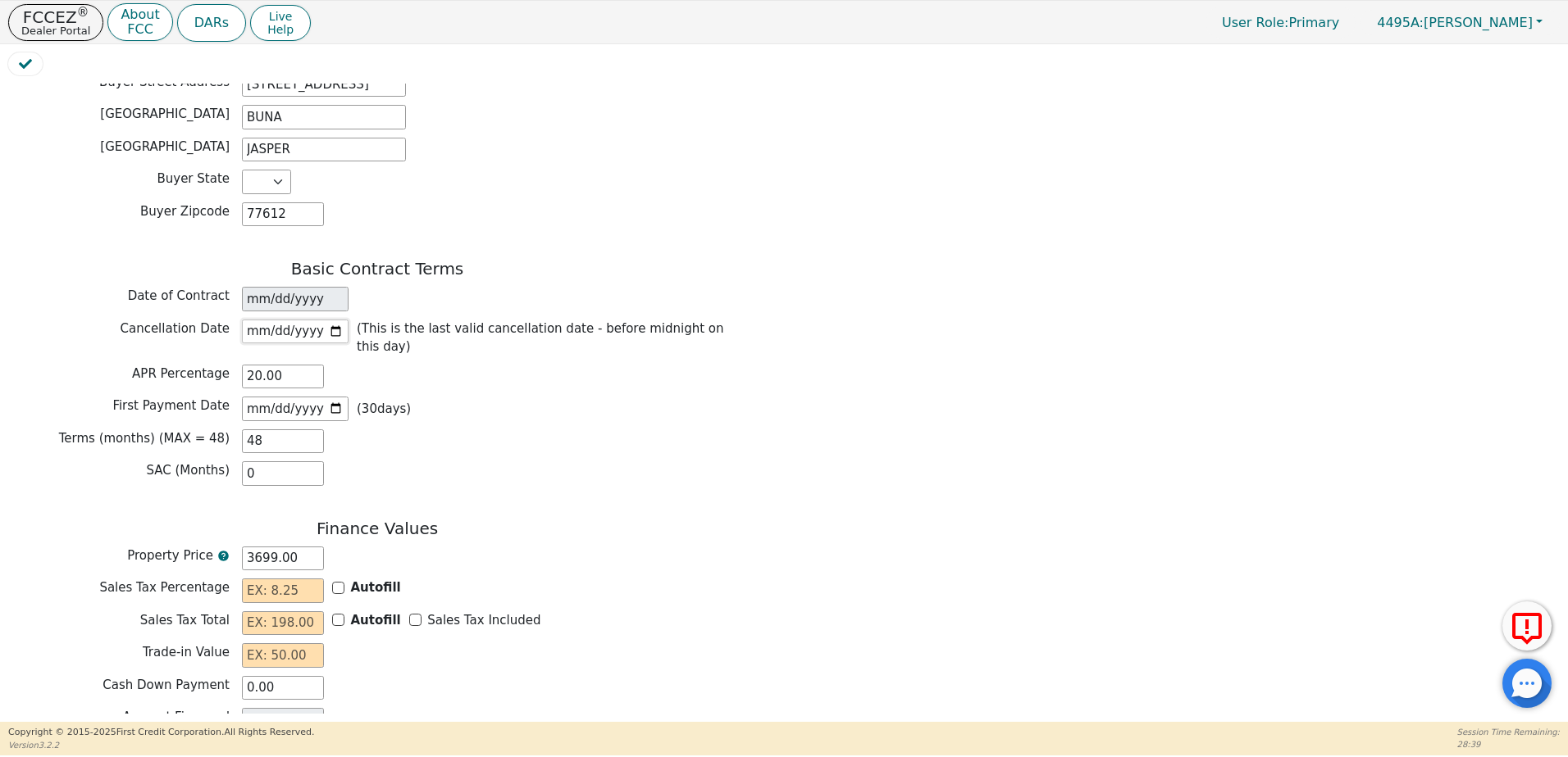
scroll to position [983, 0]
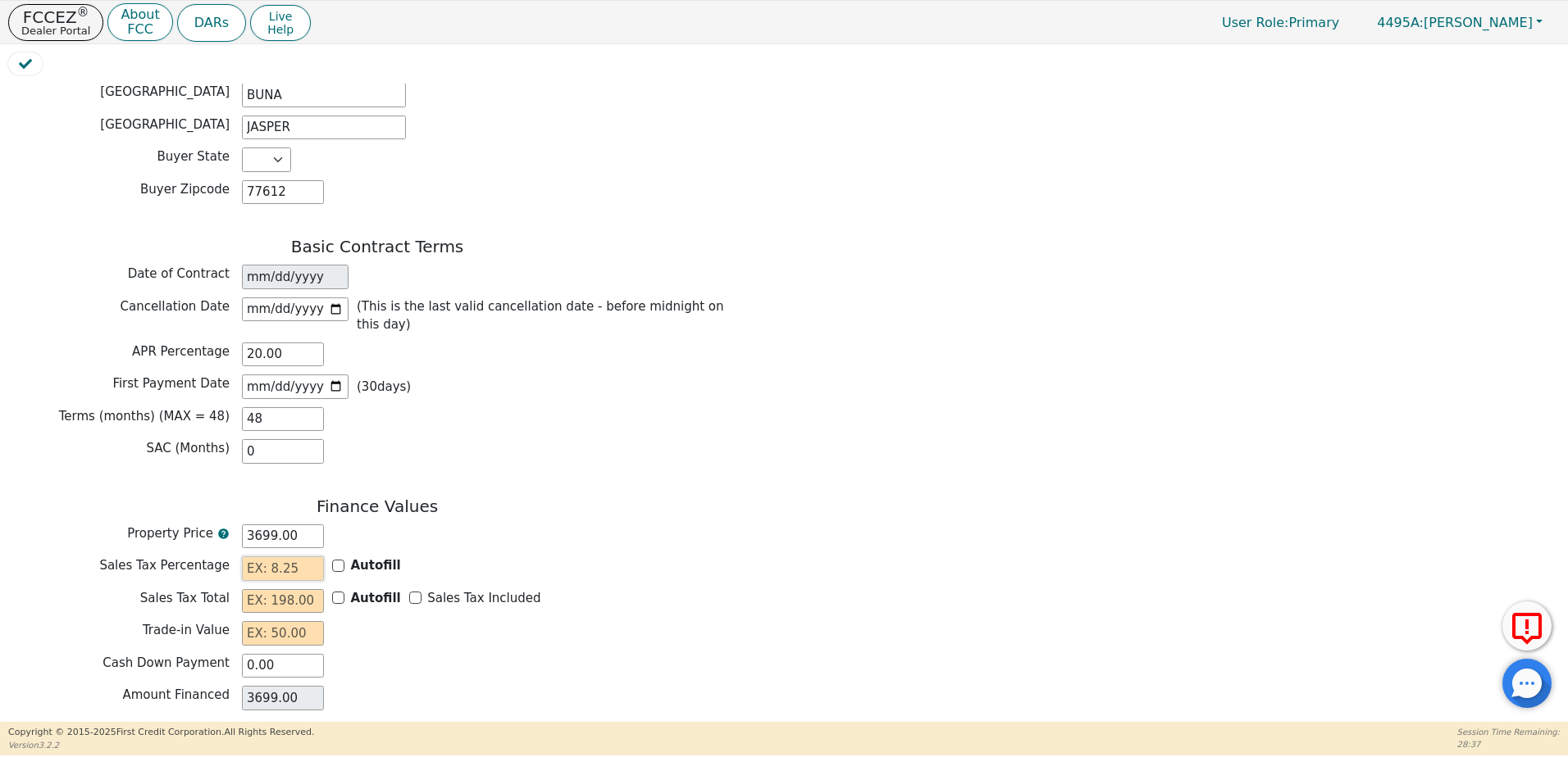
click at [303, 557] on input "text" at bounding box center [283, 569] width 82 height 25
type input "8.25"
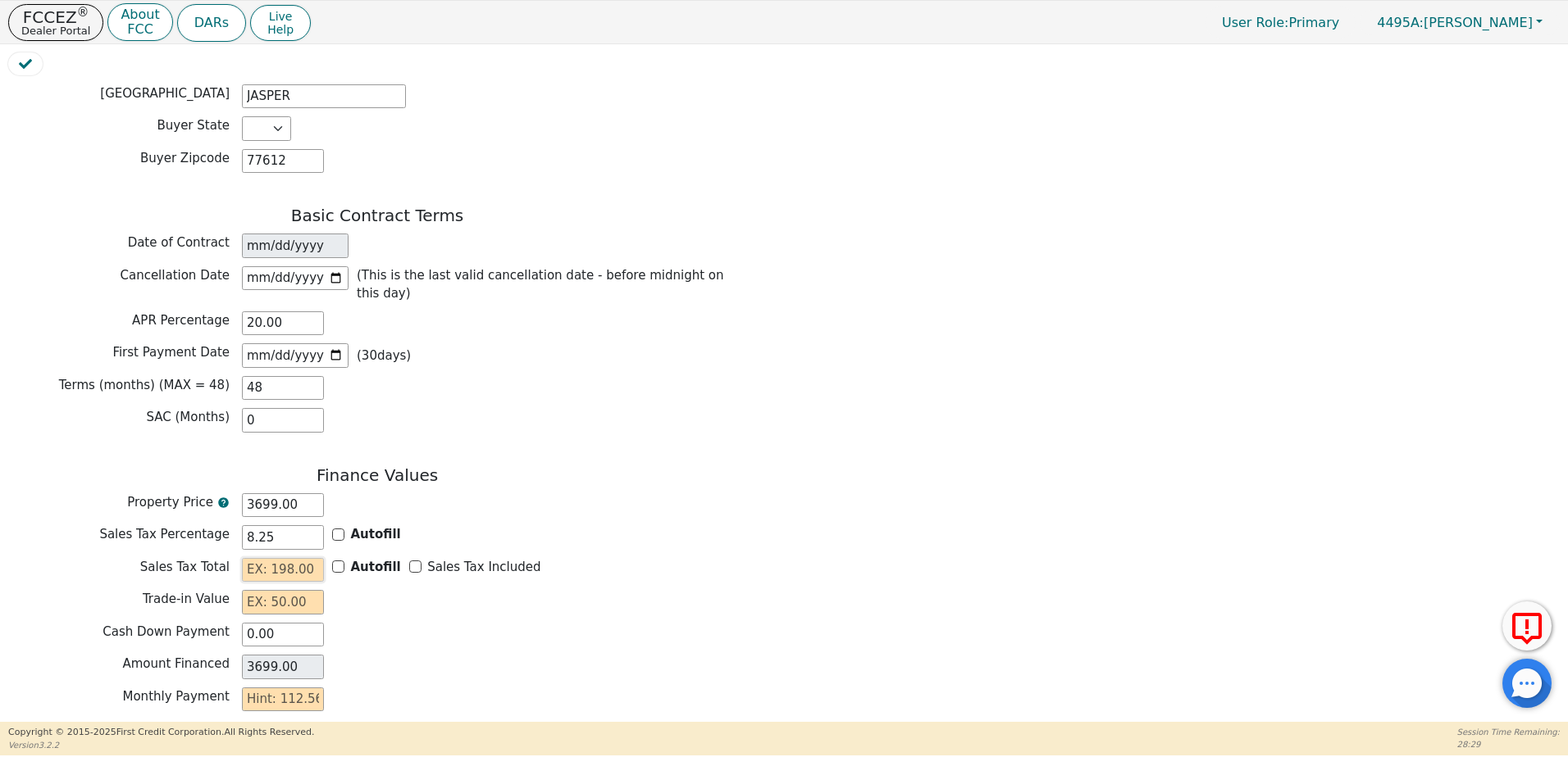
scroll to position [1065, 0]
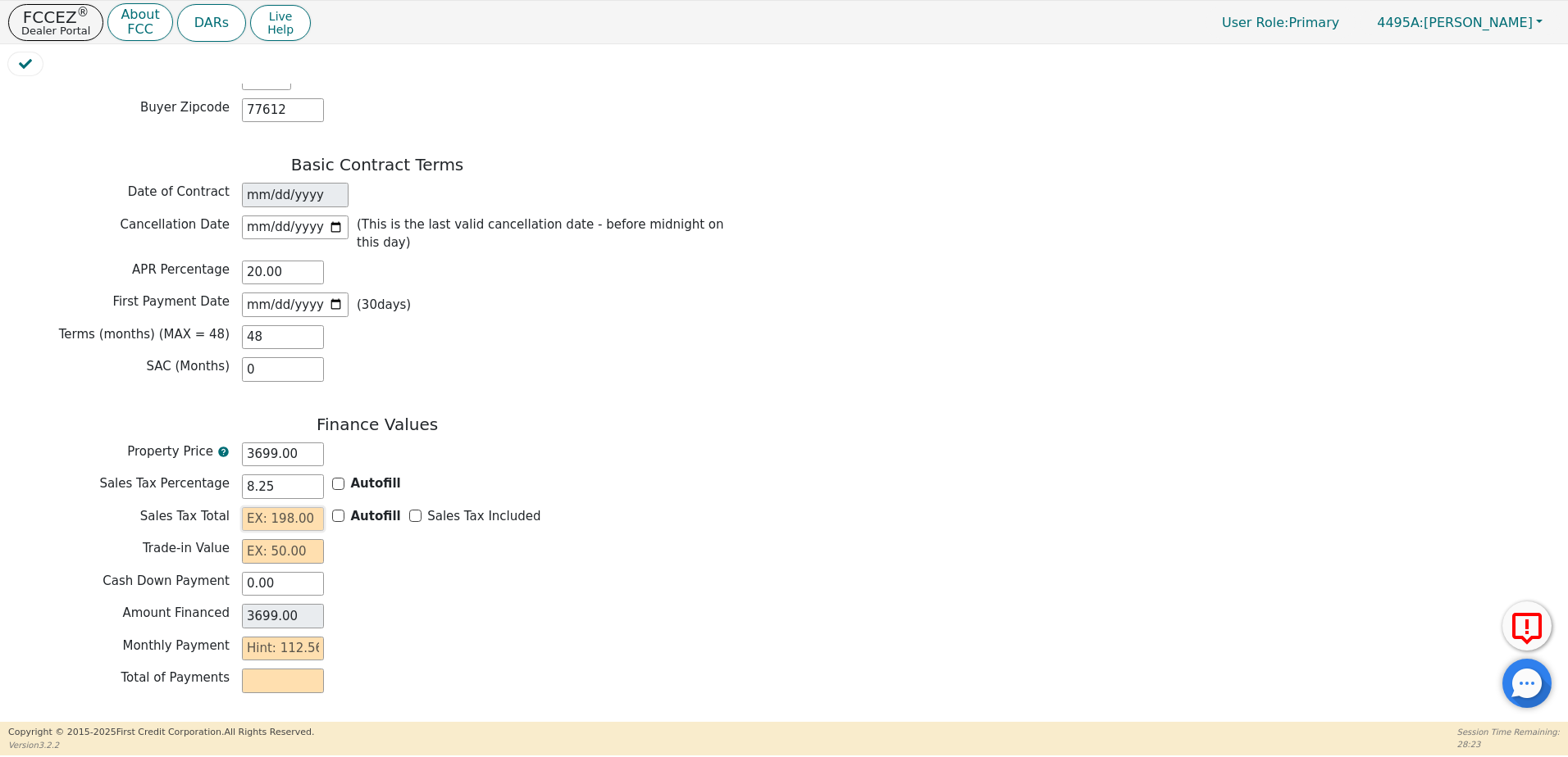
type input "2"
type input "3701.00"
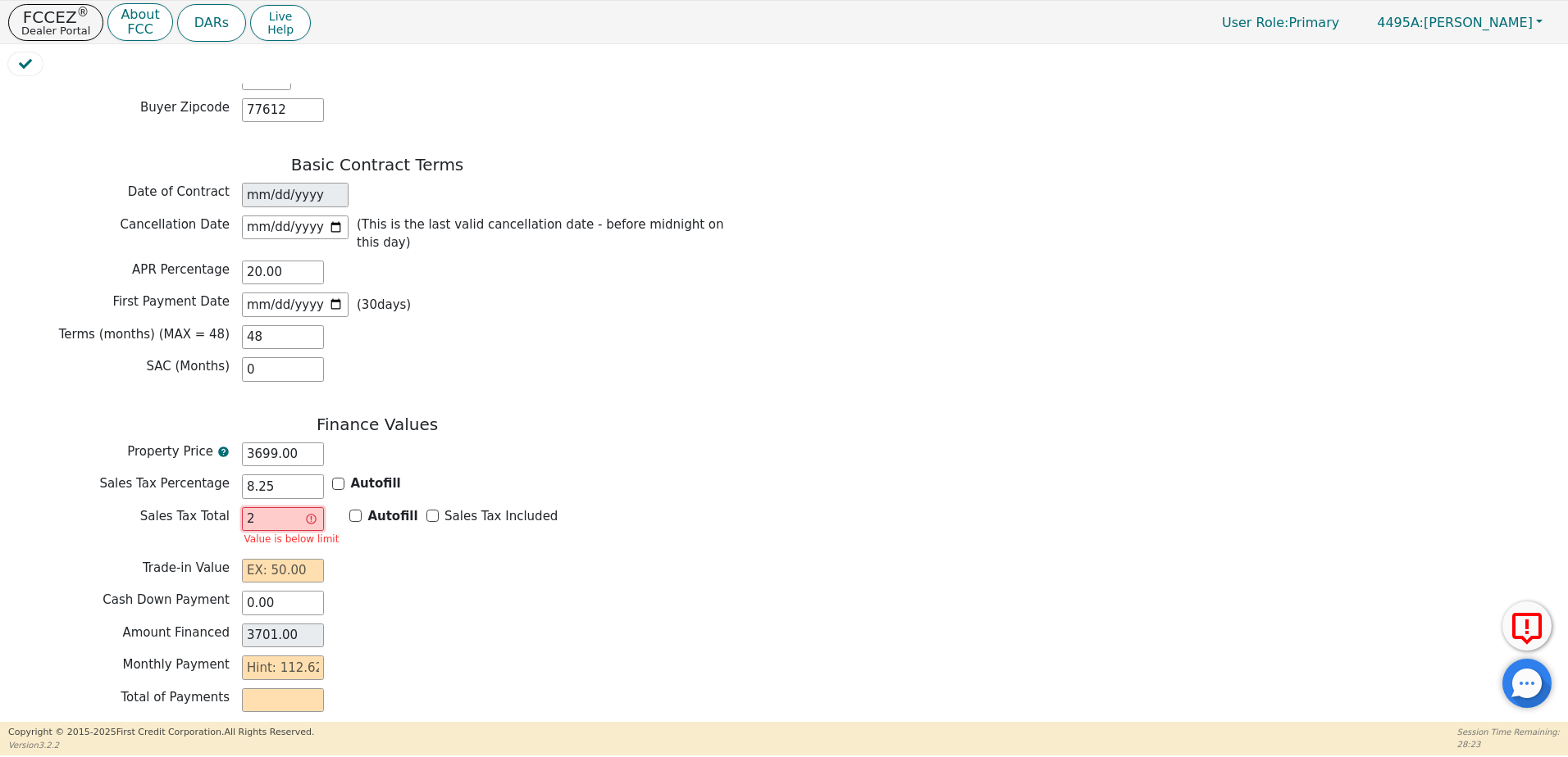
type input "20"
type input "3719.00"
type input "2"
type input "3701.00"
type input "0.00"
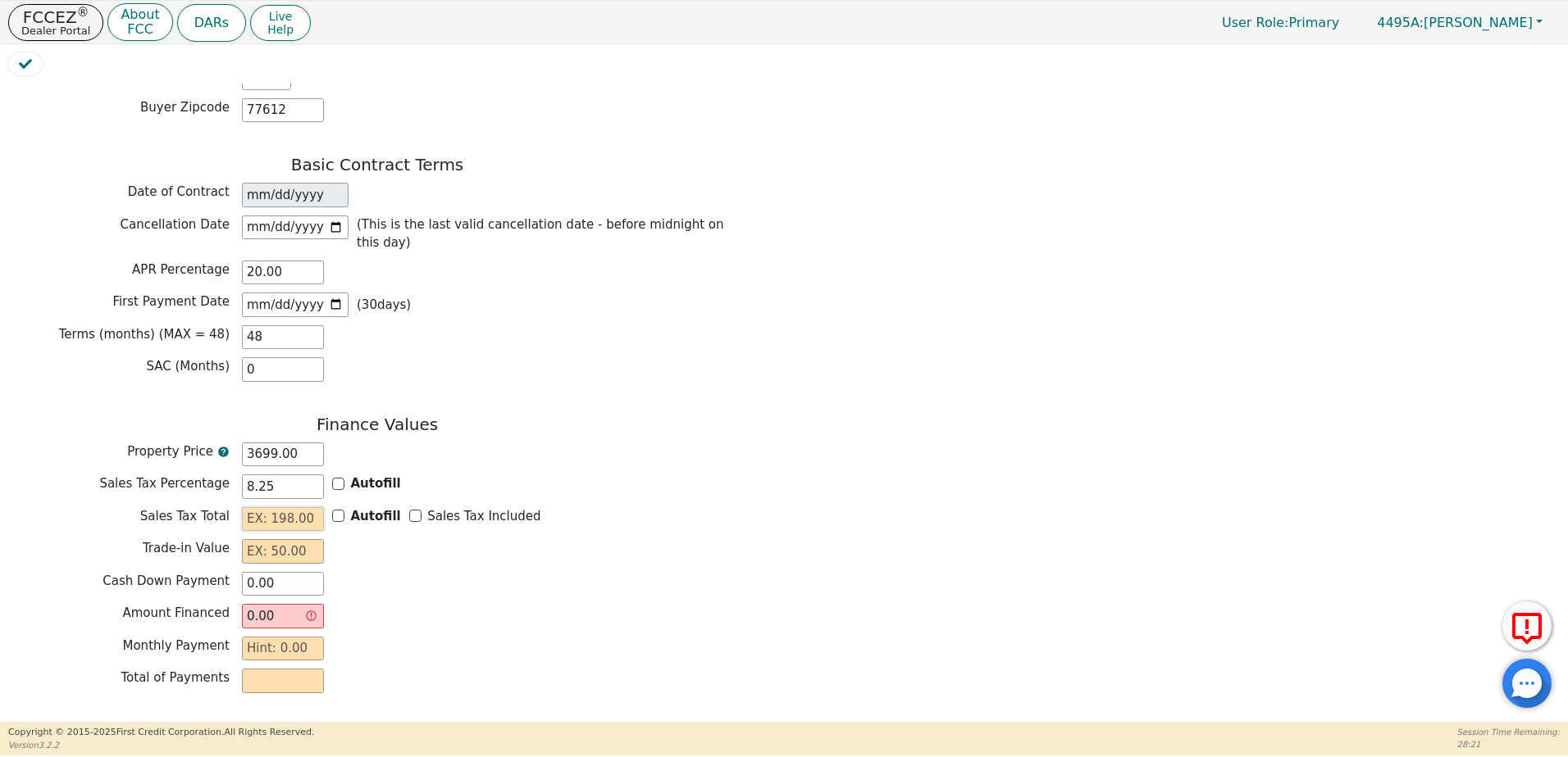
type input "3"
type input "3702.00"
type input "30"
type input "3729.00"
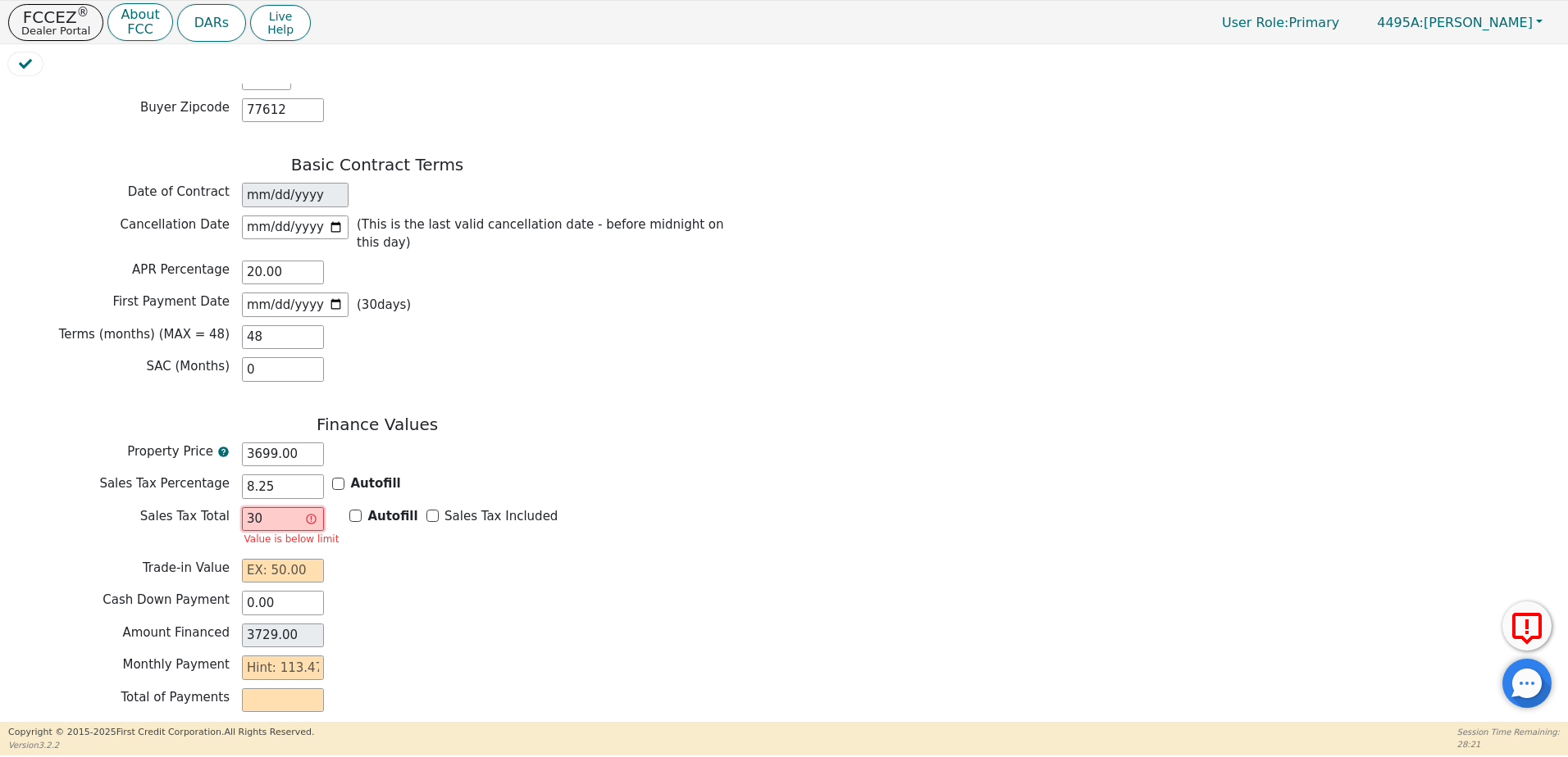
type input "305"
type input "4004.00"
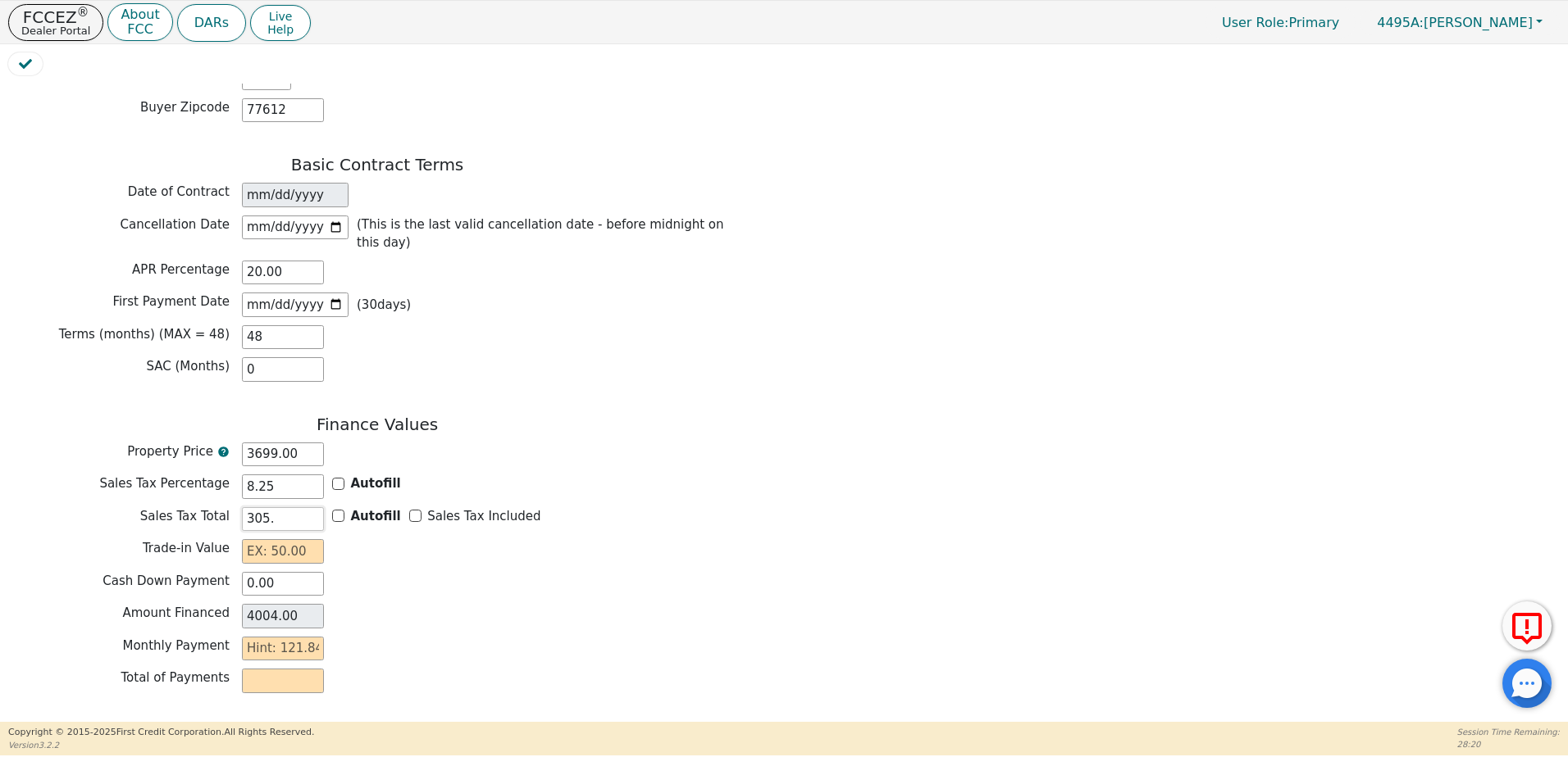
type input "305.9"
type input "4004.90"
type input "305.97"
type input "4004.97"
type input "305.9"
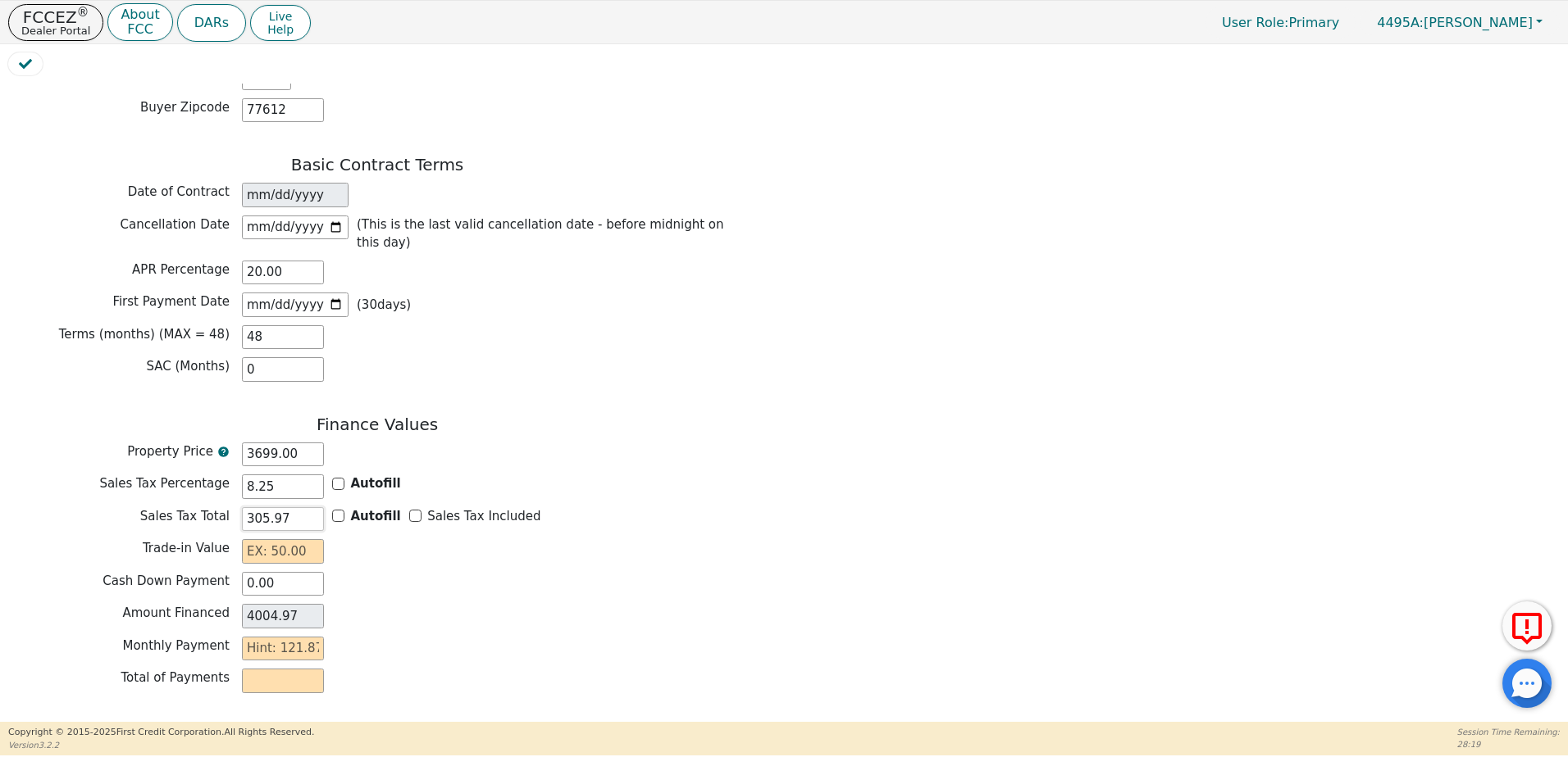
type input "4004.90"
type input "305."
type input "4004.00"
type input "305.1"
type input "4004.10"
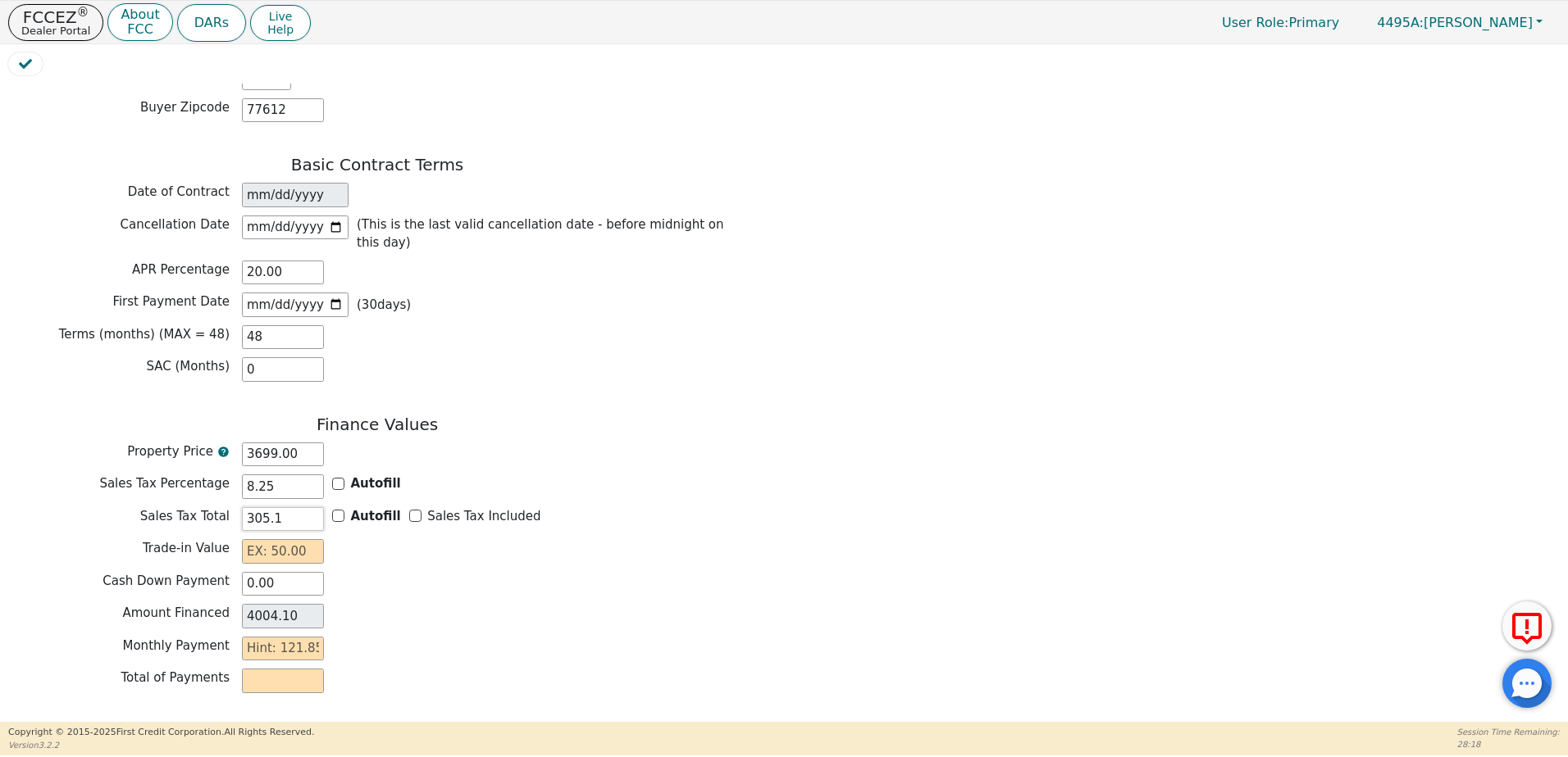
type input "305.17"
type input "4004.17"
type input "305.17"
type input "0.00"
click at [299, 637] on input "text" at bounding box center [283, 649] width 82 height 25
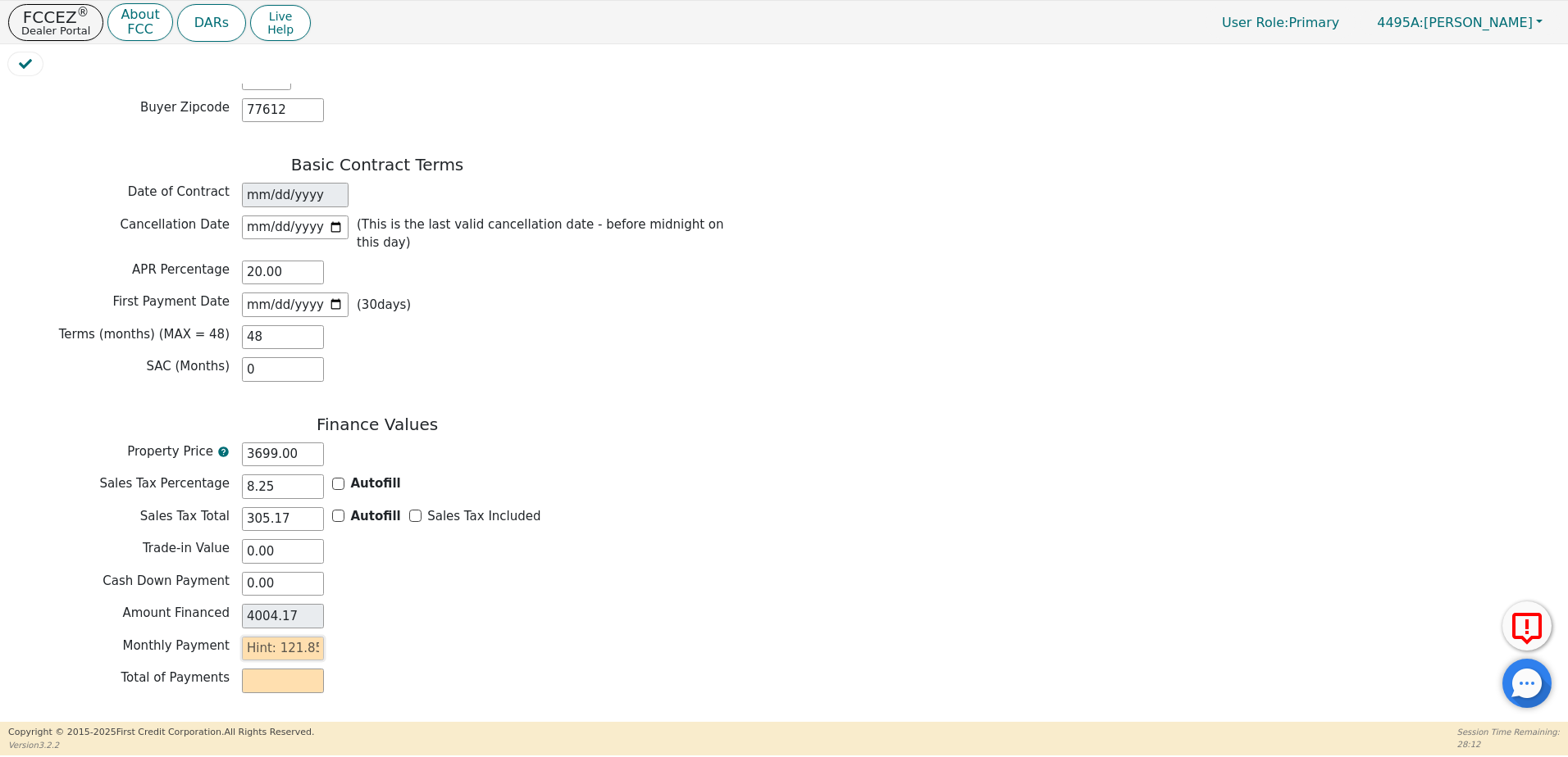
type input "1"
type input "48.00"
type input "12"
type input "576.00"
type input "121"
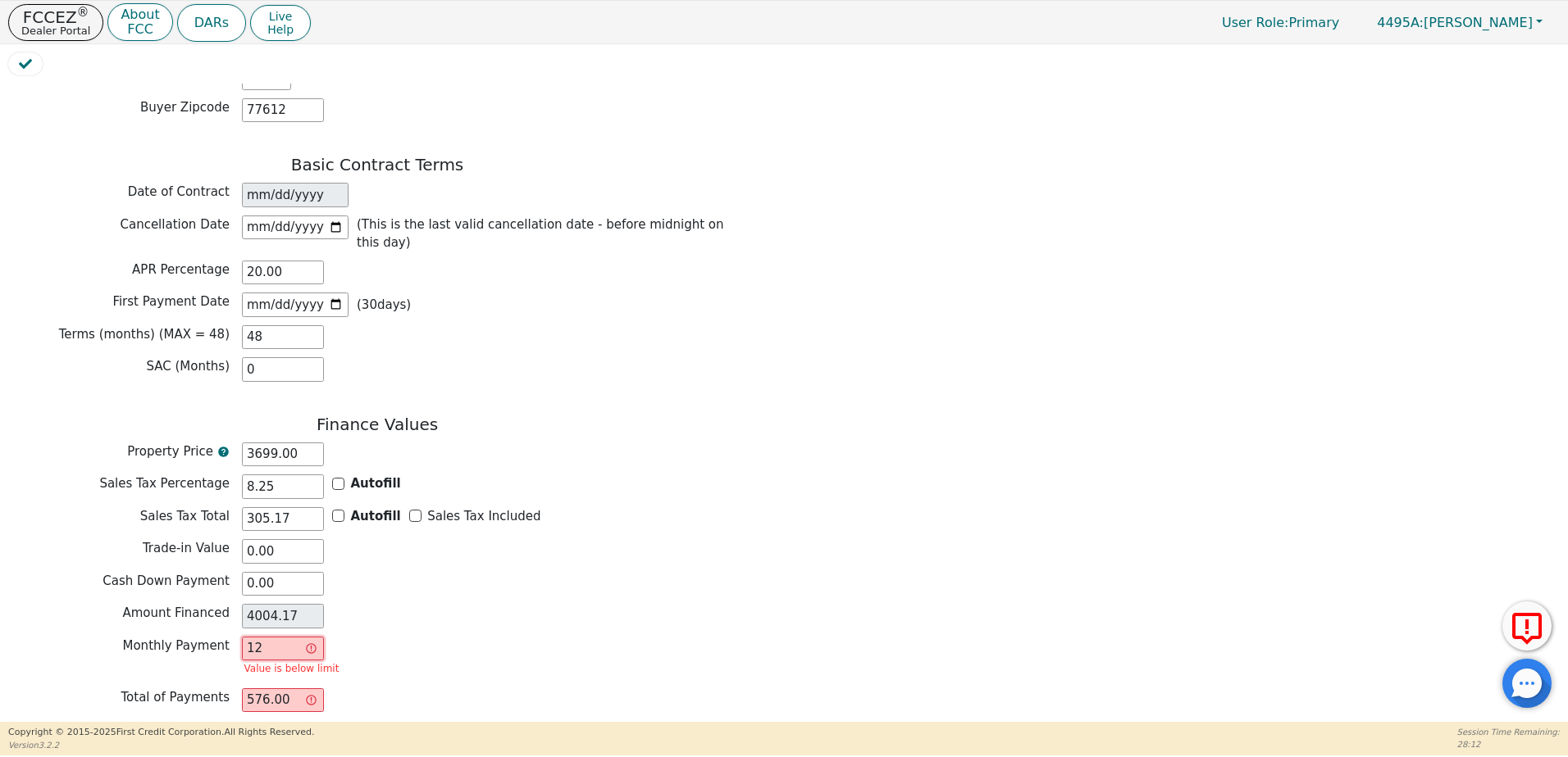
type input "5808.00"
type input "121.8"
type input "5846.40"
type input "121.85"
type input "5848.80"
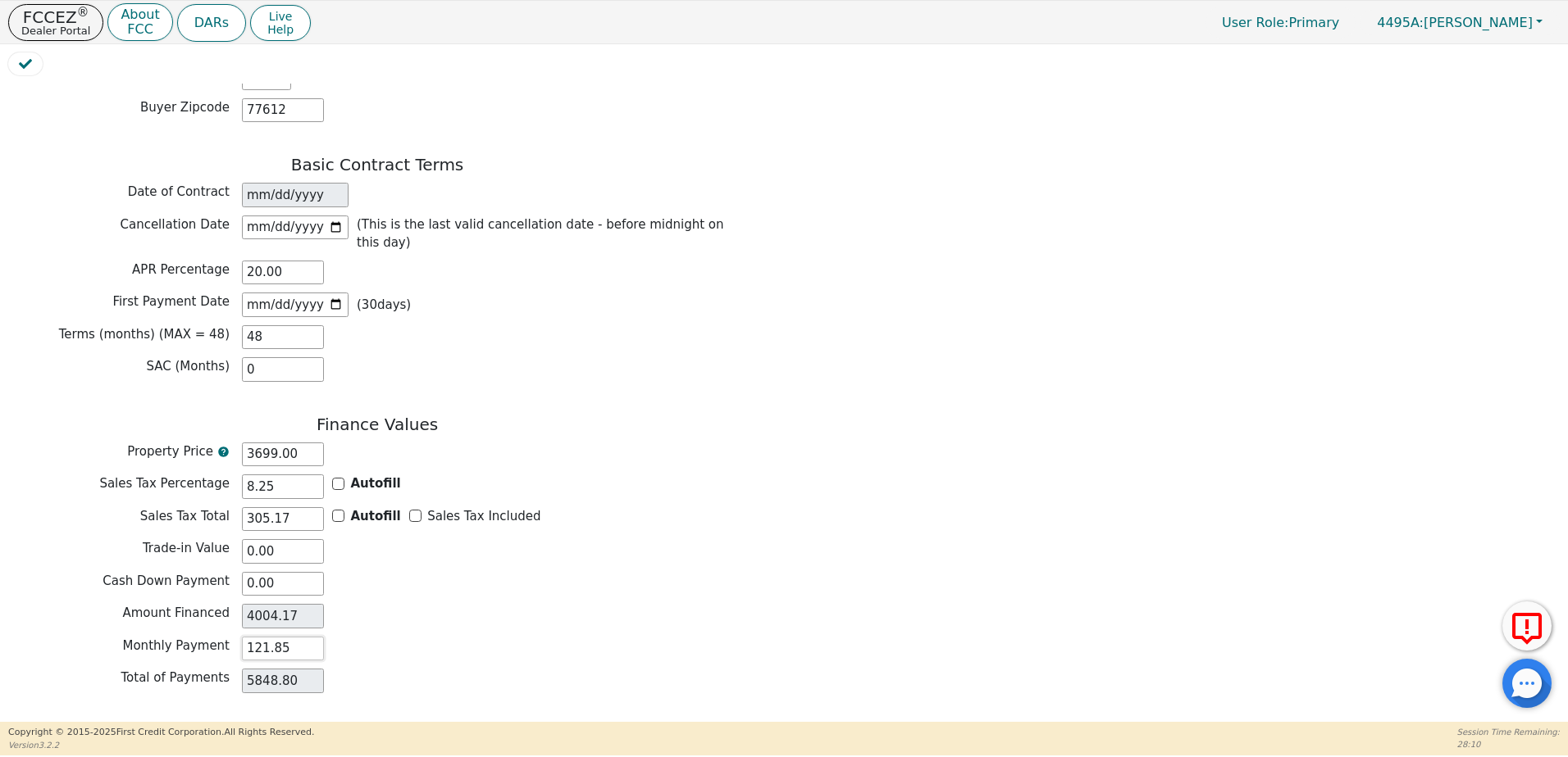
type input "121.85"
click at [481, 637] on div "Monthly Payment 121.85" at bounding box center [377, 649] width 738 height 25
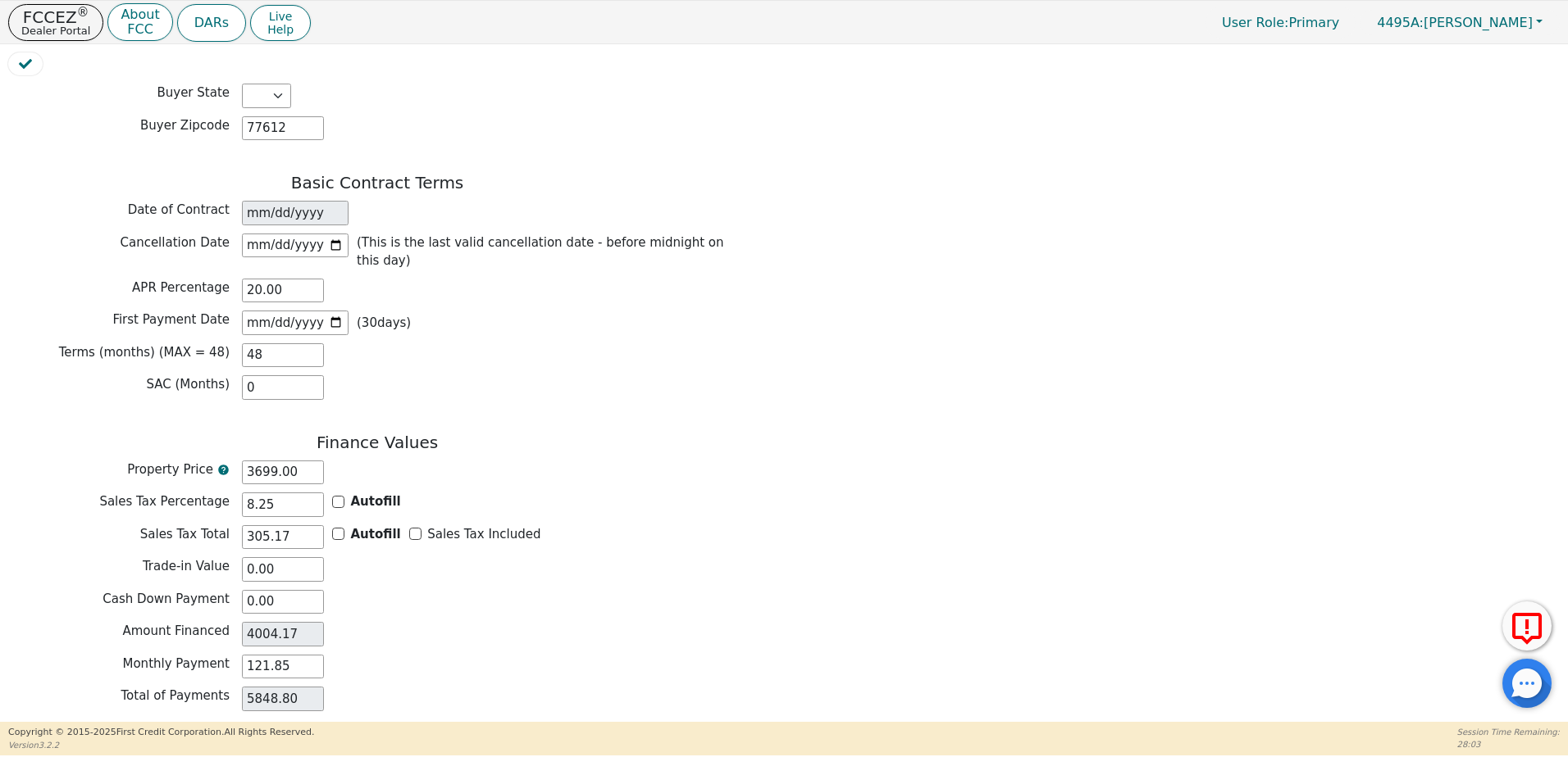
scroll to position [1103, 0]
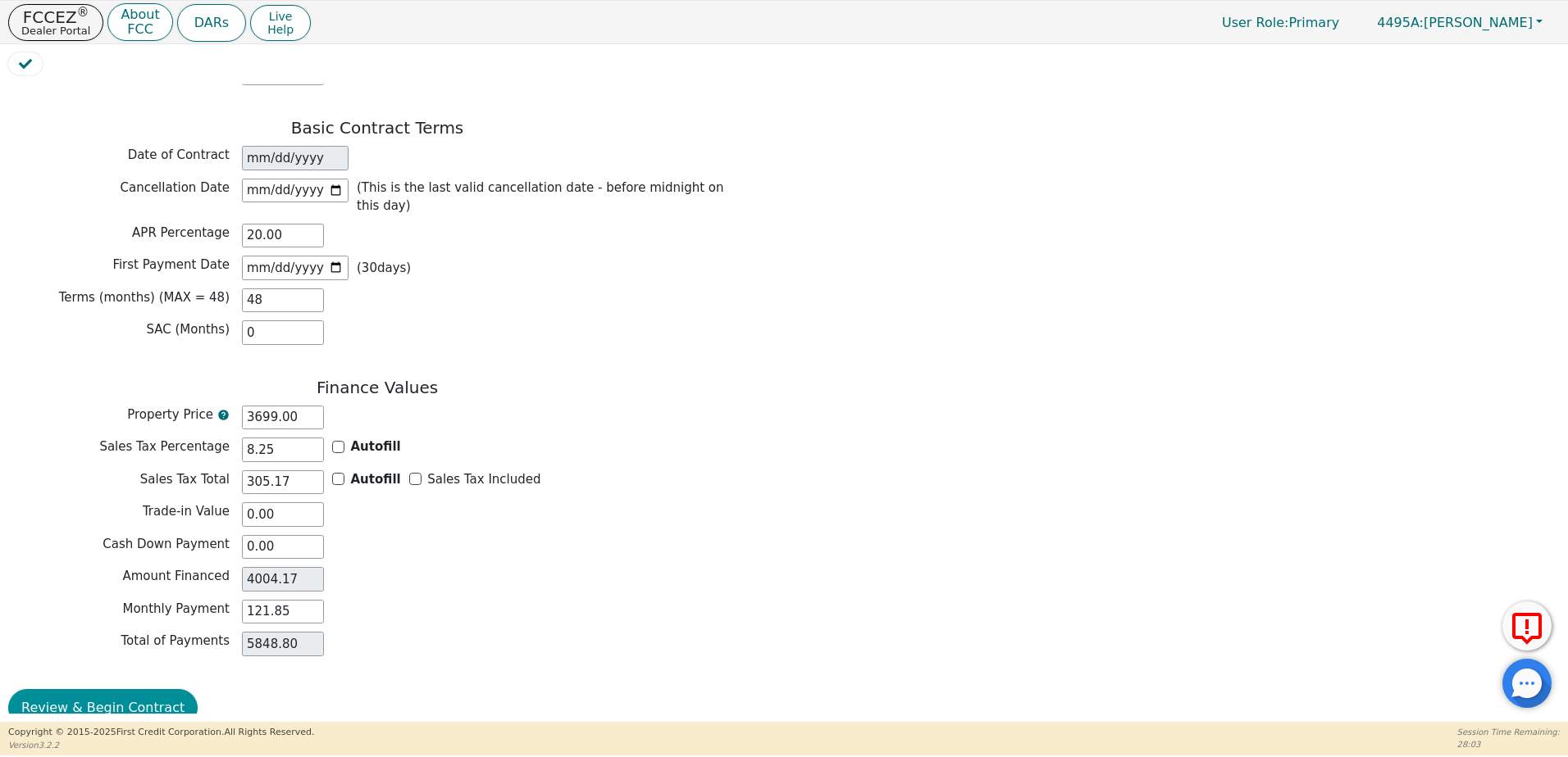
click at [148, 689] on button "Review & Begin Contract" at bounding box center [103, 707] width 189 height 37
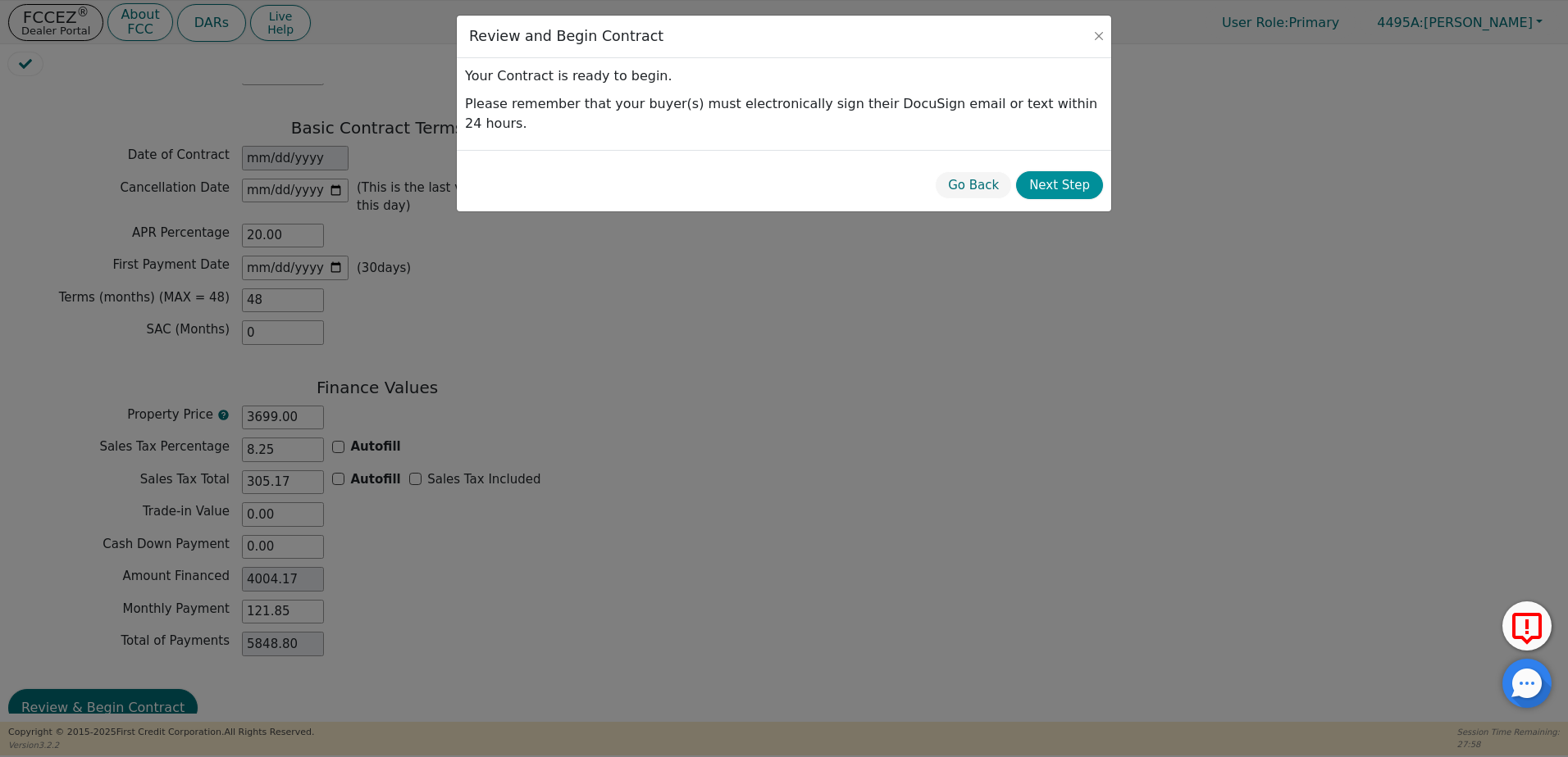
click at [1053, 171] on button "Next Step" at bounding box center [1059, 185] width 87 height 29
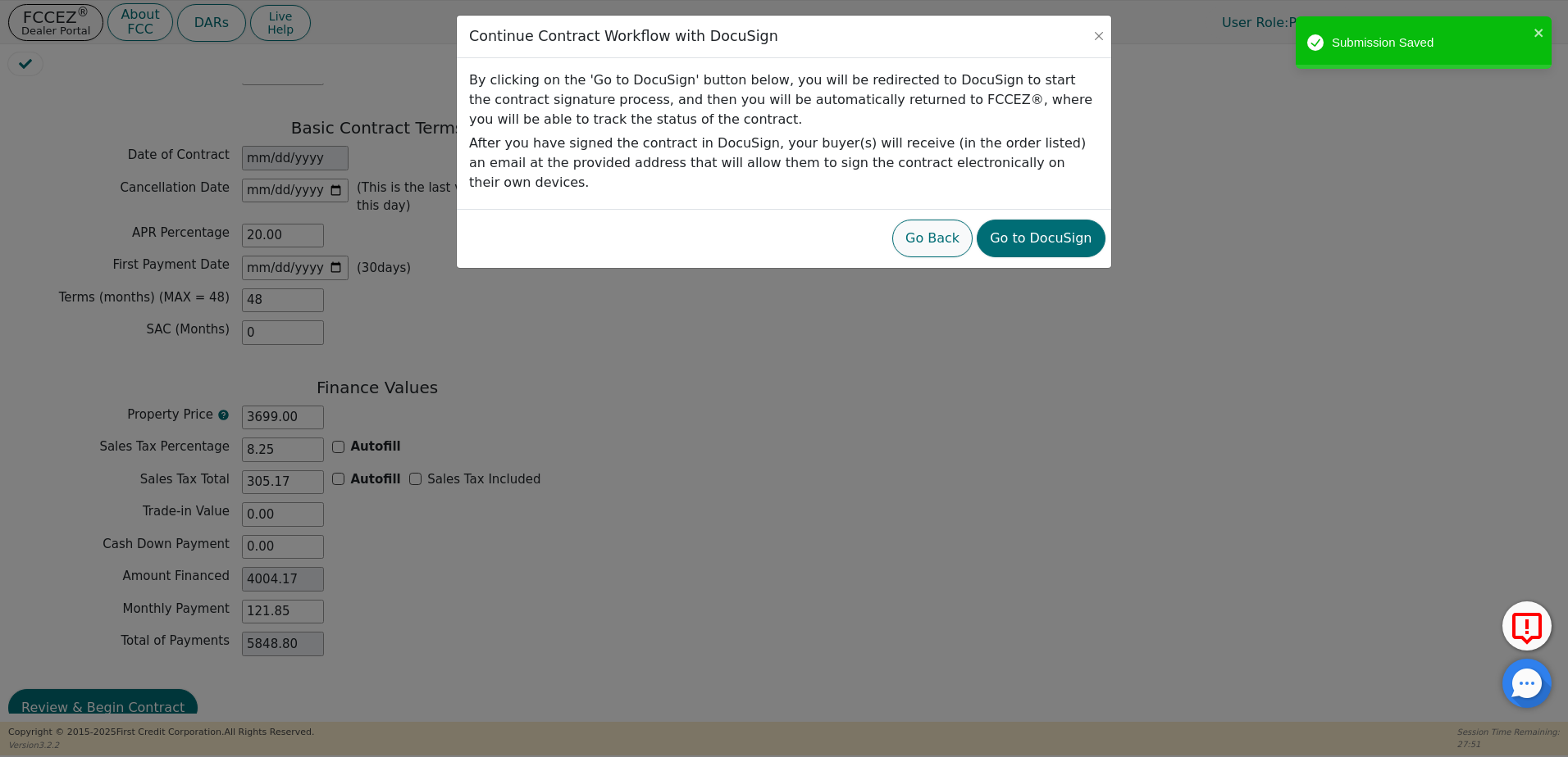
click at [932, 220] on button "Go Back" at bounding box center [932, 238] width 80 height 37
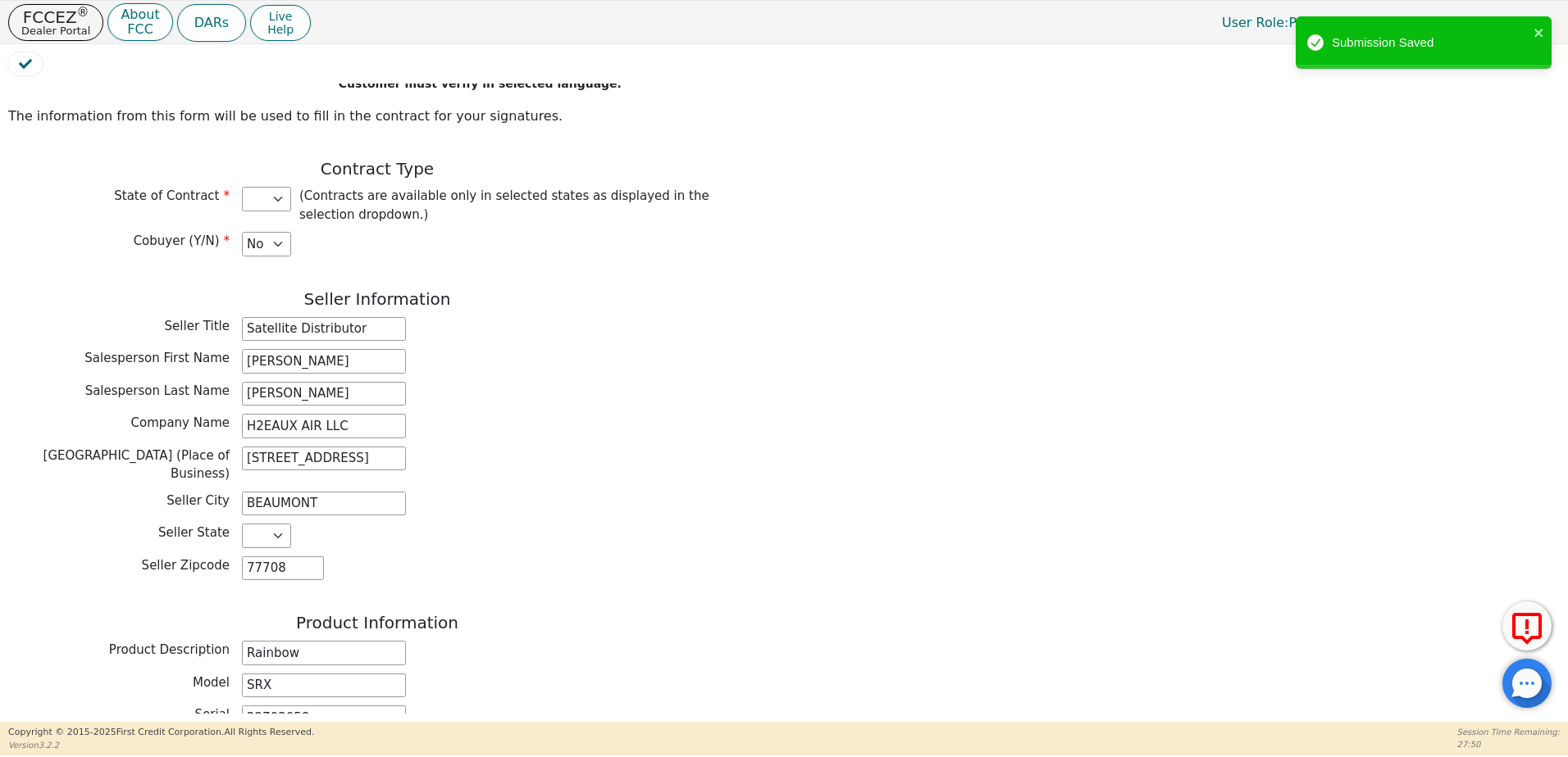
scroll to position [0, 0]
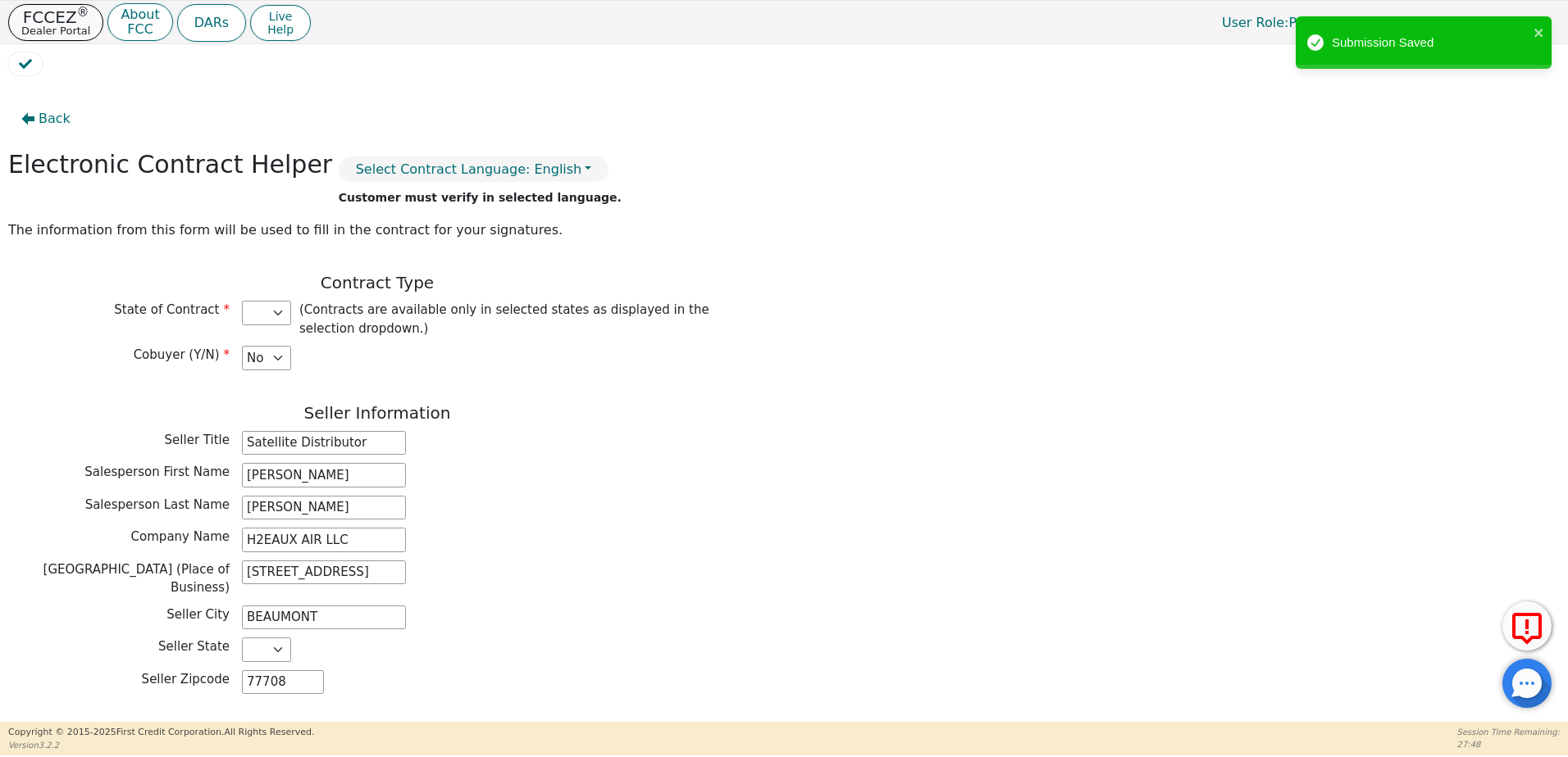
click at [54, 33] on p "Dealer Portal" at bounding box center [55, 31] width 69 height 11
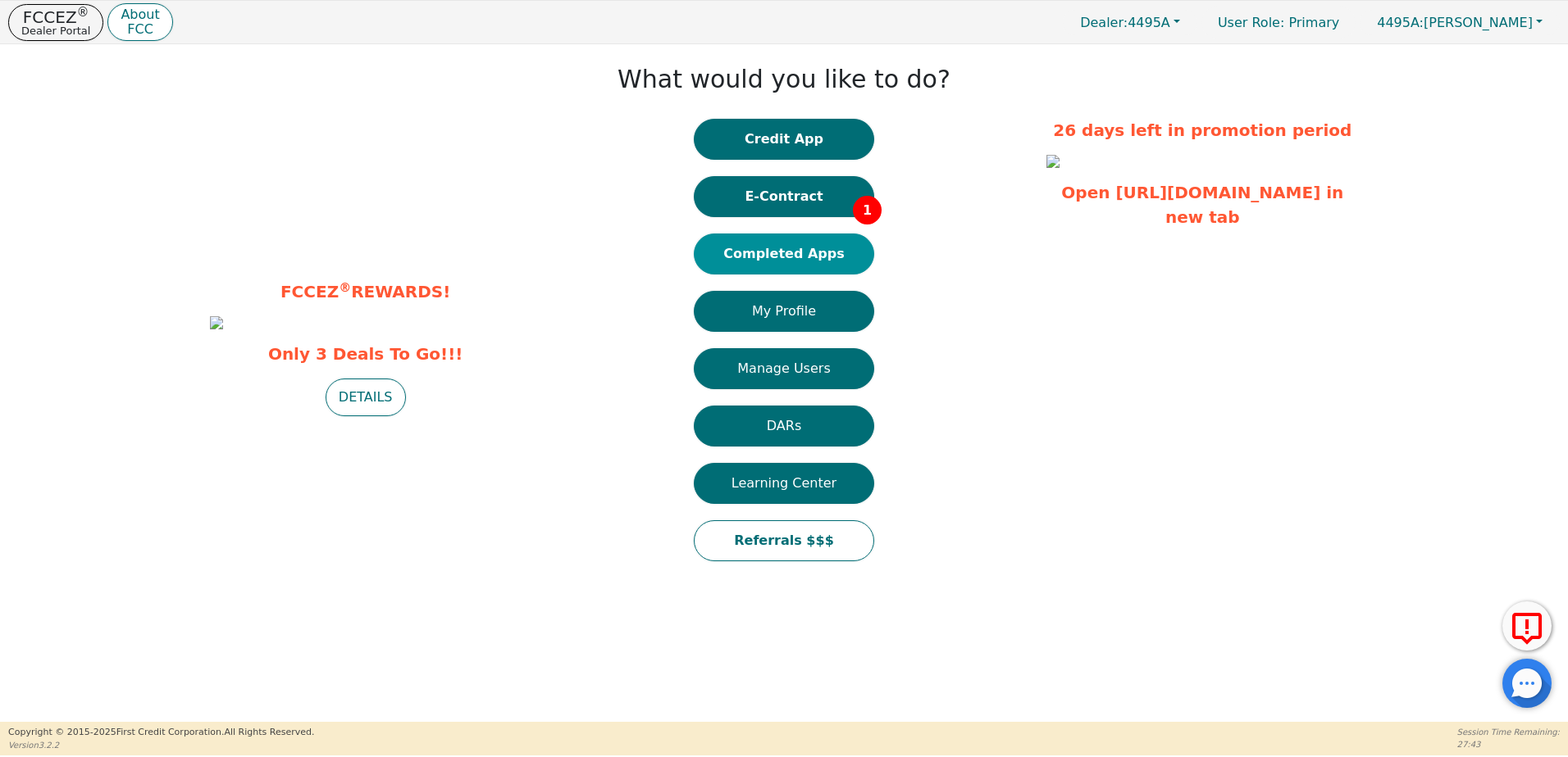
click at [794, 257] on button "Completed Apps" at bounding box center [783, 254] width 180 height 41
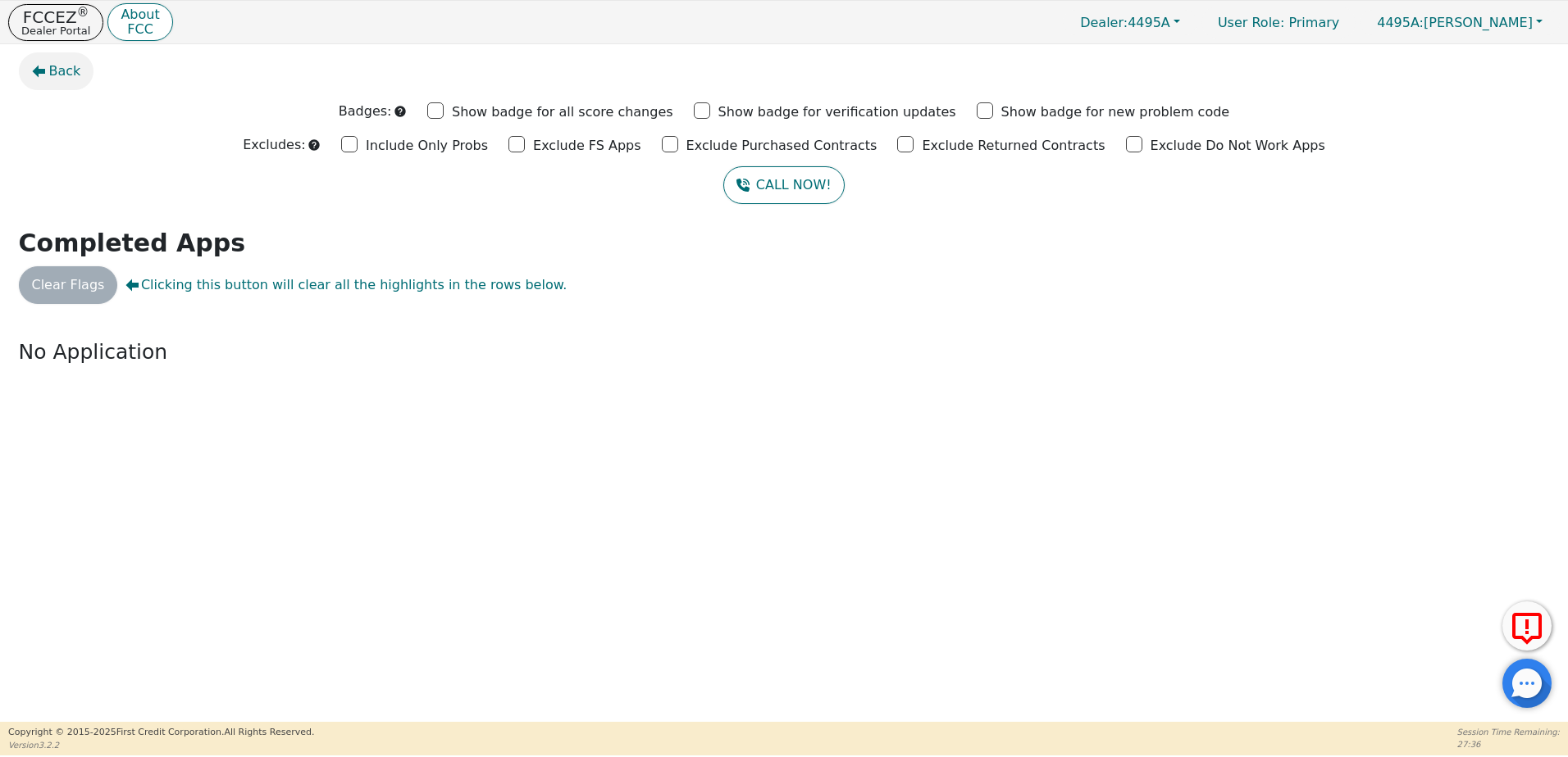
click at [53, 80] on span "Back" at bounding box center [65, 71] width 32 height 20
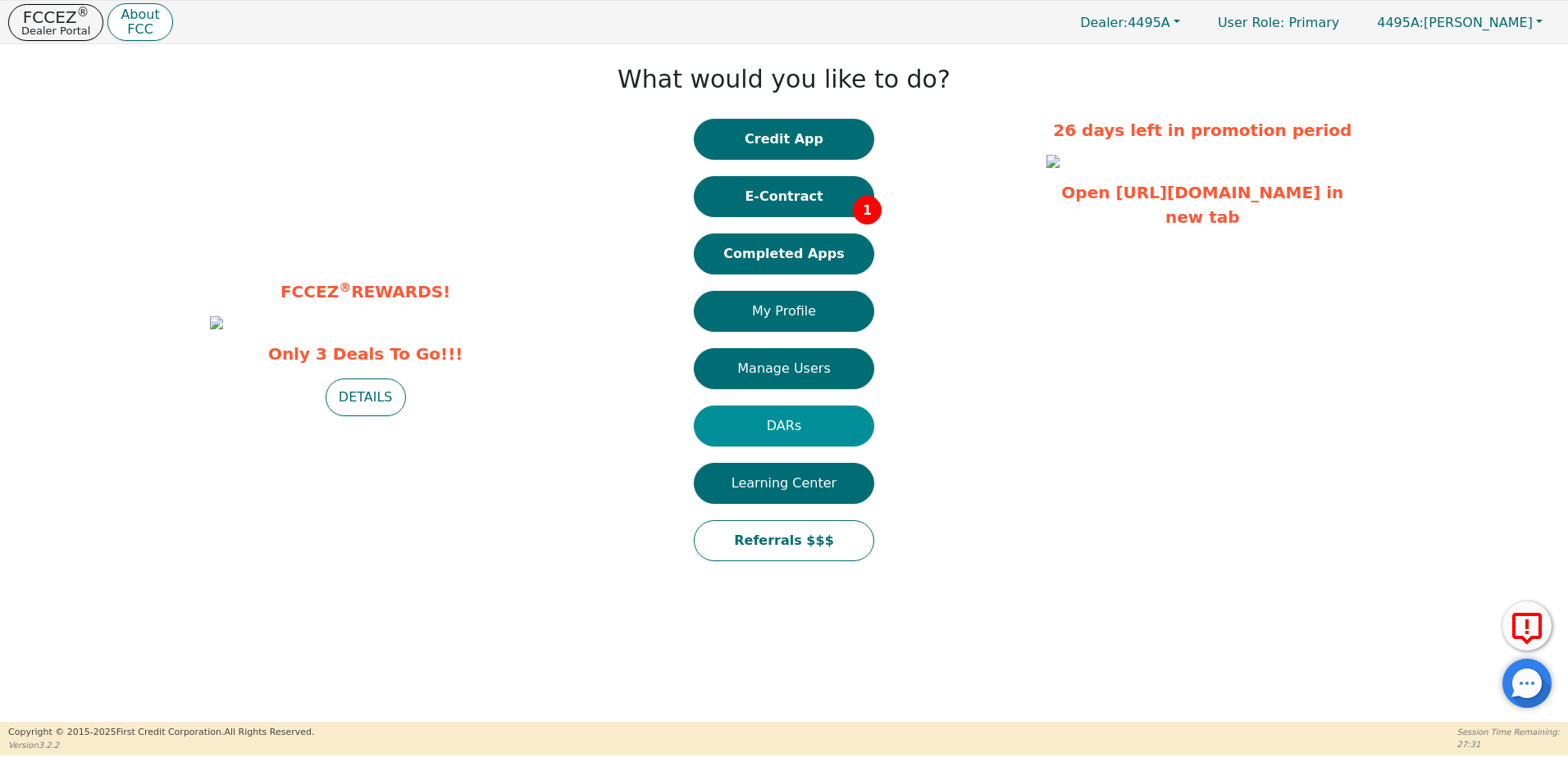
click at [802, 429] on button "DARs" at bounding box center [783, 426] width 180 height 41
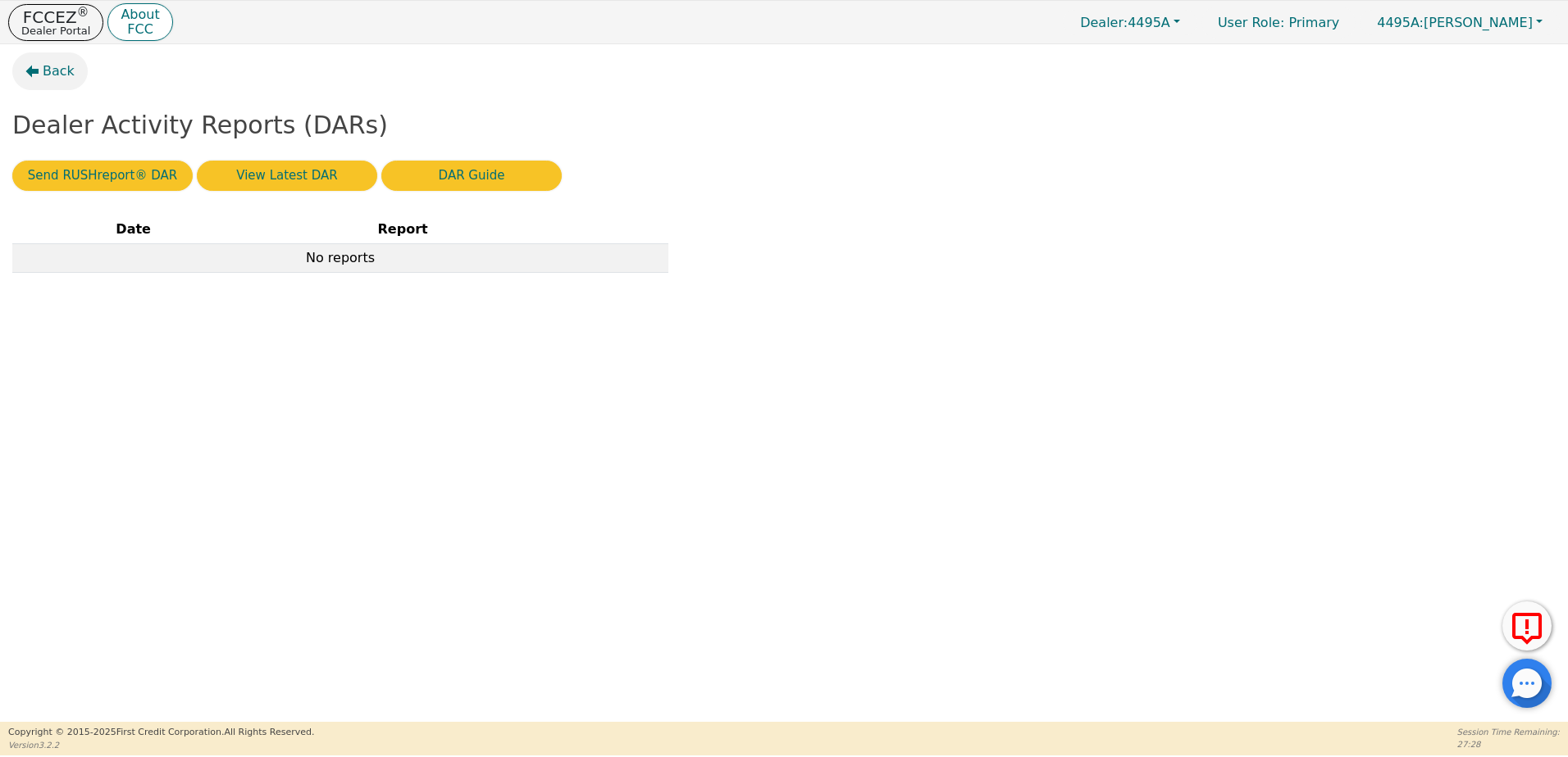
click at [49, 77] on span "Back" at bounding box center [58, 71] width 32 height 20
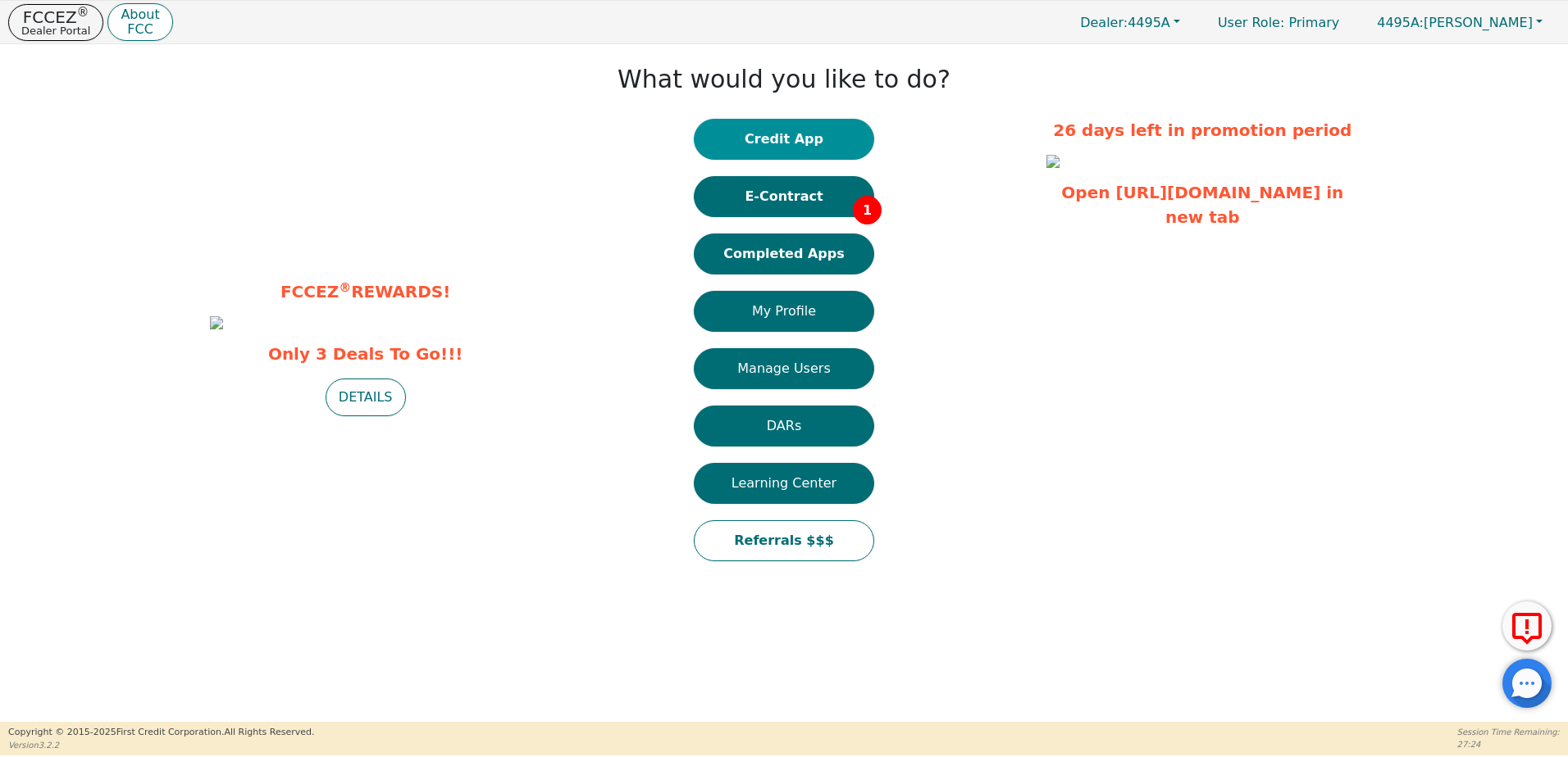
click at [784, 136] on button "Credit App" at bounding box center [783, 138] width 180 height 41
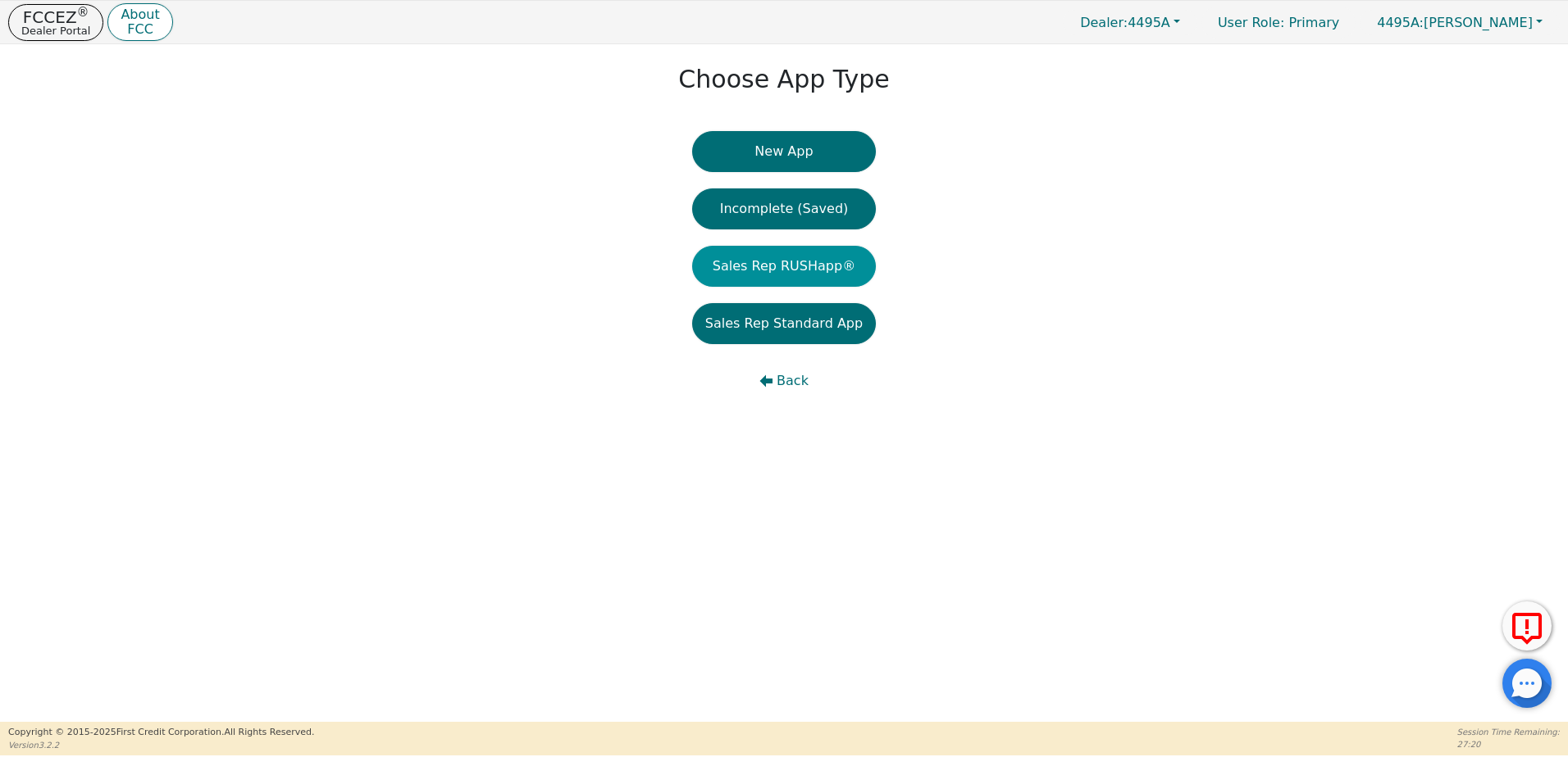
click at [817, 259] on button "Sales Rep RUSHapp®" at bounding box center [784, 266] width 183 height 41
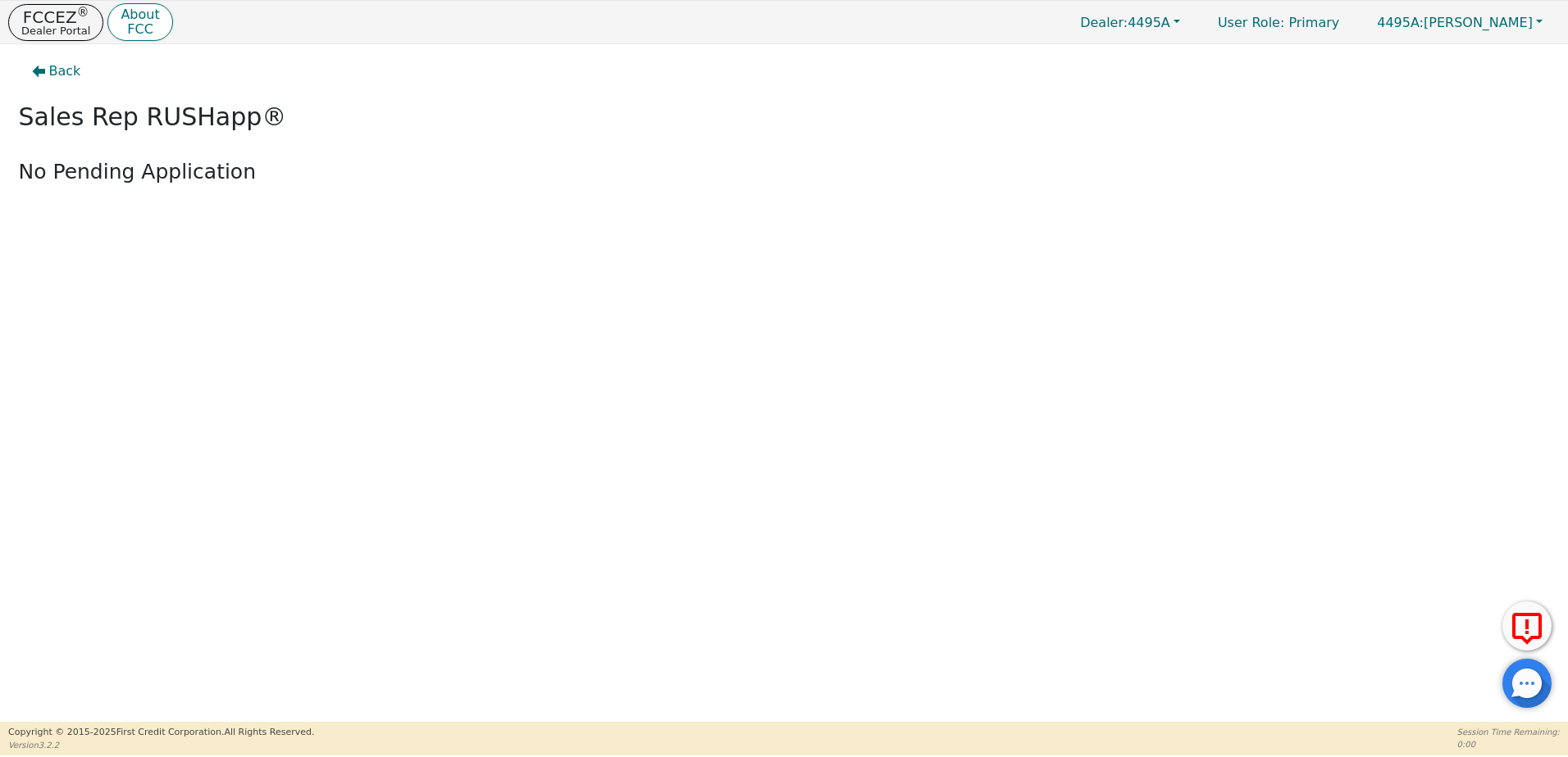
click at [54, 72] on span "Back" at bounding box center [65, 71] width 32 height 20
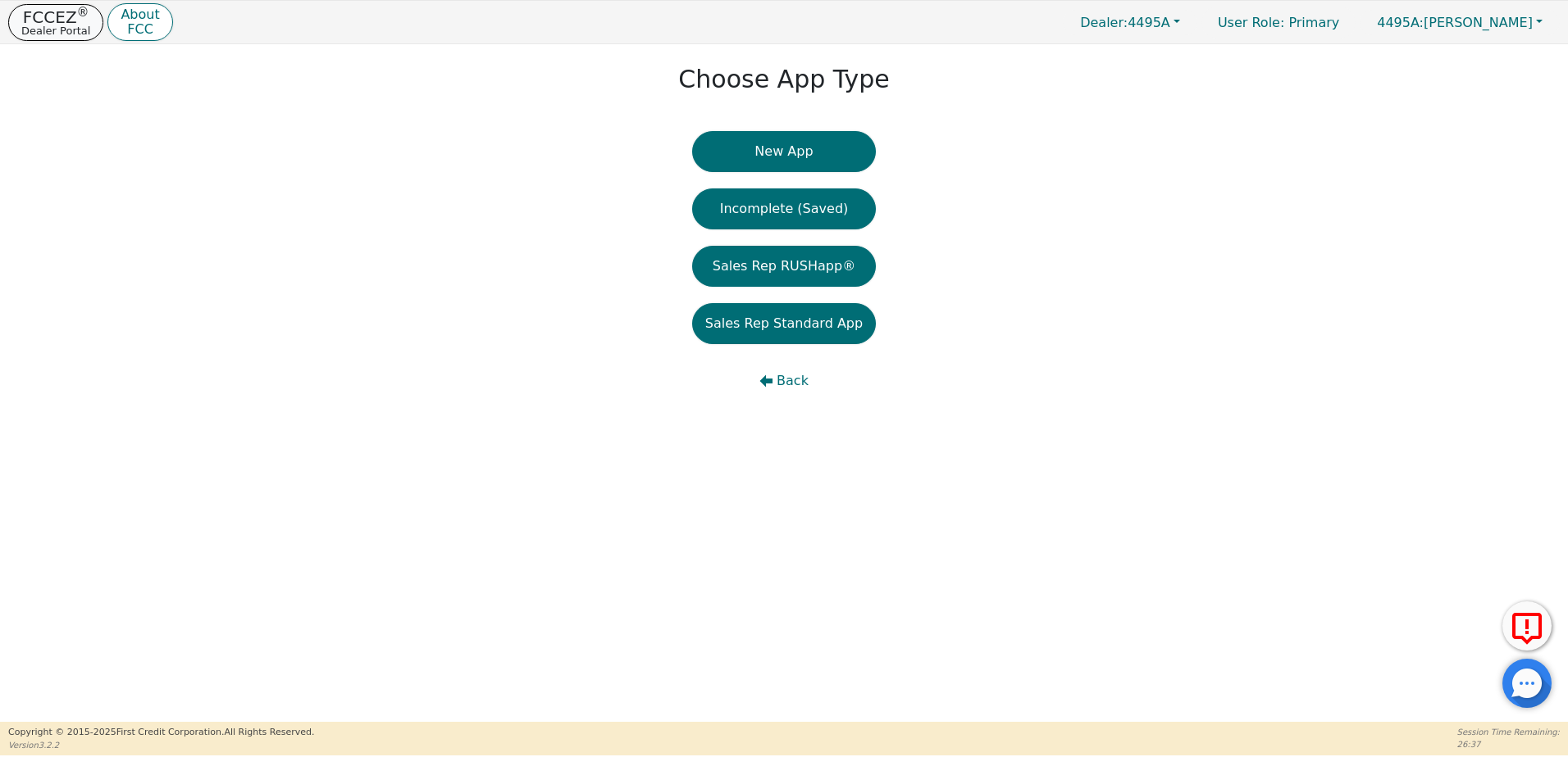
click at [73, 26] on p "Dealer Portal" at bounding box center [55, 31] width 69 height 11
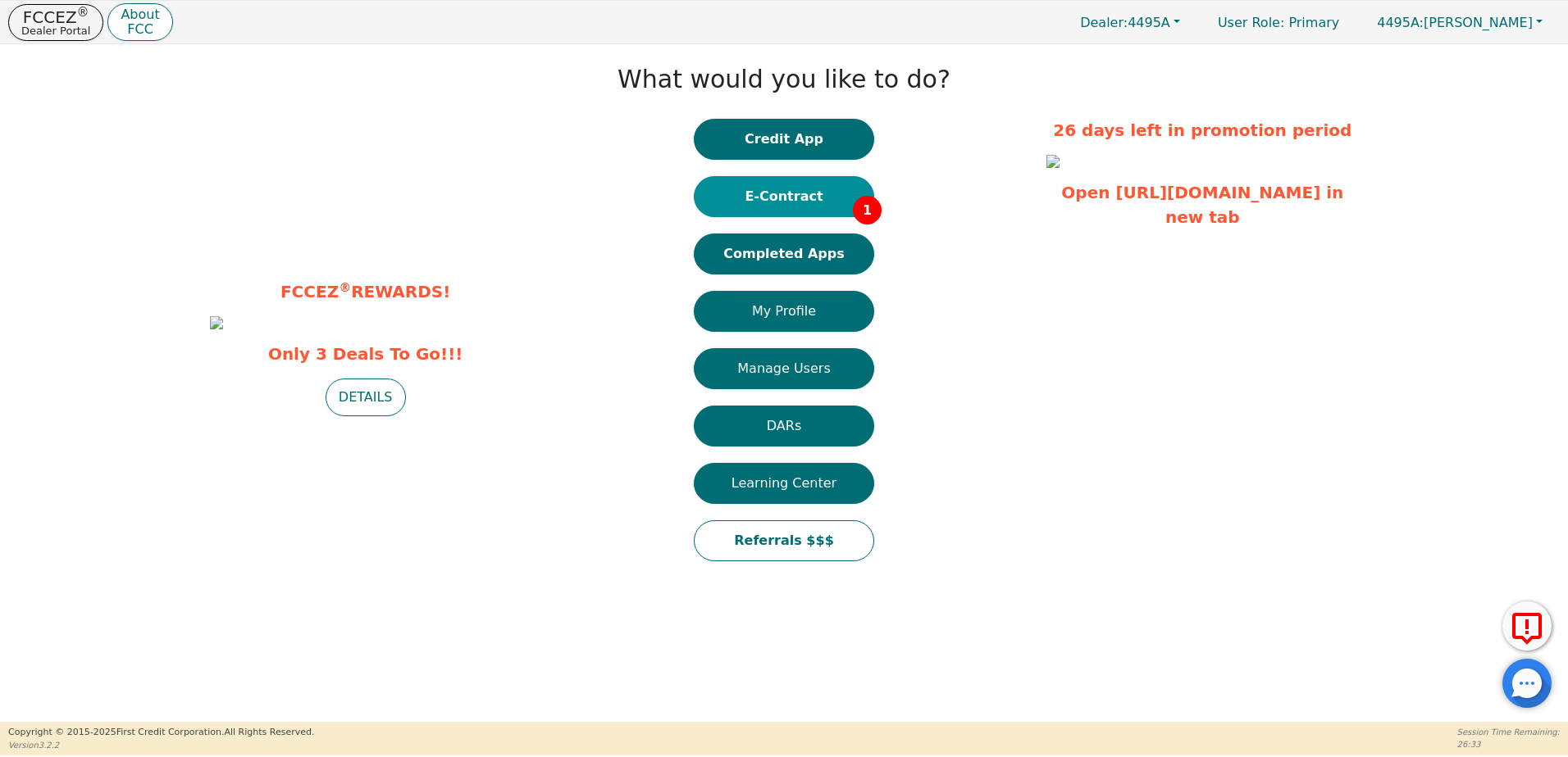
click at [820, 209] on button "E-Contract 1" at bounding box center [783, 197] width 180 height 41
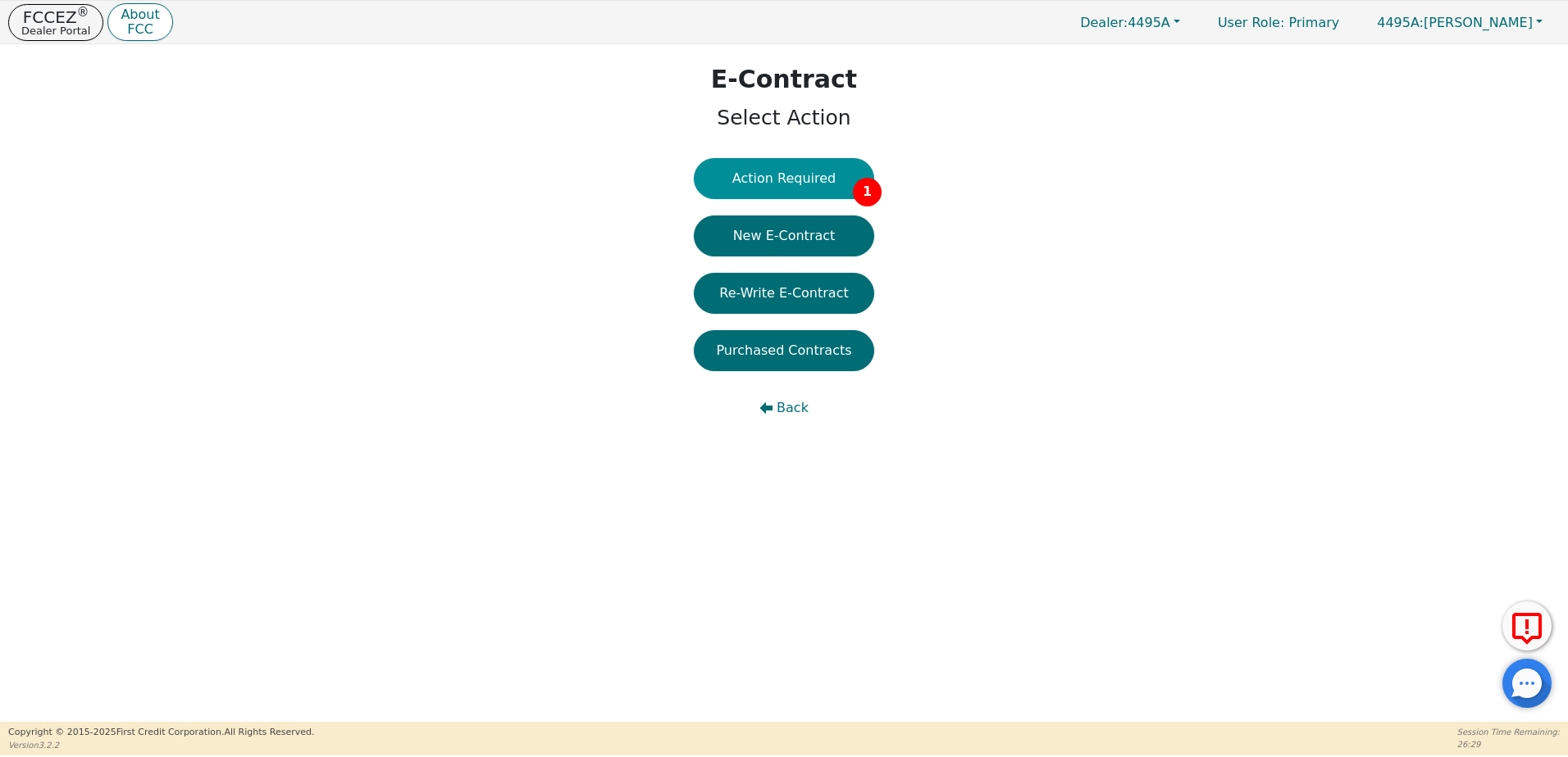
click at [841, 182] on button "Action Required 1" at bounding box center [783, 179] width 180 height 41
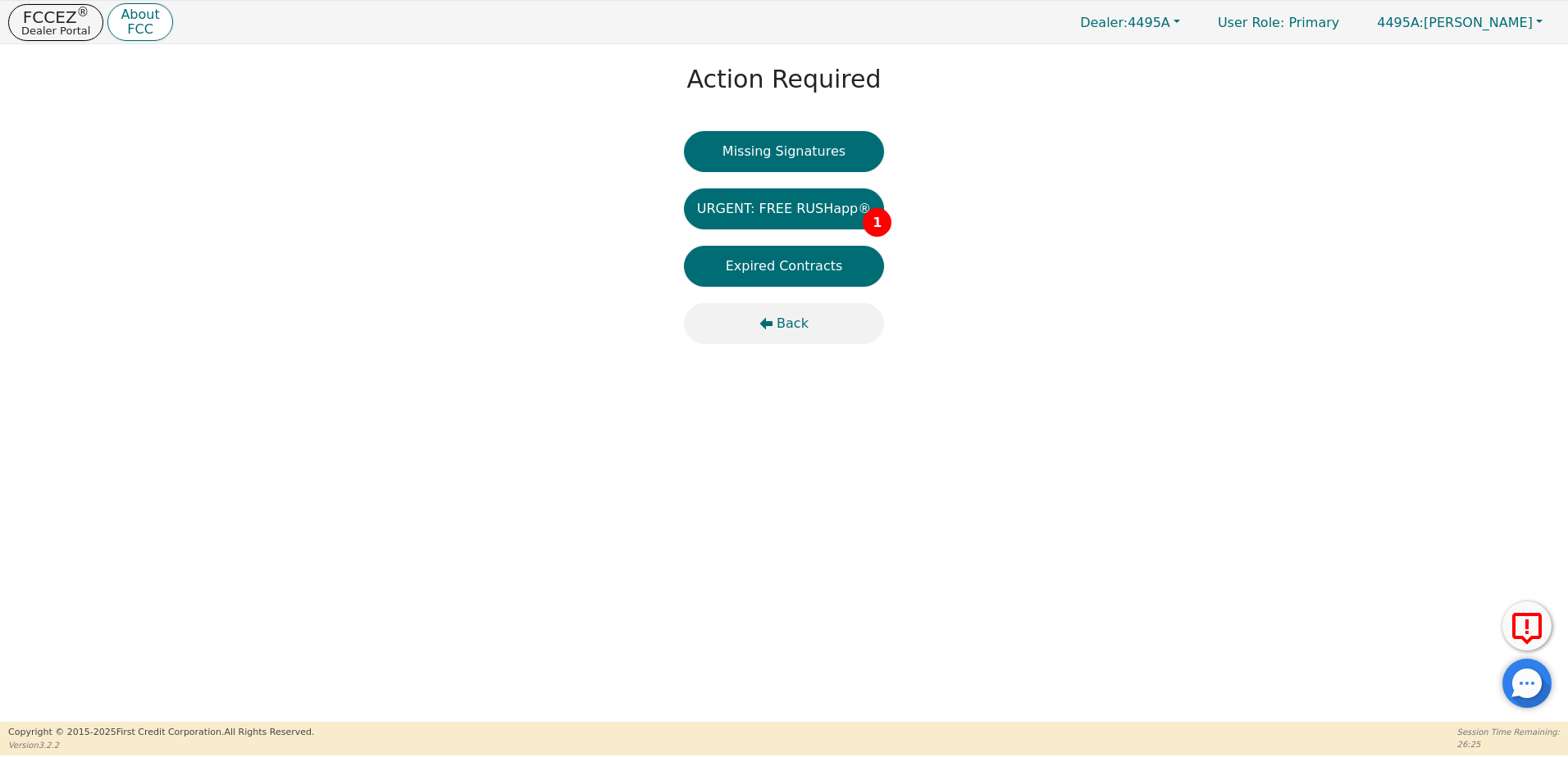
click at [797, 333] on span "Back" at bounding box center [792, 324] width 32 height 20
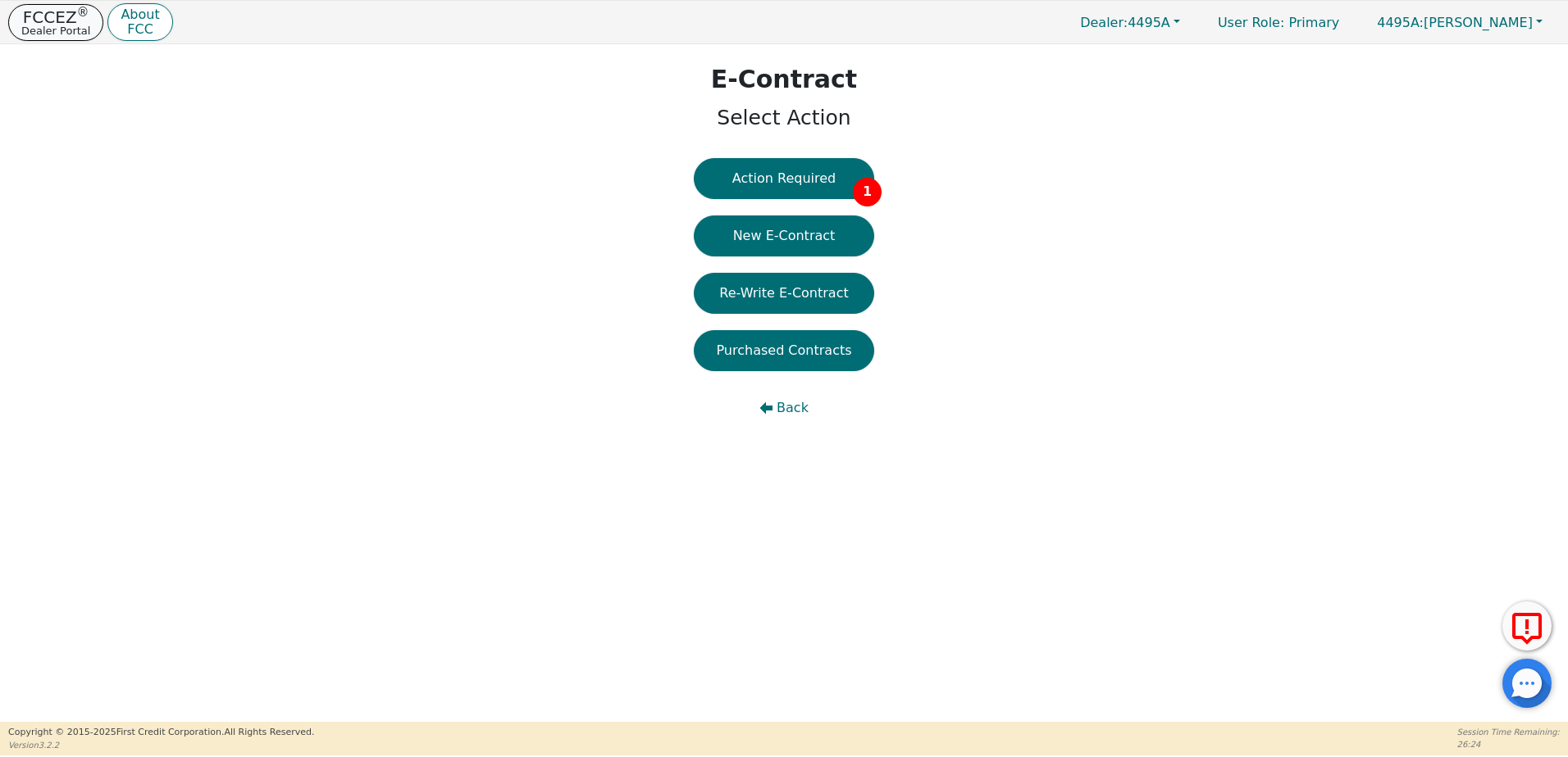
click at [65, 14] on p "FCCEZ ®" at bounding box center [55, 16] width 69 height 16
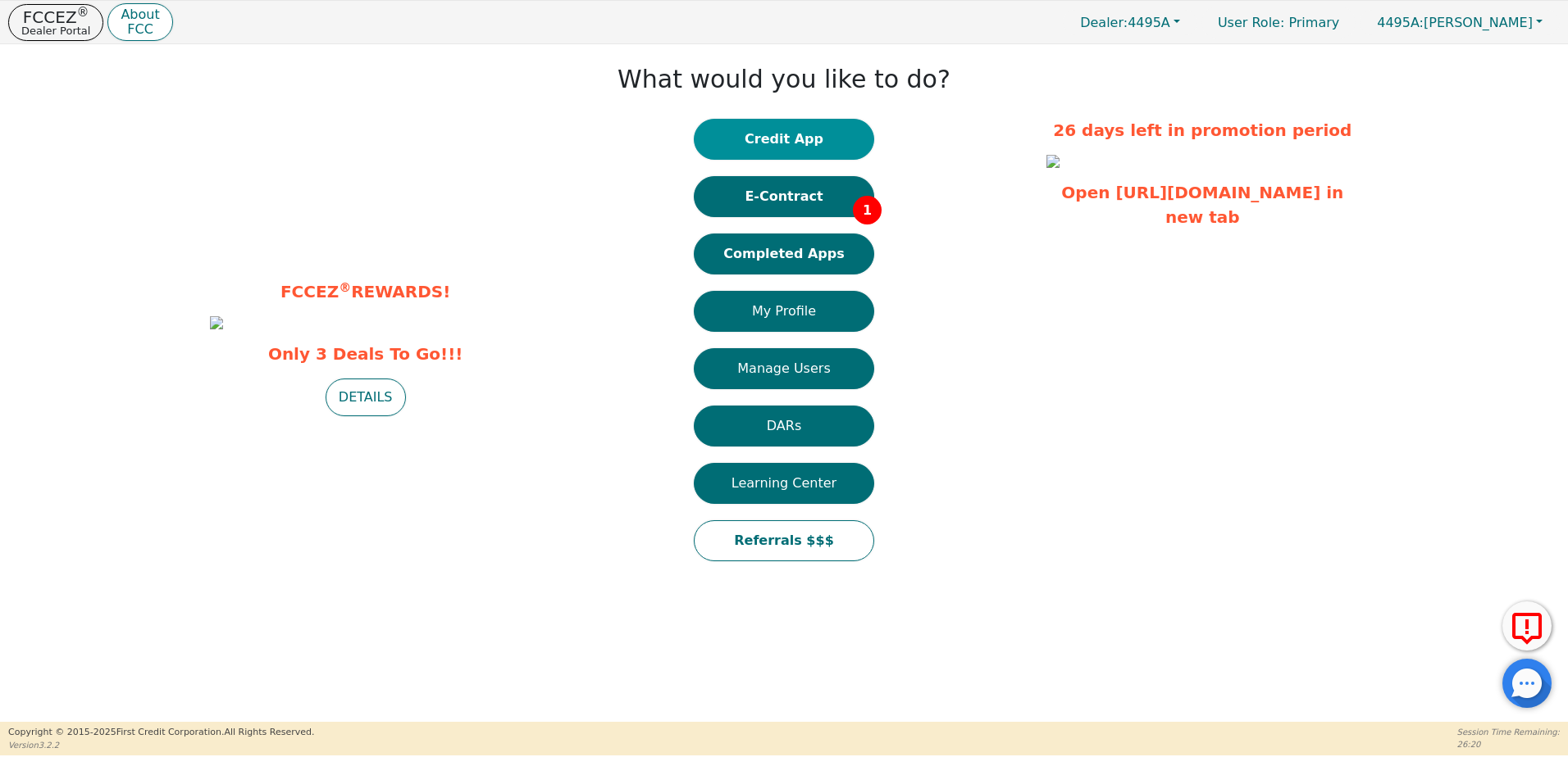
click at [780, 142] on button "Credit App" at bounding box center [783, 138] width 180 height 41
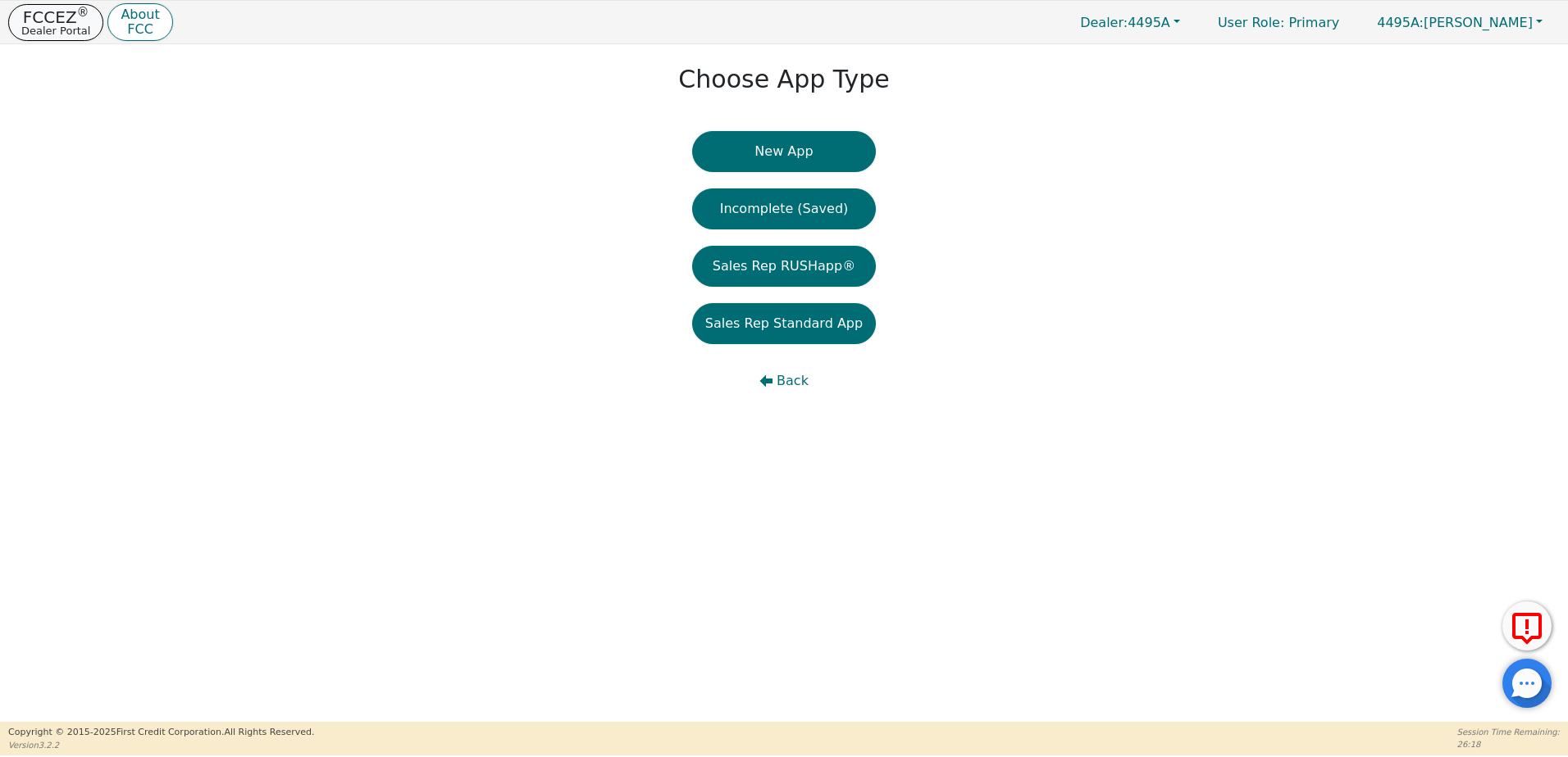
click at [47, 16] on p "FCCEZ ®" at bounding box center [55, 16] width 69 height 16
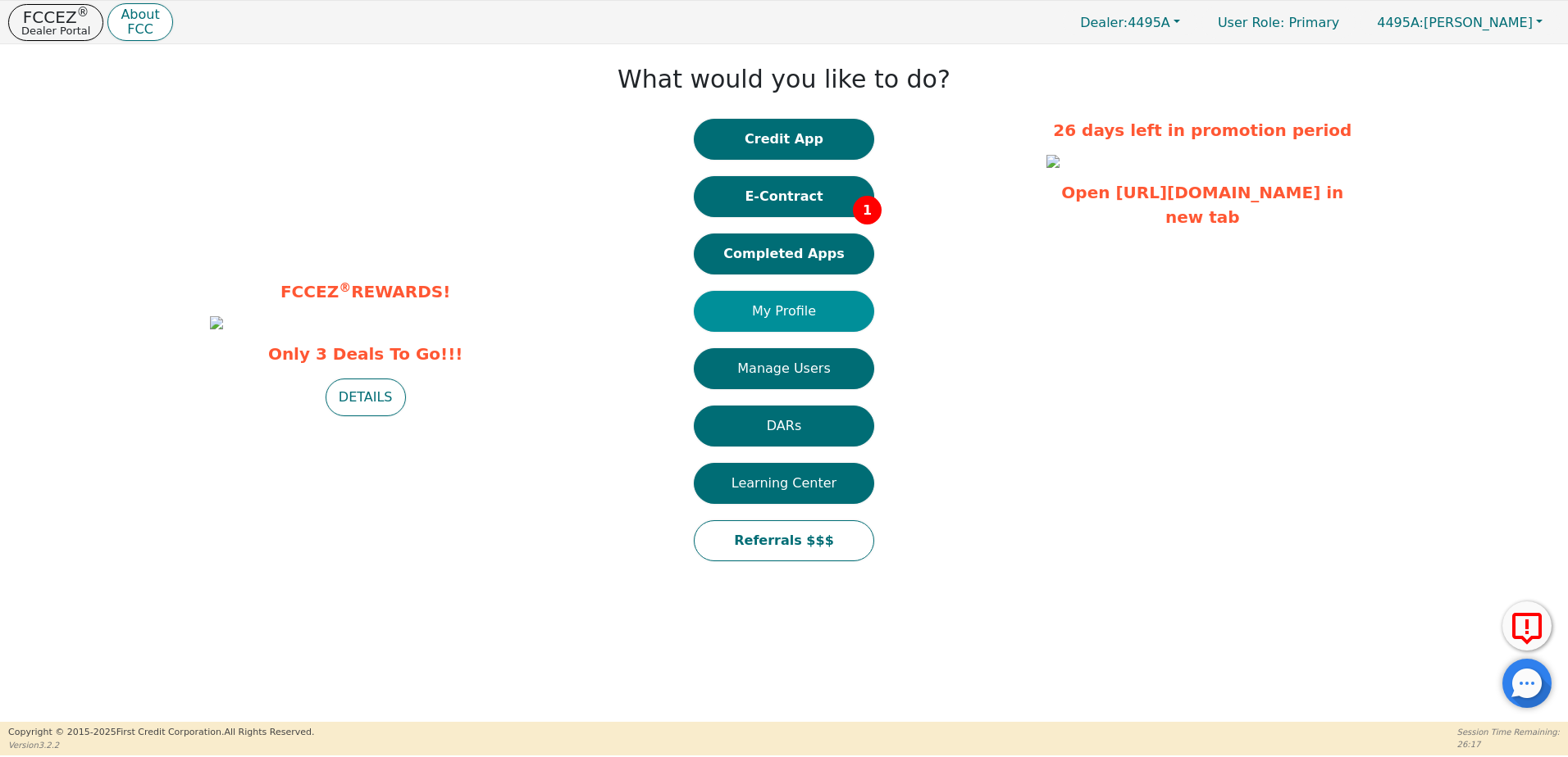
click at [815, 309] on button "My Profile" at bounding box center [783, 311] width 180 height 41
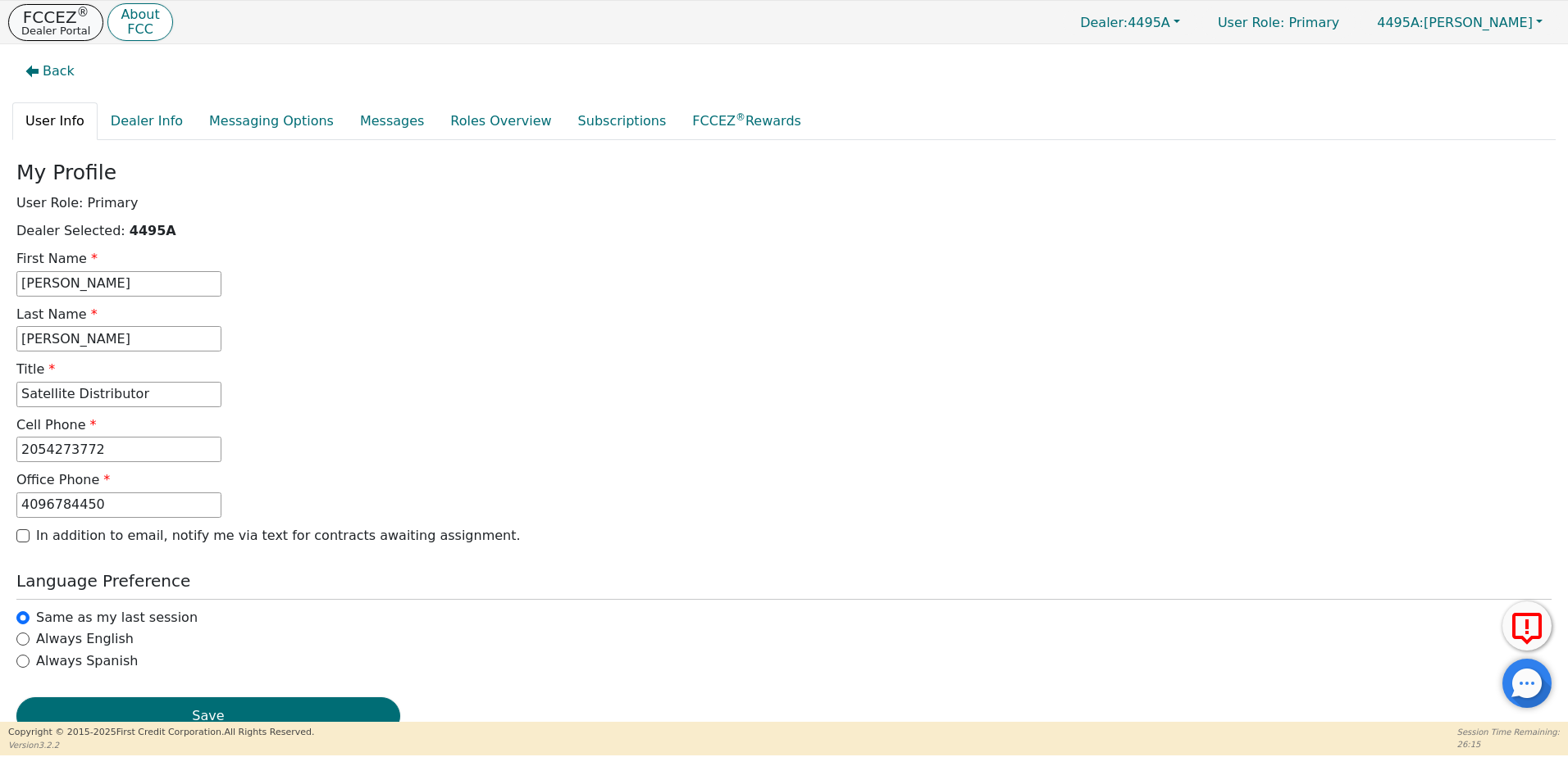
click at [43, 18] on p "FCCEZ ®" at bounding box center [55, 16] width 69 height 16
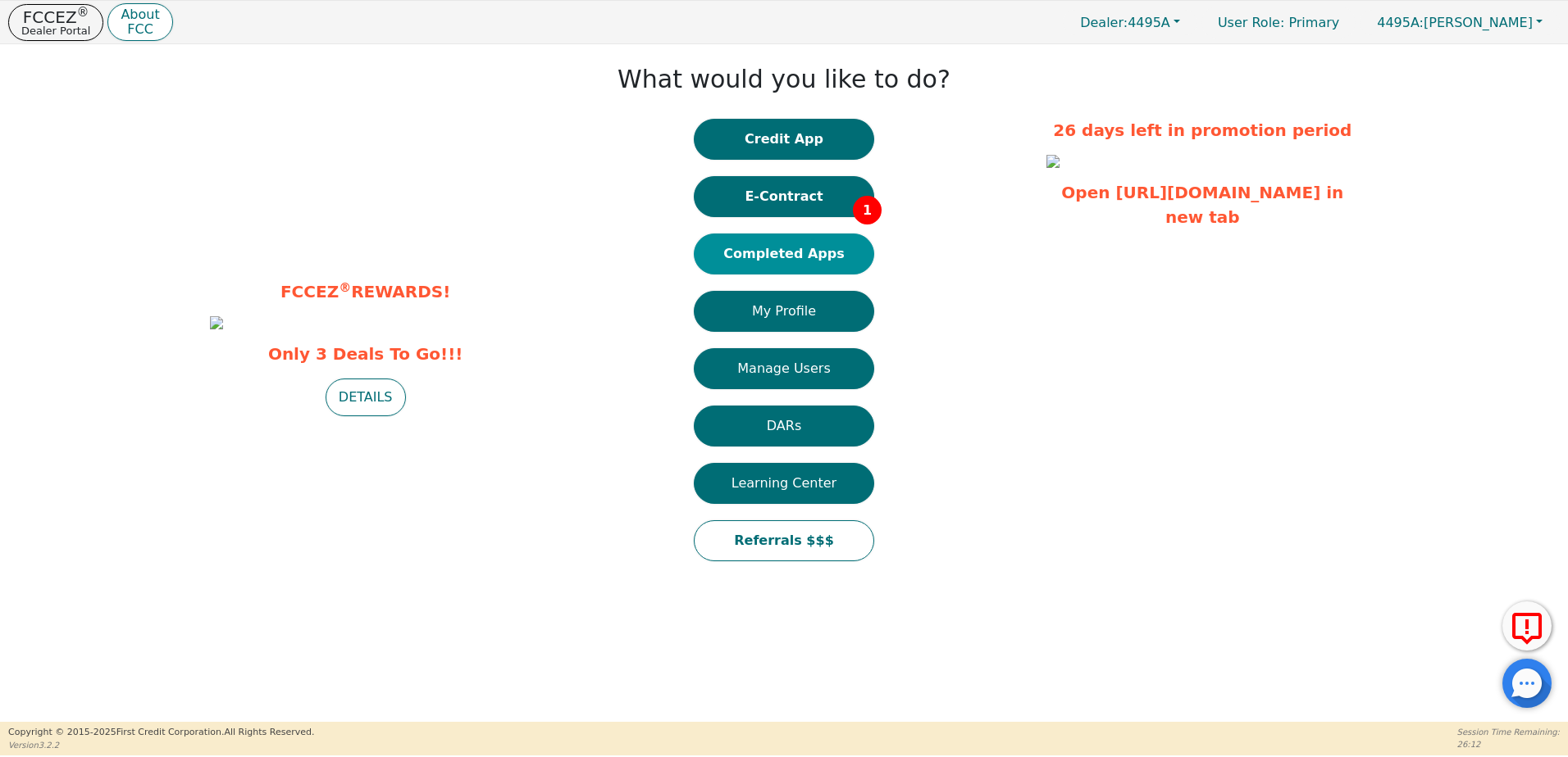
click at [805, 246] on button "Completed Apps" at bounding box center [783, 254] width 180 height 41
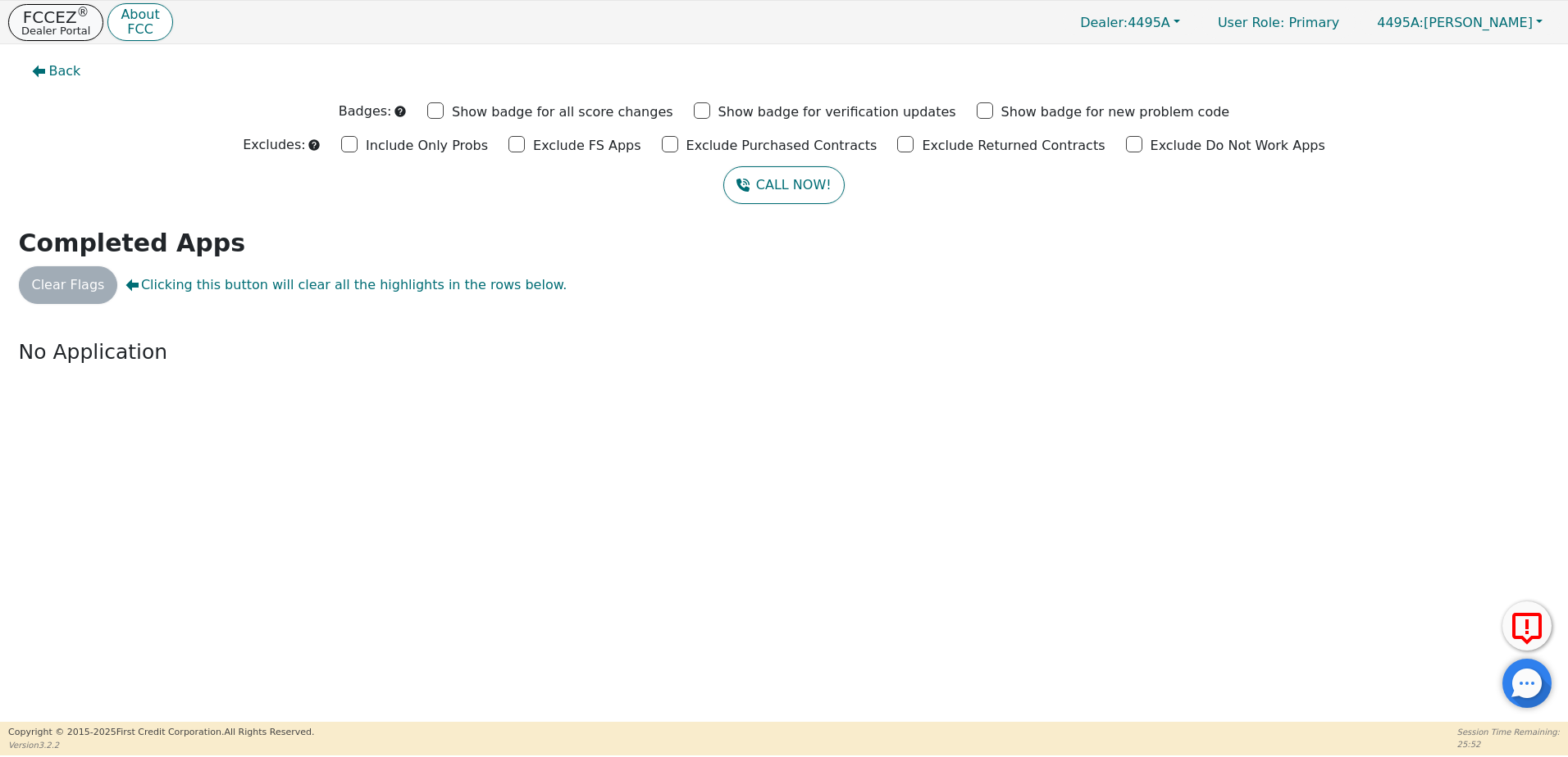
click at [49, 21] on p "FCCEZ ®" at bounding box center [55, 16] width 69 height 16
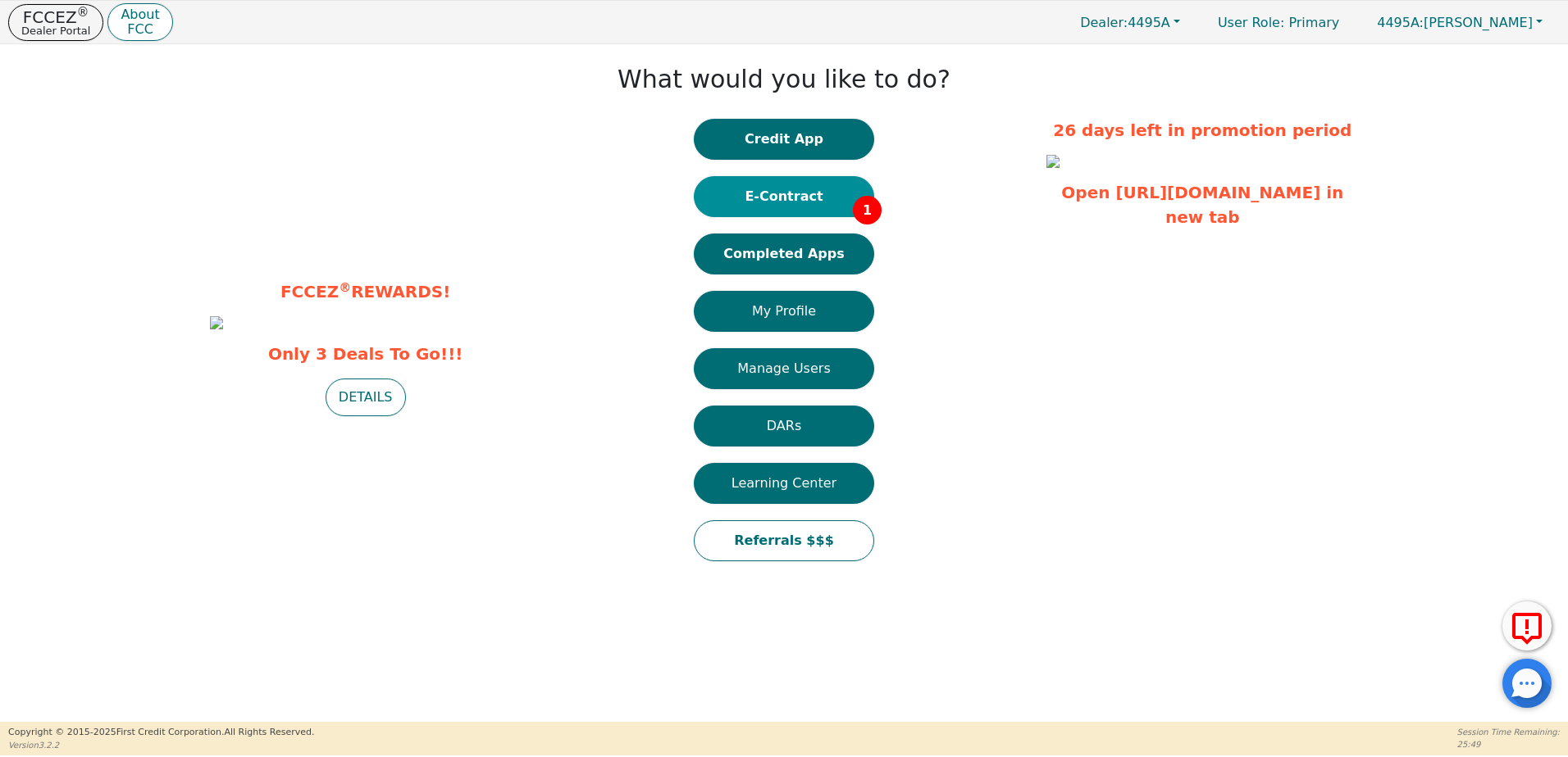
click at [806, 188] on button "E-Contract 1" at bounding box center [783, 197] width 180 height 41
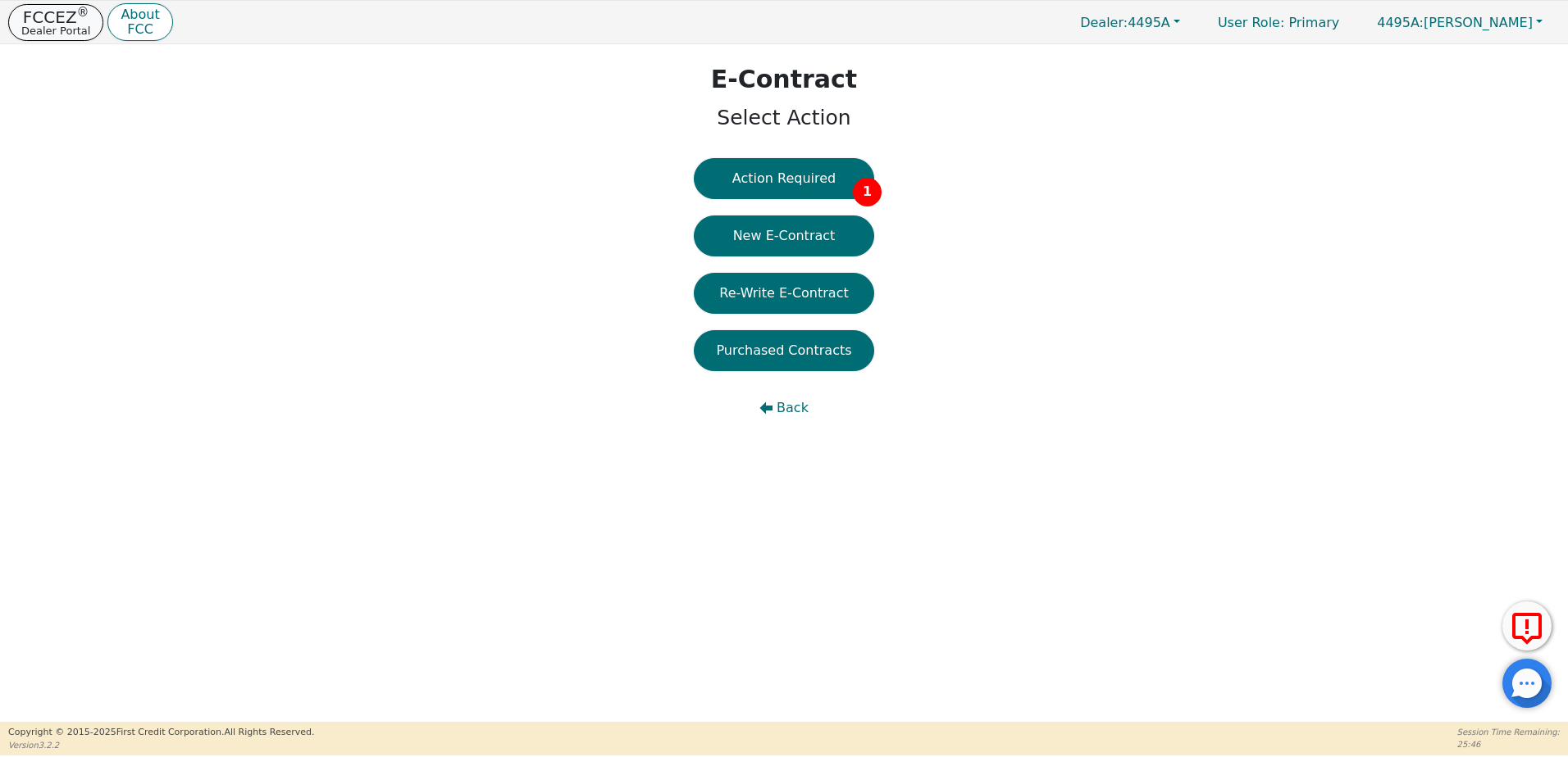
click at [35, 16] on p "FCCEZ ®" at bounding box center [55, 16] width 69 height 16
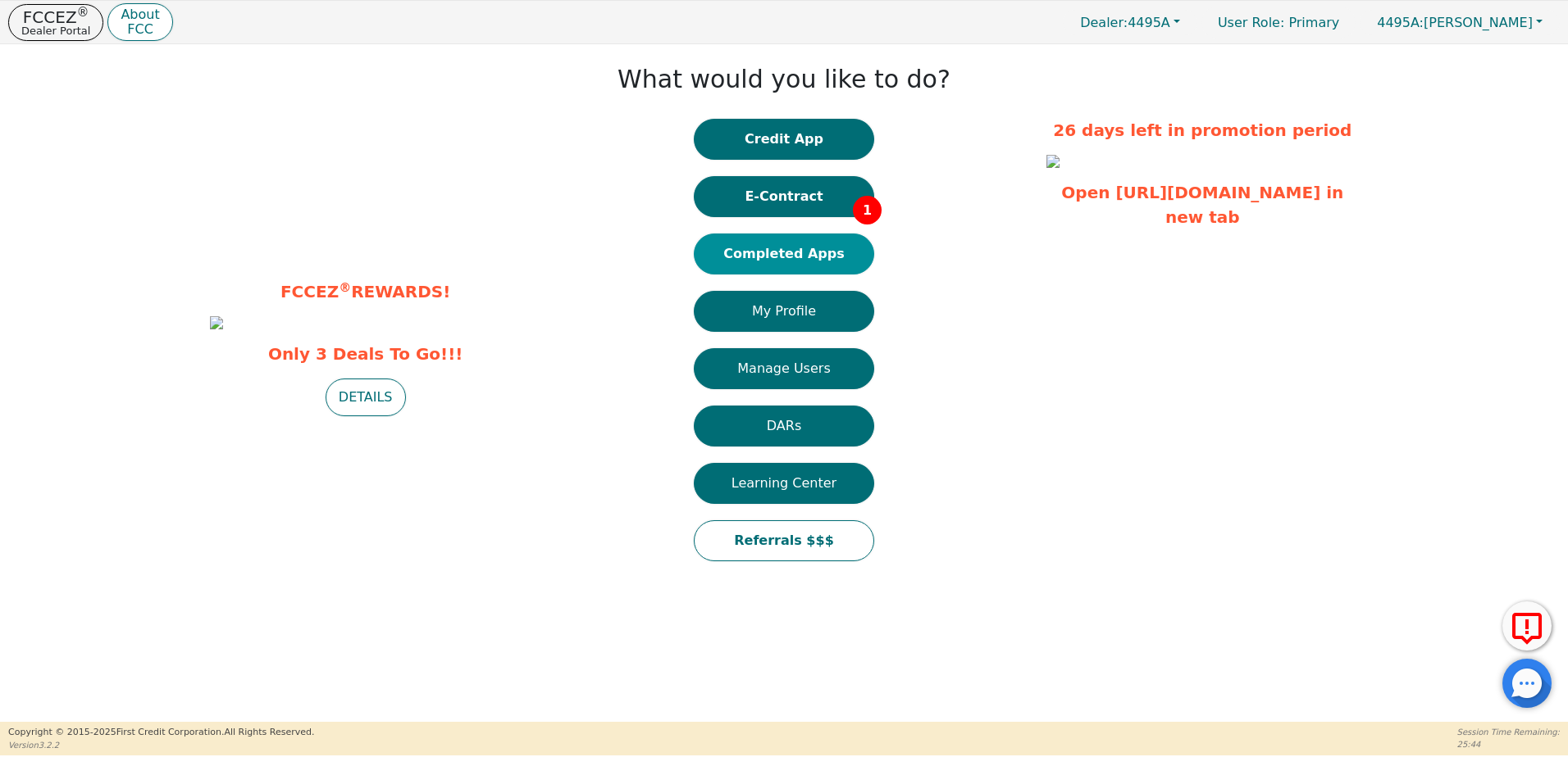
click at [813, 250] on button "Completed Apps" at bounding box center [783, 254] width 180 height 41
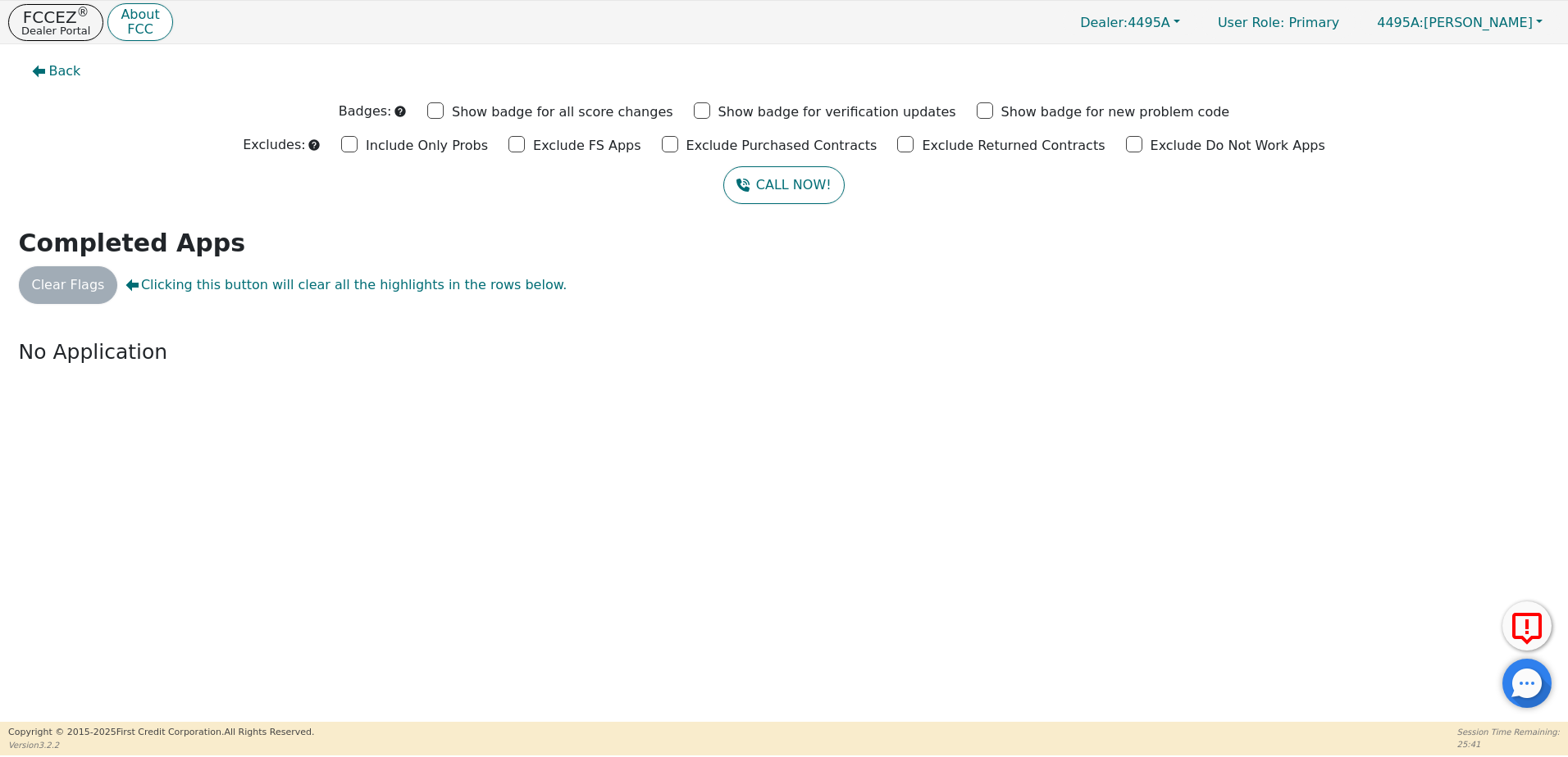
click at [71, 284] on div "Clear Flags Clicking this button will clear all the highlights in the rows belo…" at bounding box center [784, 284] width 1543 height 37
click at [280, 218] on div "Back Badges: Show badge for all score changes Show badge for verification updat…" at bounding box center [784, 383] width 1568 height 678
click at [58, 76] on span "Back" at bounding box center [65, 71] width 32 height 20
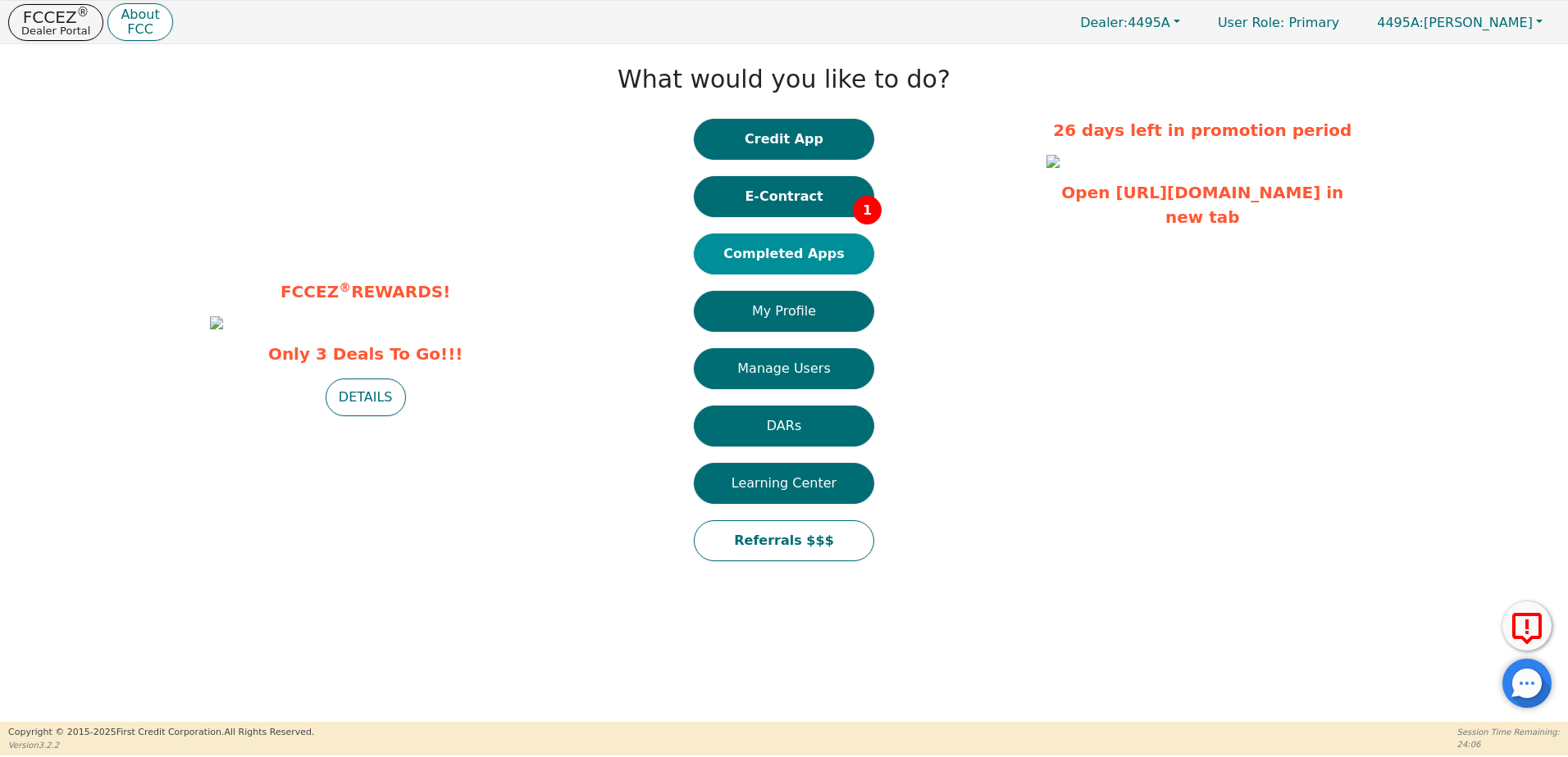
click at [788, 260] on button "Completed Apps" at bounding box center [783, 254] width 180 height 41
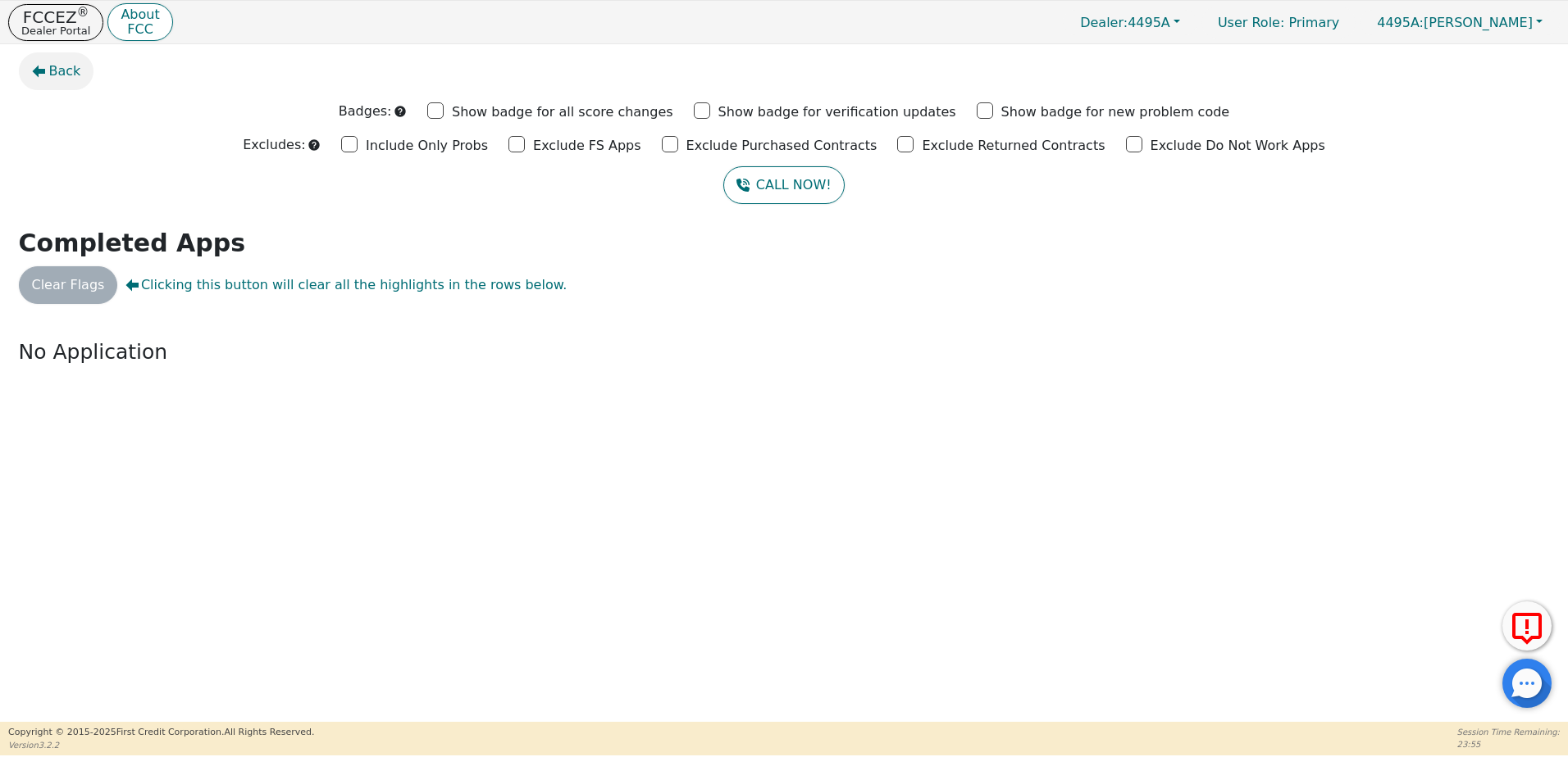
click at [68, 77] on span "Back" at bounding box center [65, 71] width 32 height 20
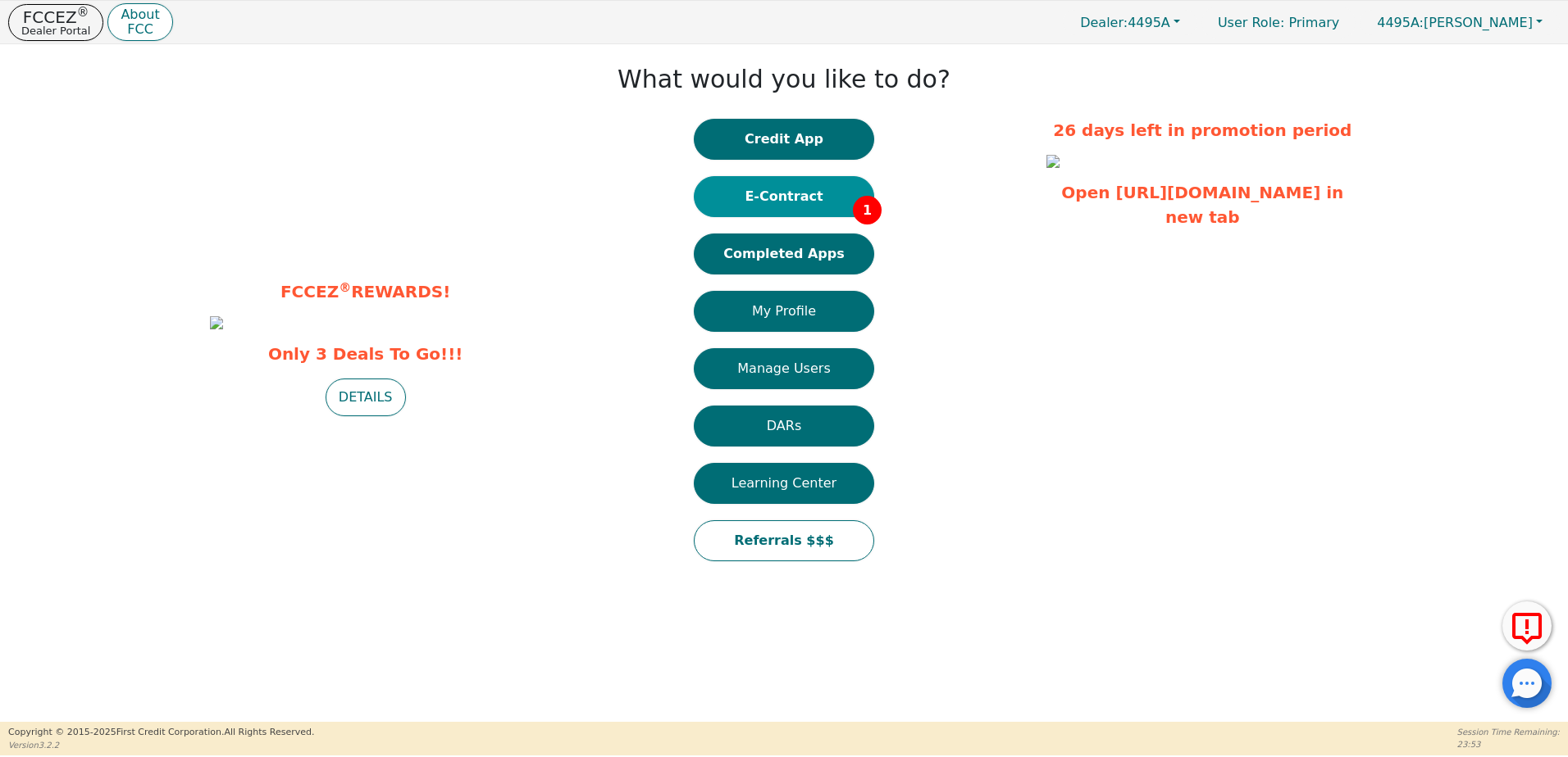
click at [728, 206] on button "E-Contract 1" at bounding box center [783, 197] width 180 height 41
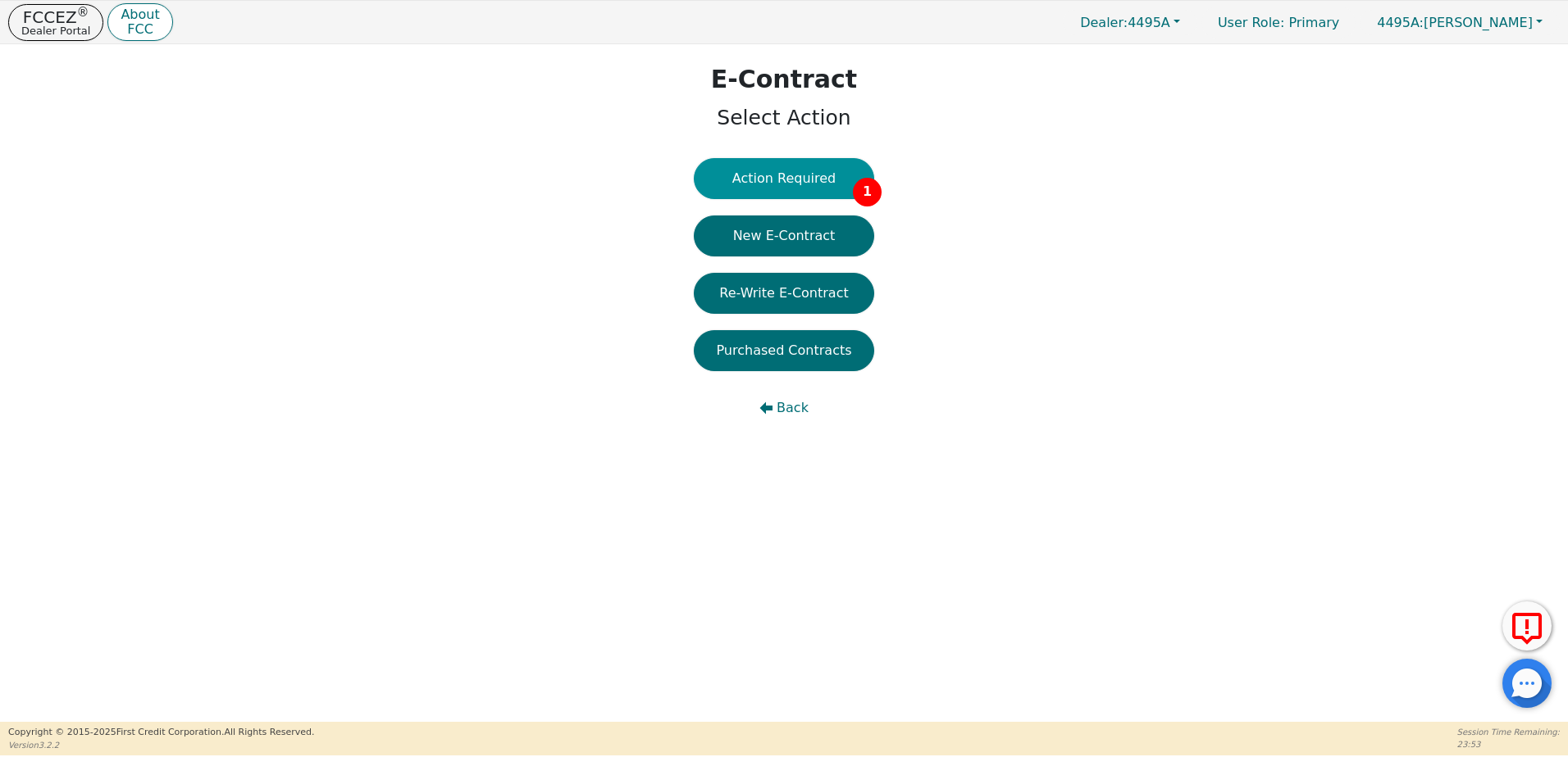
click at [748, 188] on button "Action Required 1" at bounding box center [783, 179] width 180 height 41
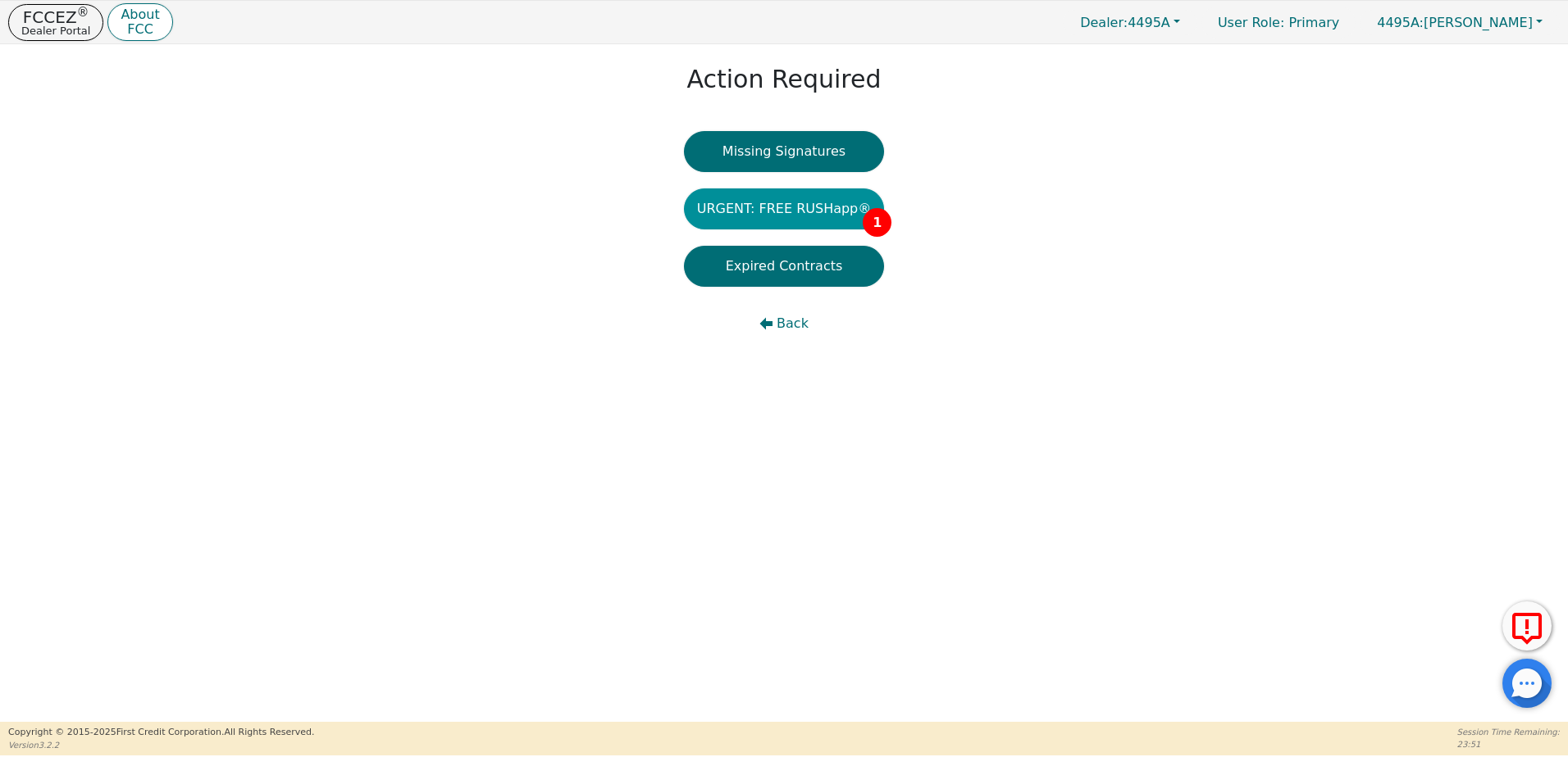
click at [783, 221] on button "URGENT: FREE RUSHapp® 1" at bounding box center [784, 208] width 201 height 41
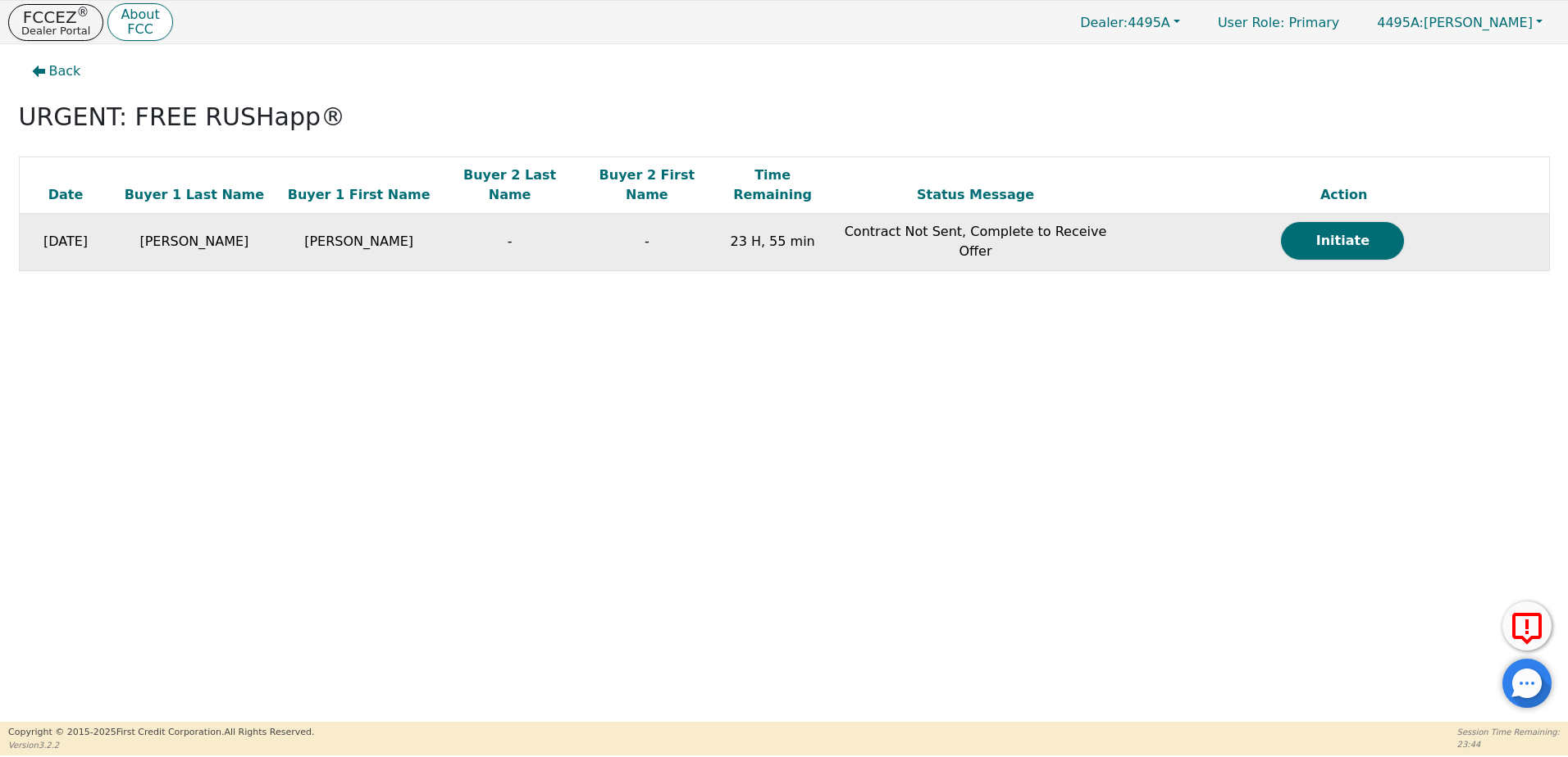
click at [293, 214] on td "[PERSON_NAME]" at bounding box center [358, 242] width 165 height 57
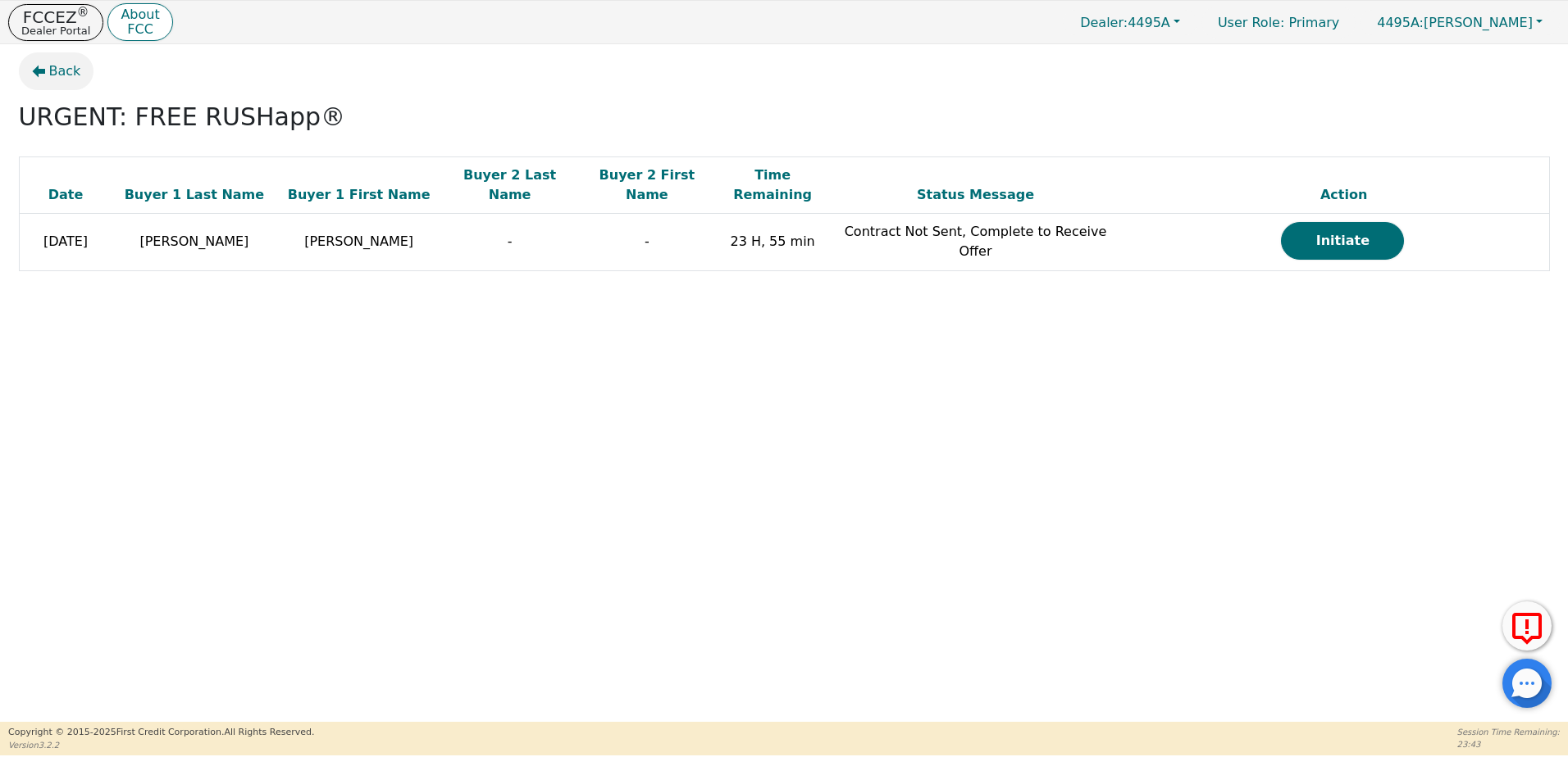
click at [63, 76] on span "Back" at bounding box center [65, 71] width 32 height 20
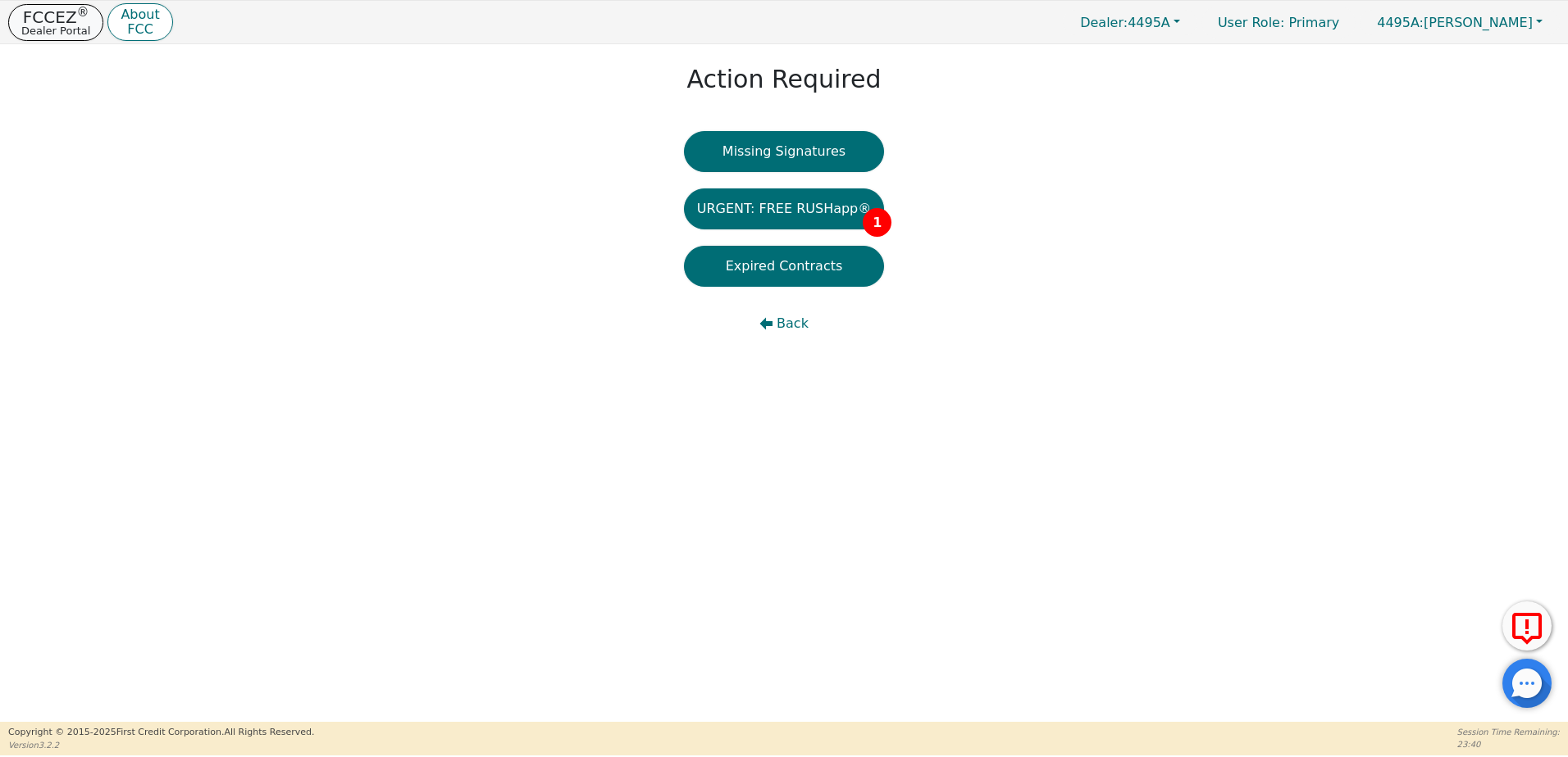
click at [84, 11] on button "FCCEZ ® Dealer Portal" at bounding box center [56, 22] width 95 height 37
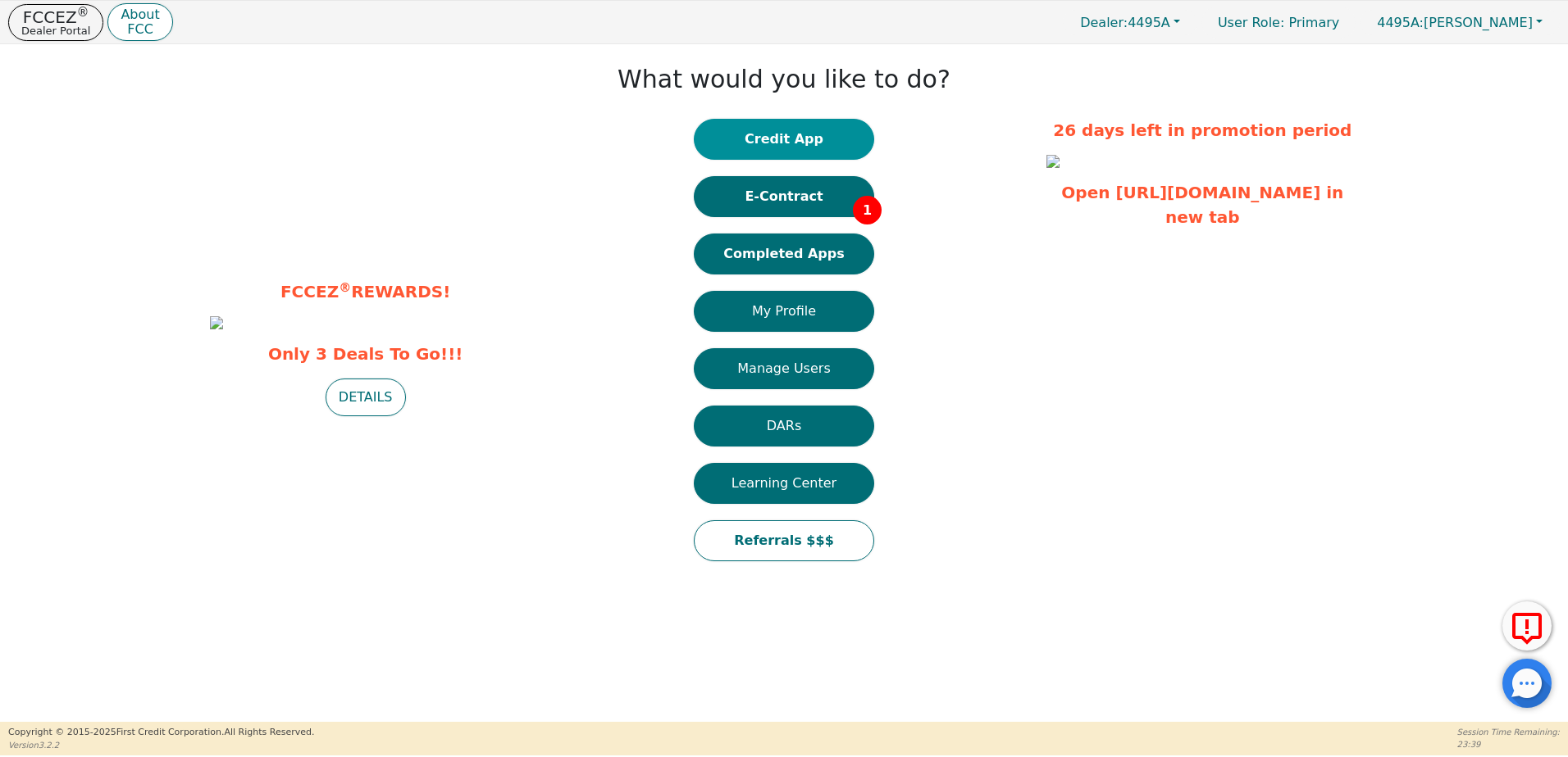
click at [837, 143] on button "Credit App" at bounding box center [783, 138] width 180 height 41
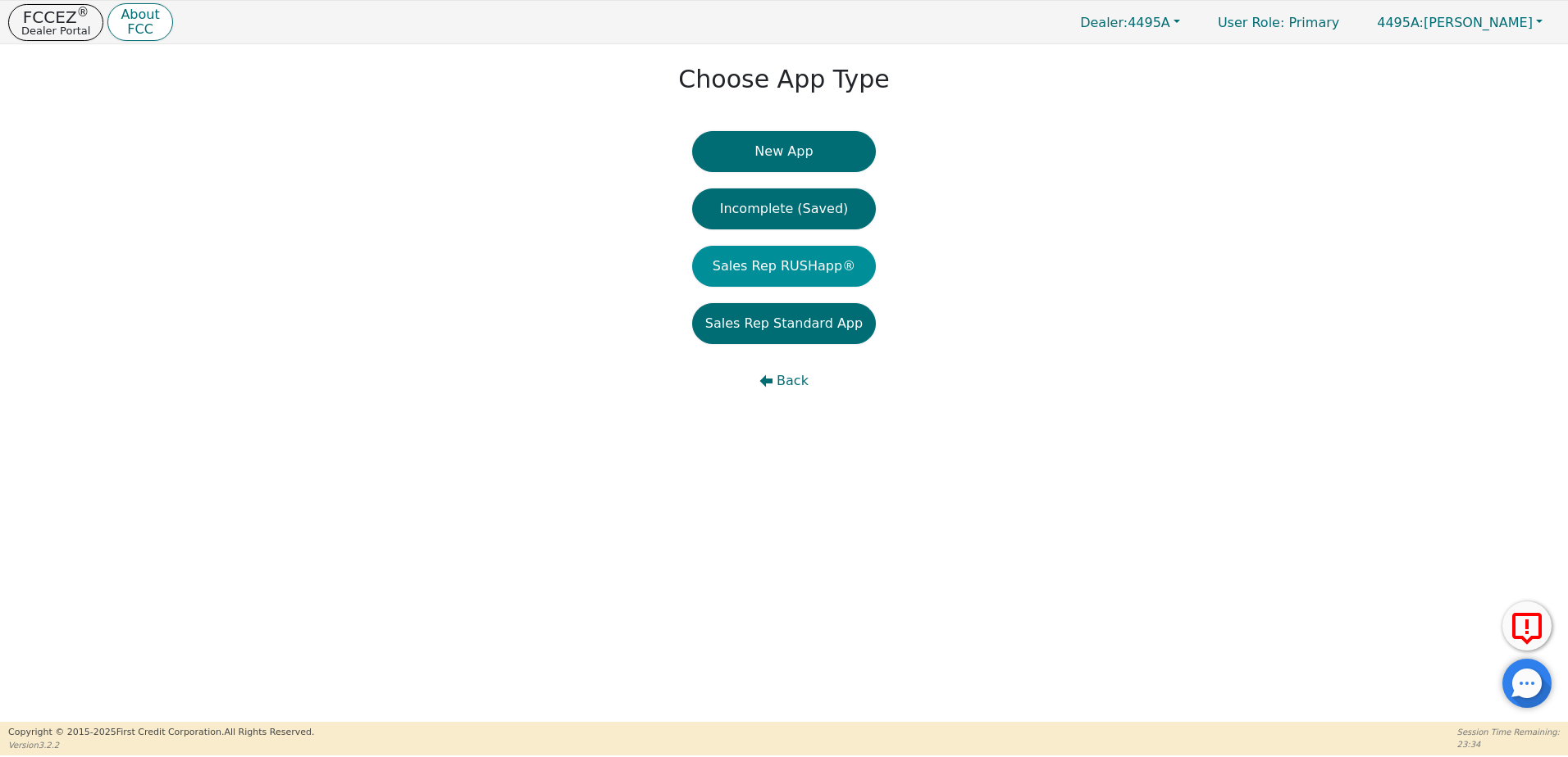
click at [797, 269] on button "Sales Rep RUSHapp®" at bounding box center [784, 266] width 183 height 41
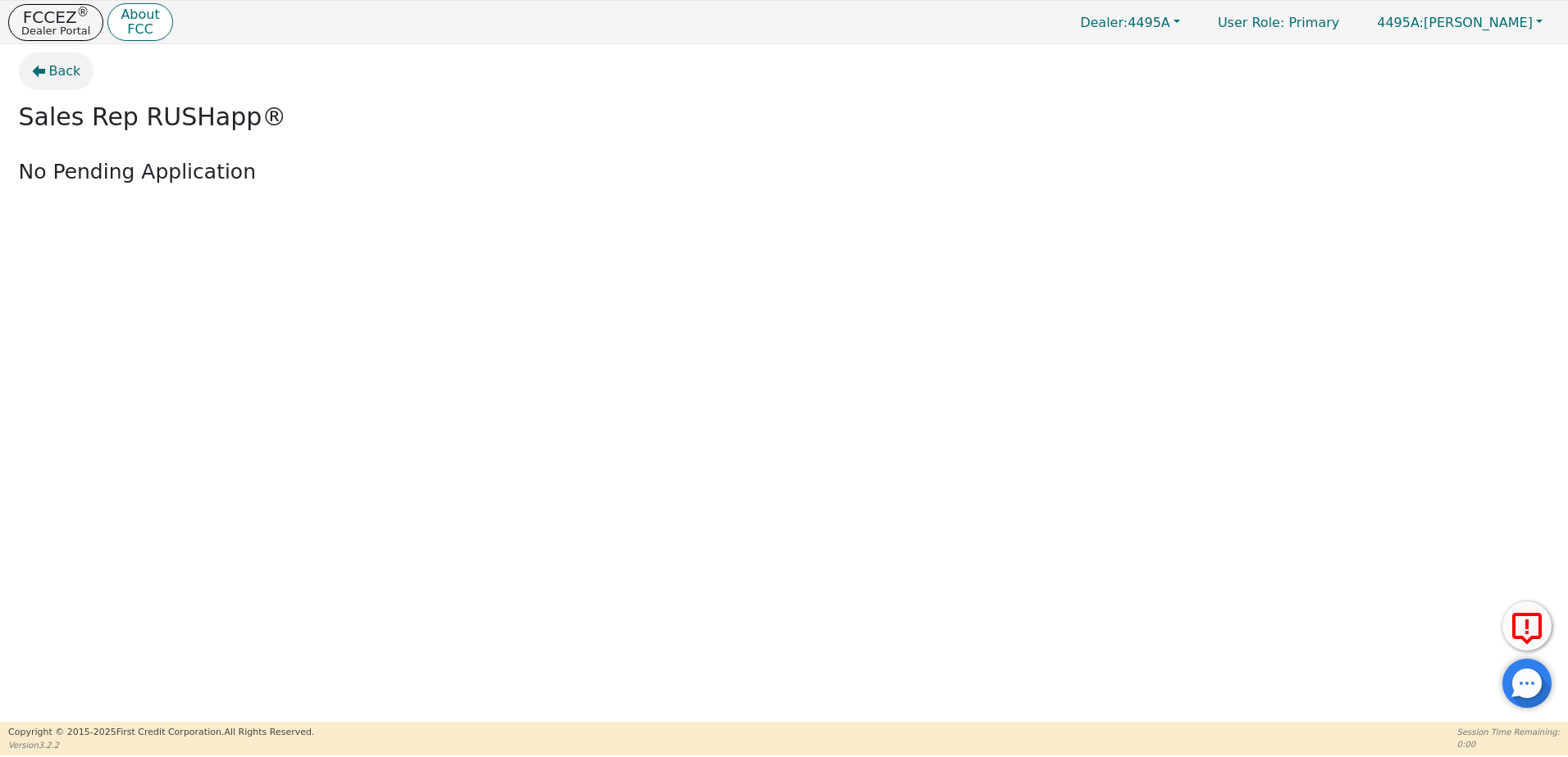
click at [51, 69] on span "Back" at bounding box center [65, 71] width 32 height 20
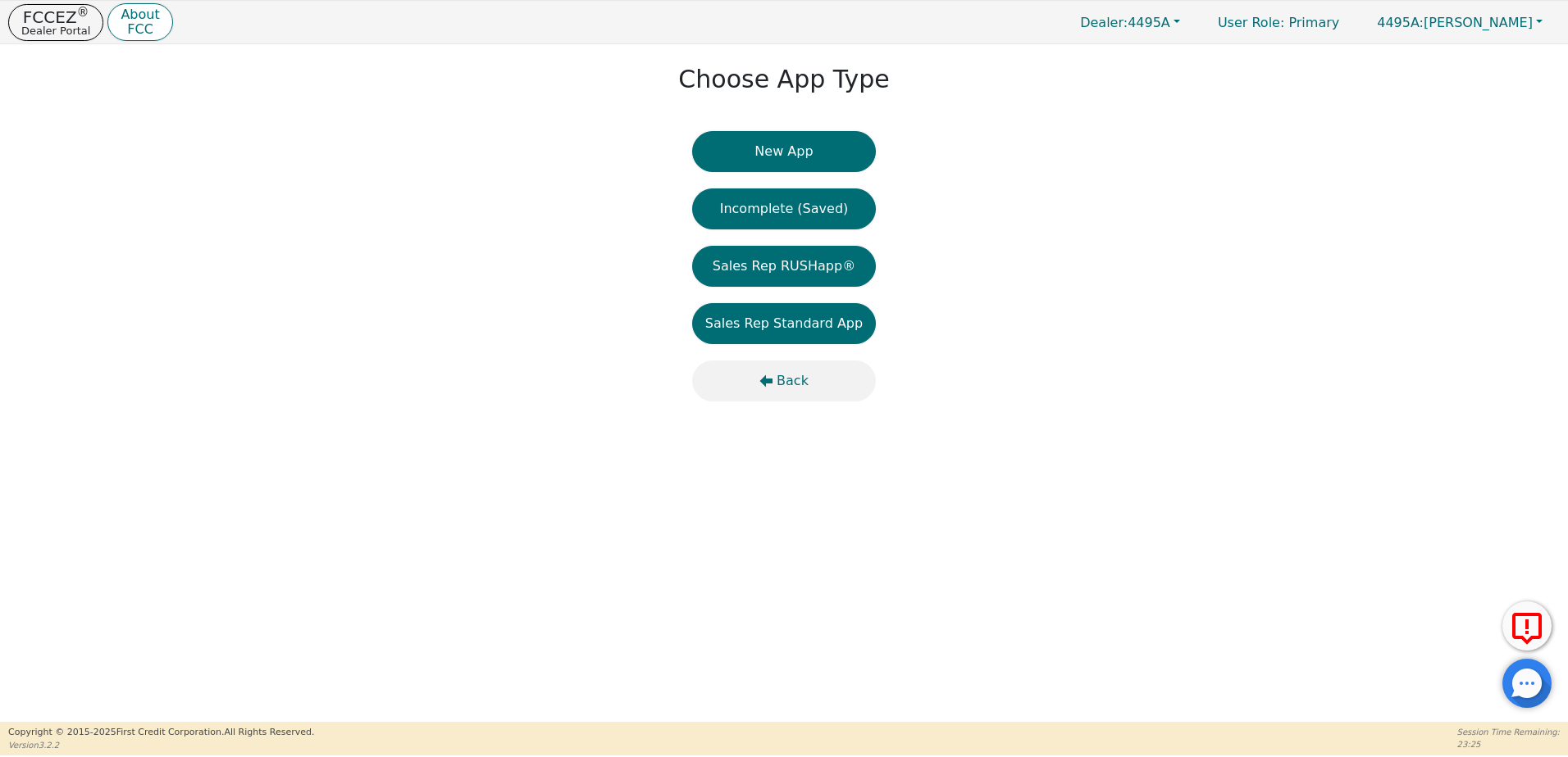
click at [776, 384] on button "Back" at bounding box center [784, 381] width 183 height 41
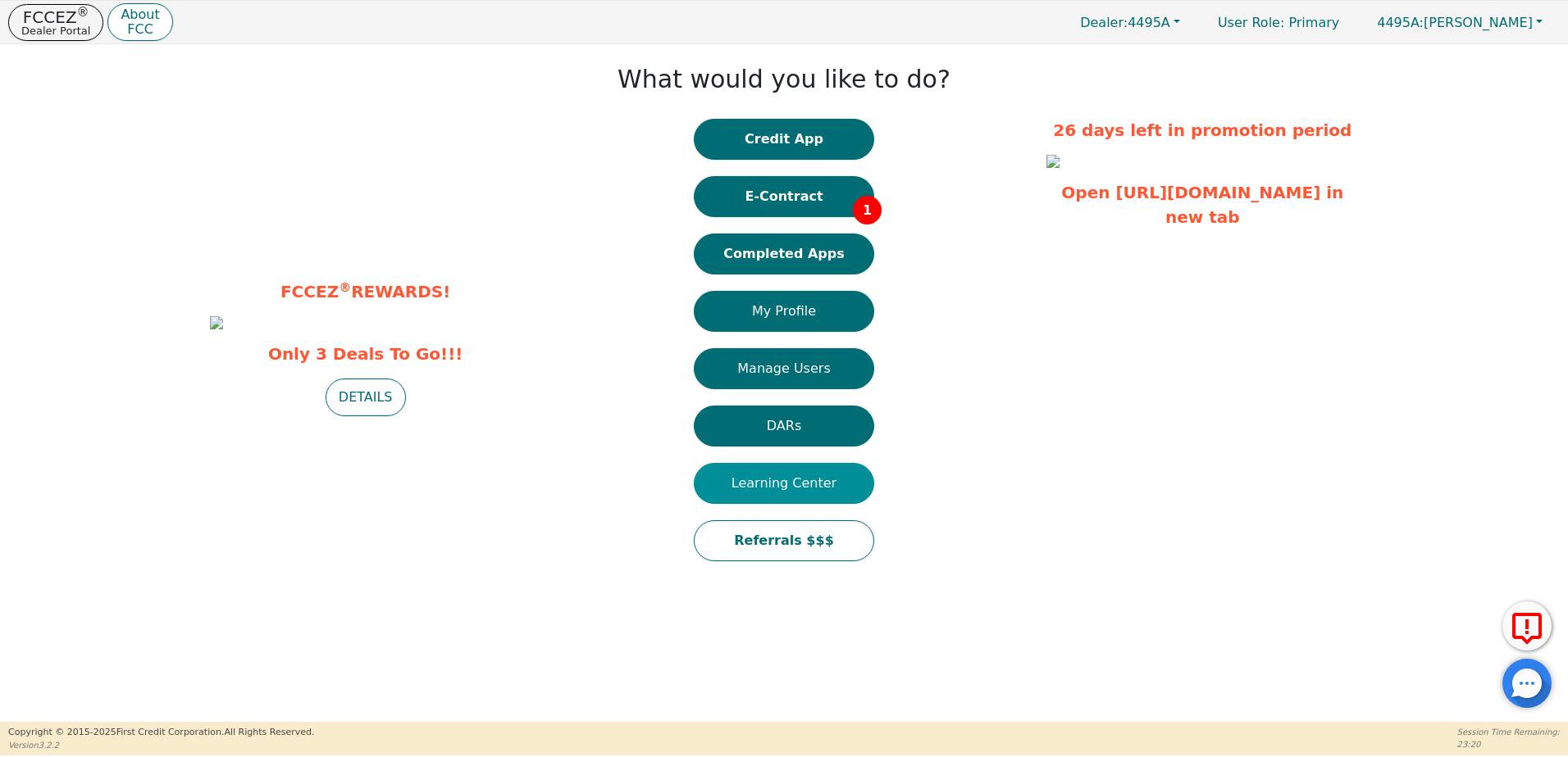
click at [774, 494] on button "Learning Center" at bounding box center [783, 483] width 180 height 41
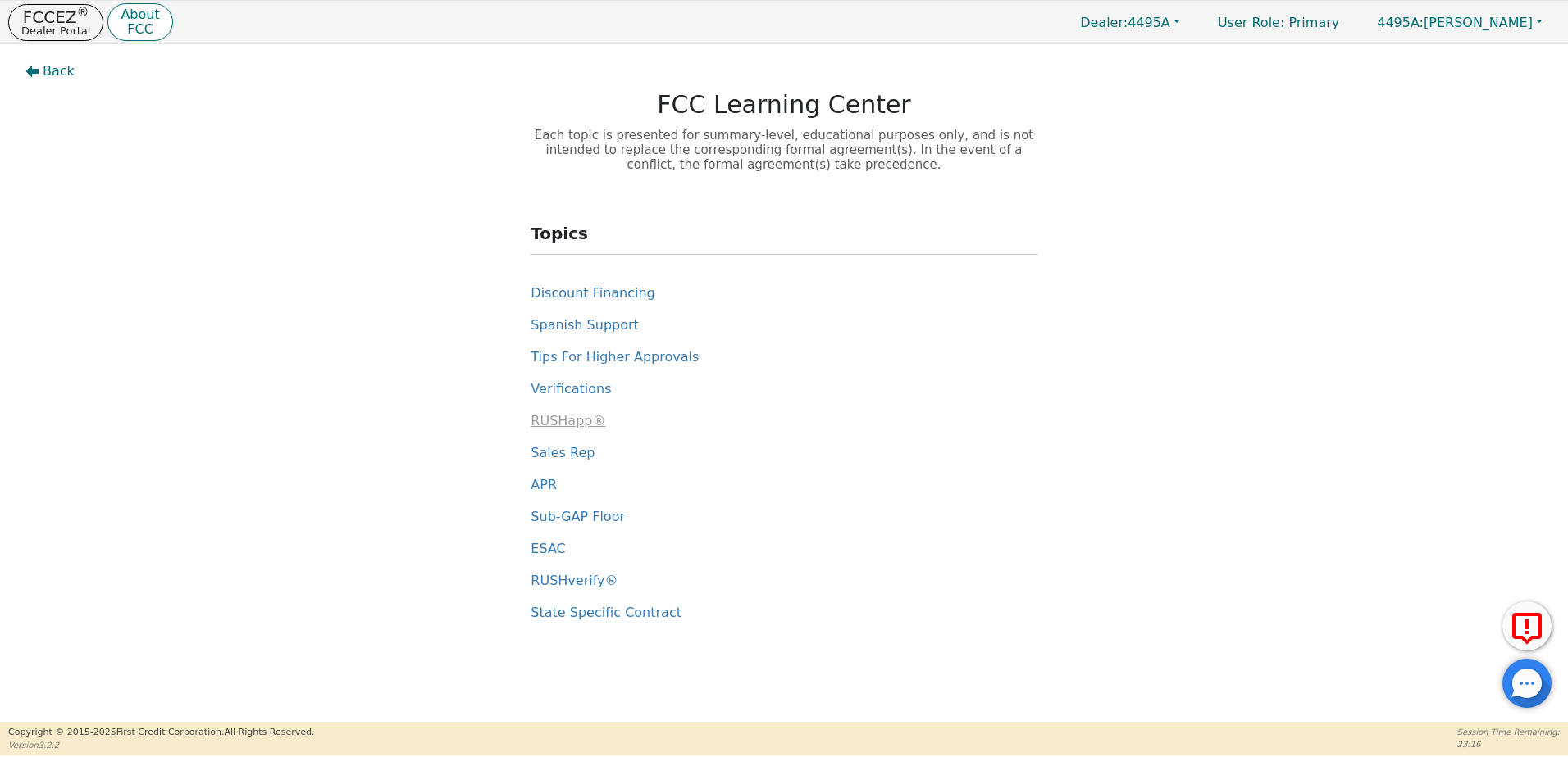
click at [560, 417] on span "RUSHapp®" at bounding box center [568, 421] width 74 height 15
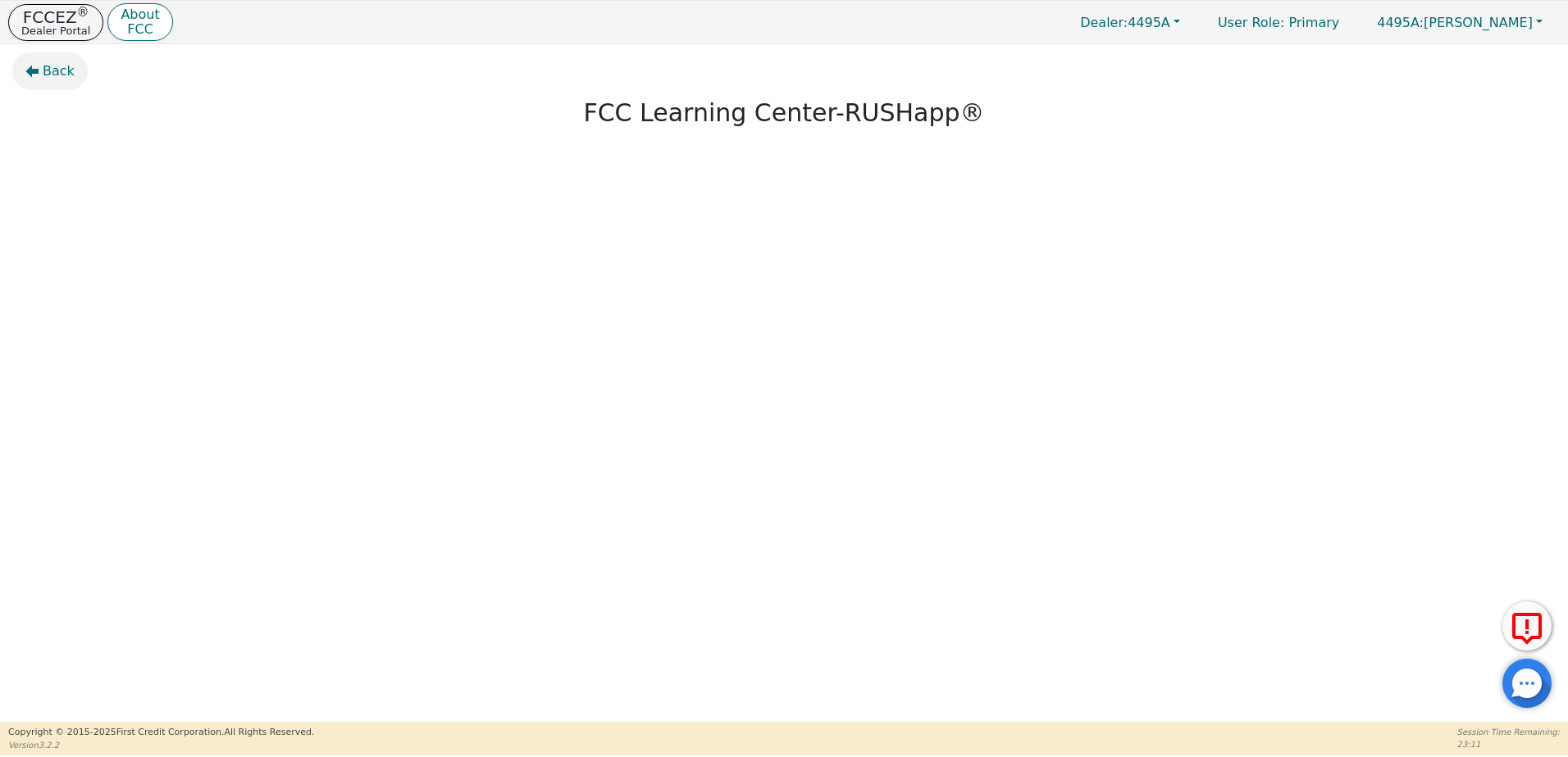
click at [53, 62] on span "Back" at bounding box center [58, 71] width 32 height 20
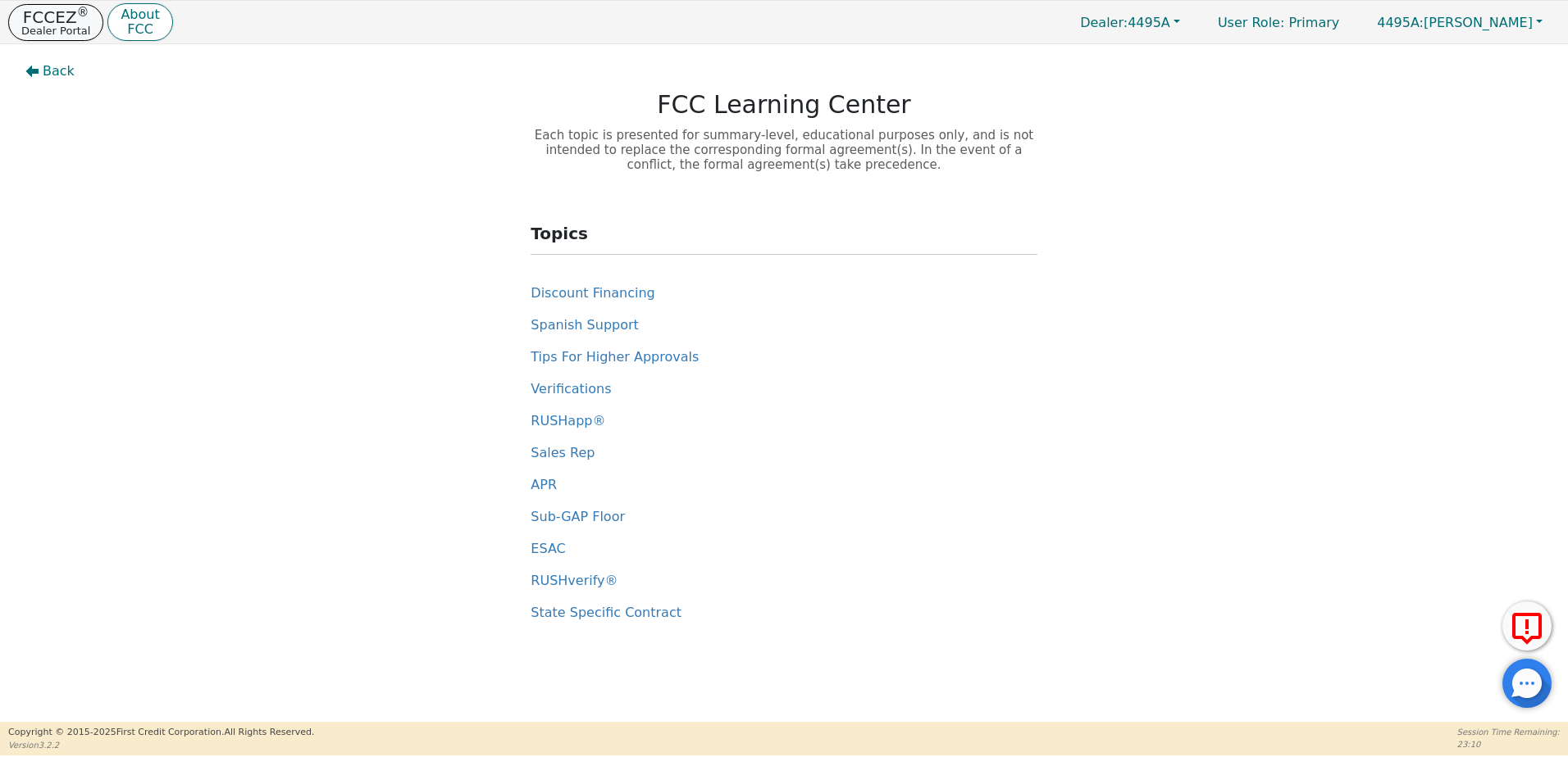
click at [55, 18] on p "FCCEZ ®" at bounding box center [55, 16] width 69 height 16
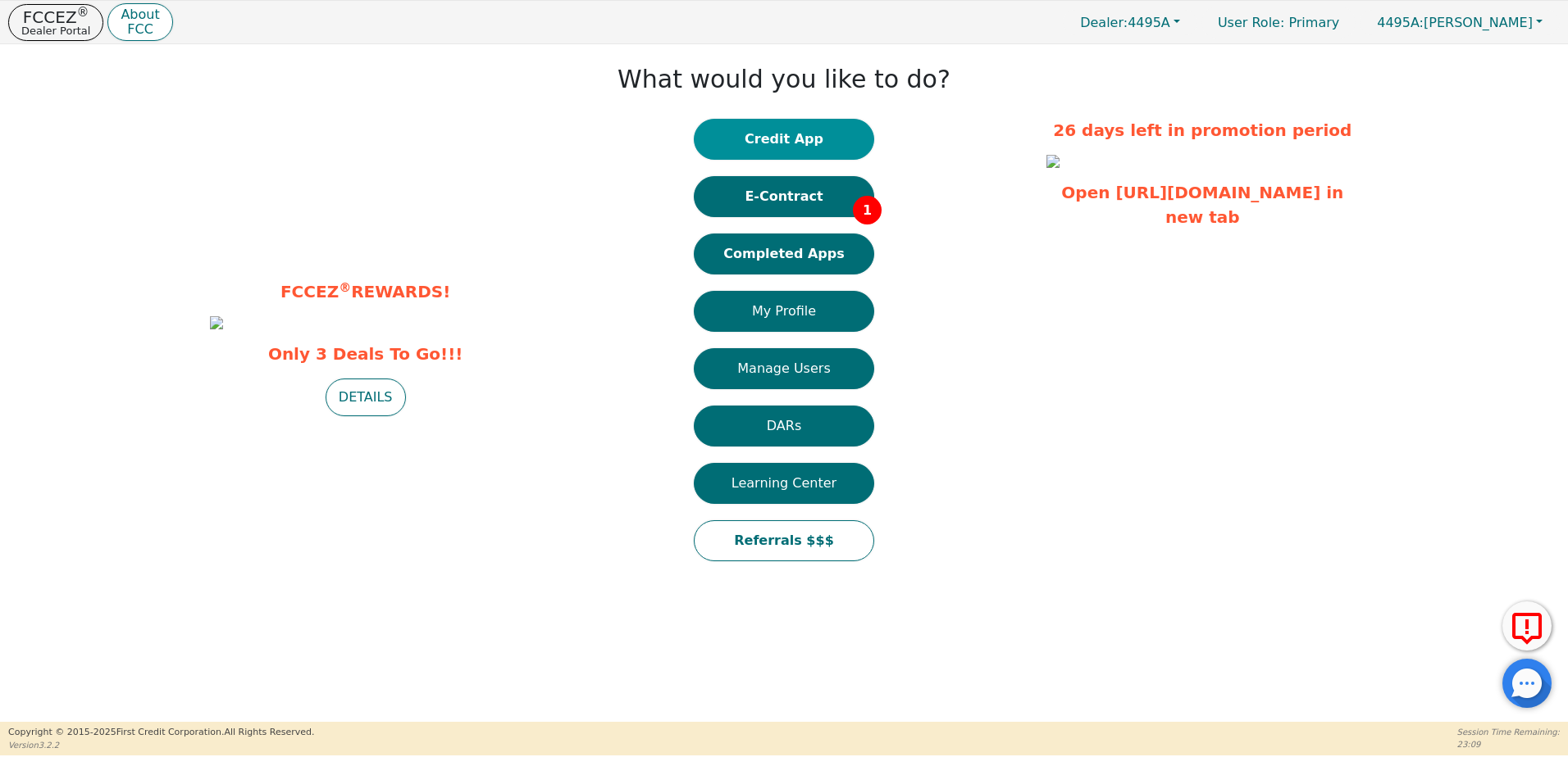
click at [773, 118] on button "Credit App" at bounding box center [783, 138] width 180 height 41
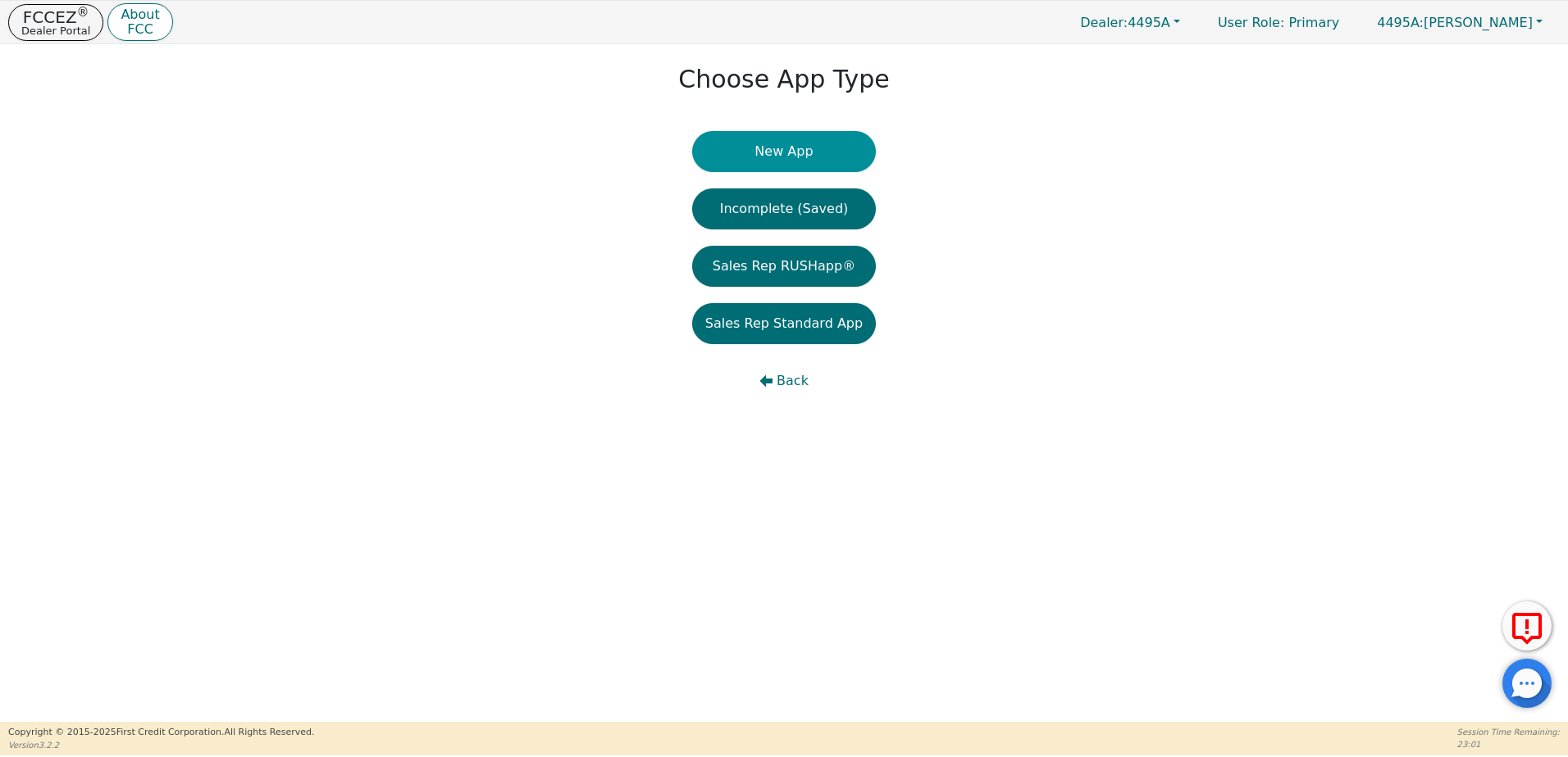
click at [837, 152] on button "New App" at bounding box center [784, 151] width 183 height 41
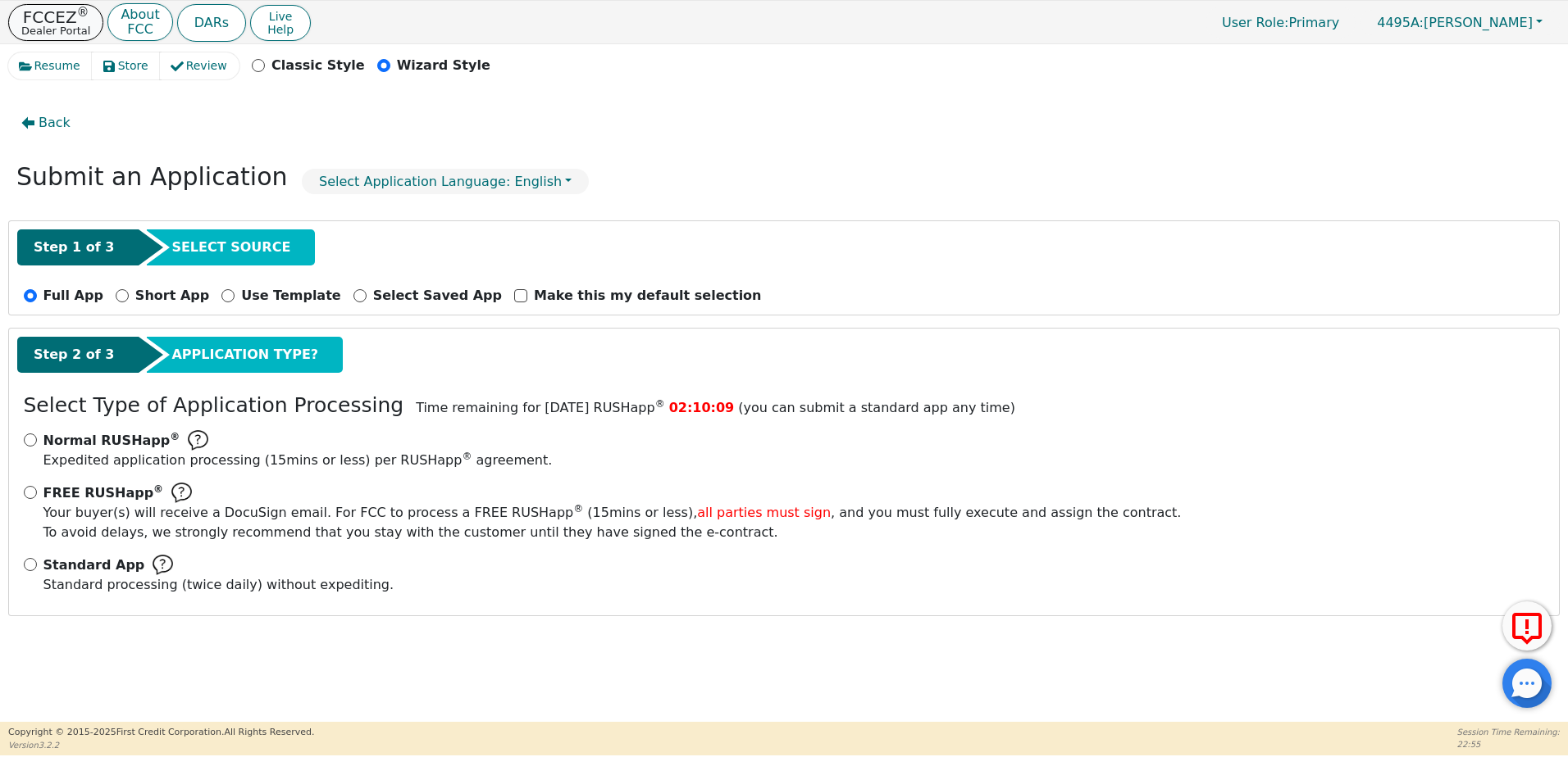
click at [61, 16] on p "FCCEZ ®" at bounding box center [55, 16] width 69 height 16
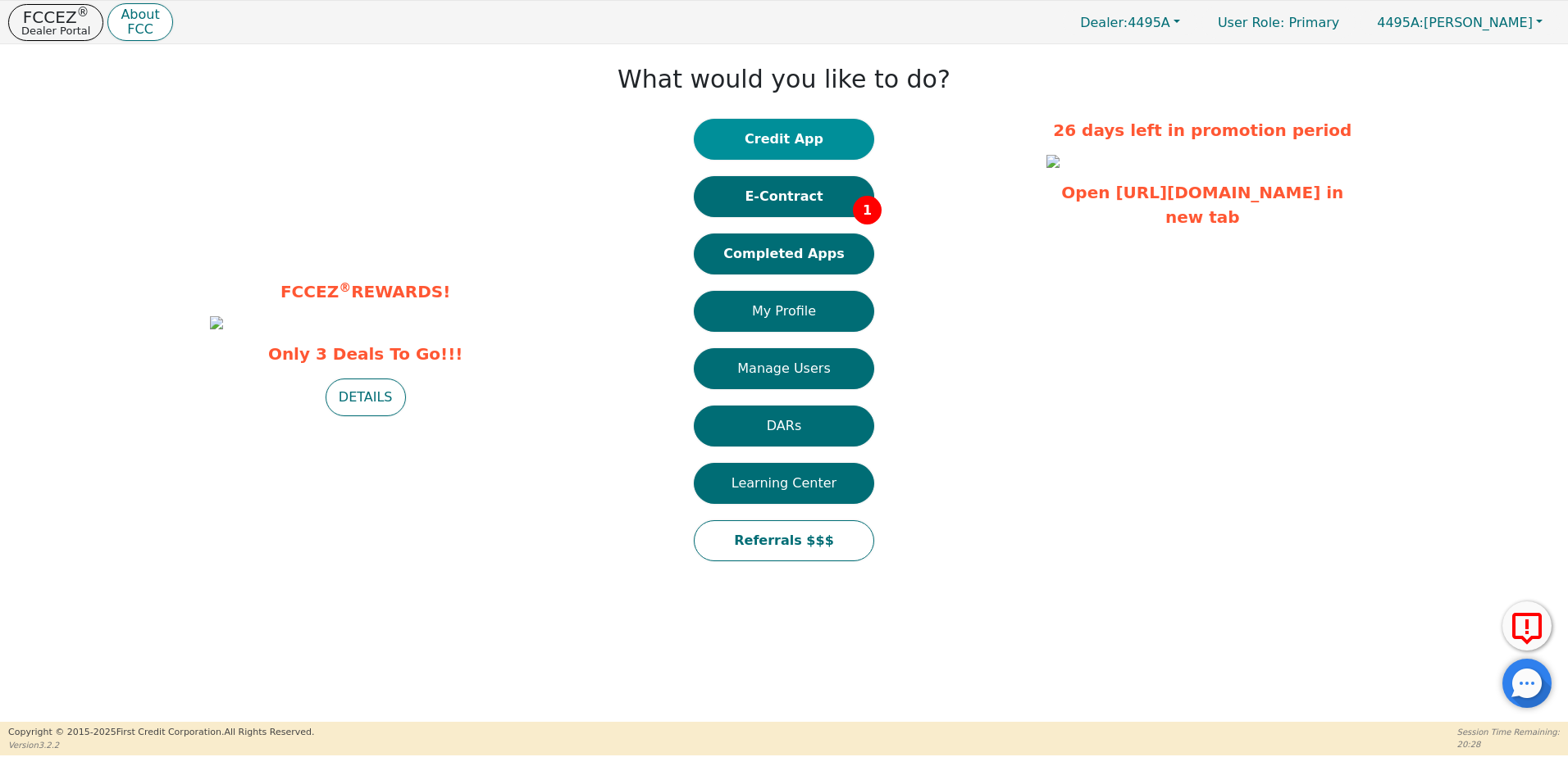
click at [821, 137] on button "Credit App" at bounding box center [783, 138] width 180 height 41
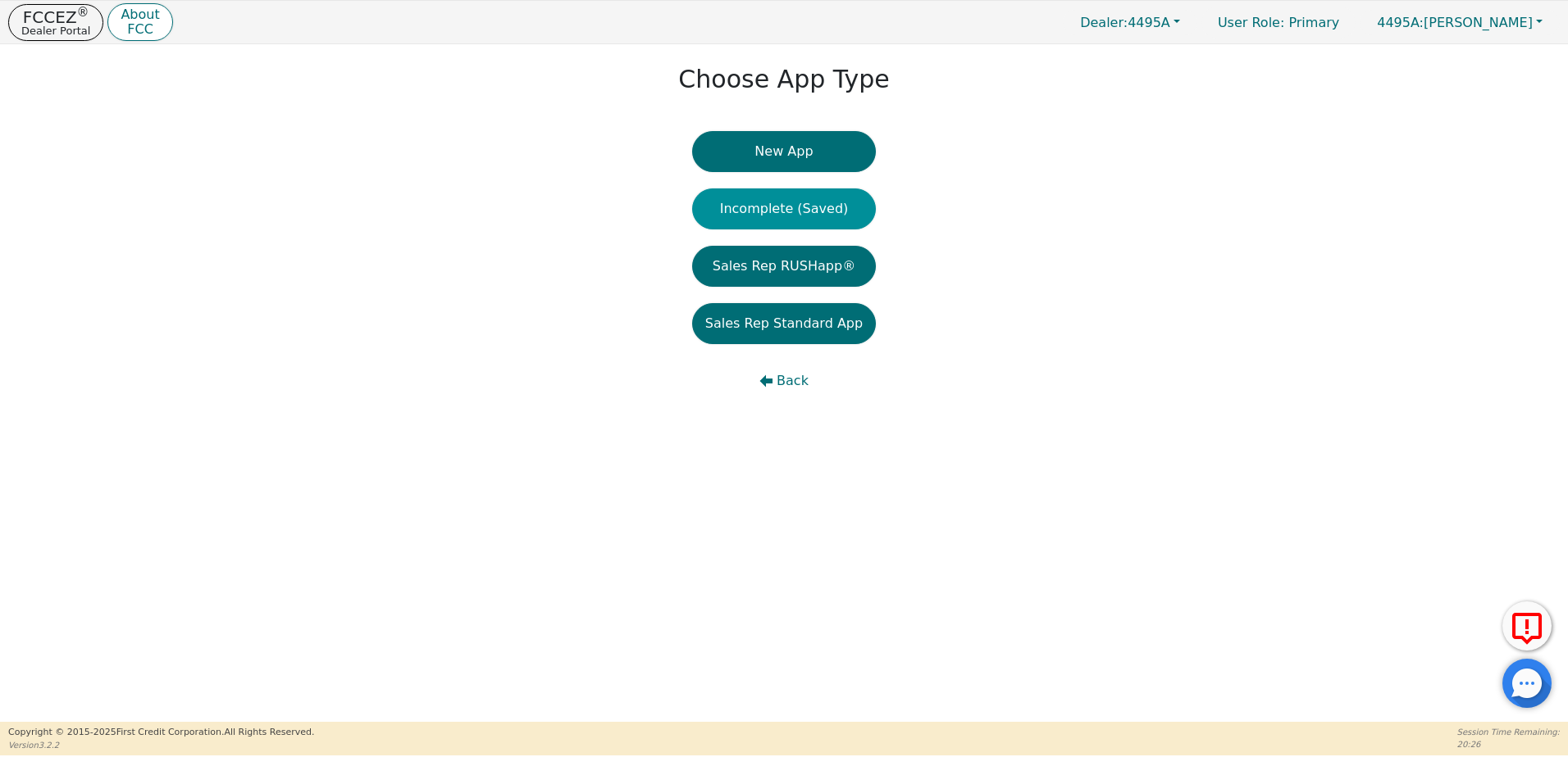
click at [812, 198] on button "Incomplete (Saved)" at bounding box center [784, 208] width 183 height 41
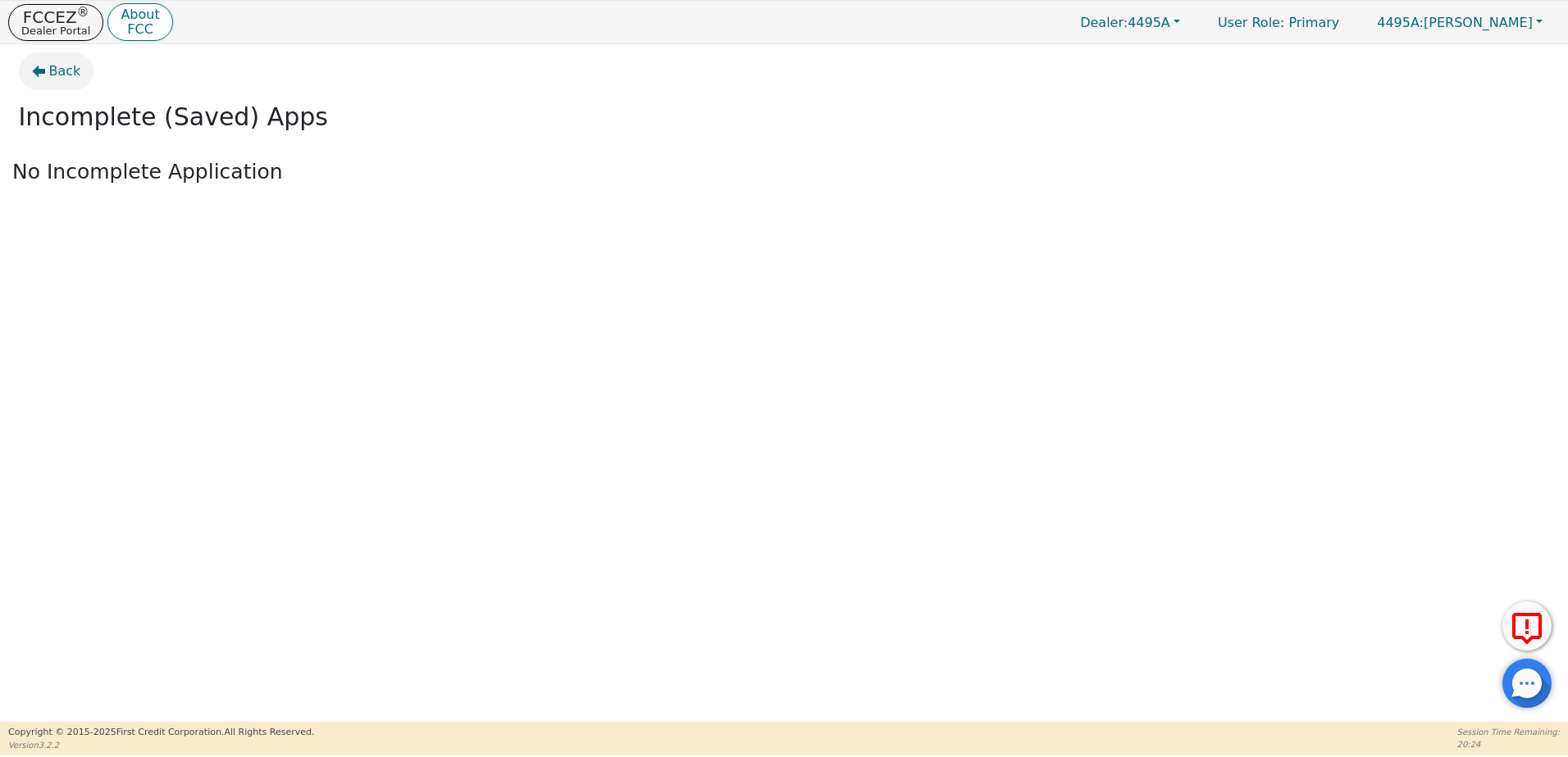
click at [79, 66] on button "Back" at bounding box center [56, 71] width 75 height 37
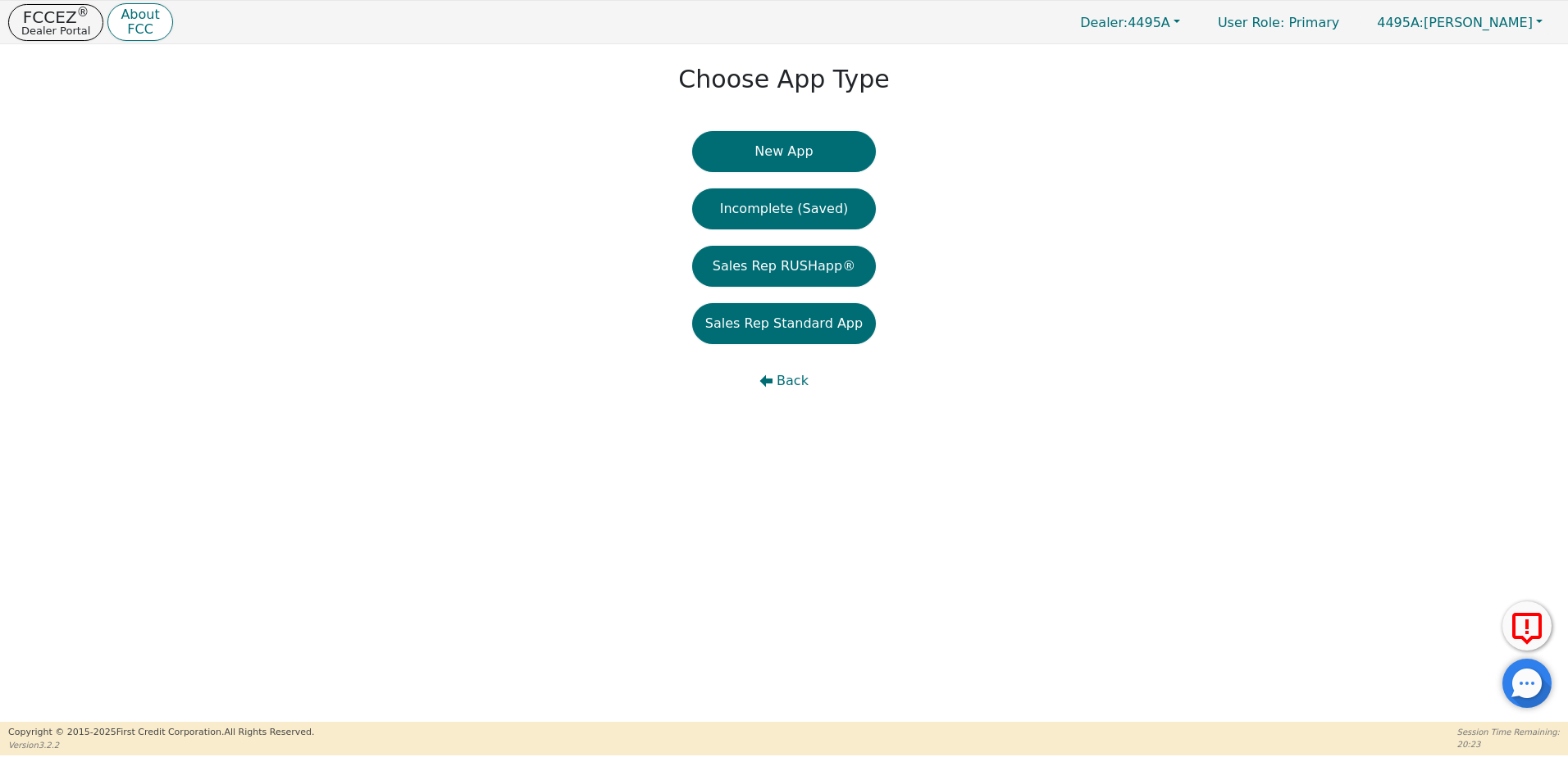
click at [63, 42] on div "FCCEZ ® Dealer Portal About FCC Dealer: 4495A User Role : Primary 4495A: Alex E…" at bounding box center [784, 22] width 1568 height 43
click at [55, 26] on p "Dealer Portal" at bounding box center [55, 31] width 69 height 11
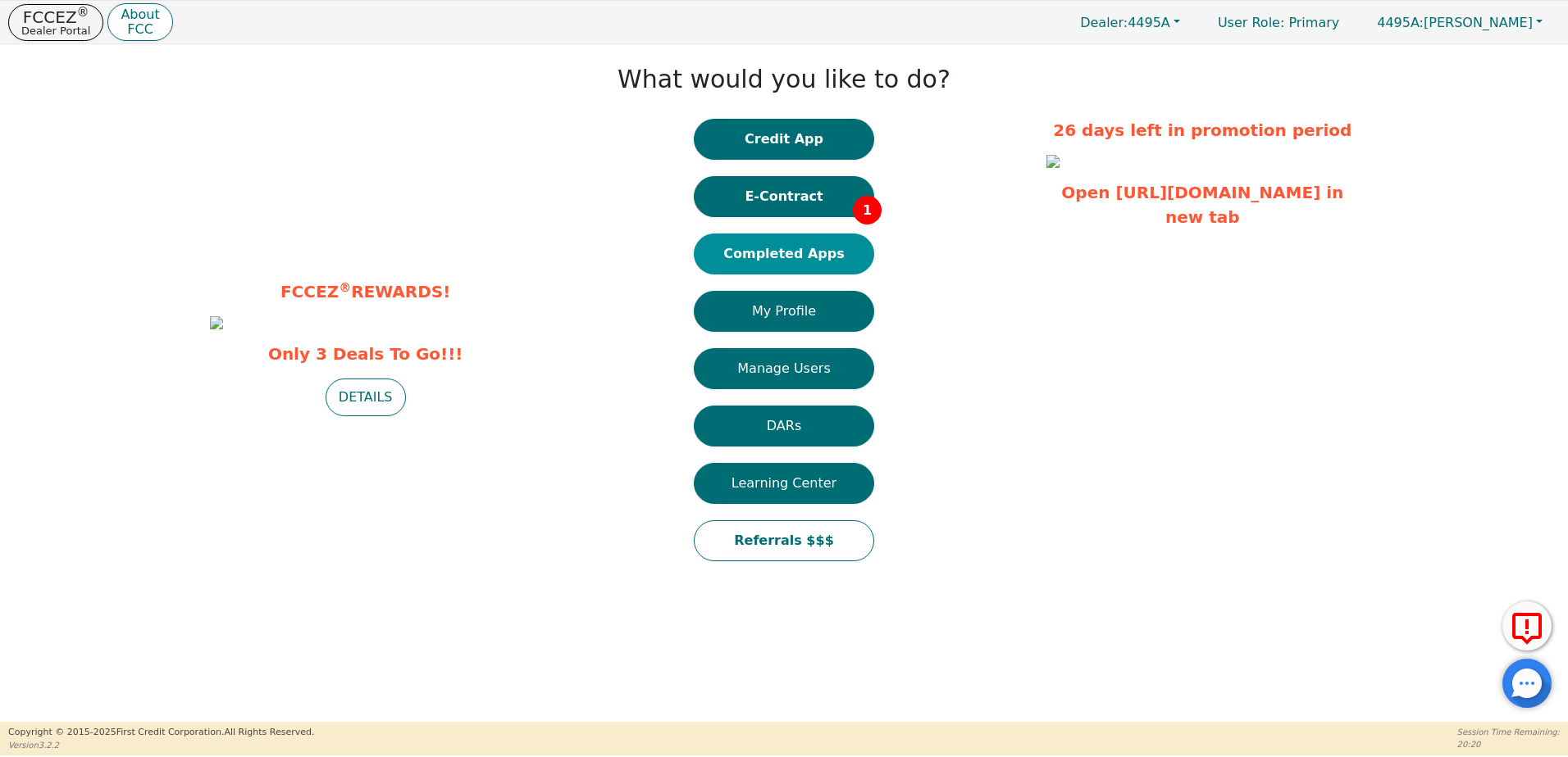
click at [815, 267] on button "Completed Apps" at bounding box center [783, 254] width 180 height 41
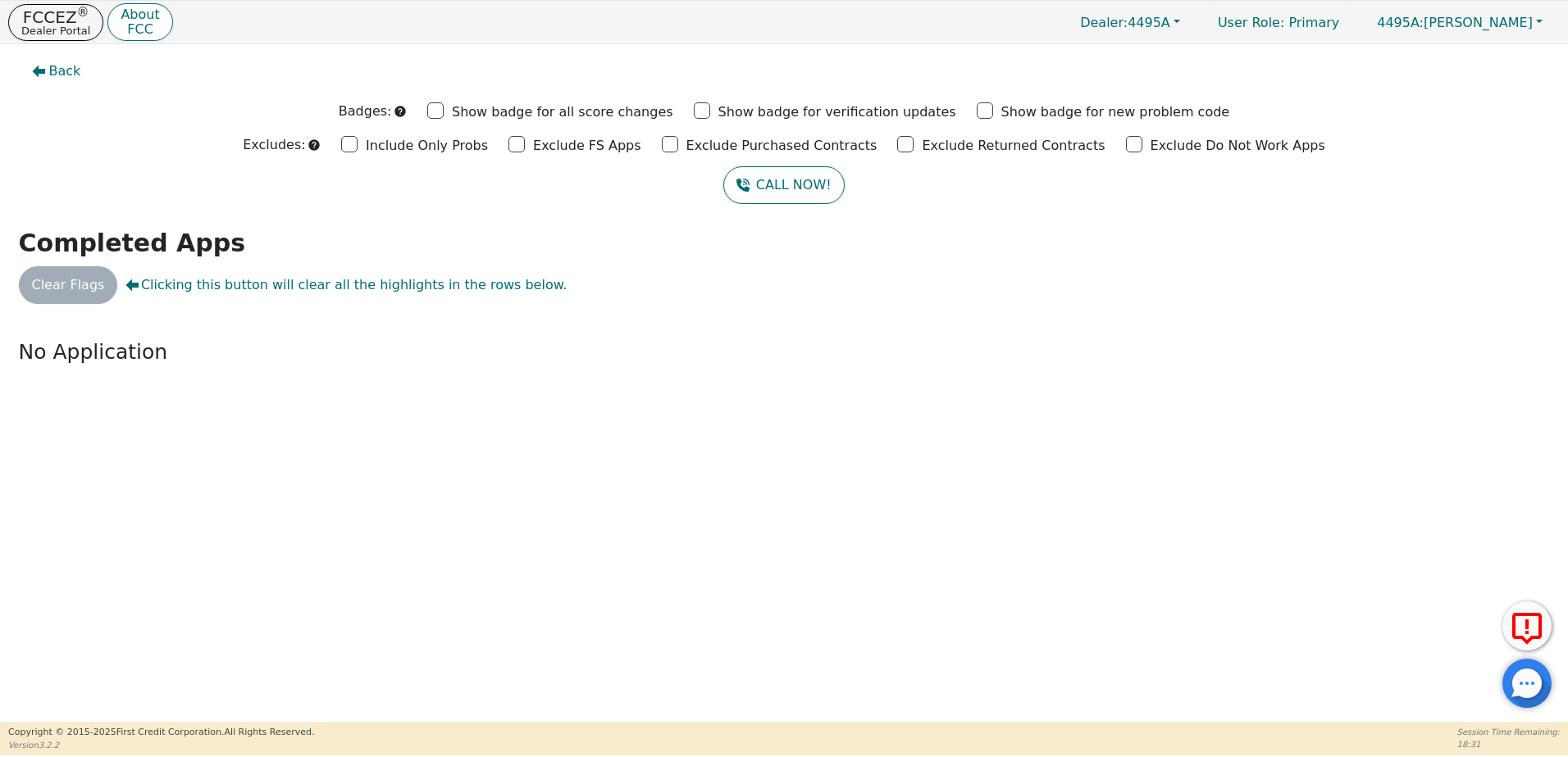
click at [805, 286] on div "Clear Flags Clicking this button will clear all the highlights in the rows belo…" at bounding box center [784, 284] width 1543 height 37
click at [65, 79] on span "Back" at bounding box center [65, 71] width 32 height 20
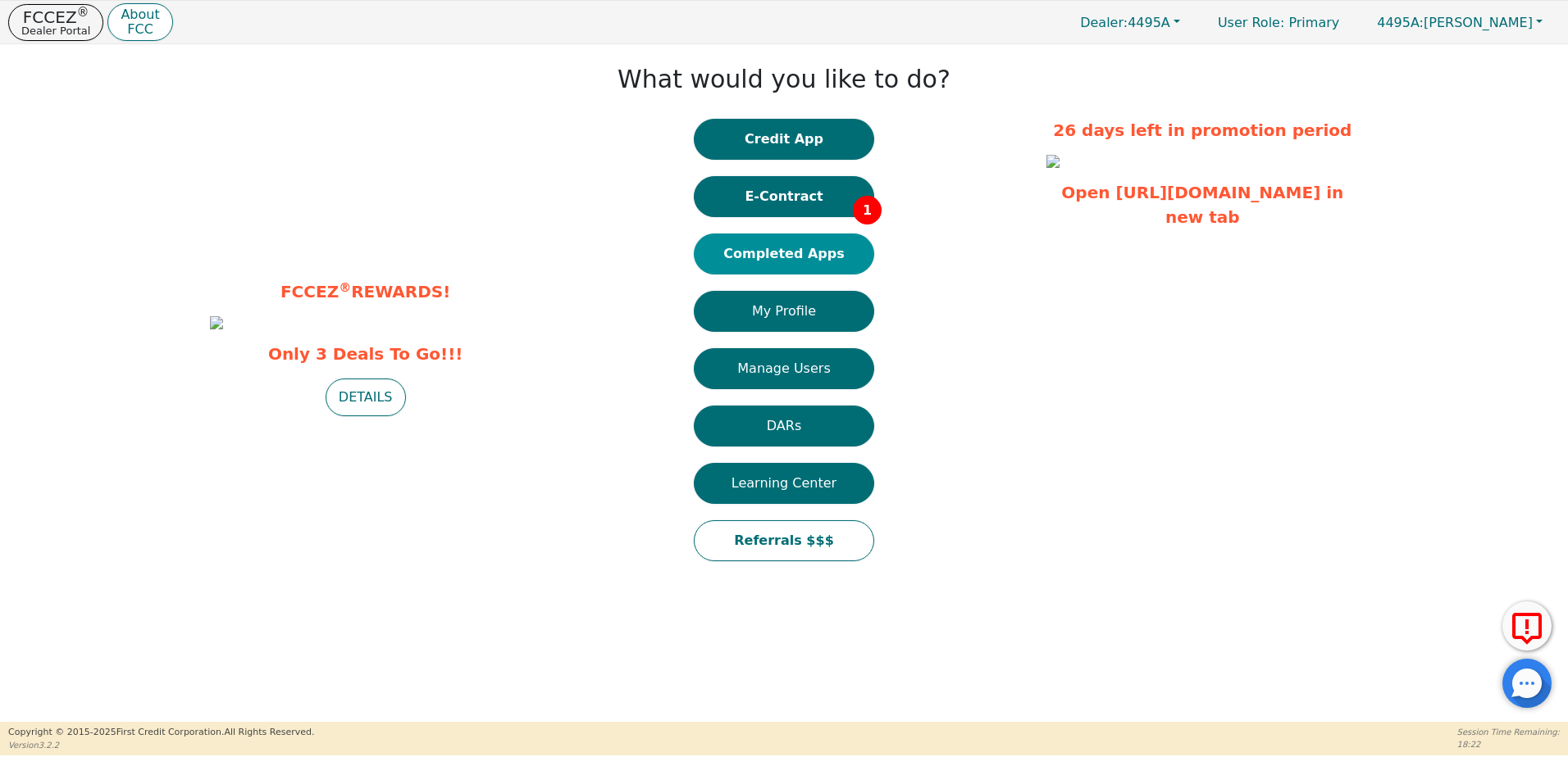
click at [850, 256] on button "Completed Apps" at bounding box center [783, 254] width 180 height 41
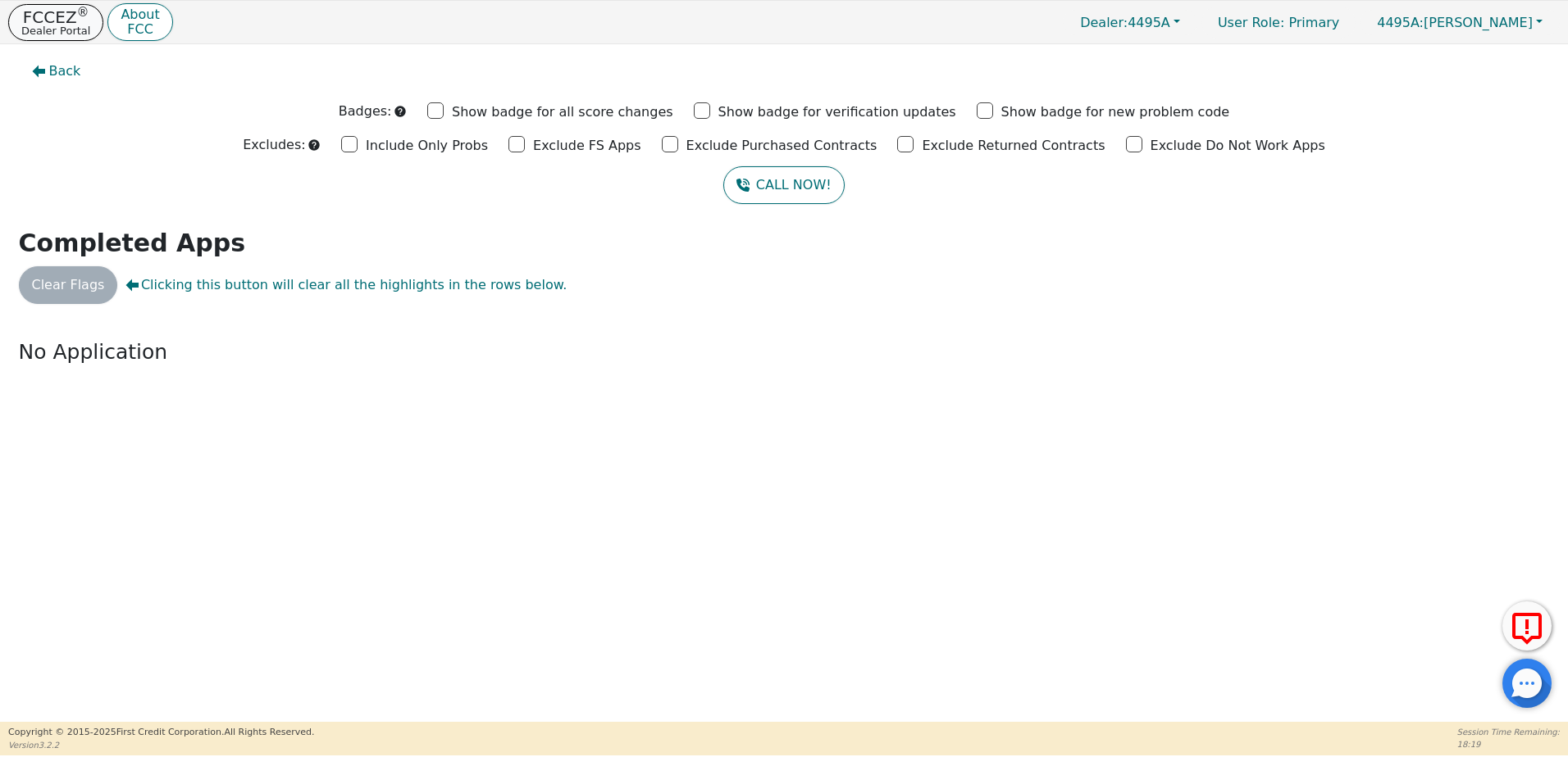
click at [47, 34] on p "Dealer Portal" at bounding box center [55, 31] width 69 height 11
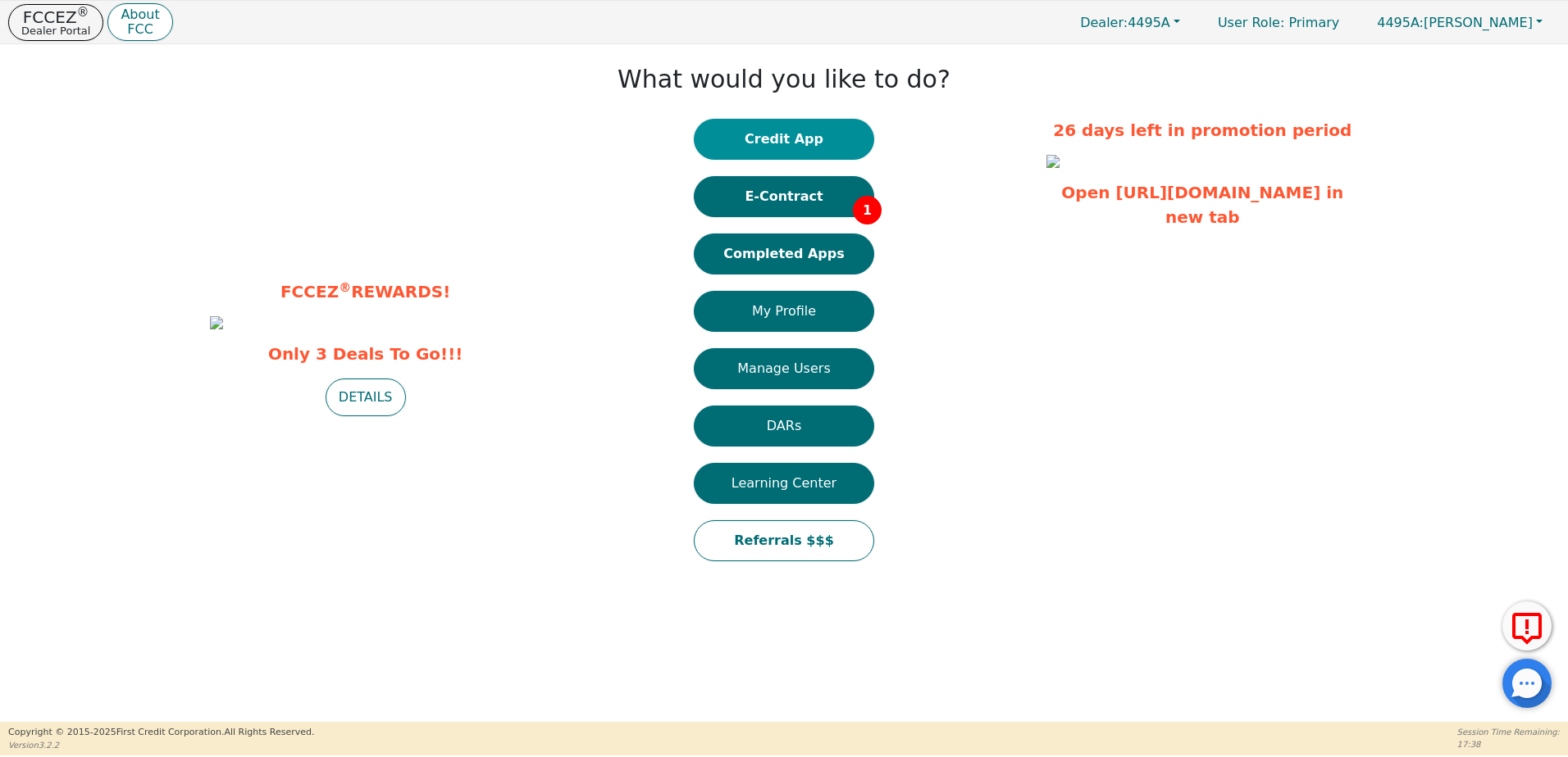
click at [748, 148] on button "Credit App" at bounding box center [783, 138] width 180 height 41
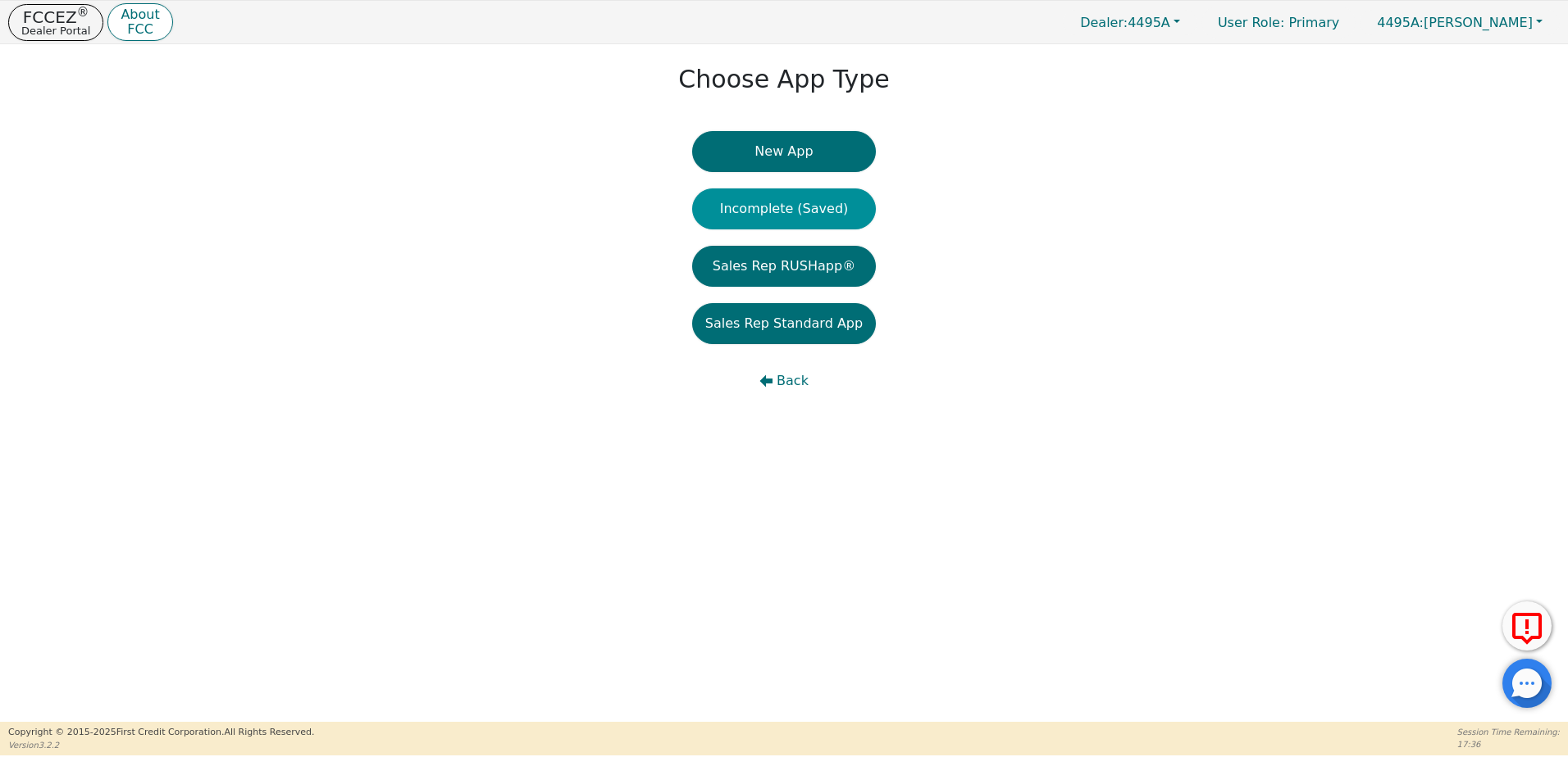
click at [723, 193] on button "Incomplete (Saved)" at bounding box center [784, 208] width 183 height 41
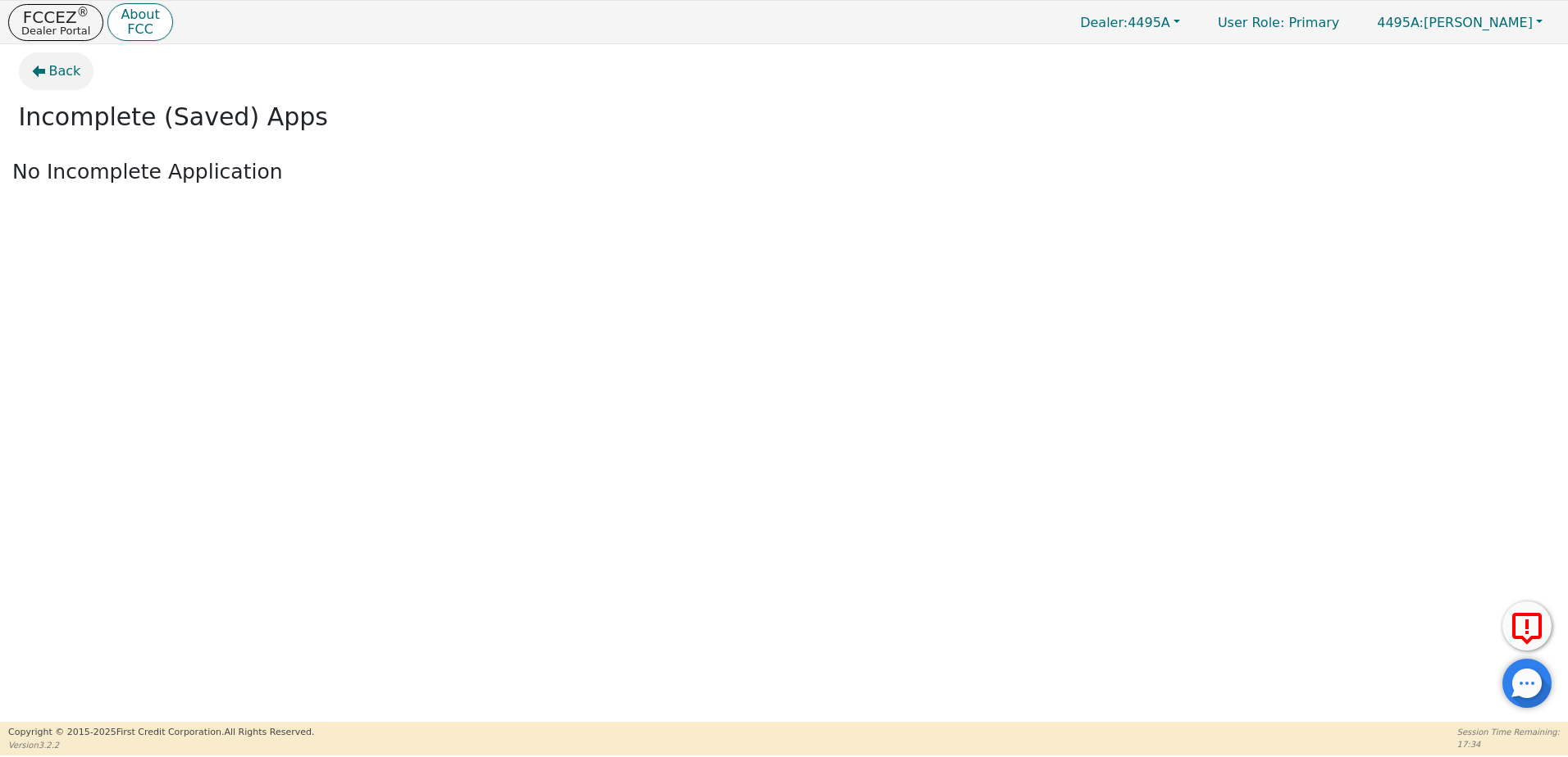
click at [56, 67] on span "Back" at bounding box center [65, 71] width 32 height 20
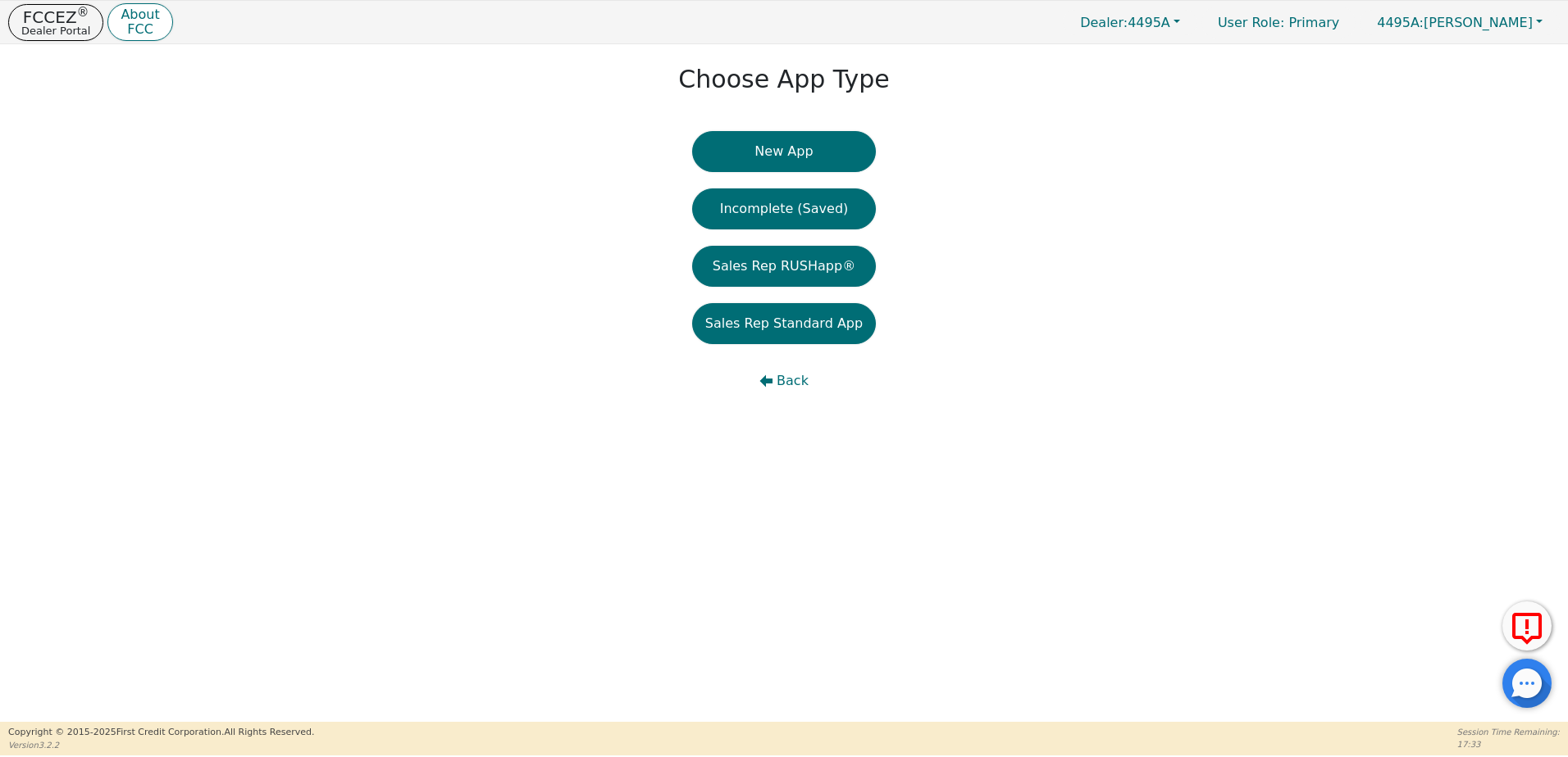
click at [879, 380] on div "Choose App Type New App Incomplete (Saved) Sales Rep RUSHapp® Sales Rep Standar…" at bounding box center [784, 235] width 1568 height 382
click at [74, 32] on p "Dealer Portal" at bounding box center [55, 31] width 69 height 11
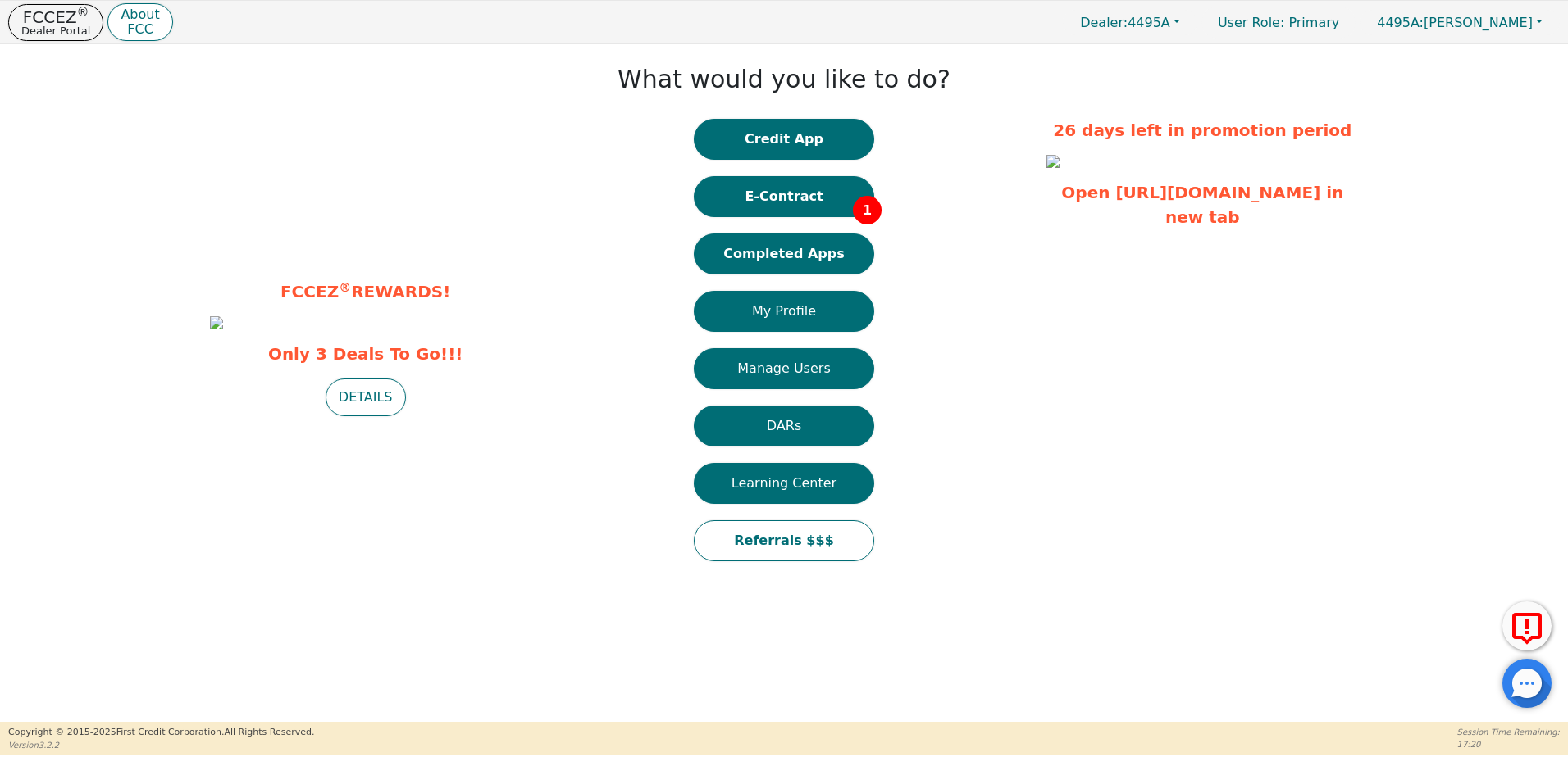
click at [771, 164] on div "Credit App E-Contract 1 Completed Apps My Profile Manage Users DARs Learning Ce…" at bounding box center [783, 347] width 180 height 459
click at [770, 131] on button "Credit App" at bounding box center [783, 138] width 180 height 41
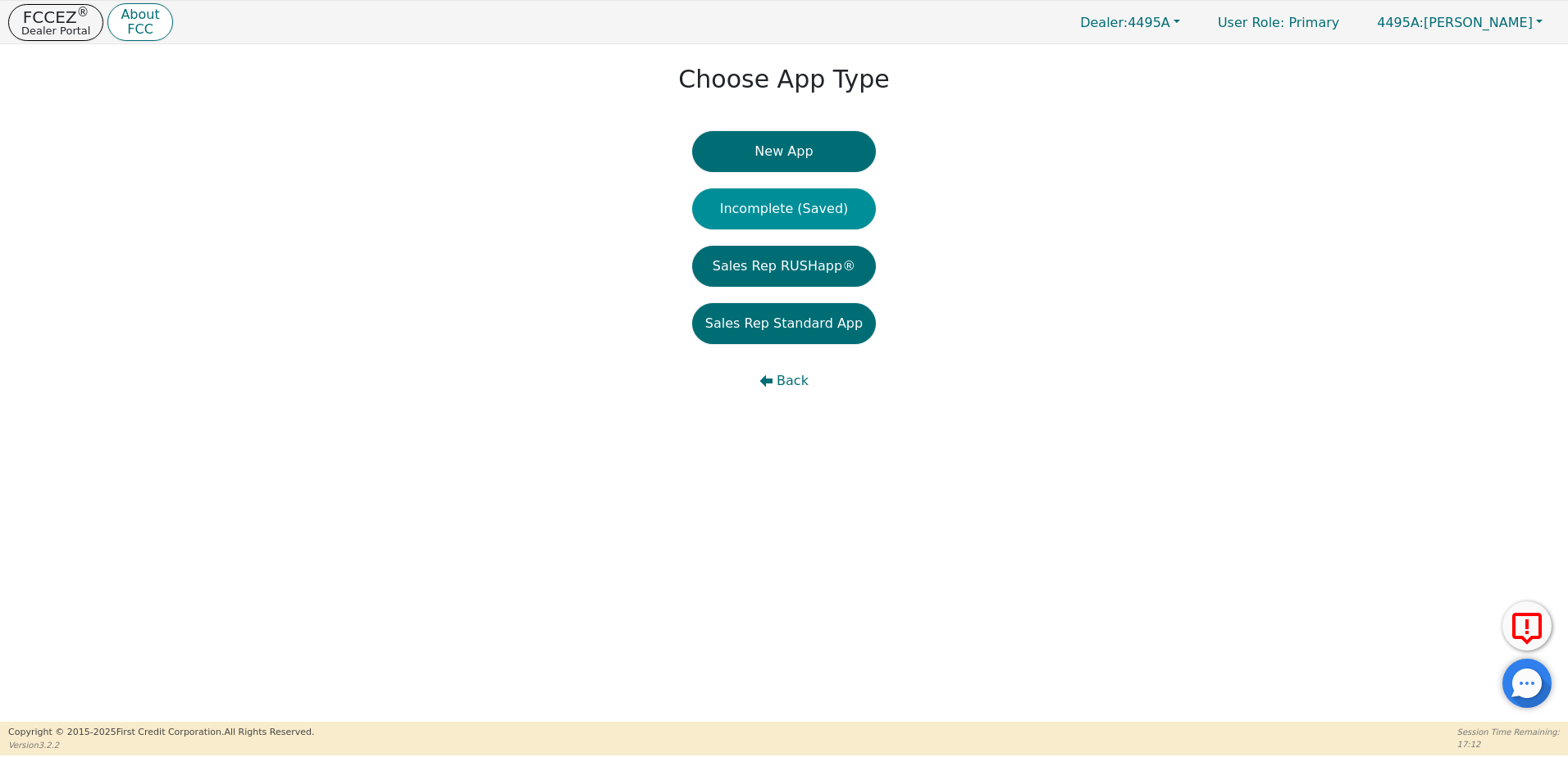
click at [801, 206] on button "Incomplete (Saved)" at bounding box center [784, 208] width 183 height 41
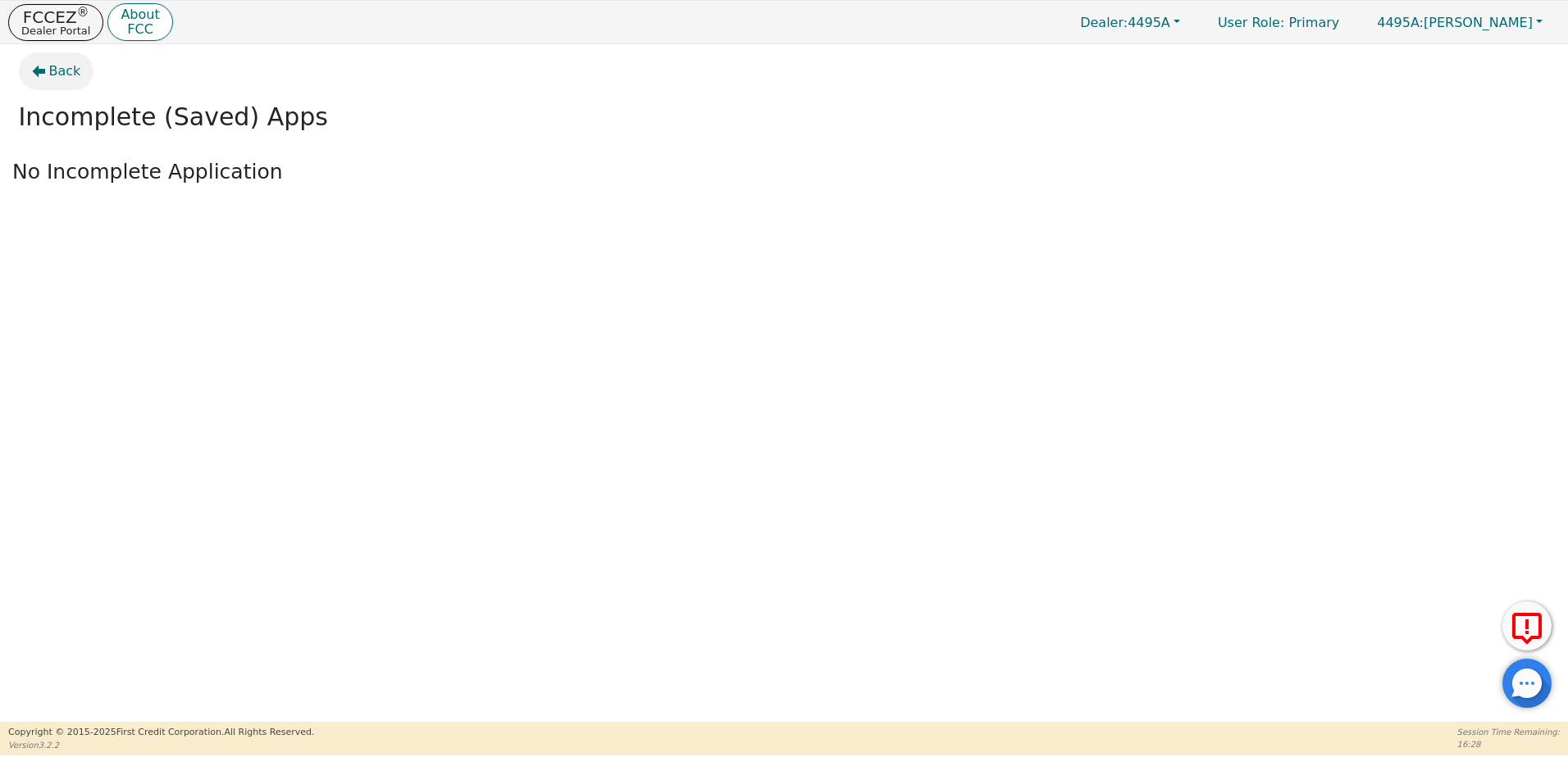
click at [55, 71] on span "Back" at bounding box center [65, 71] width 32 height 20
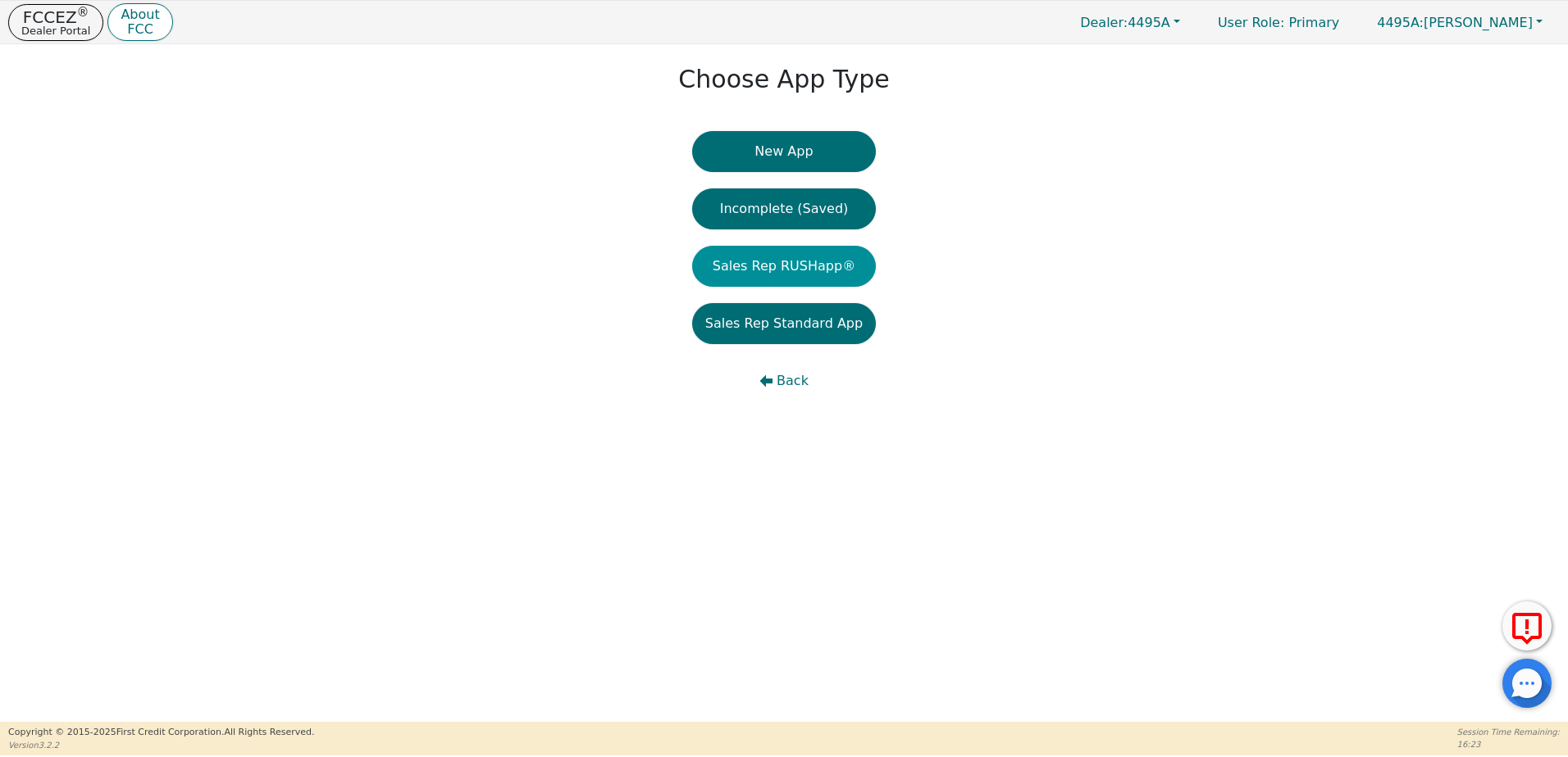
click at [791, 276] on button "Sales Rep RUSHapp®" at bounding box center [784, 266] width 183 height 41
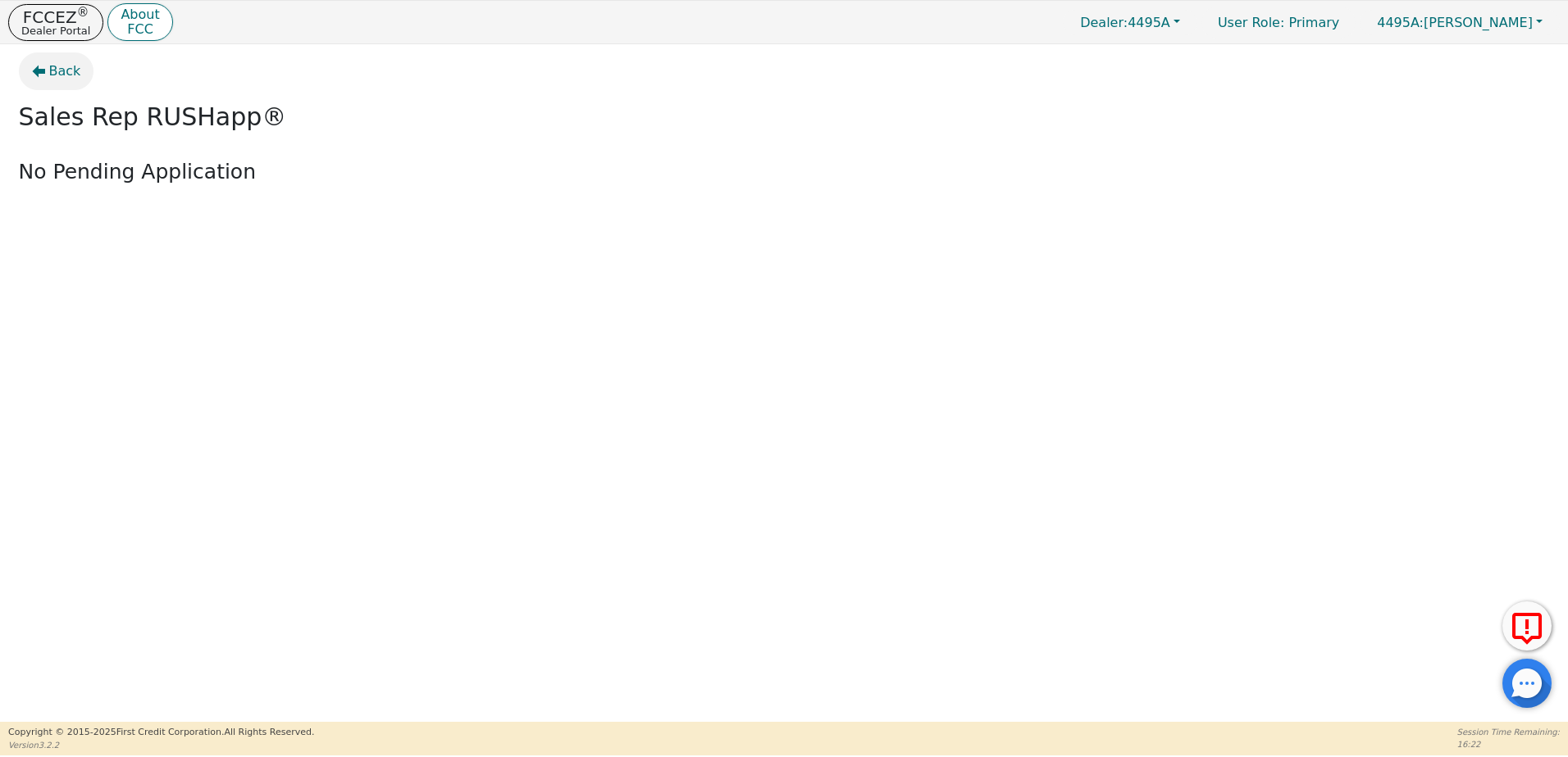
click at [55, 78] on span "Back" at bounding box center [65, 71] width 32 height 20
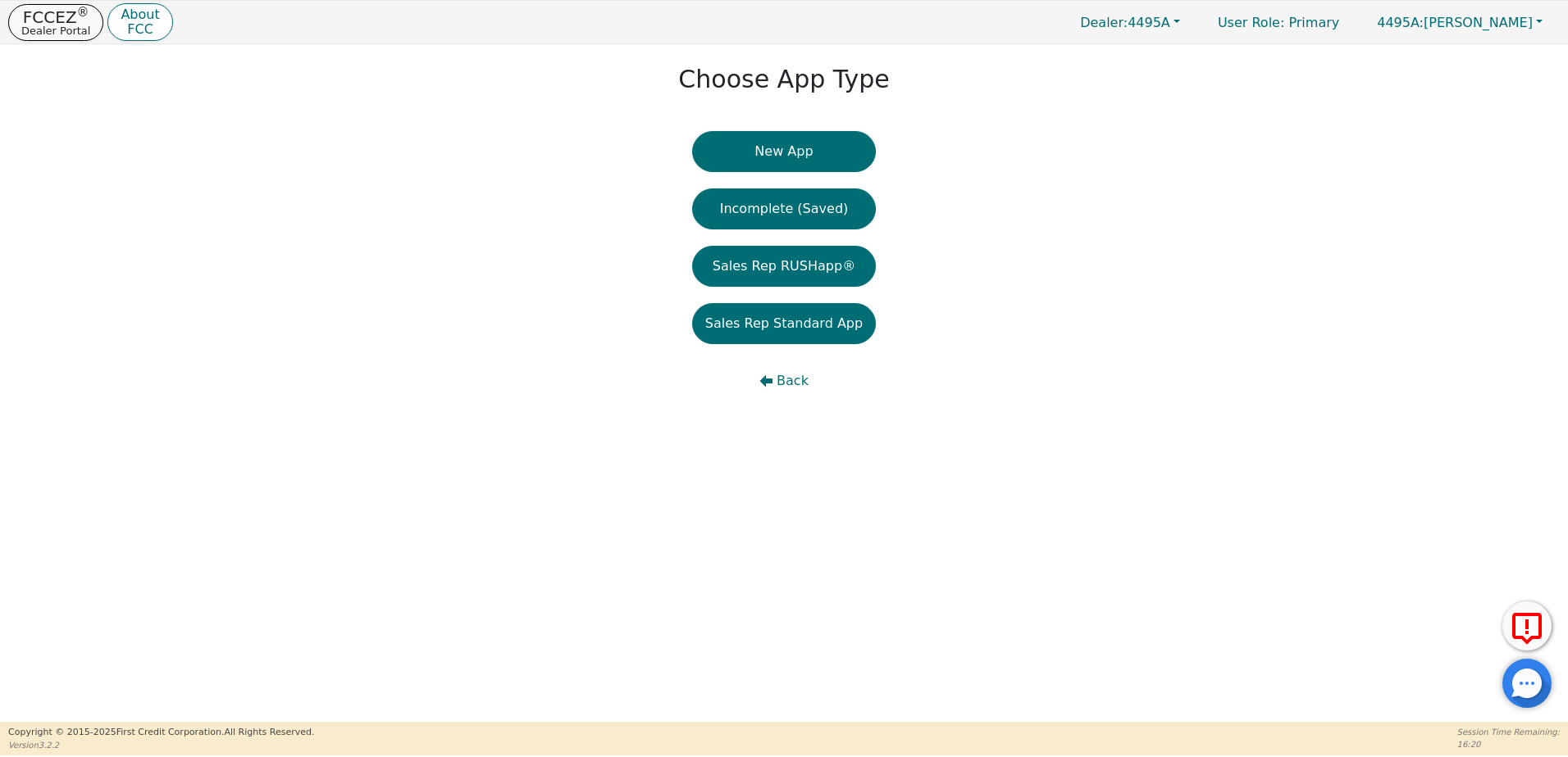
click at [72, 36] on p "Dealer Portal" at bounding box center [55, 31] width 69 height 11
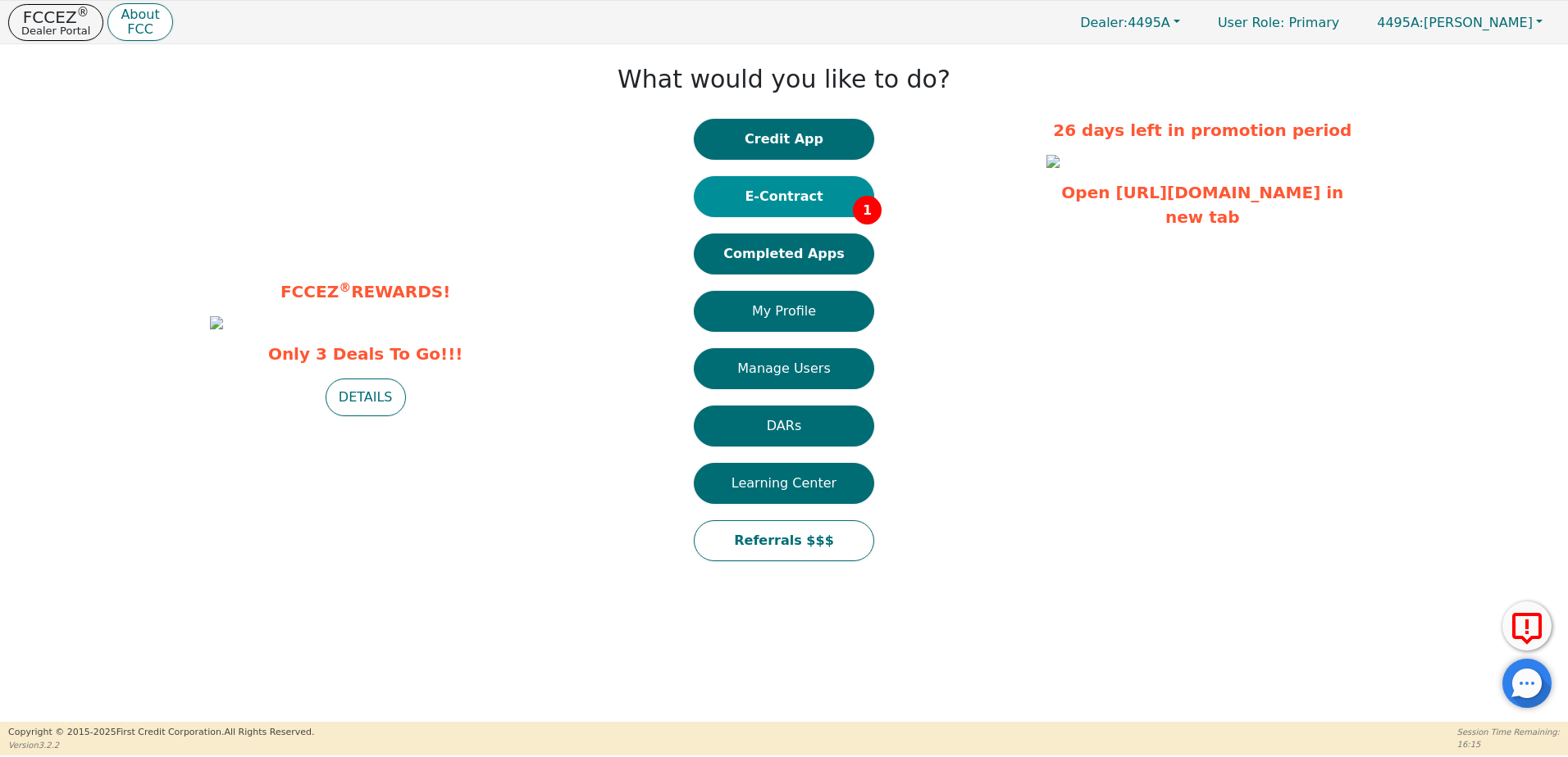
click at [772, 206] on button "E-Contract 1" at bounding box center [783, 197] width 180 height 41
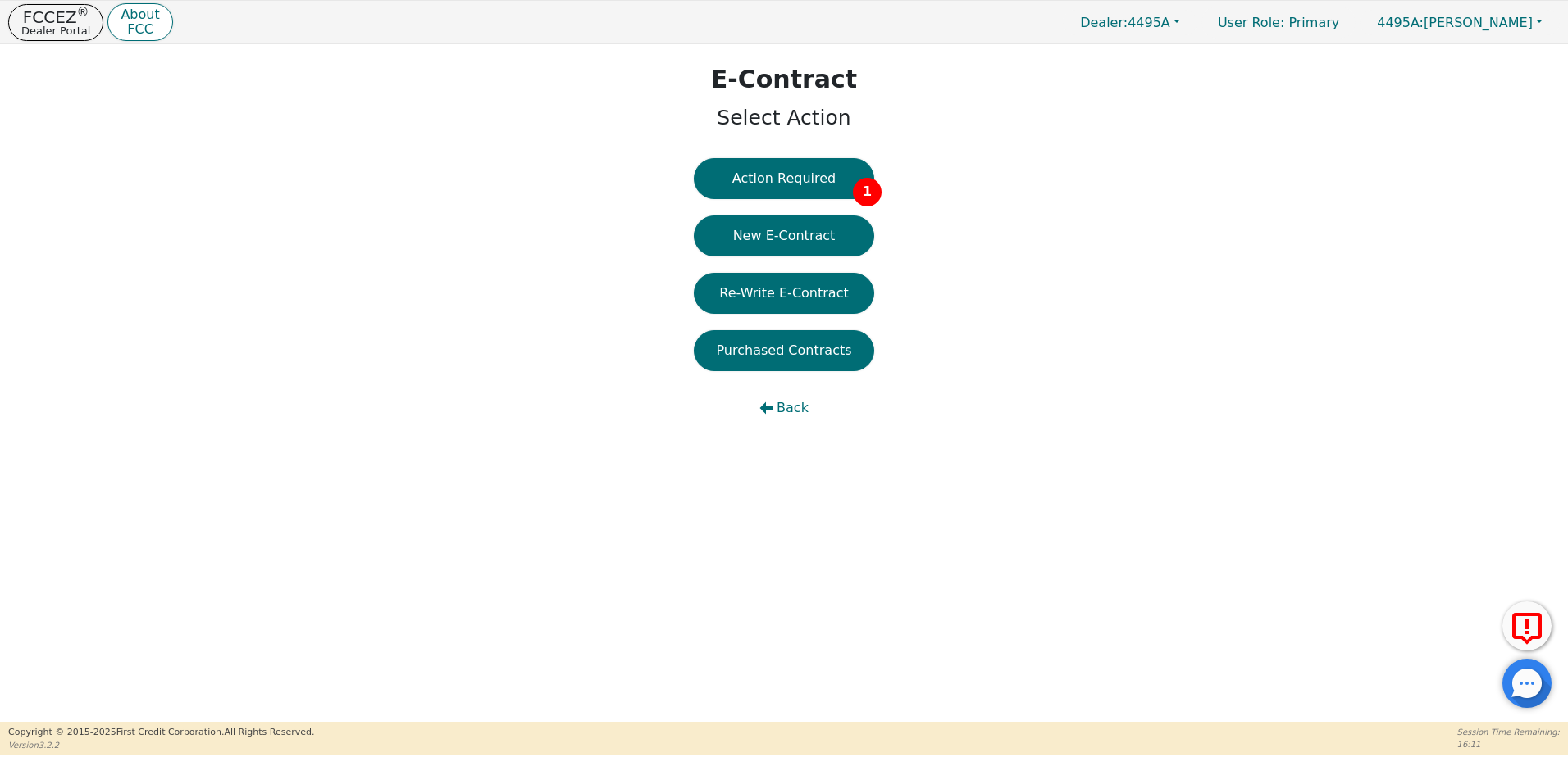
click at [1331, 356] on div "E-Contract Select Action Action Required 1 New E-Contract Re-Write E-Contract P…" at bounding box center [784, 248] width 1568 height 409
click at [816, 170] on button "Action Required 1" at bounding box center [783, 179] width 180 height 41
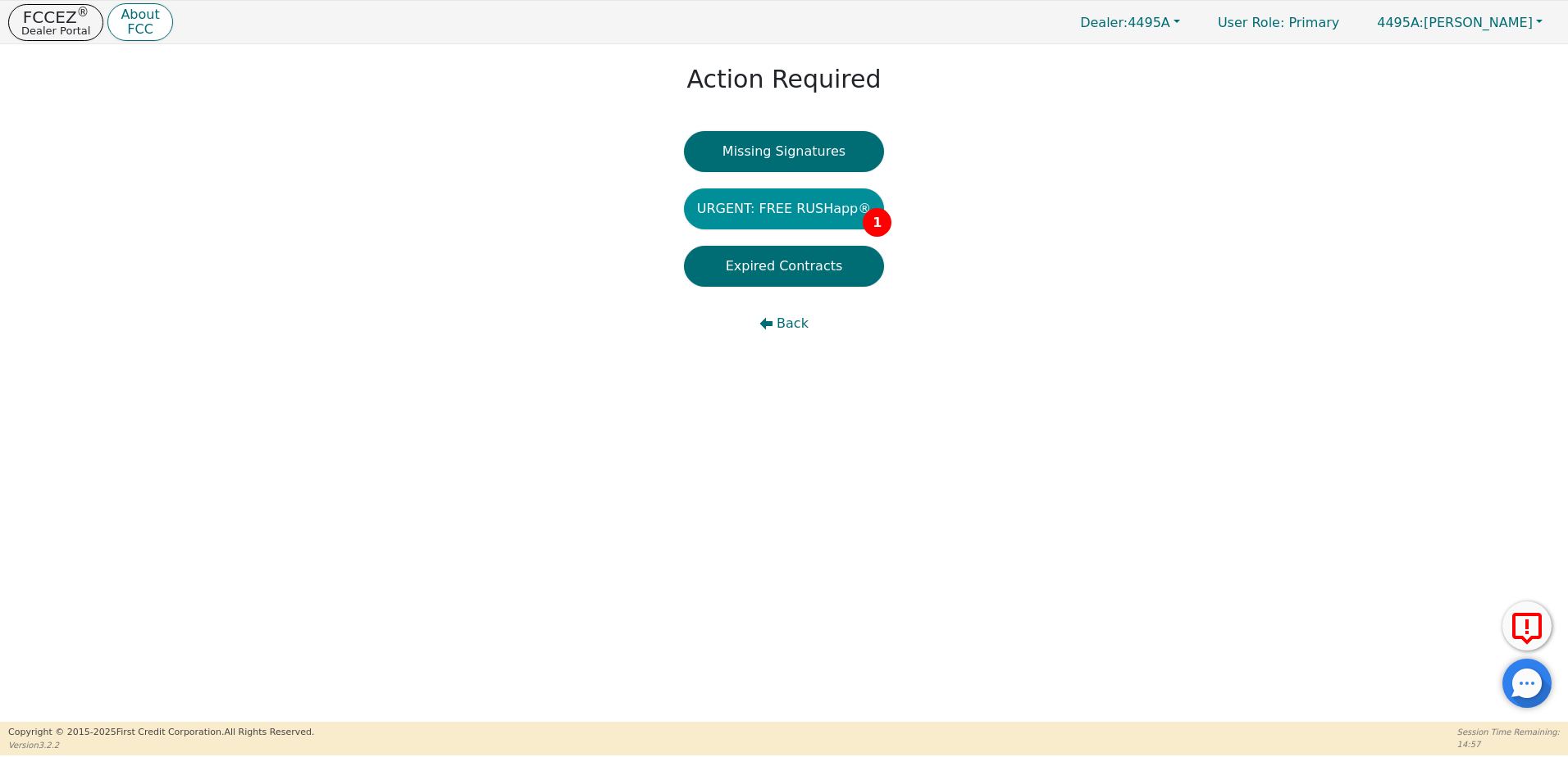
click at [809, 203] on button "URGENT: FREE RUSHapp® 1" at bounding box center [784, 208] width 201 height 41
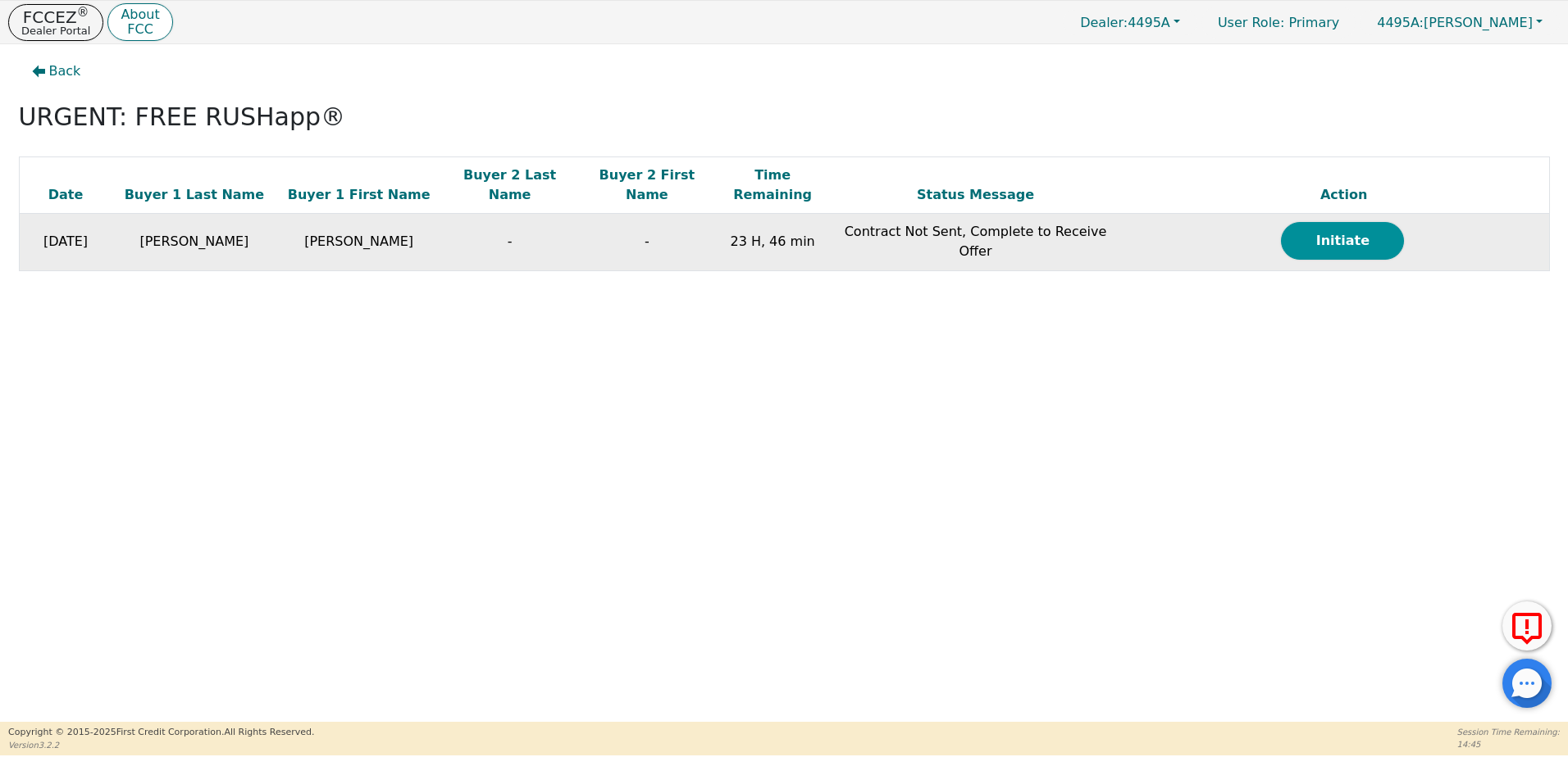
click at [1346, 229] on button "Initiate" at bounding box center [1342, 241] width 123 height 37
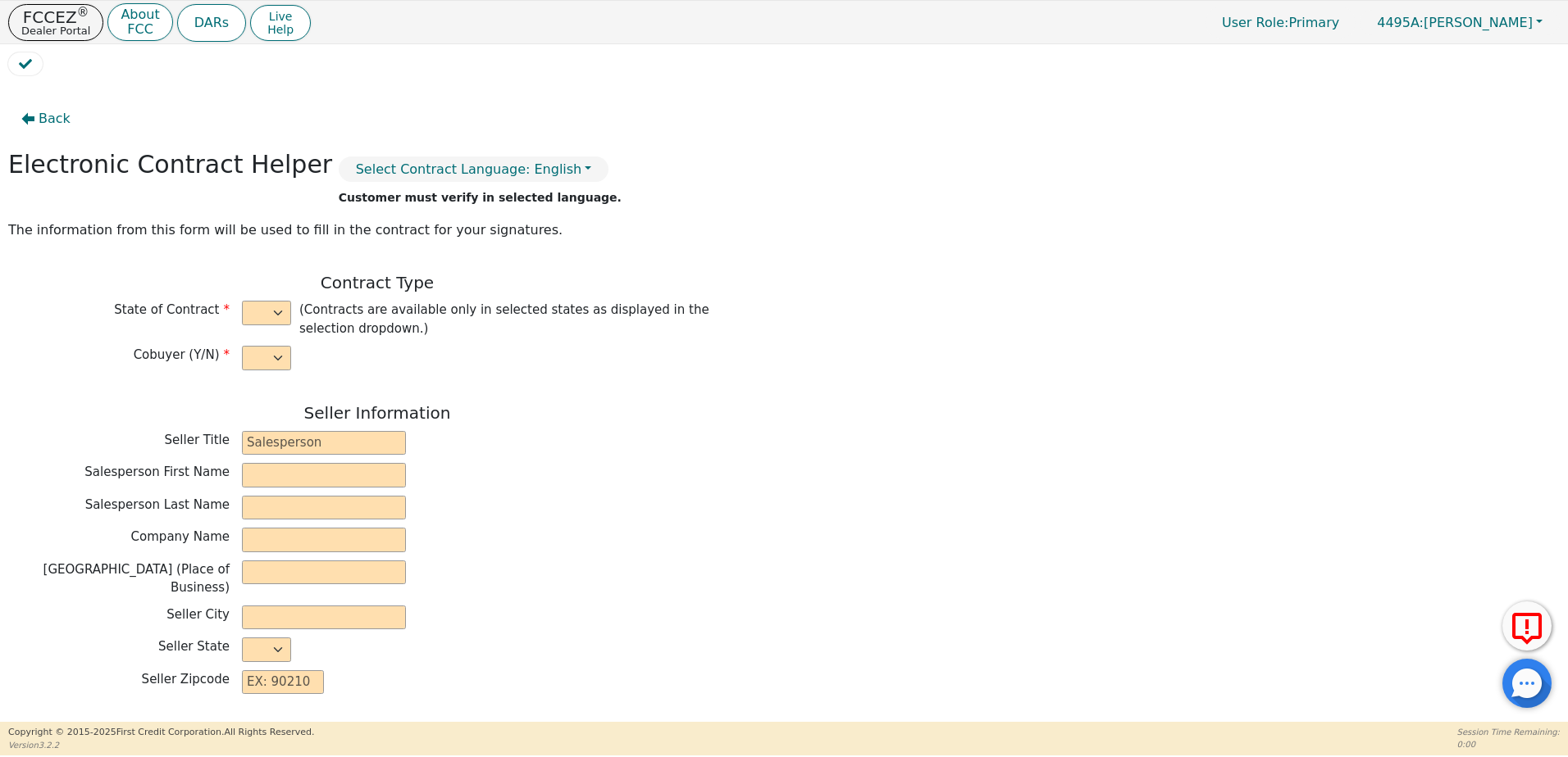
select select "n"
type input "Satellite Distributor"
type input "Alex"
type input "Ewing"
type input "H2EAUX AIR LLC"
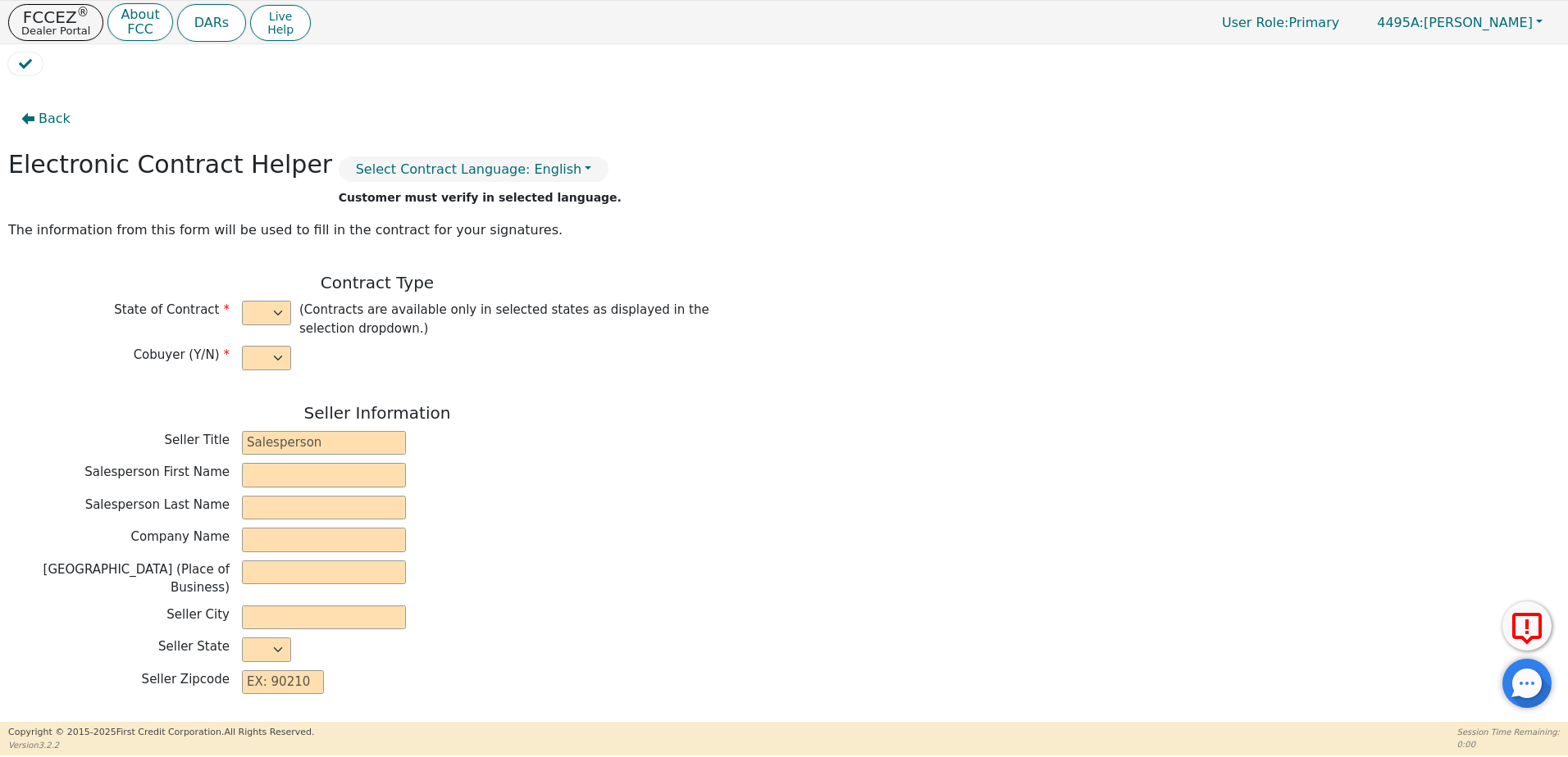
type input "6446 CONCORD RD"
type input "BEAUMONT"
select select "TX"
type input "77708"
type input "[PERSON_NAME]"
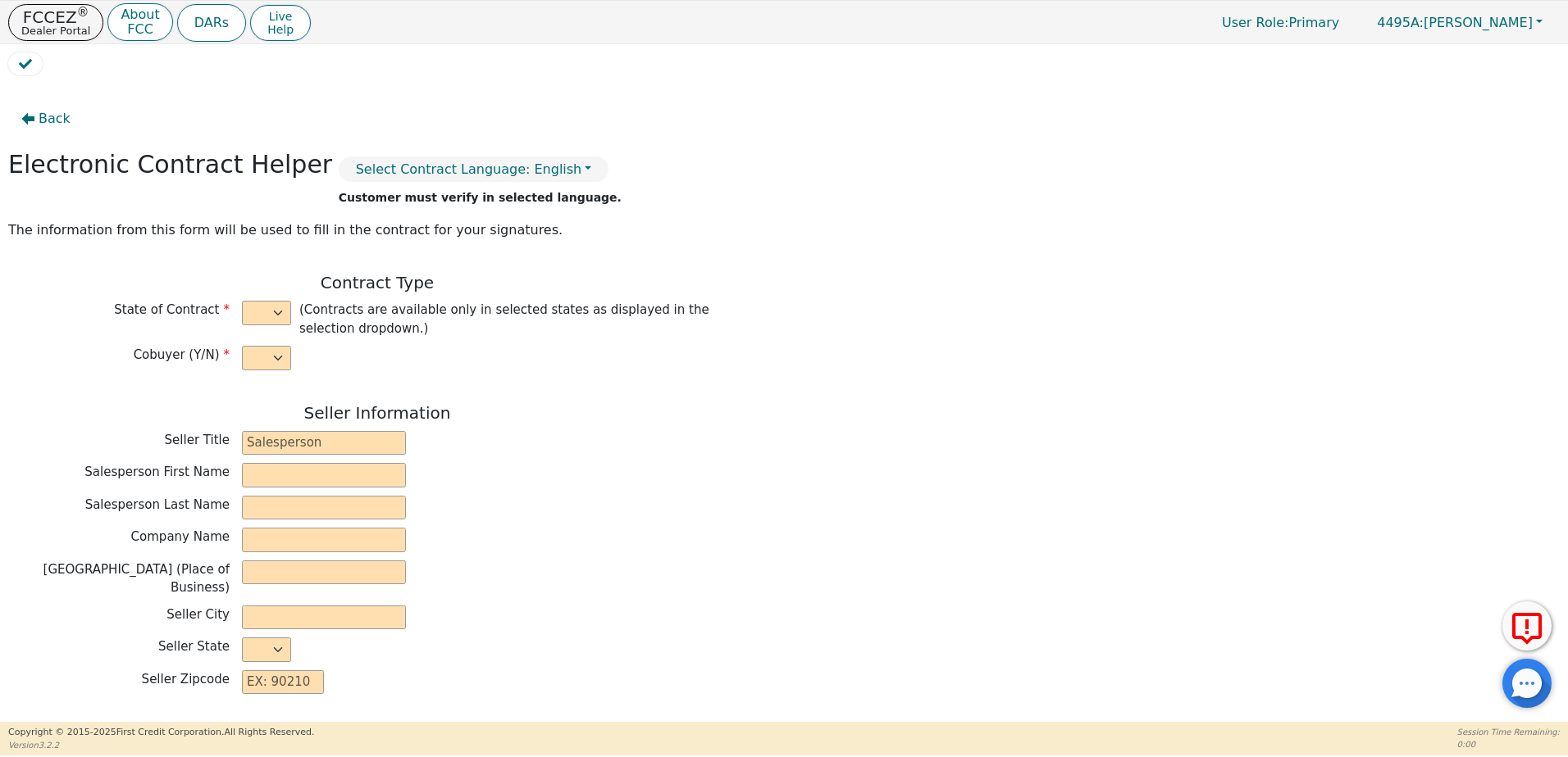
type input "[PERSON_NAME]"
type input "STEPHENHARTMANTPLI@GMAIL.COM"
type input "4089 COUNTY ROAD 716"
type input "BUNA"
select select "TX"
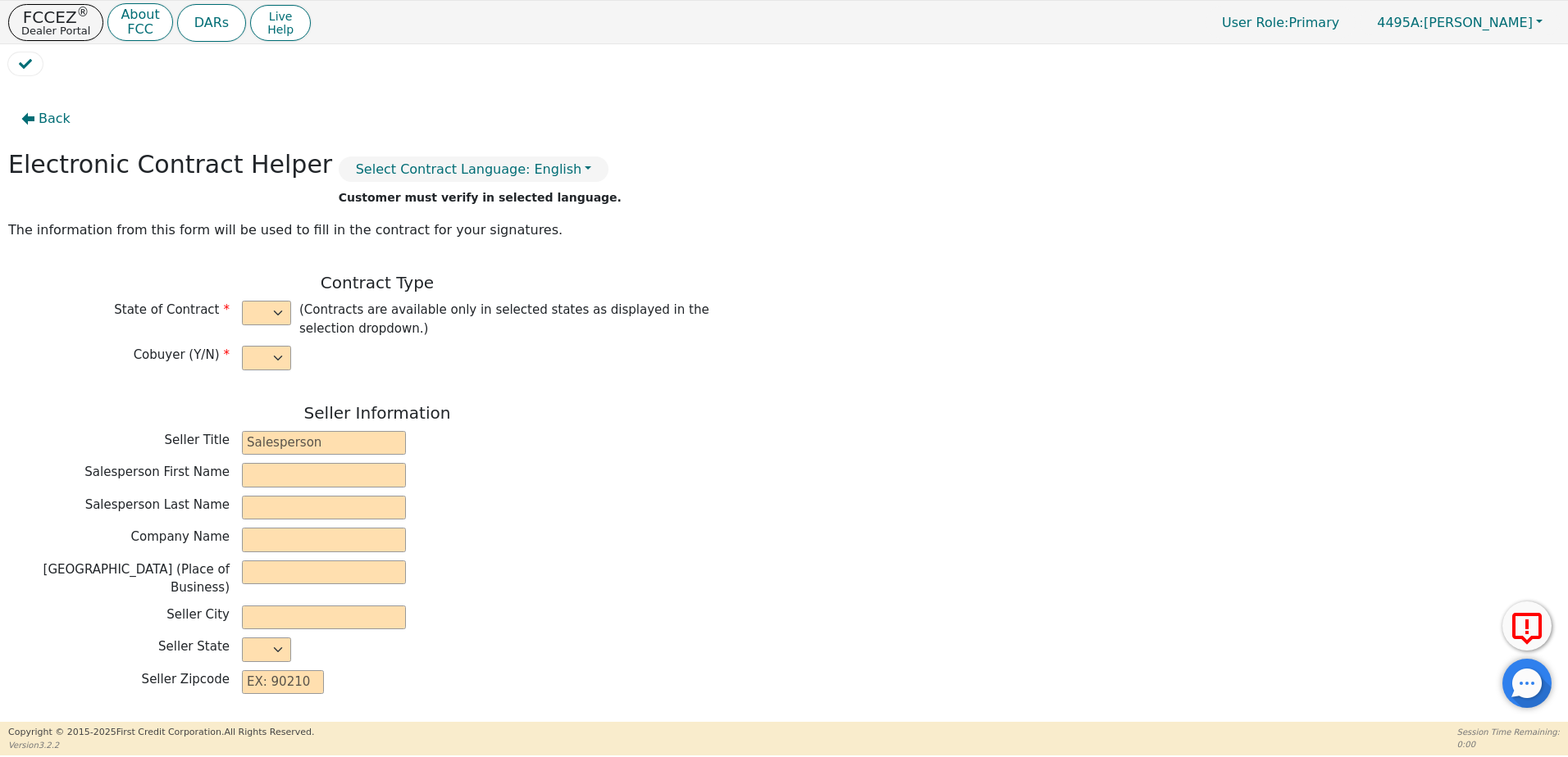
type input "77612"
type input "2025-09-05"
type input "20.00"
type input "2025-10-05"
type input "48"
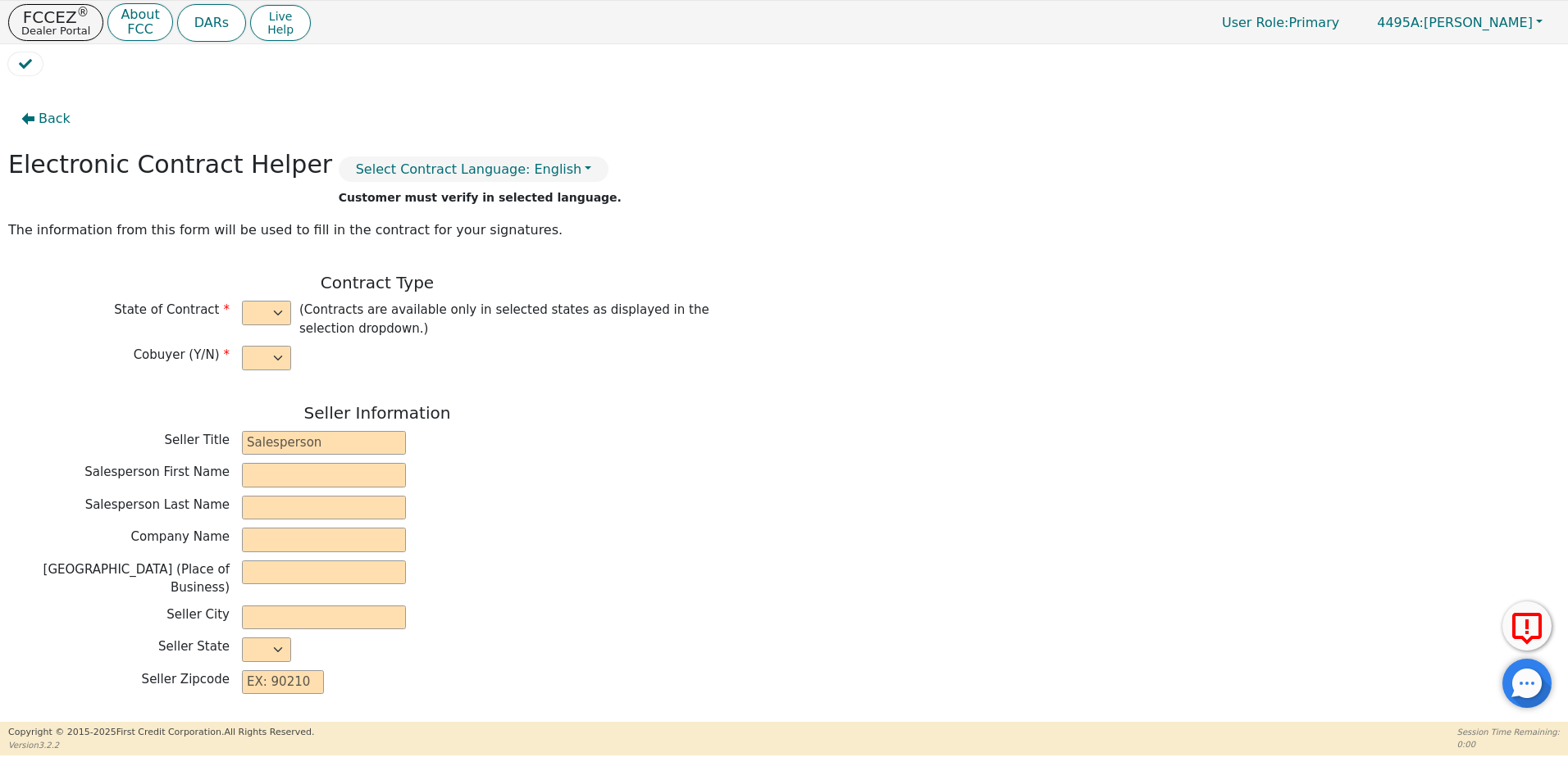
type input "0"
type input "3699.00"
type input "0.00"
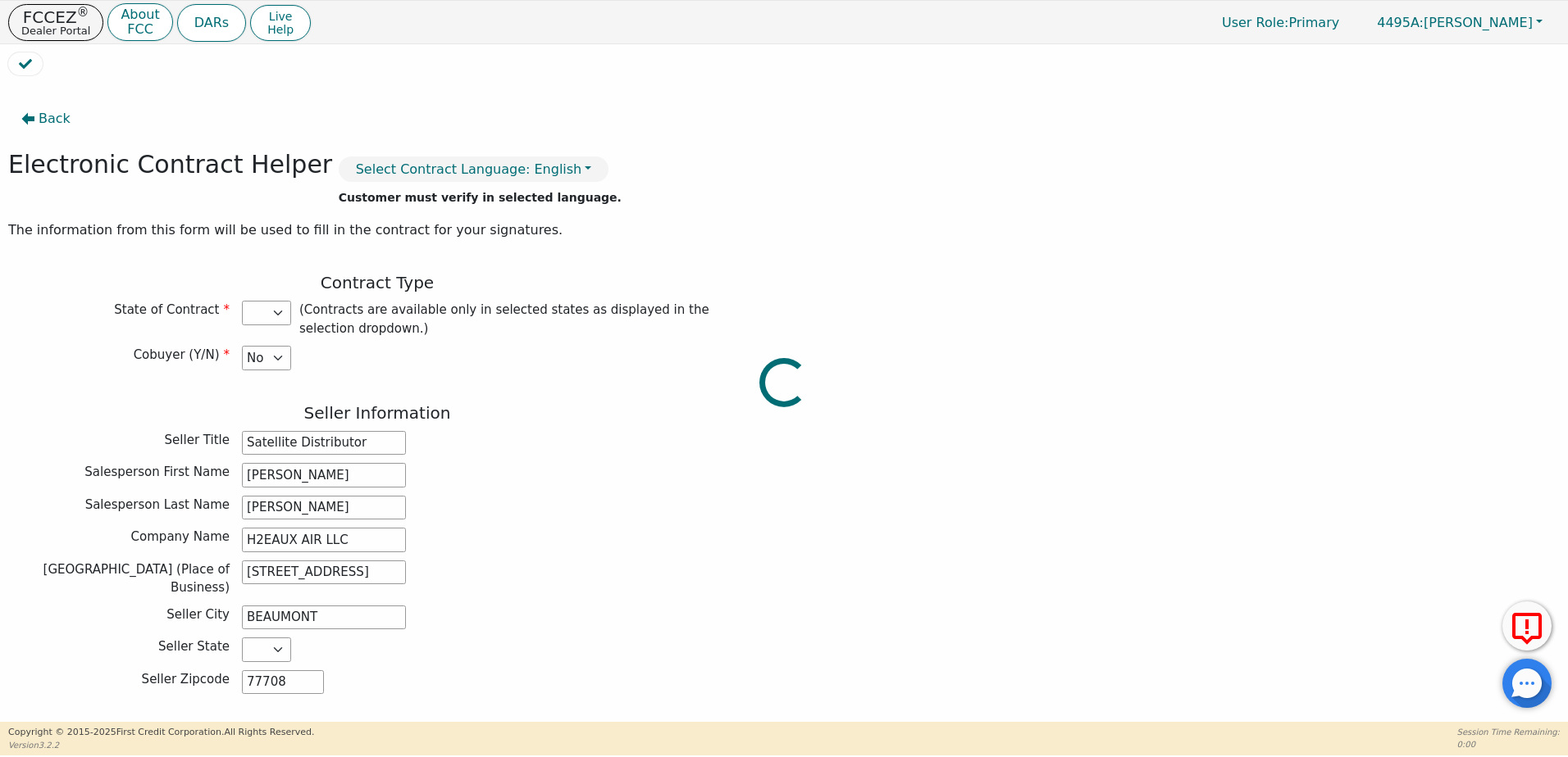
type input "3699.00"
select select "TX"
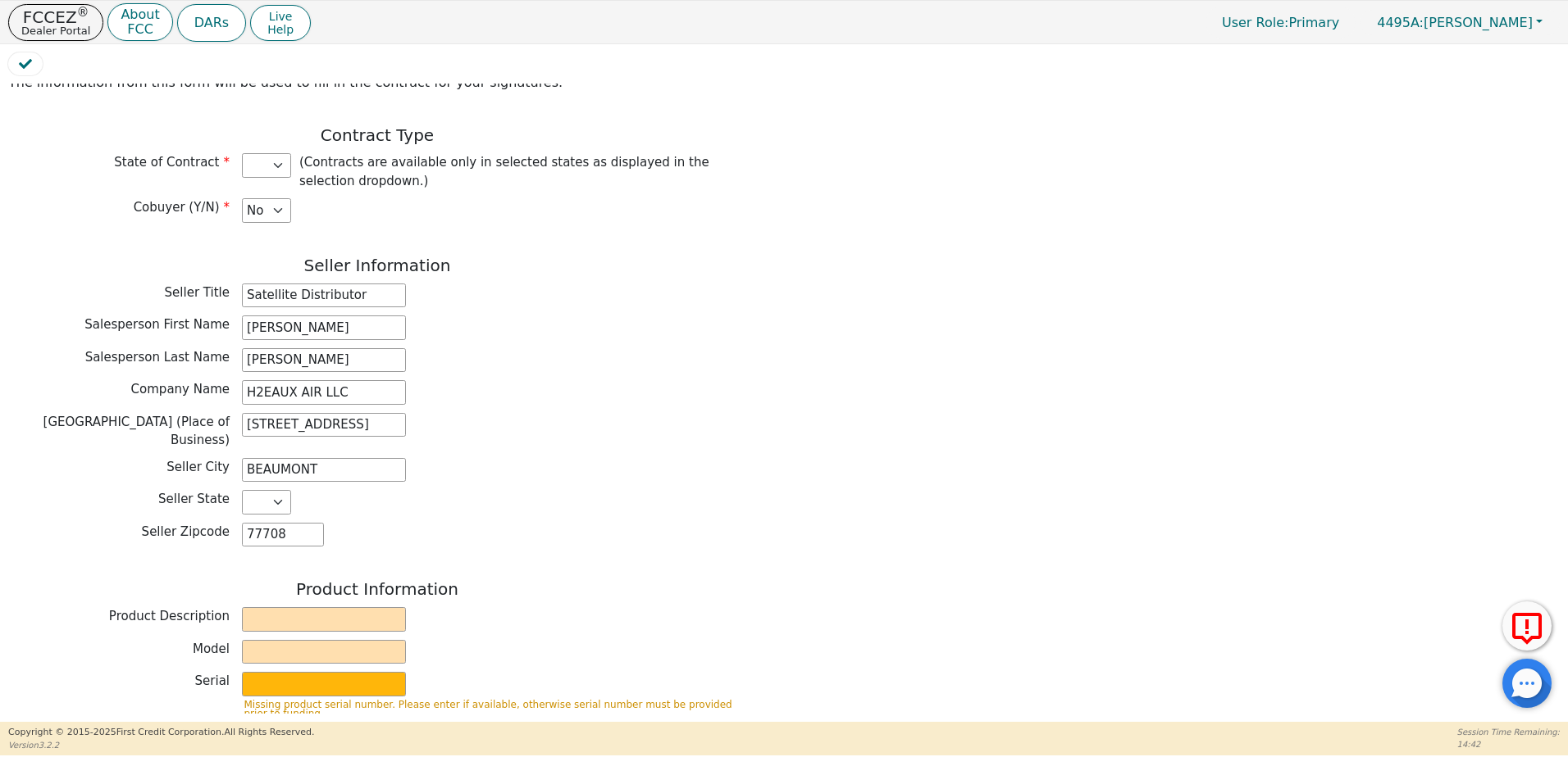
scroll to position [492, 0]
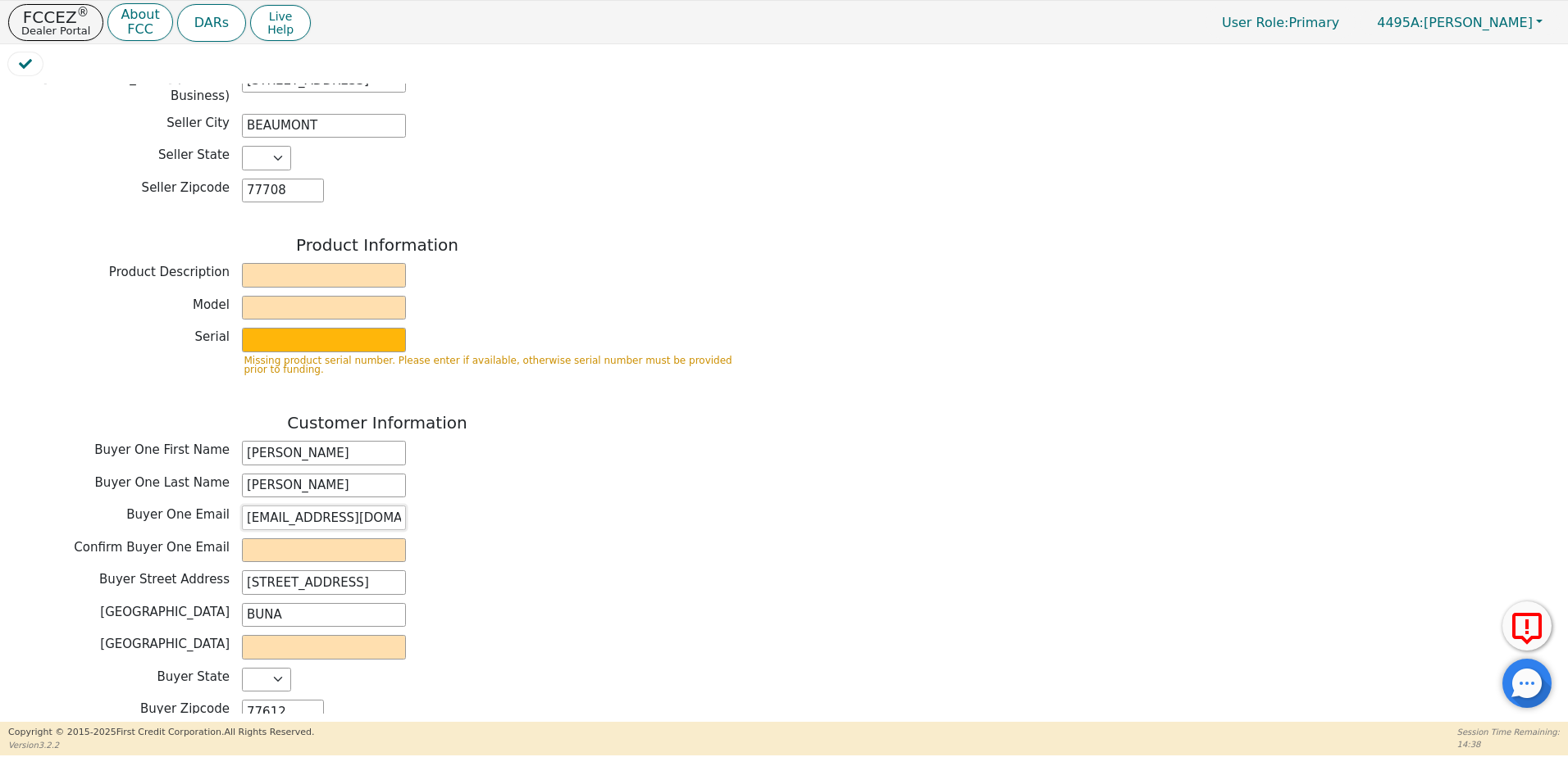
click at [285, 508] on input "STEPHENHARTMANTPLI@GMAIL.COM" at bounding box center [324, 518] width 164 height 25
click at [260, 538] on input "email" at bounding box center [324, 551] width 164 height 25
paste input "STEPHENHARTMANTPLI@GMAIL.COM"
type input "STEPHENHARTMANTPLI@GMAIL.COM"
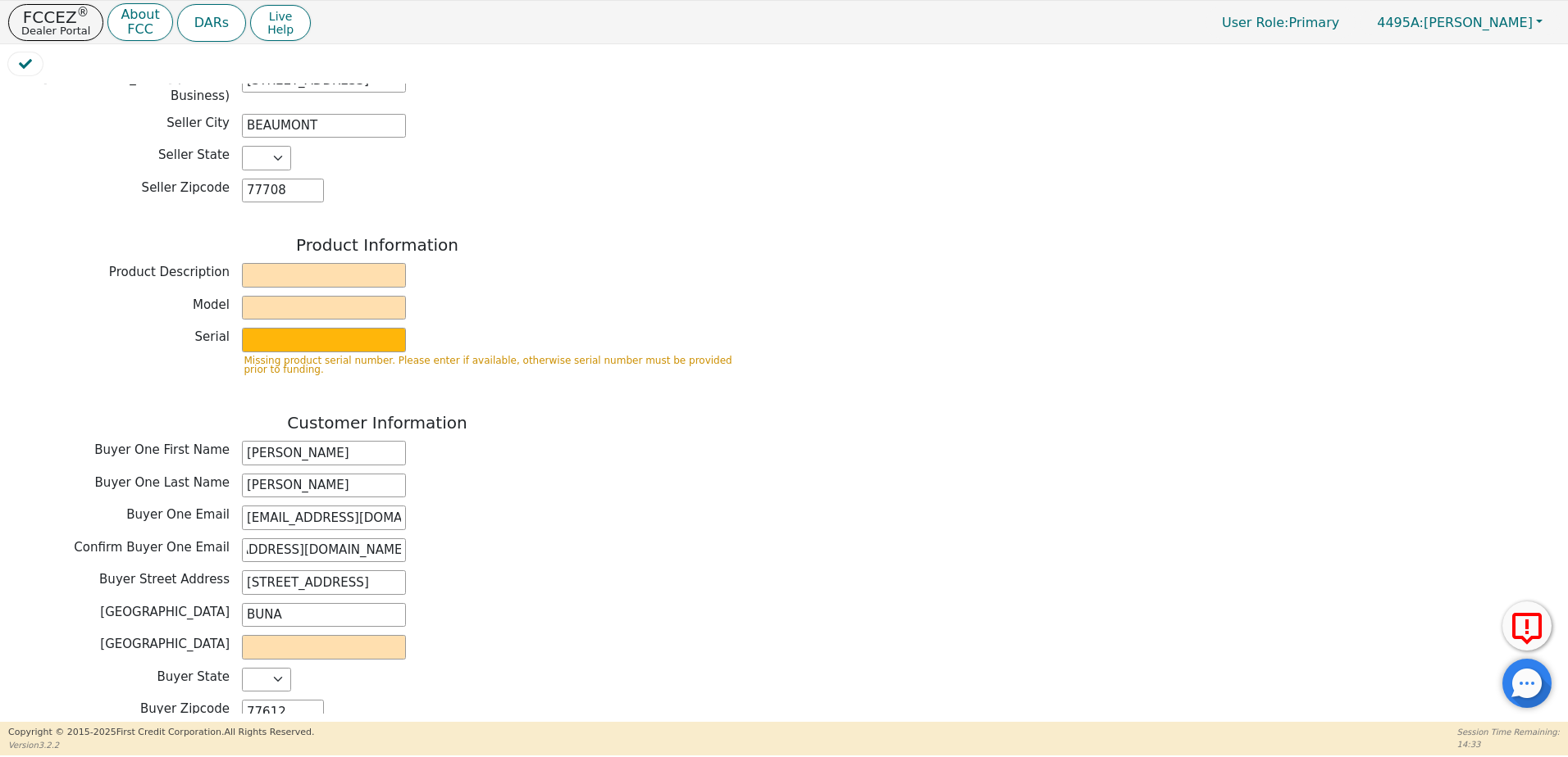
scroll to position [0, 0]
click at [713, 524] on div "Customer Information Buyer One First Name STEPHEN Buyer One Last Name HARTMAN B…" at bounding box center [377, 573] width 738 height 320
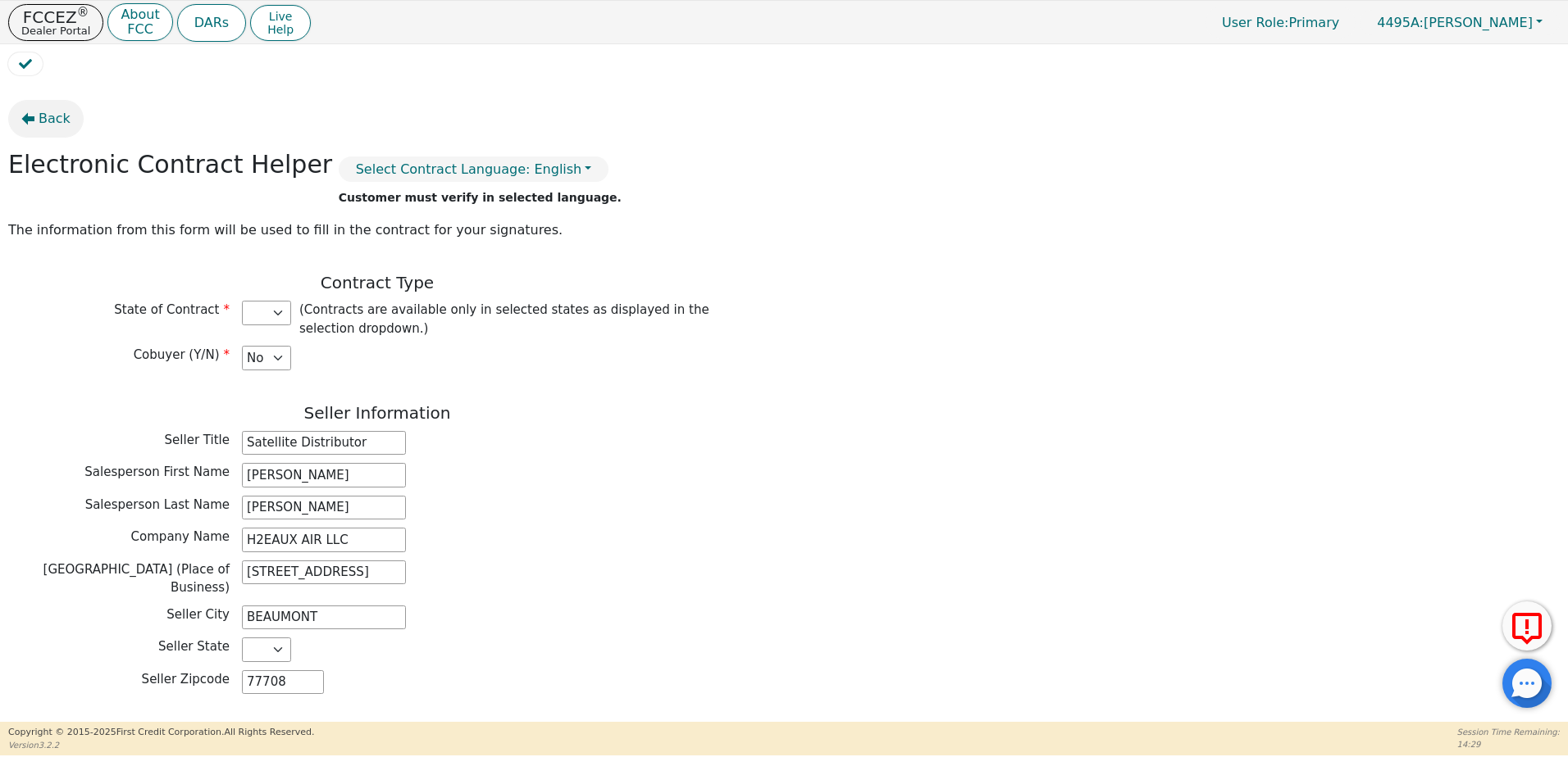
click at [37, 122] on button "Back" at bounding box center [46, 118] width 75 height 37
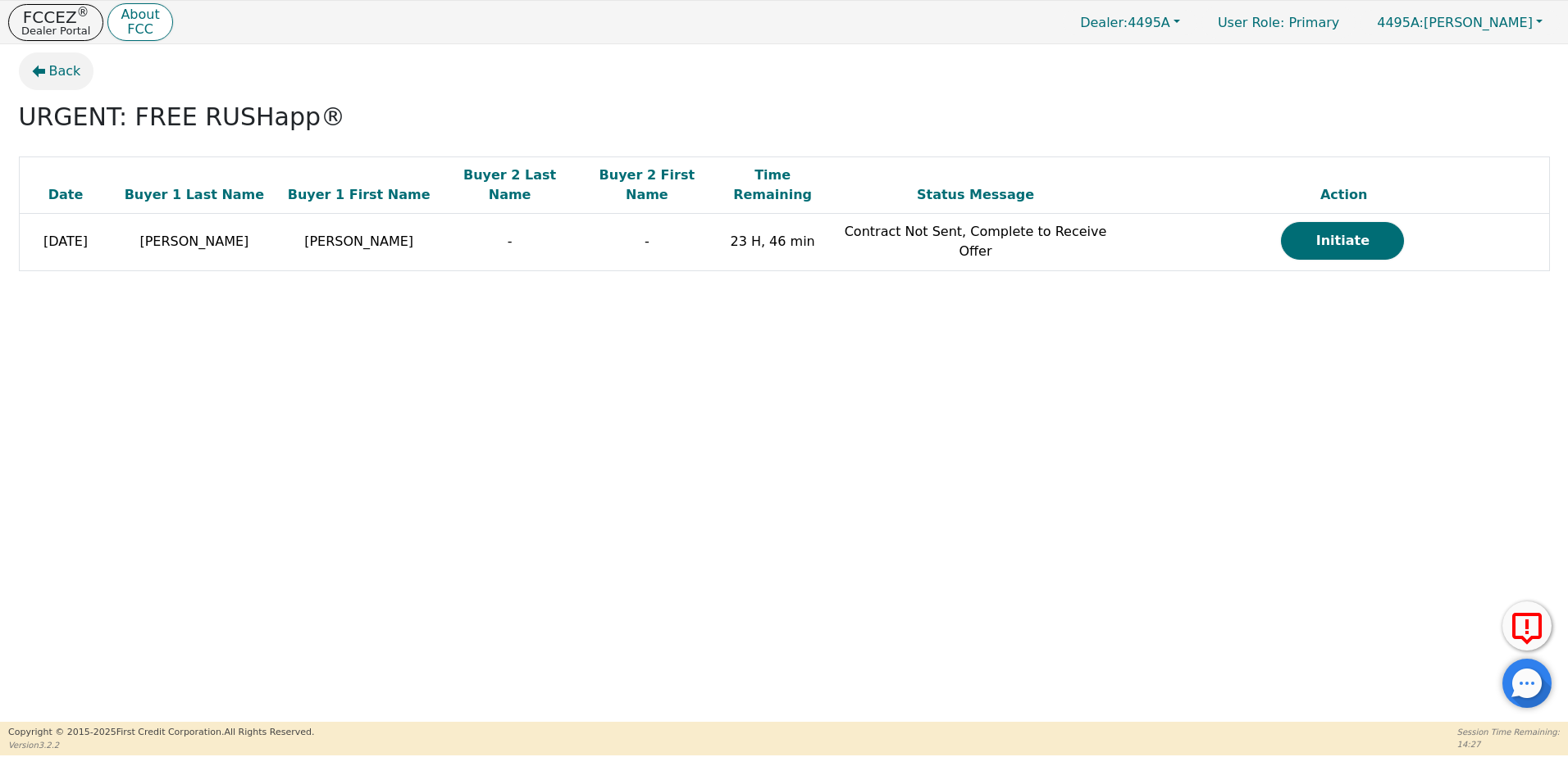
click at [67, 73] on span "Back" at bounding box center [65, 71] width 32 height 20
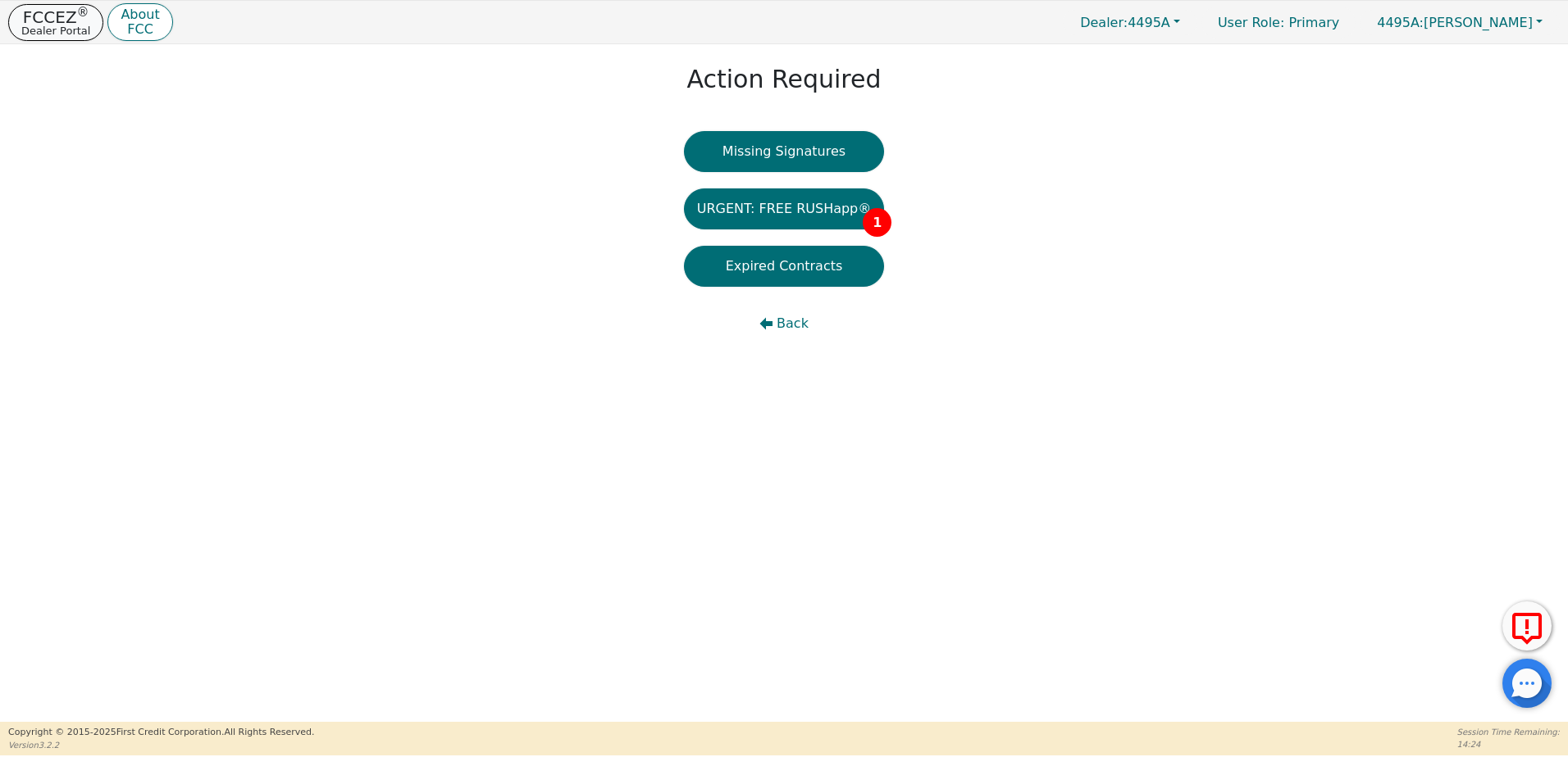
click at [55, 9] on p "FCCEZ ®" at bounding box center [55, 16] width 69 height 16
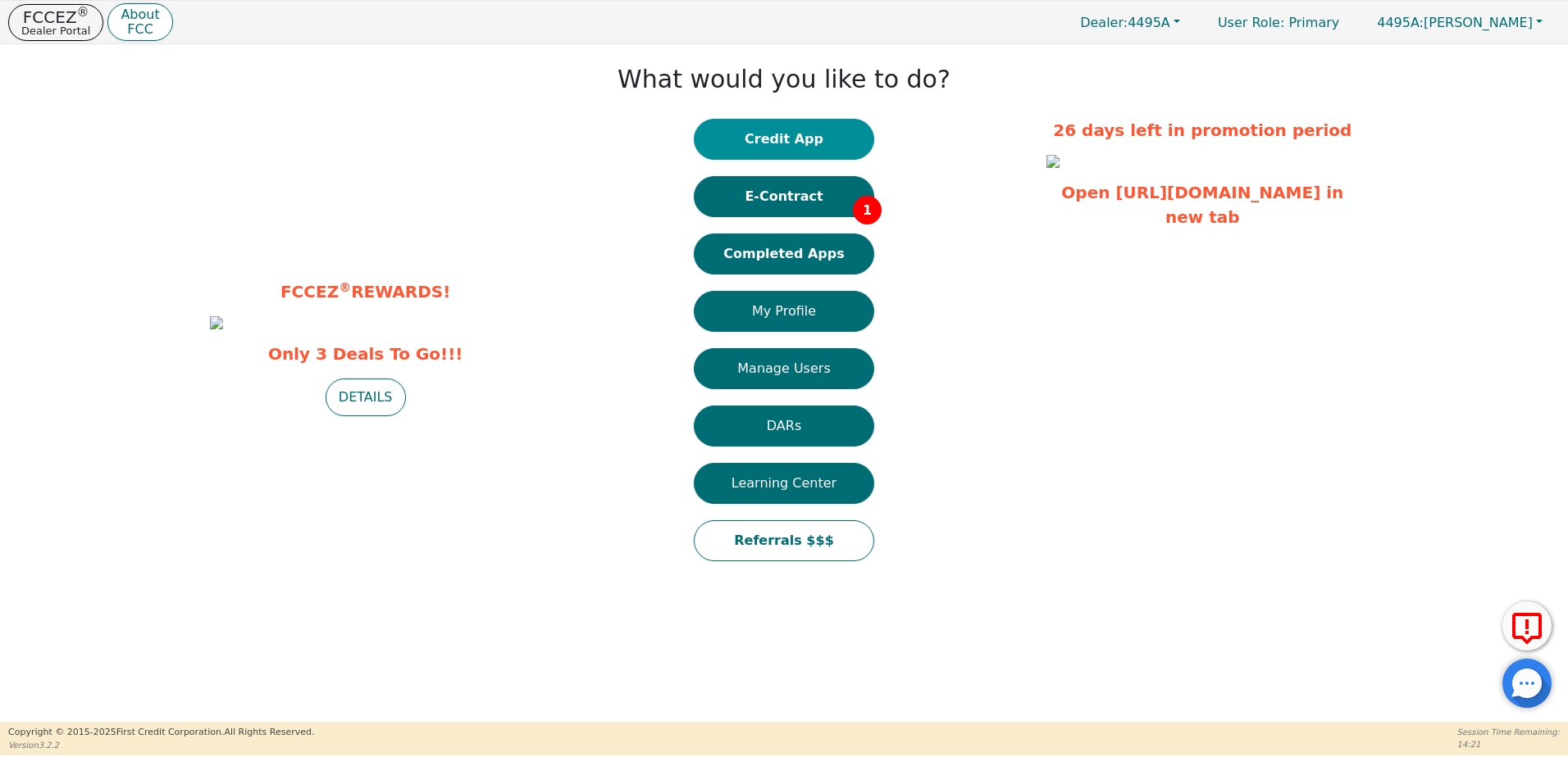
click at [805, 148] on button "Credit App" at bounding box center [783, 138] width 180 height 41
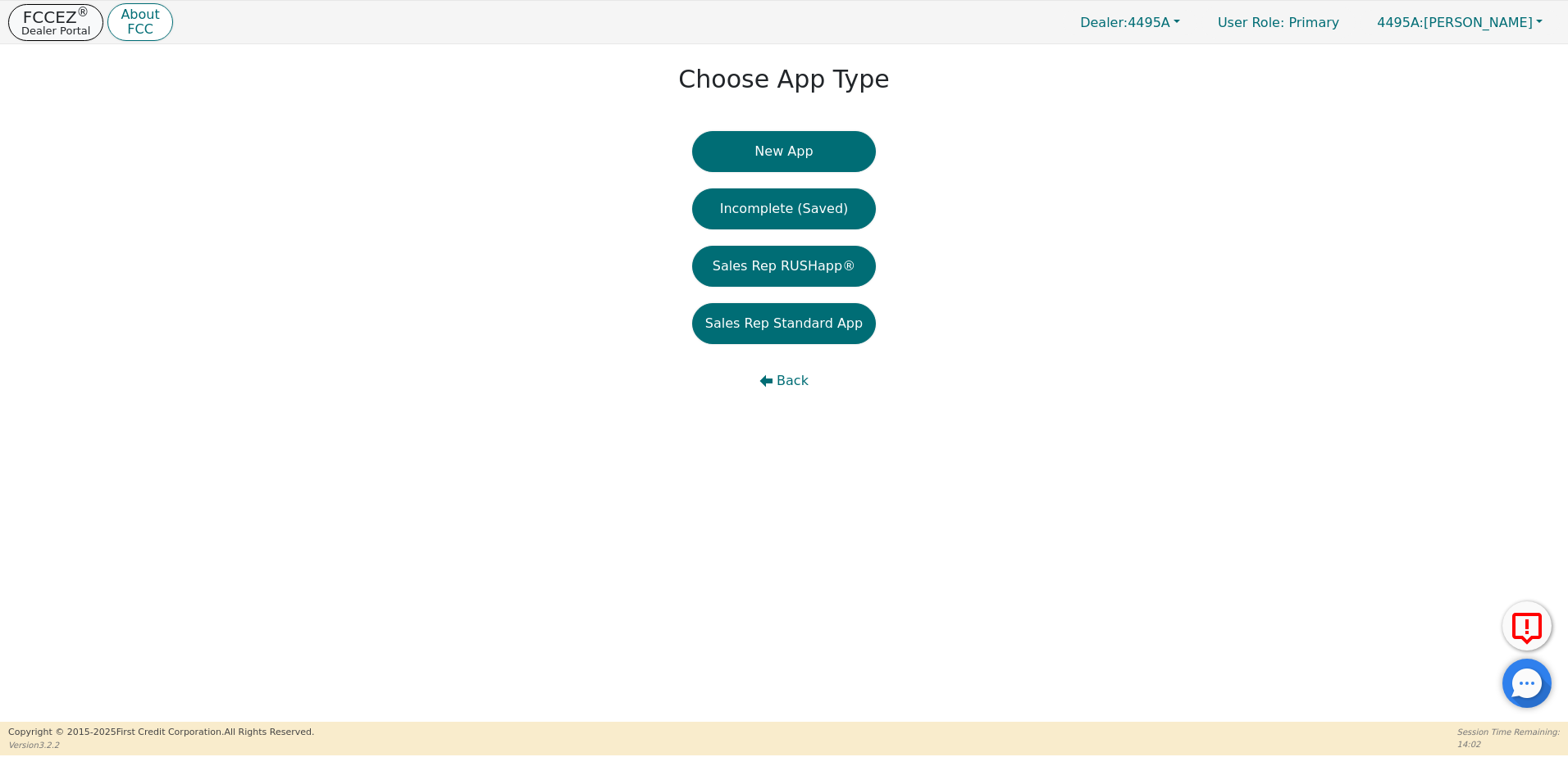
click at [87, 35] on button "FCCEZ ® Dealer Portal" at bounding box center [56, 22] width 95 height 37
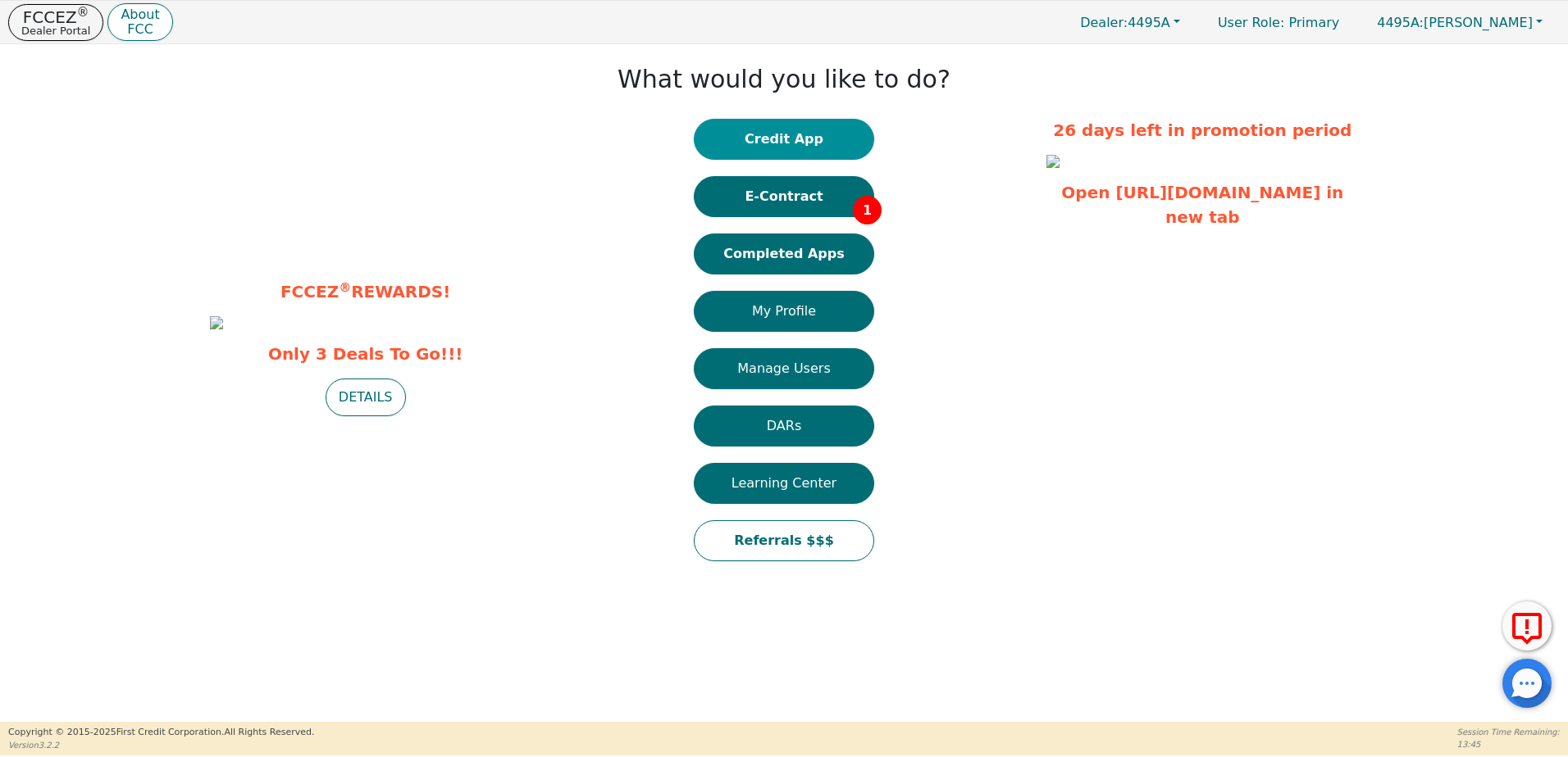
click at [797, 134] on button "Credit App" at bounding box center [783, 138] width 180 height 41
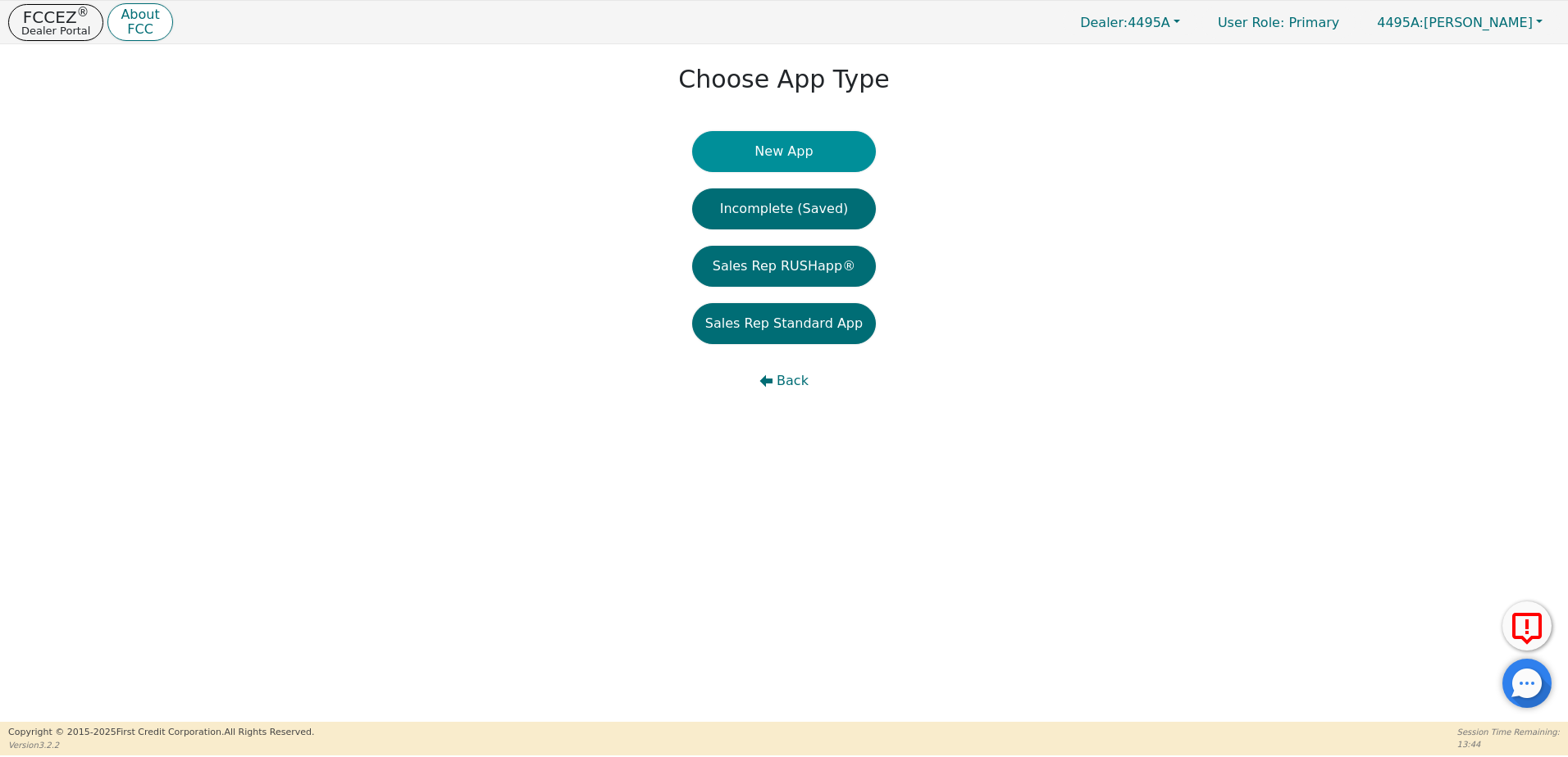
click at [800, 163] on button "New App" at bounding box center [784, 151] width 183 height 41
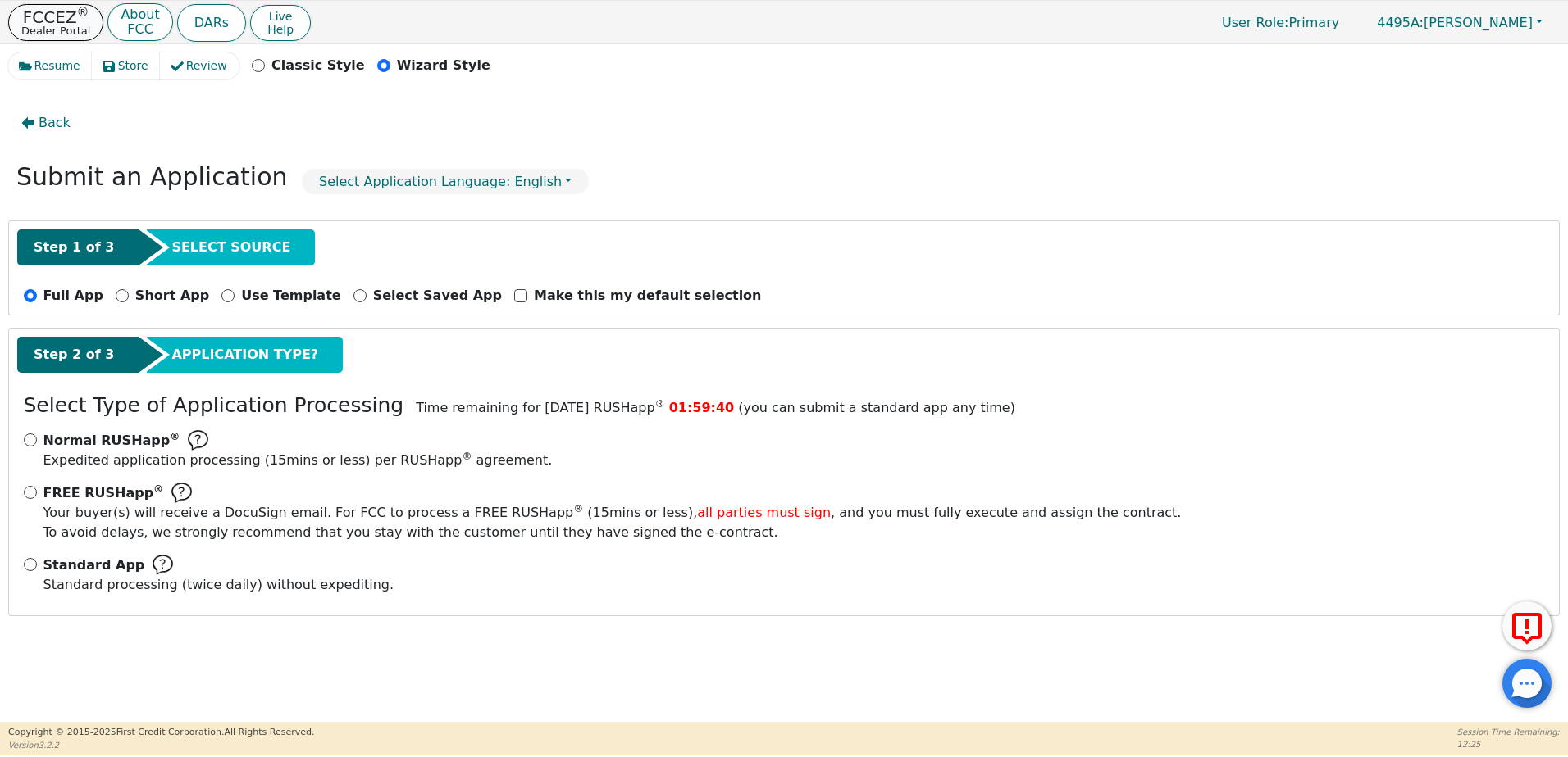
click at [73, 26] on p "Dealer Portal" at bounding box center [55, 31] width 69 height 11
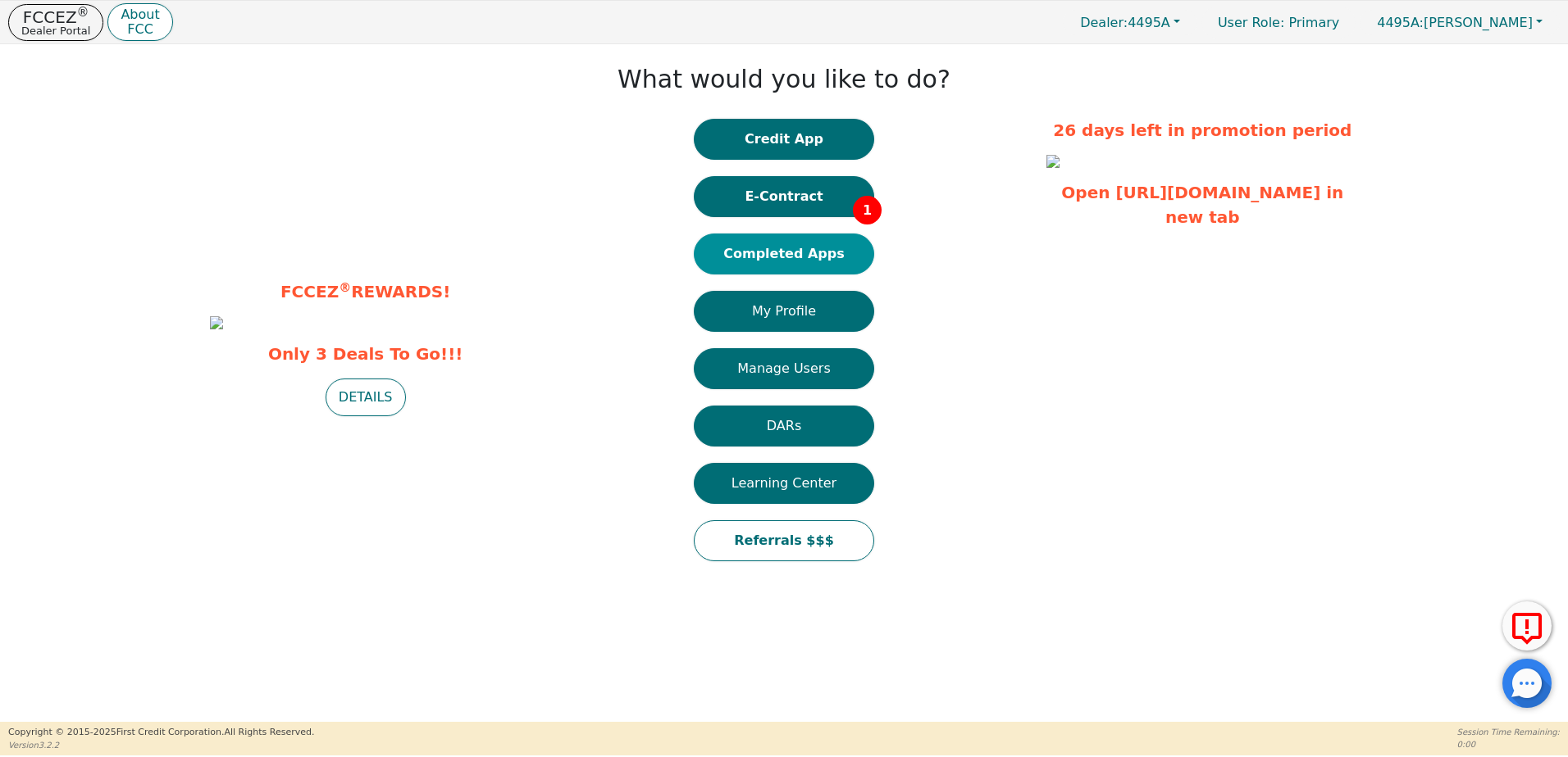
click at [746, 243] on button "Completed Apps" at bounding box center [783, 254] width 180 height 41
